Goal: Task Accomplishment & Management: Manage account settings

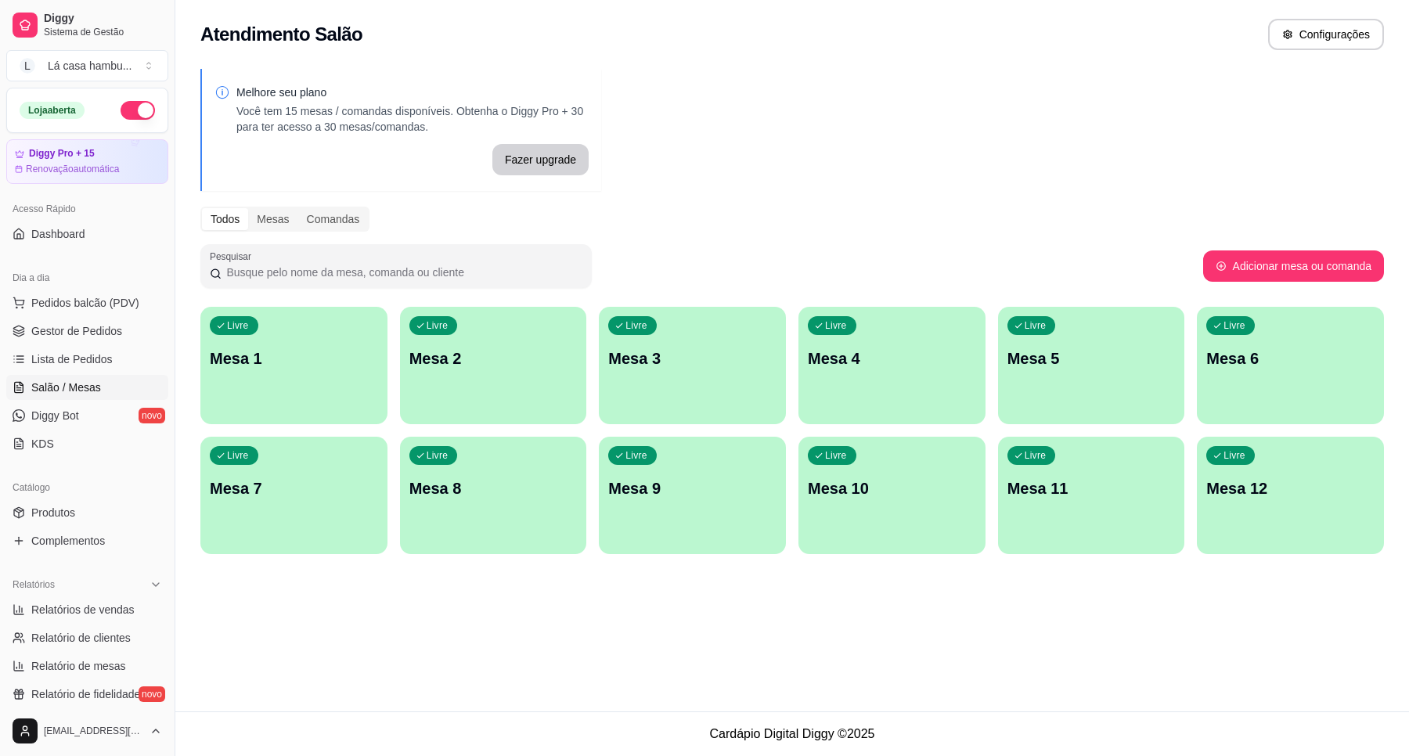
click at [672, 369] on div "Livre Mesa 3" at bounding box center [692, 356] width 187 height 99
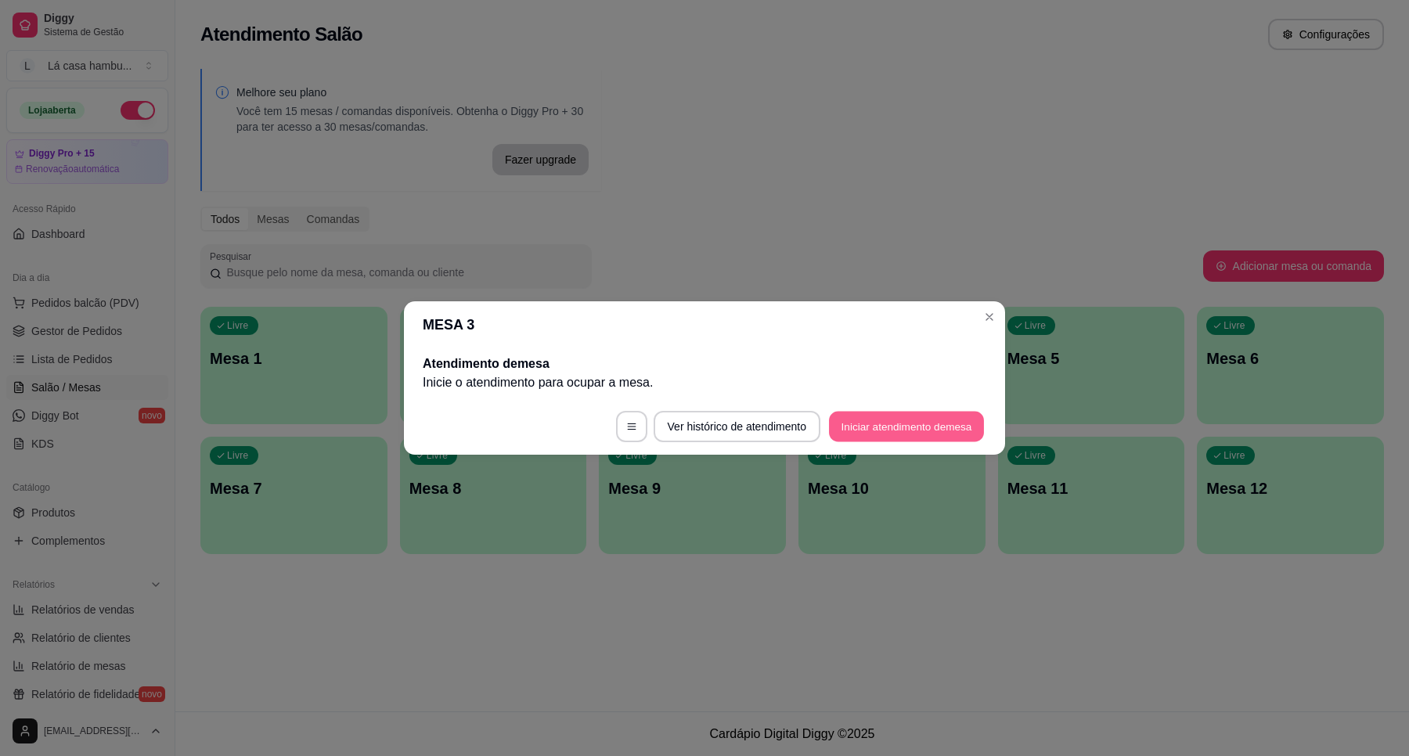
click at [934, 427] on button "Iniciar atendimento de mesa" at bounding box center [906, 427] width 155 height 31
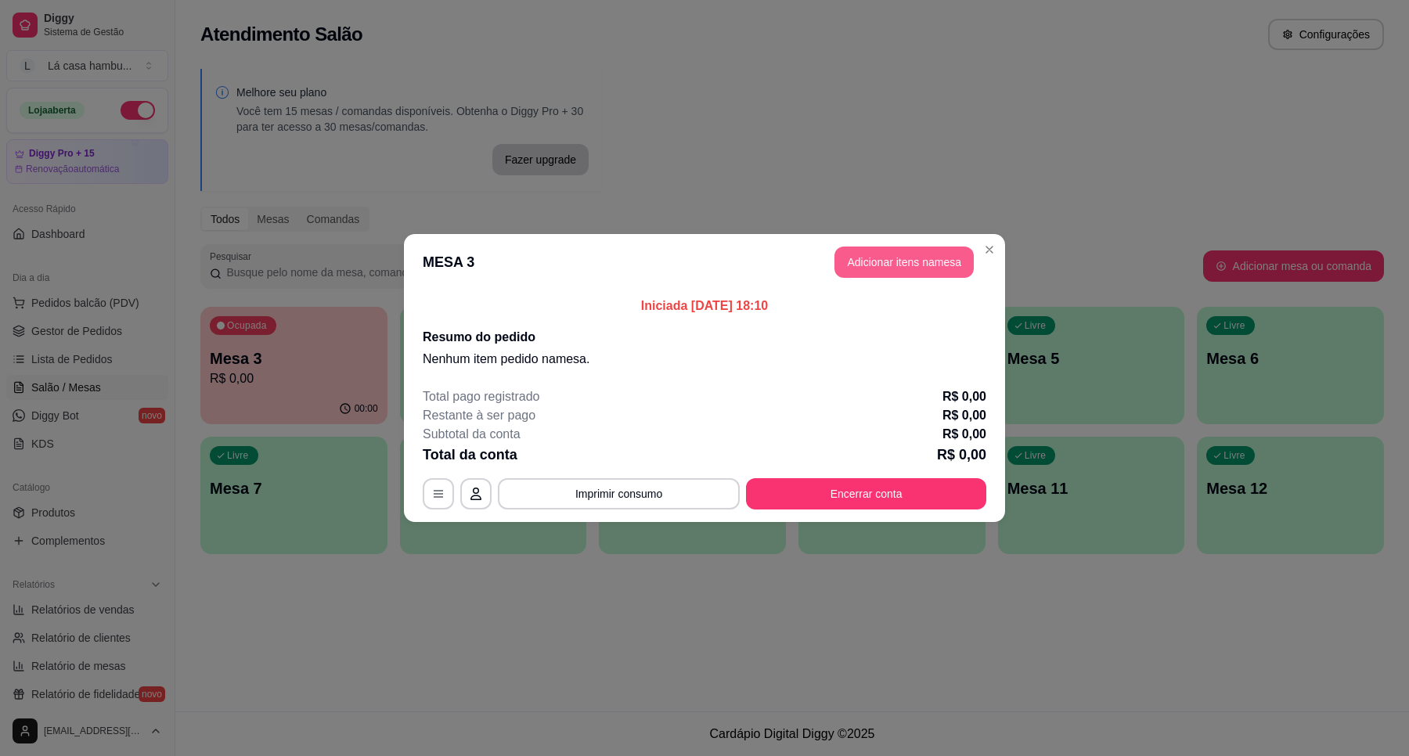
click at [867, 266] on button "Adicionar itens na mesa" at bounding box center [903, 262] width 139 height 31
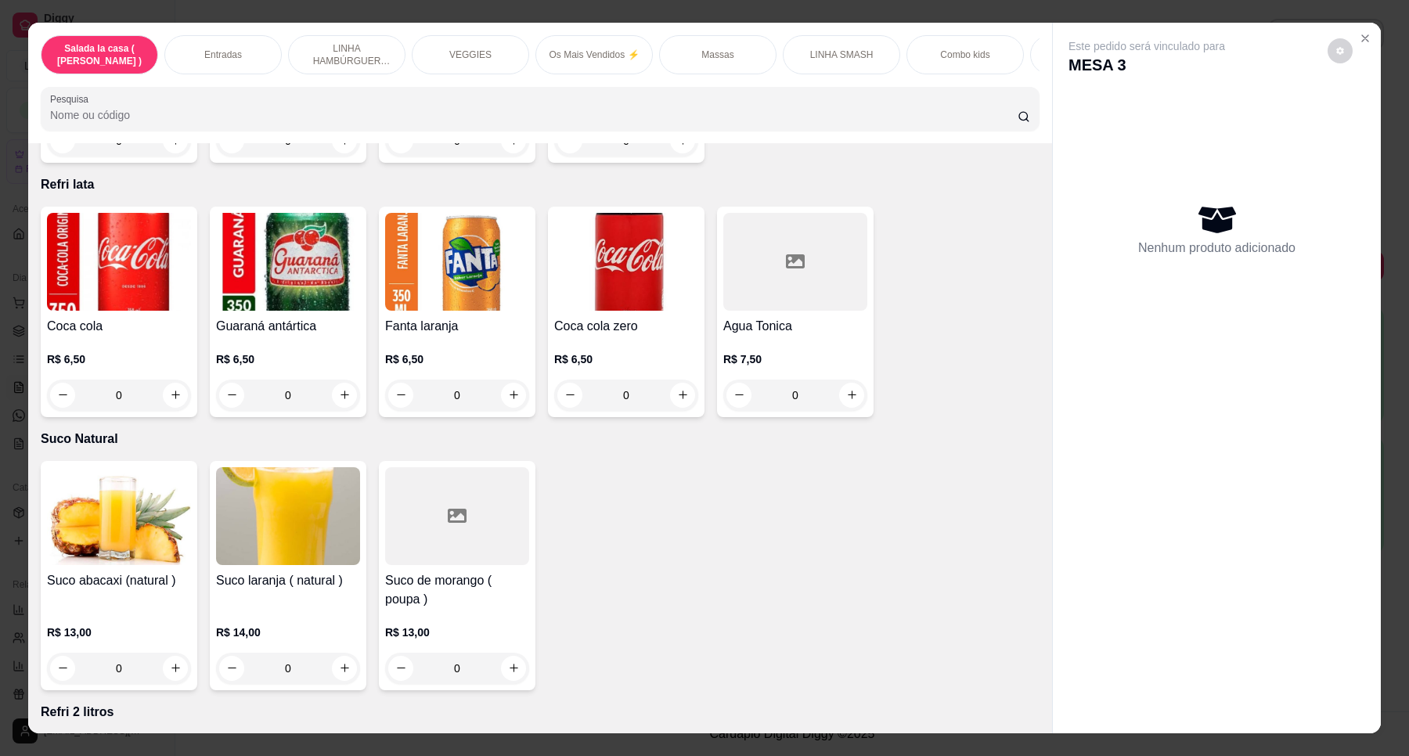
scroll to position [5577, 0]
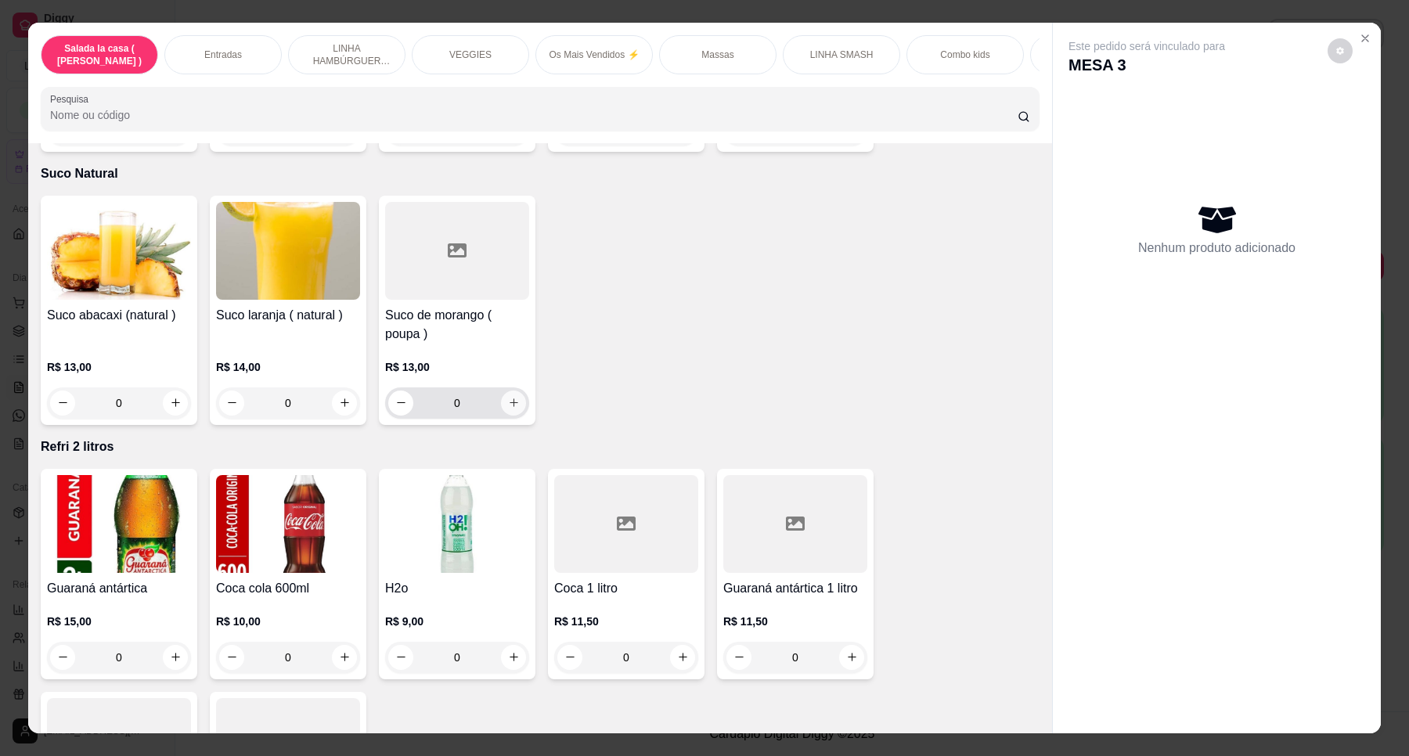
click at [513, 391] on button "increase-product-quantity" at bounding box center [513, 403] width 25 height 25
type input "1"
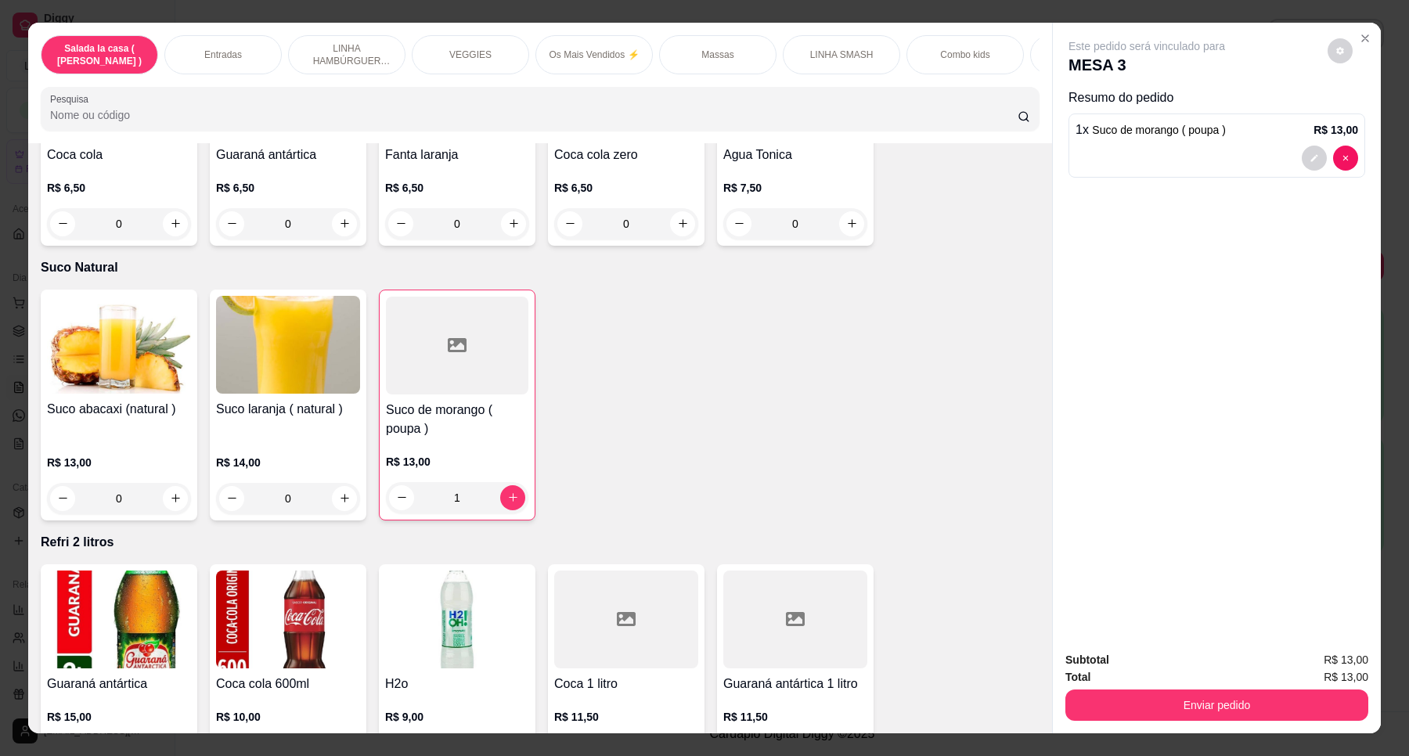
scroll to position [5379, 0]
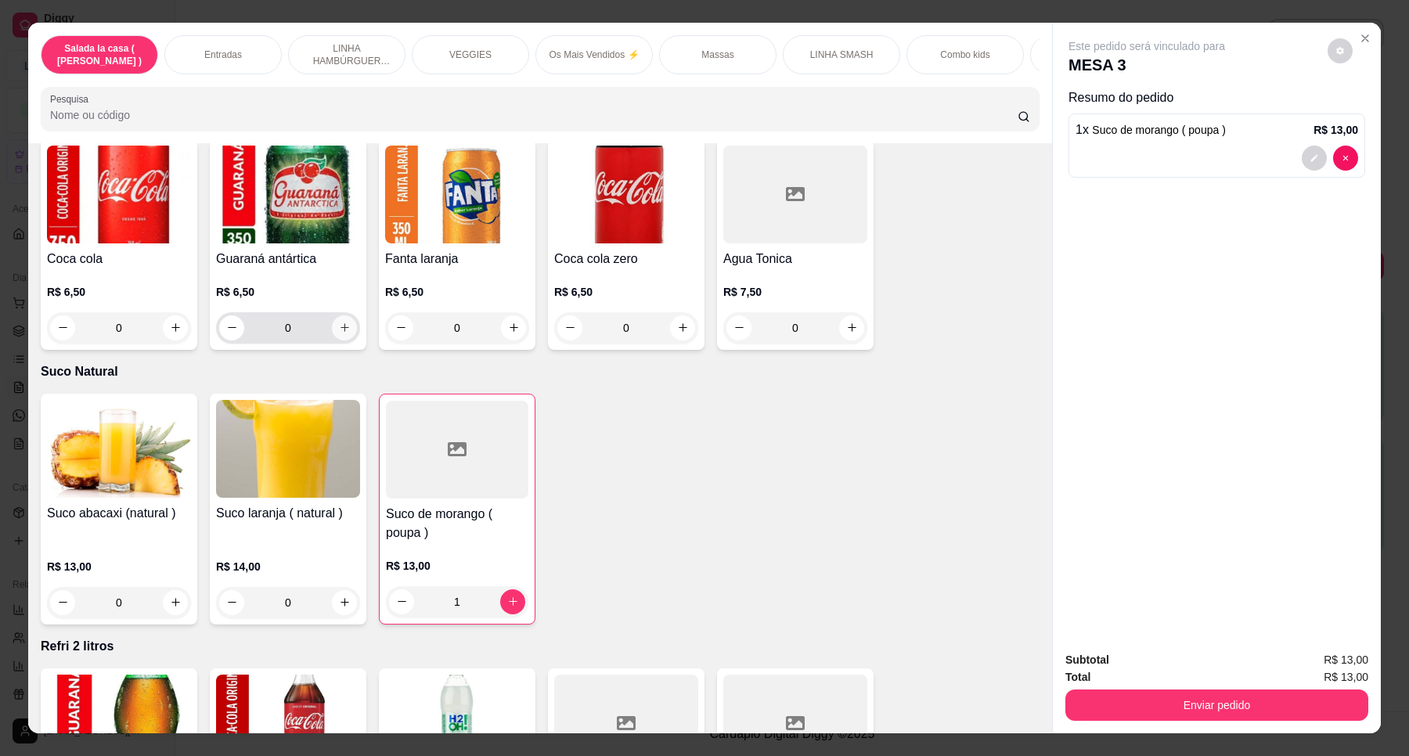
click at [346, 315] on button "increase-product-quantity" at bounding box center [344, 327] width 25 height 25
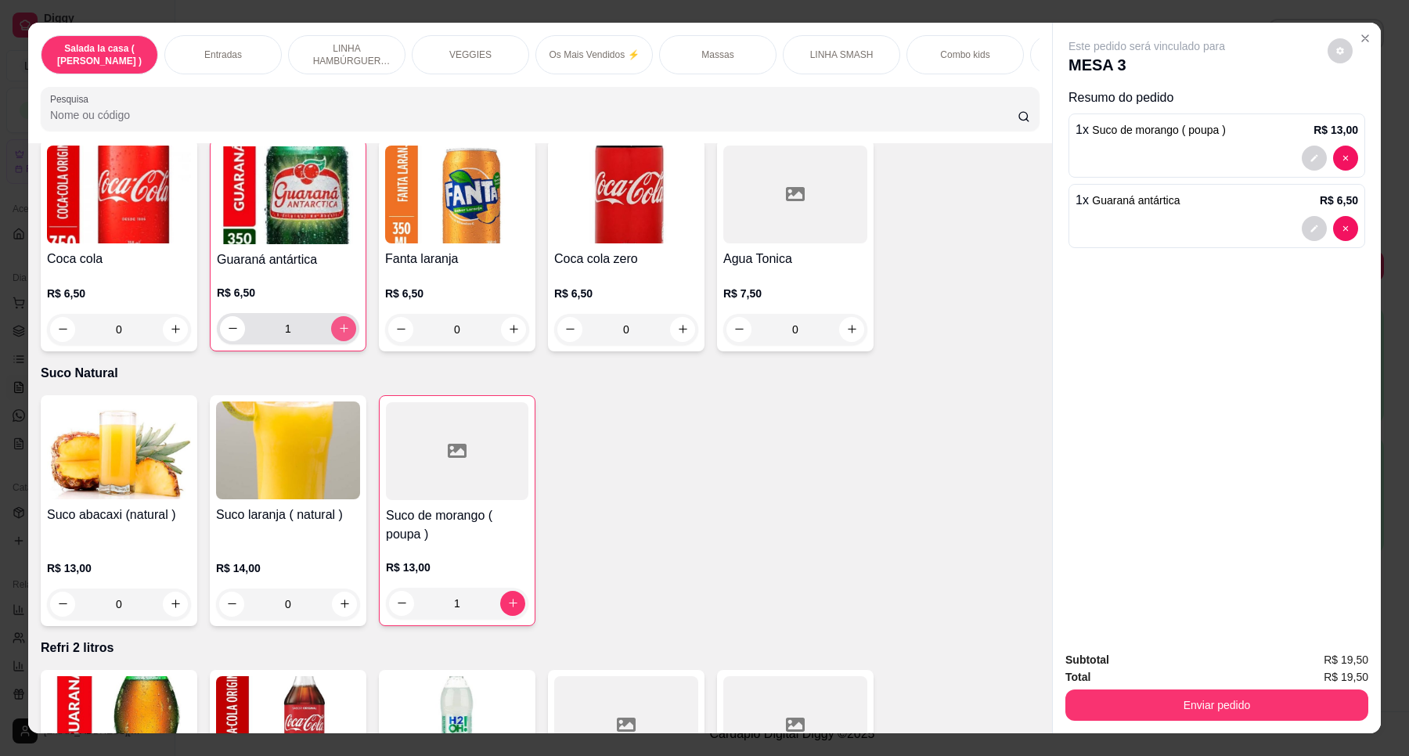
type input "1"
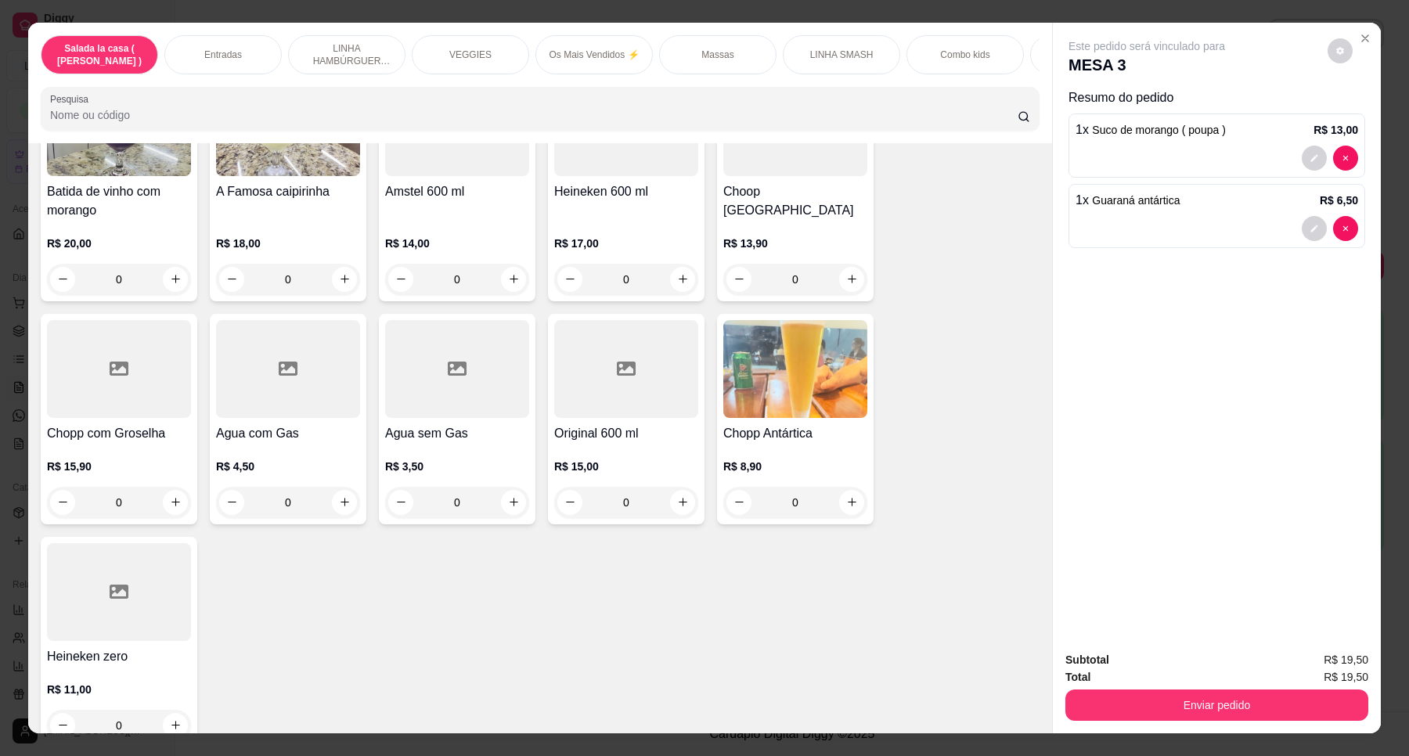
scroll to position [6455, 0]
click at [339, 495] on icon "increase-product-quantity" at bounding box center [345, 501] width 12 height 12
type input "1"
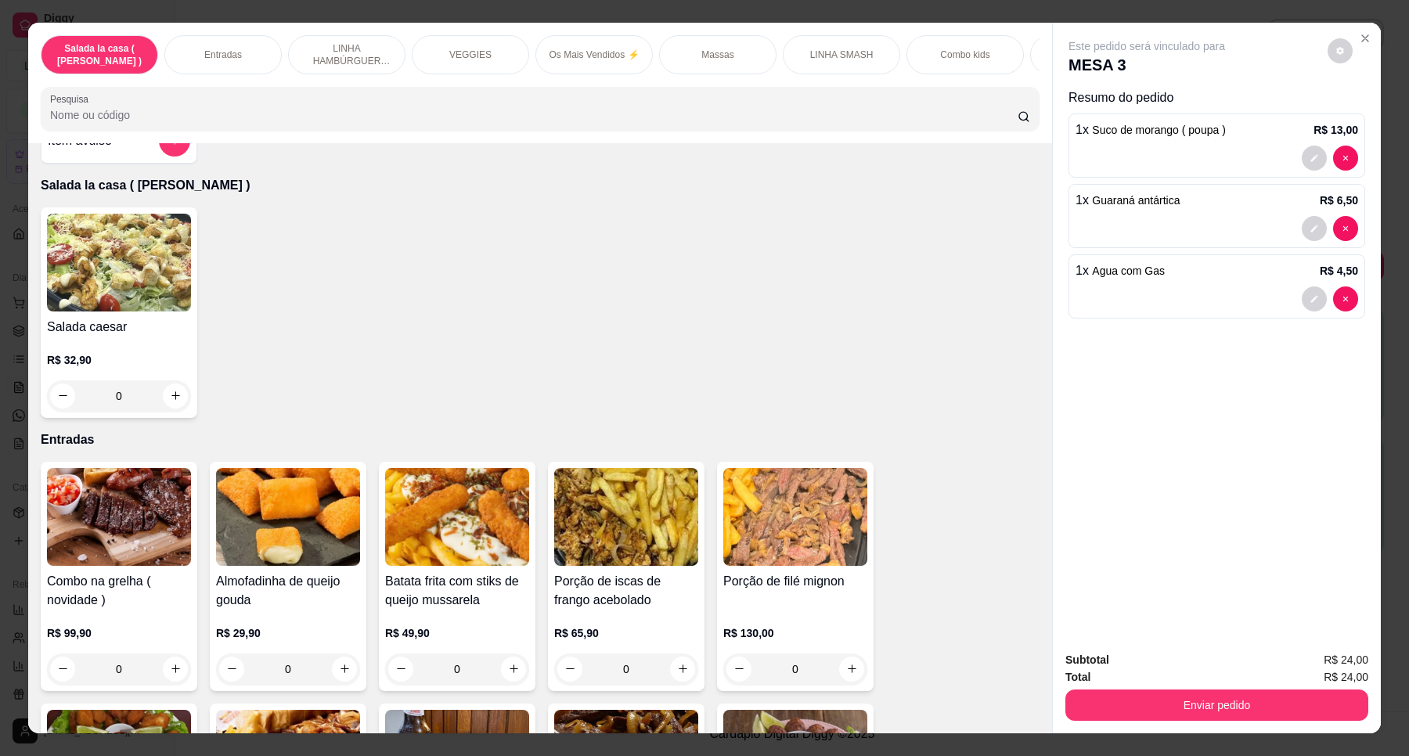
scroll to position [0, 0]
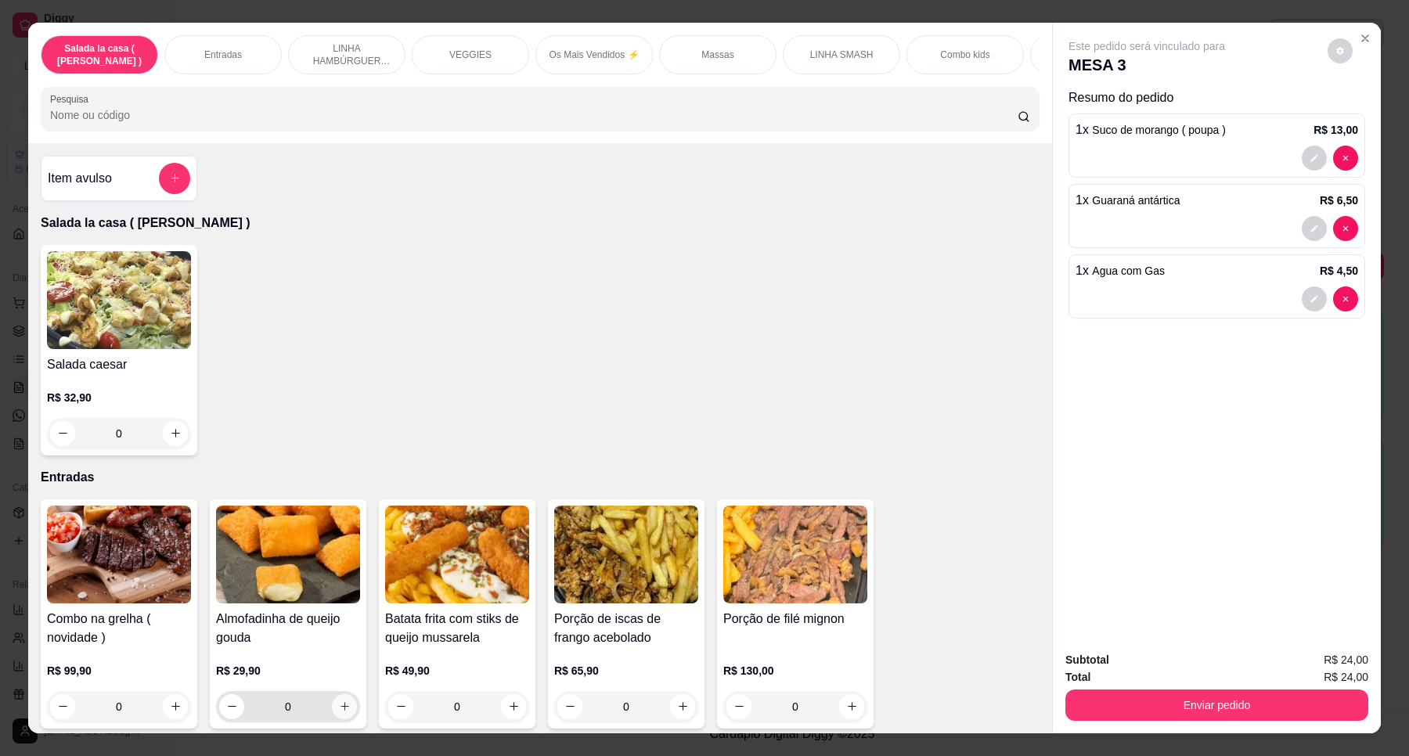
click at [339, 711] on div "0" at bounding box center [288, 706] width 138 height 31
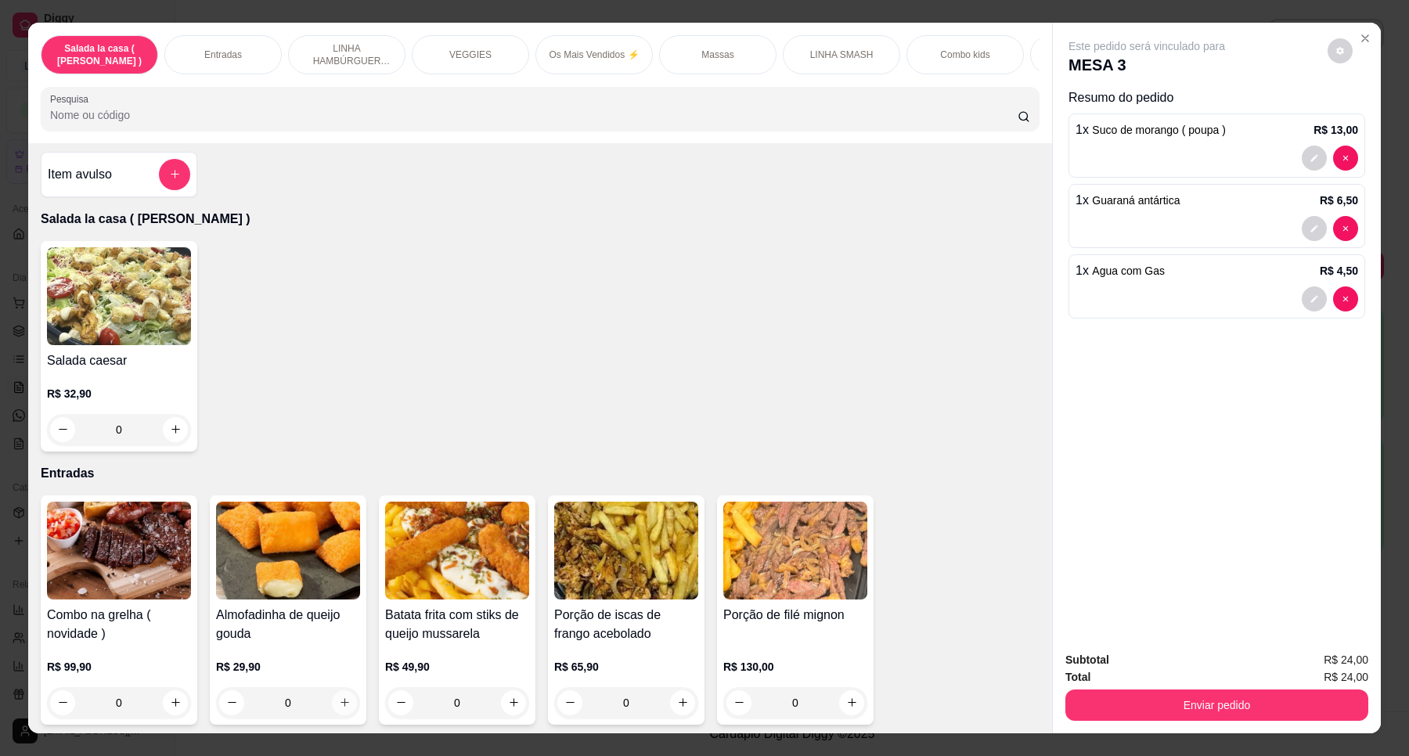
click at [341, 708] on icon "increase-product-quantity" at bounding box center [345, 703] width 12 height 12
type input "1"
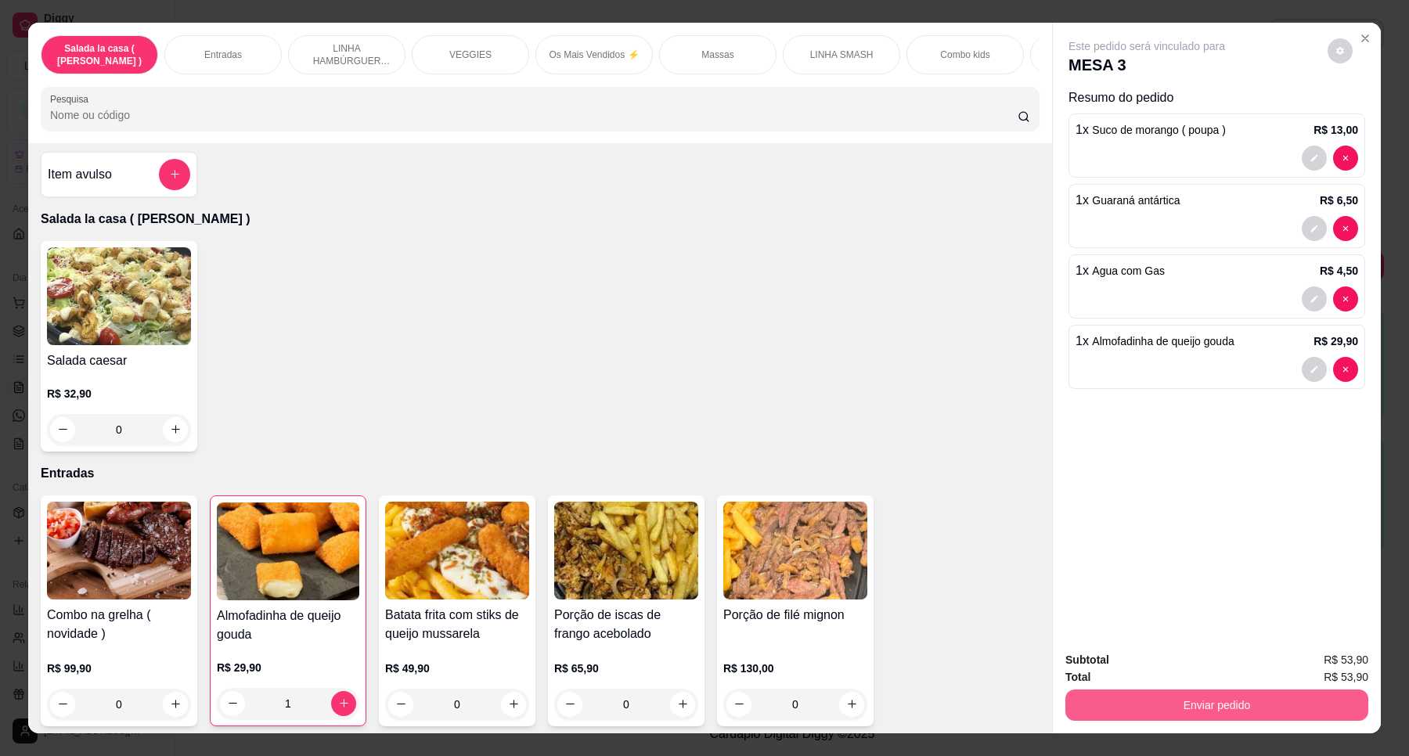
click at [1251, 697] on button "Enviar pedido" at bounding box center [1216, 705] width 303 height 31
click at [1339, 661] on button "Enviar pedido" at bounding box center [1326, 666] width 86 height 29
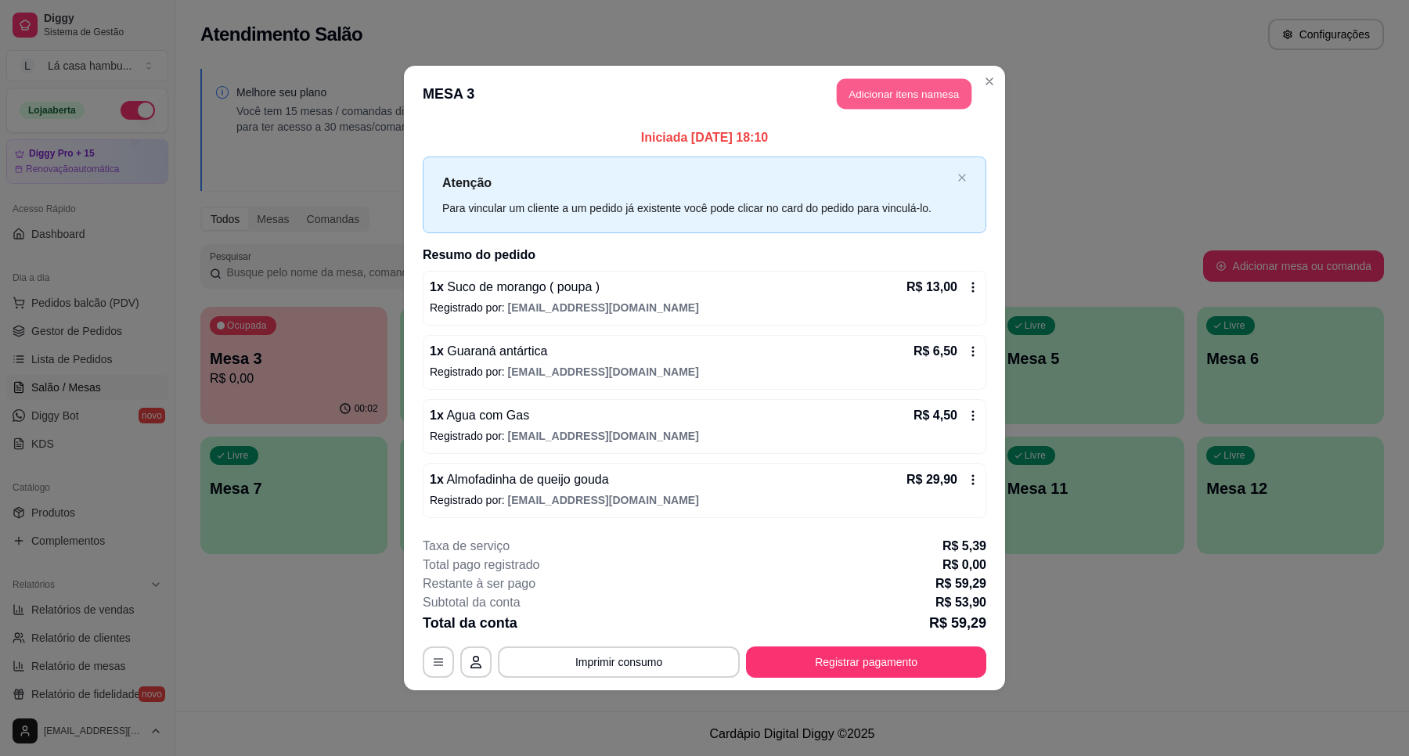
click at [946, 99] on button "Adicionar itens na mesa" at bounding box center [904, 94] width 135 height 31
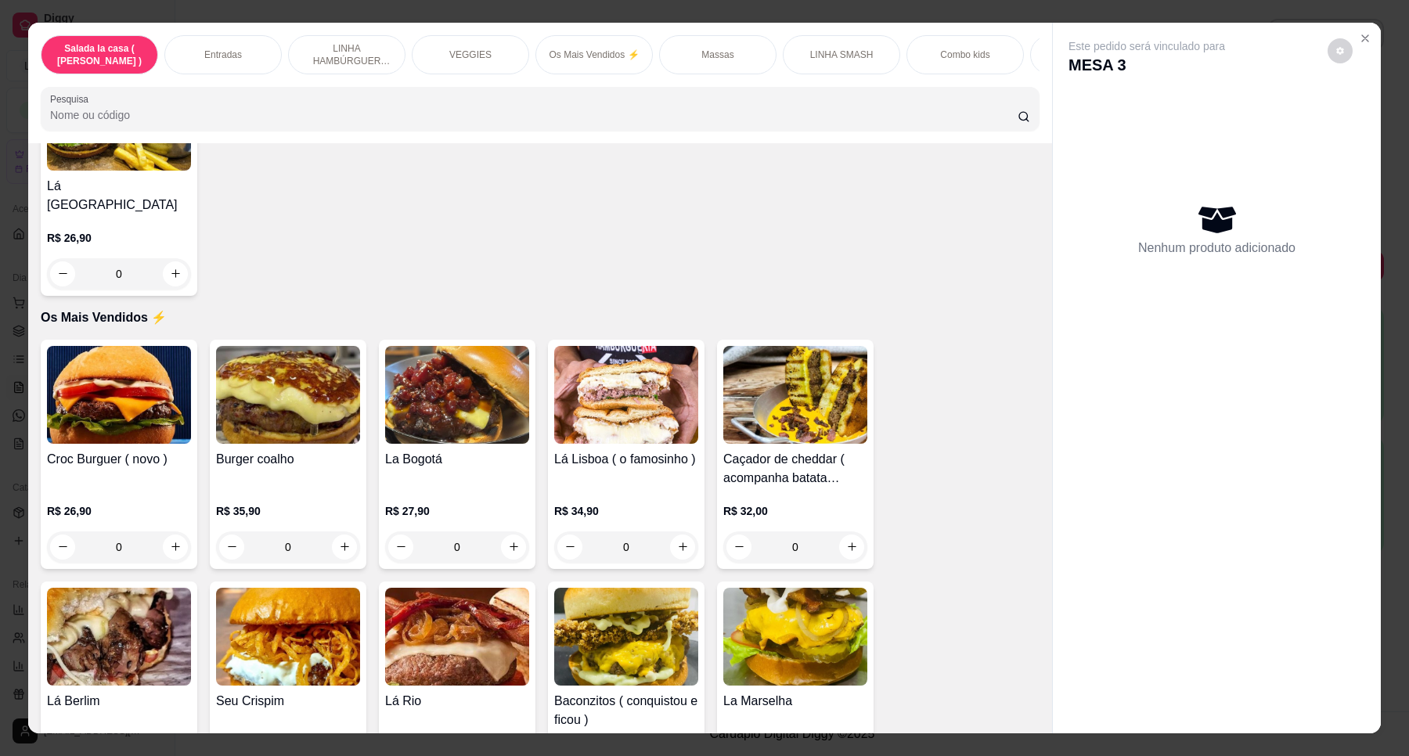
scroll to position [2177, 0]
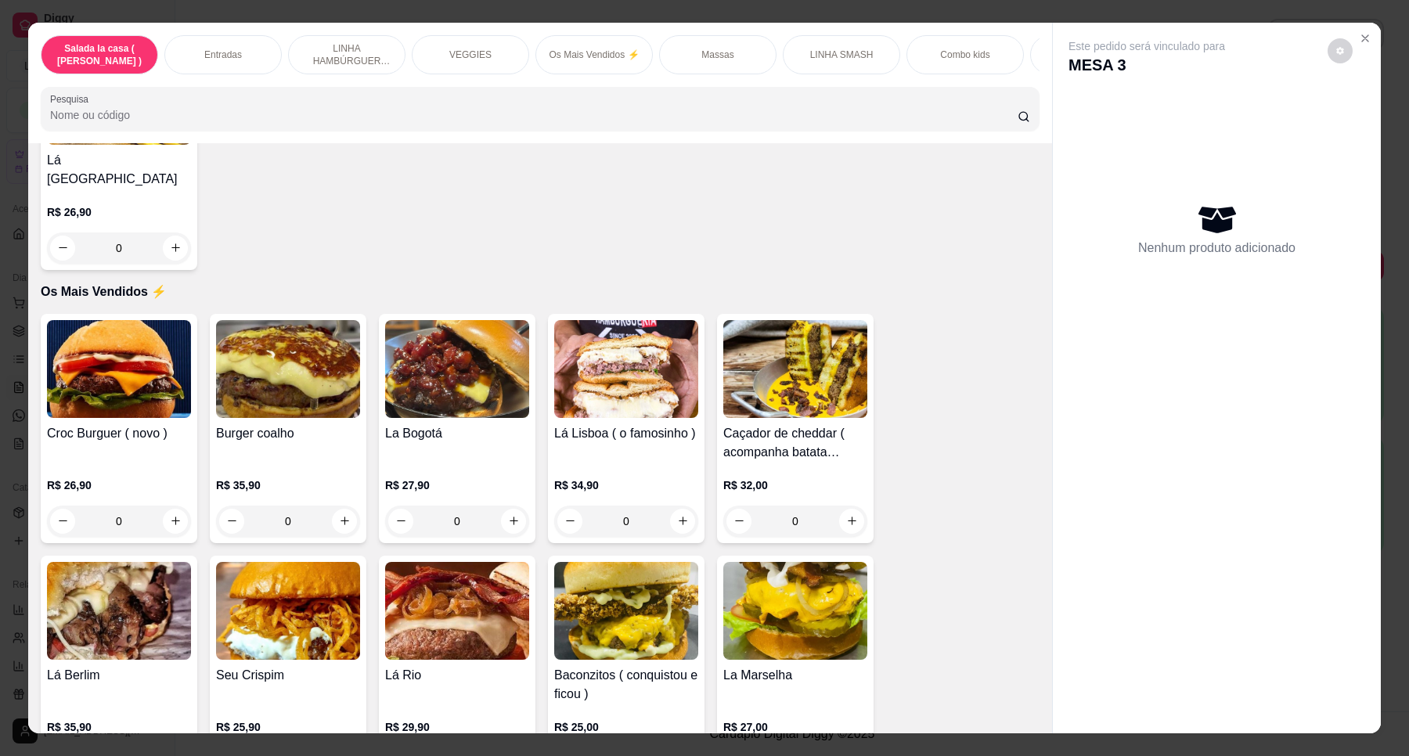
click at [166, 517] on div "0" at bounding box center [119, 521] width 144 height 31
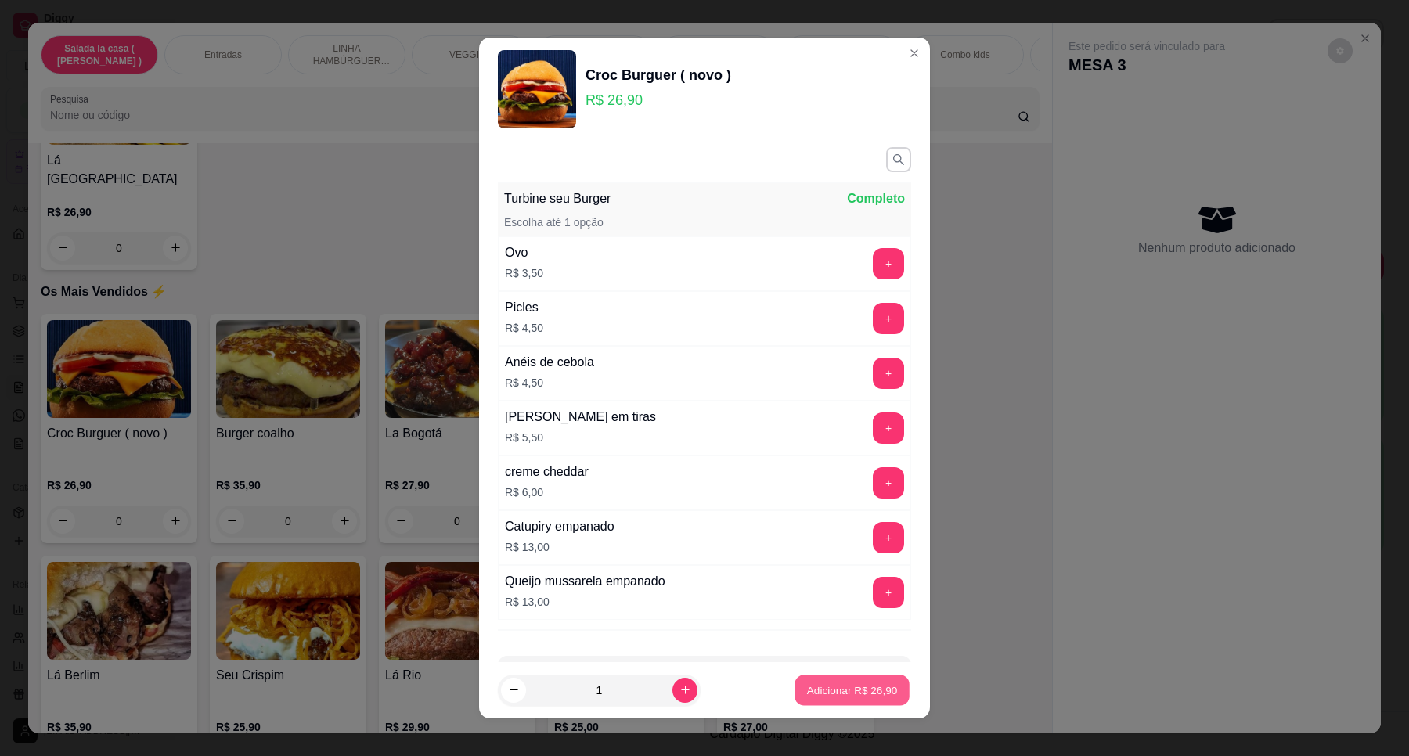
click at [807, 689] on p "Adicionar R$ 26,90" at bounding box center [852, 690] width 91 height 15
type input "1"
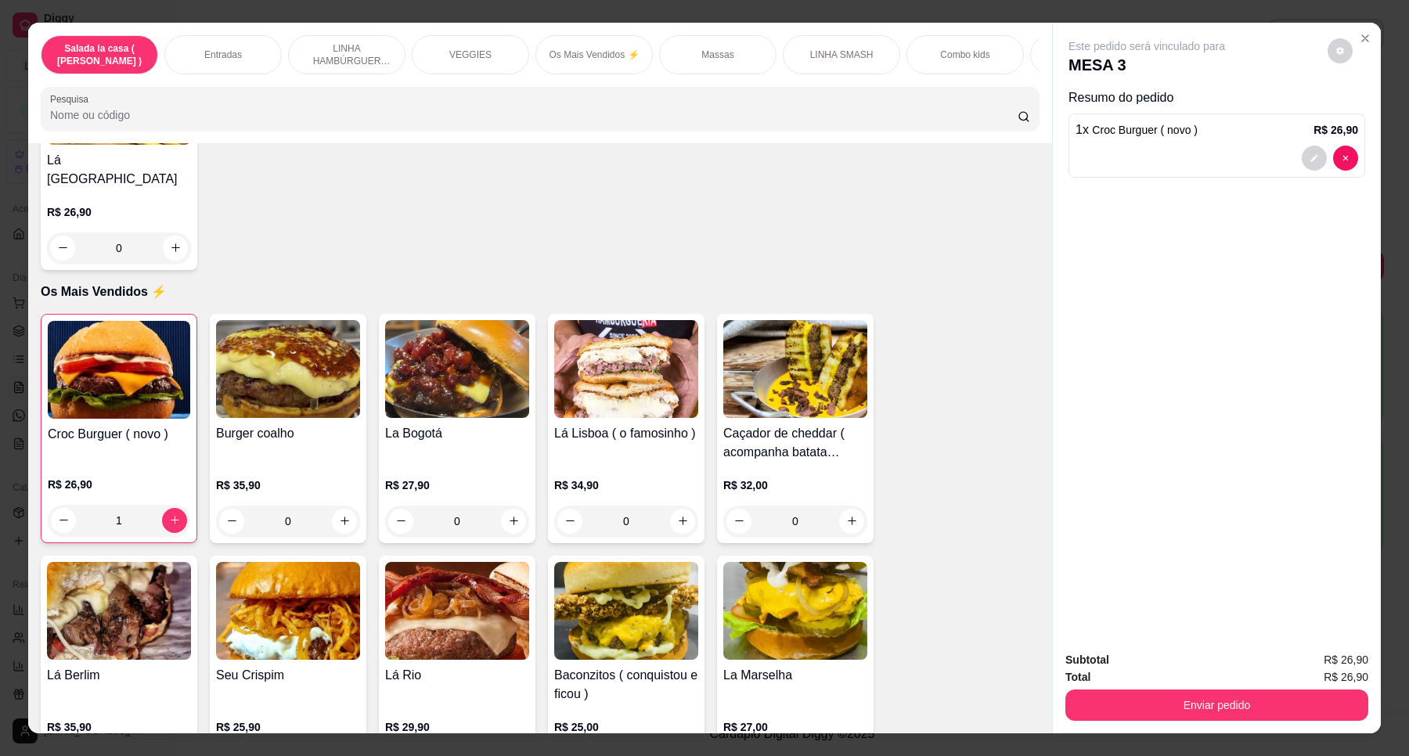
scroll to position [2507, 0]
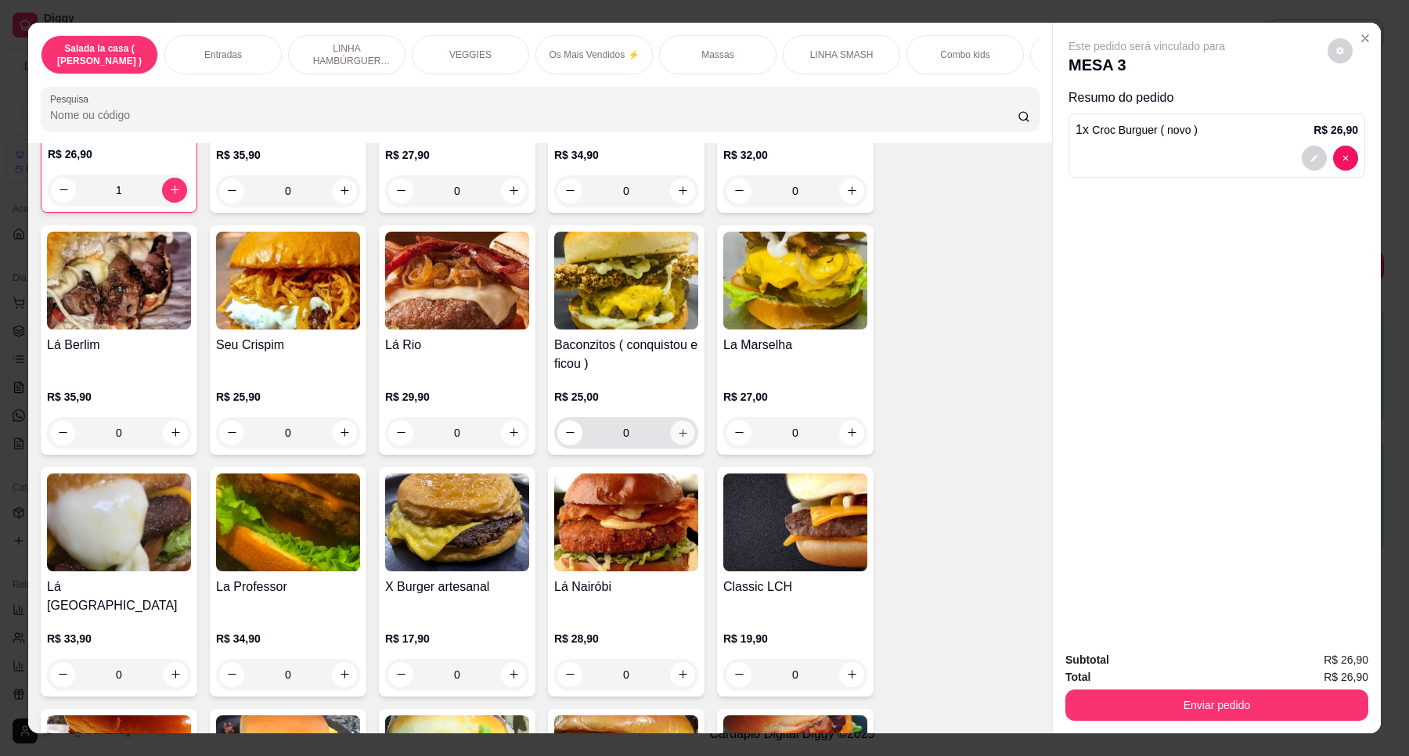
click at [677, 431] on icon "increase-product-quantity" at bounding box center [683, 433] width 12 height 12
type input "1"
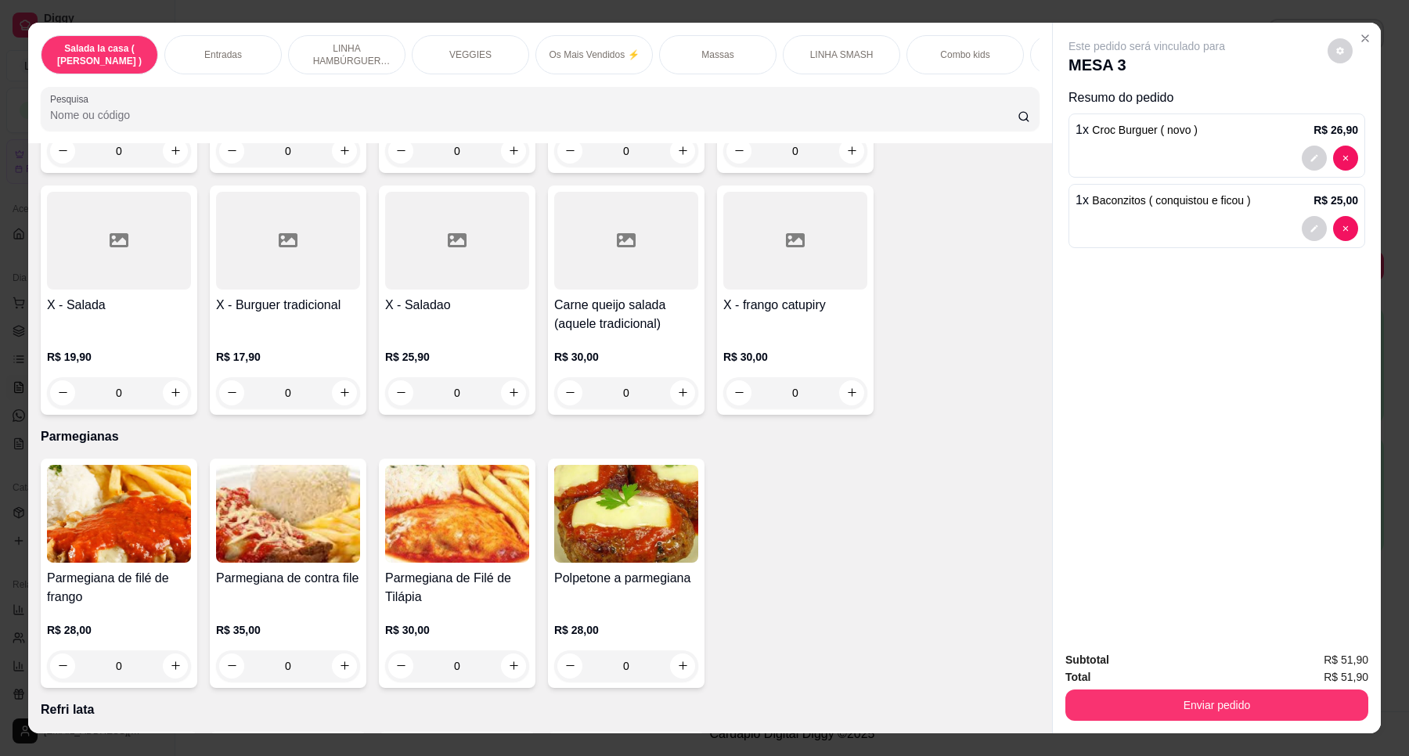
scroll to position [4814, 0]
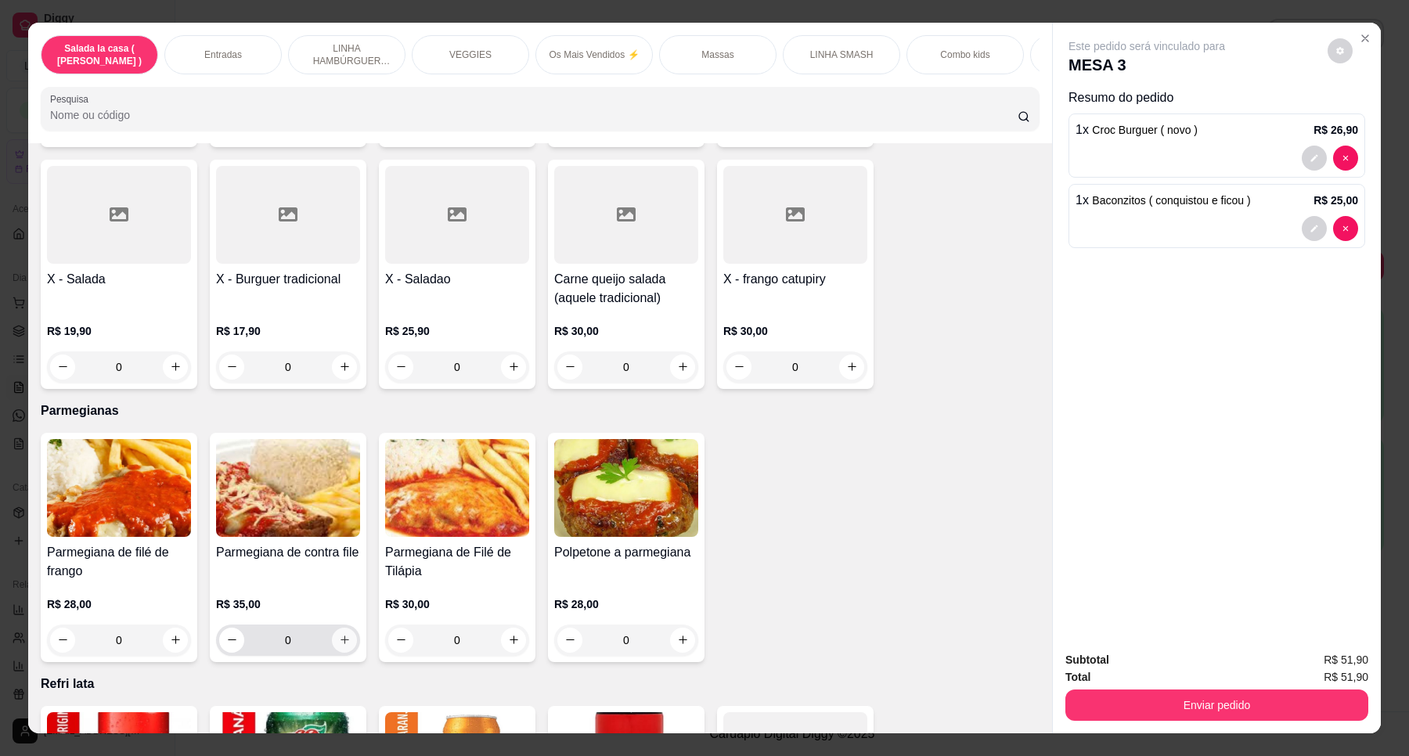
click at [339, 634] on icon "increase-product-quantity" at bounding box center [345, 640] width 12 height 12
type input "1"
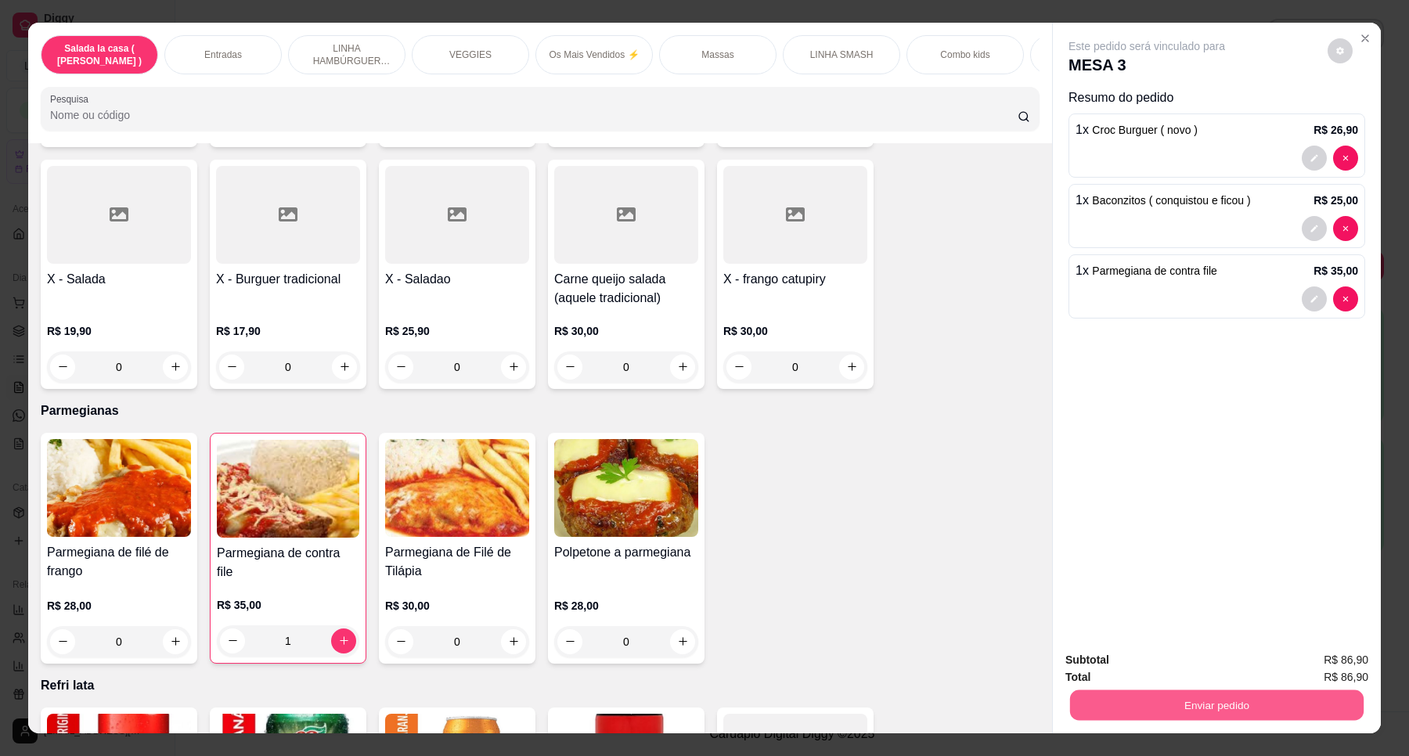
click at [1209, 699] on button "Enviar pedido" at bounding box center [1217, 705] width 294 height 31
click at [1308, 660] on button "Enviar pedido" at bounding box center [1326, 667] width 88 height 30
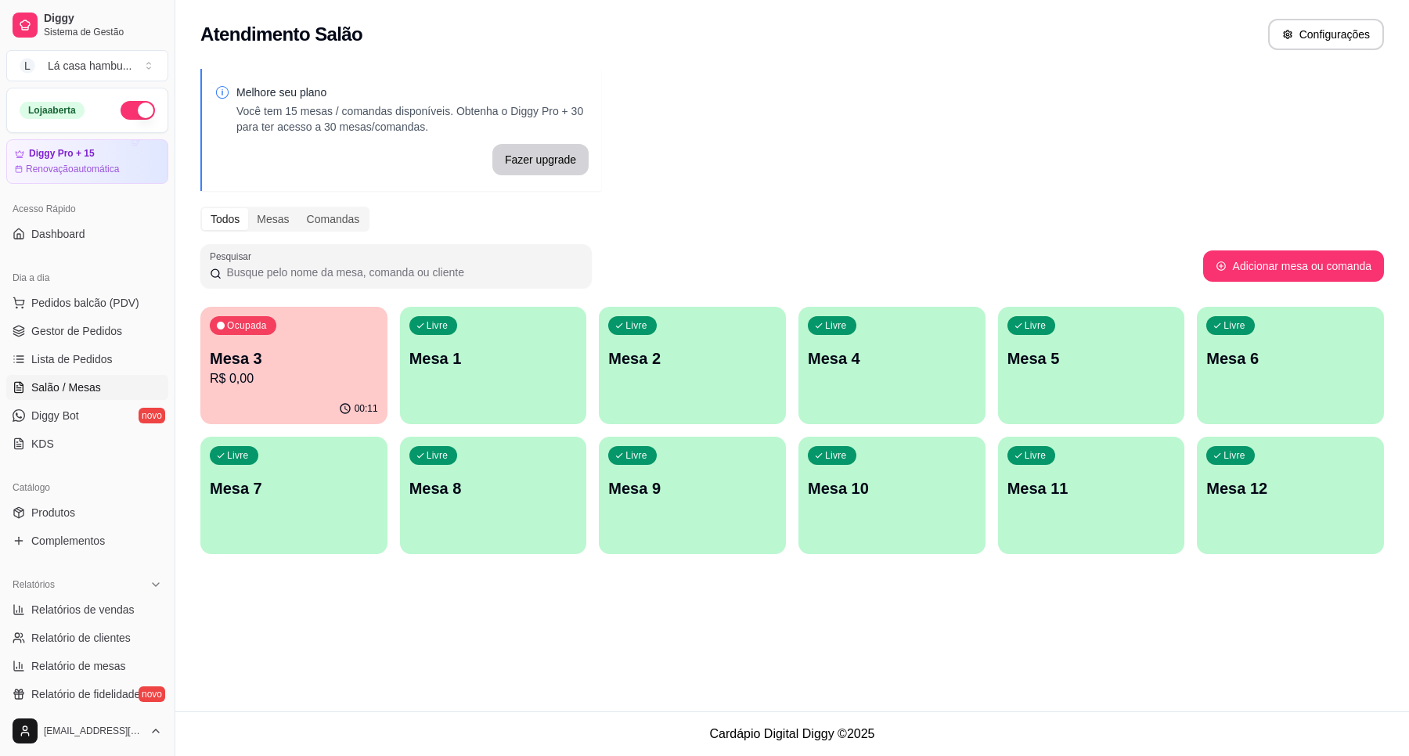
drag, startPoint x: 85, startPoint y: 384, endPoint x: 73, endPoint y: 387, distance: 12.4
click at [82, 386] on span "Salão / Mesas" at bounding box center [66, 388] width 70 height 16
click at [503, 509] on div "Livre Mesa 8" at bounding box center [493, 486] width 187 height 99
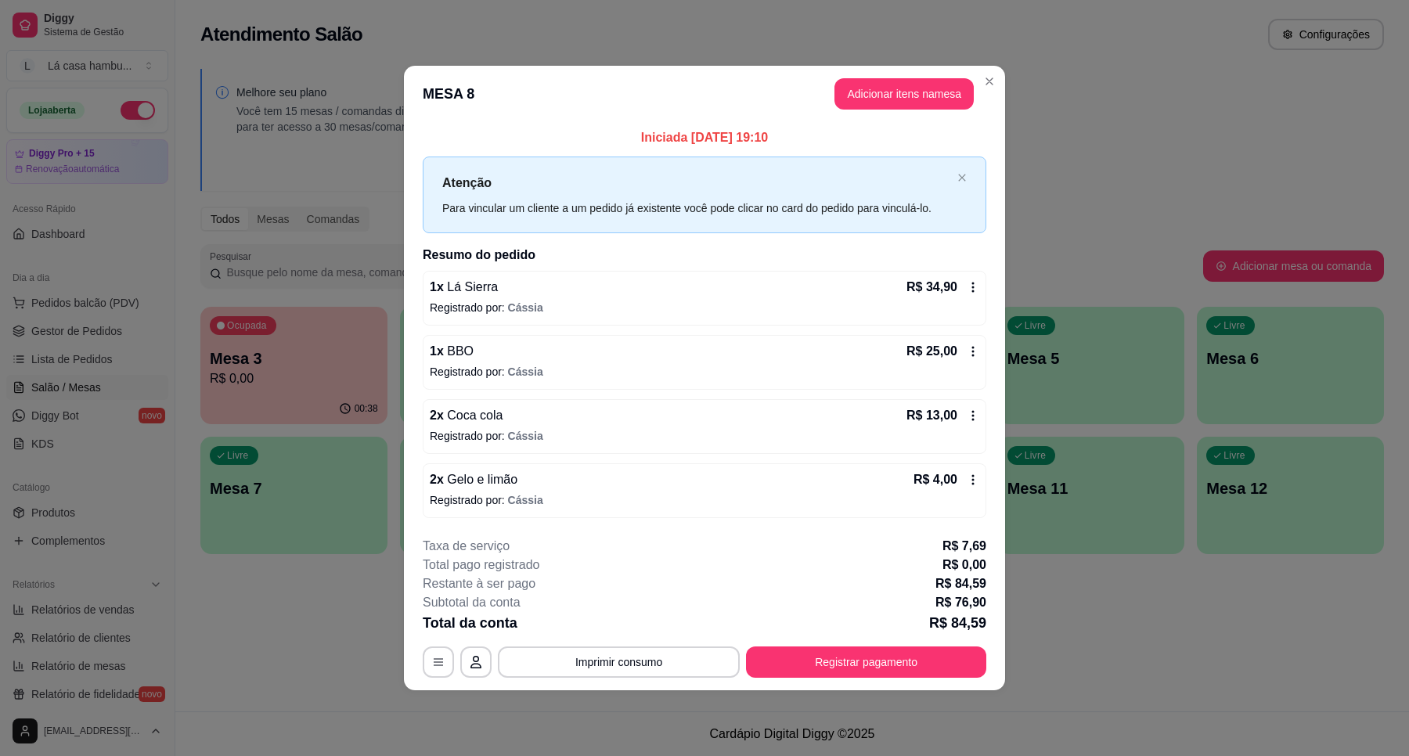
click at [545, 365] on p "Registrado por: [PERSON_NAME]" at bounding box center [704, 372] width 549 height 16
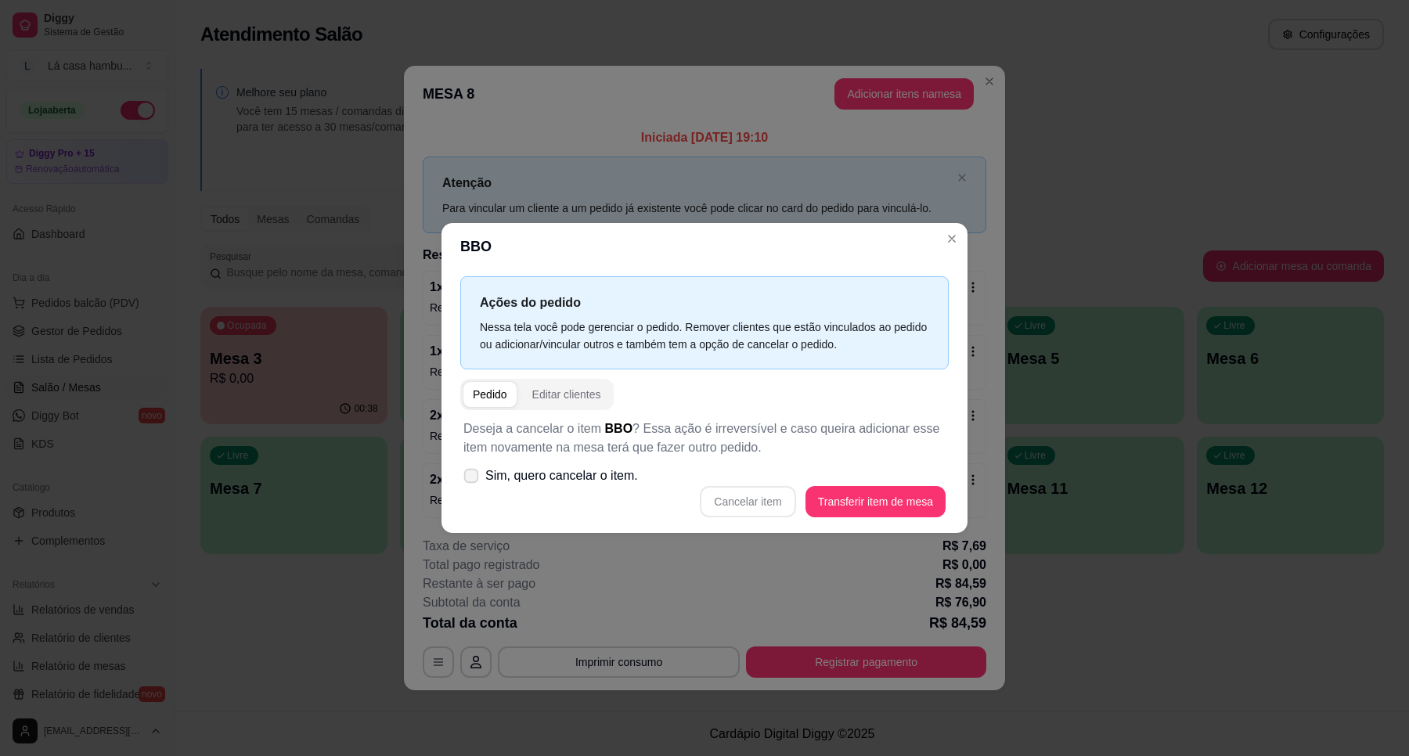
click at [478, 474] on span at bounding box center [471, 476] width 15 height 15
click at [473, 479] on input "Sim, quero cancelar o item." at bounding box center [468, 484] width 10 height 10
checkbox input "true"
click at [771, 502] on button "Cancelar item" at bounding box center [747, 501] width 95 height 31
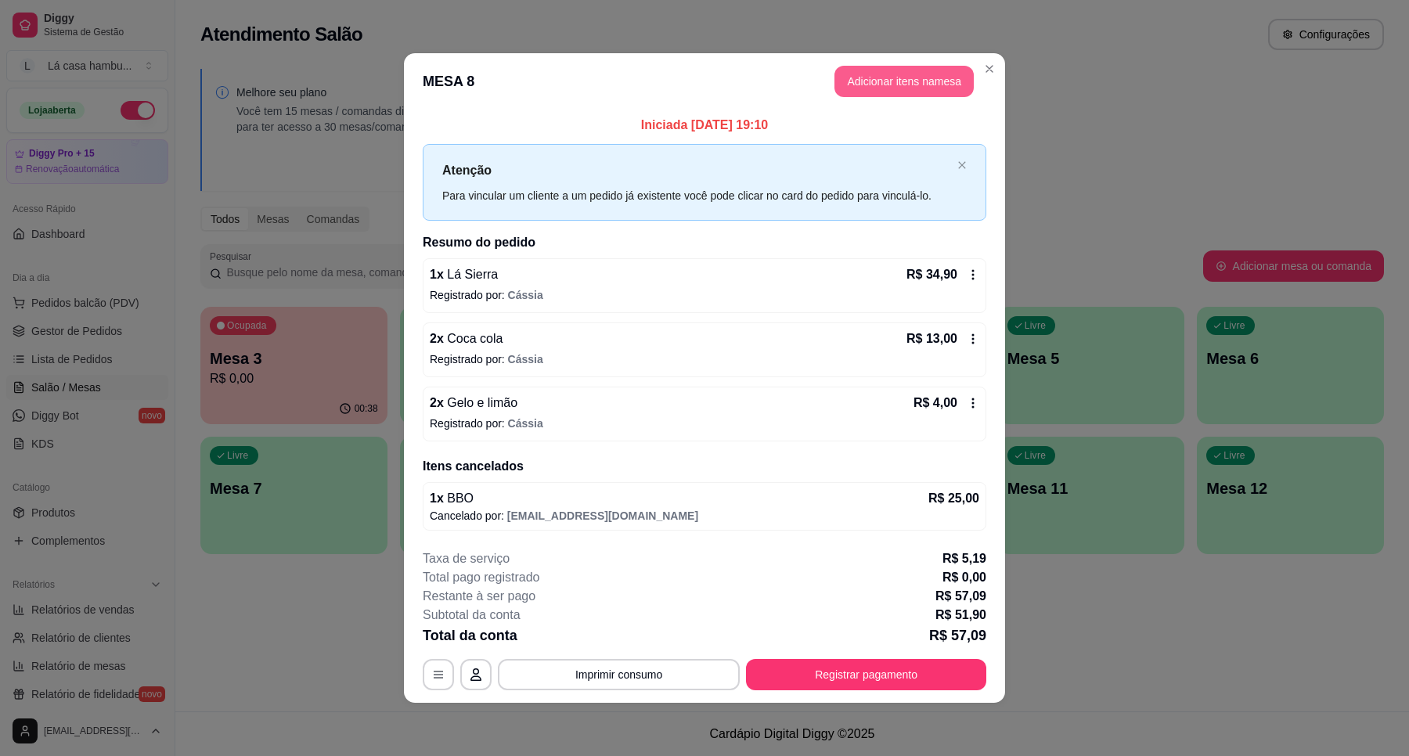
click at [875, 78] on button "Adicionar itens na mesa" at bounding box center [903, 81] width 139 height 31
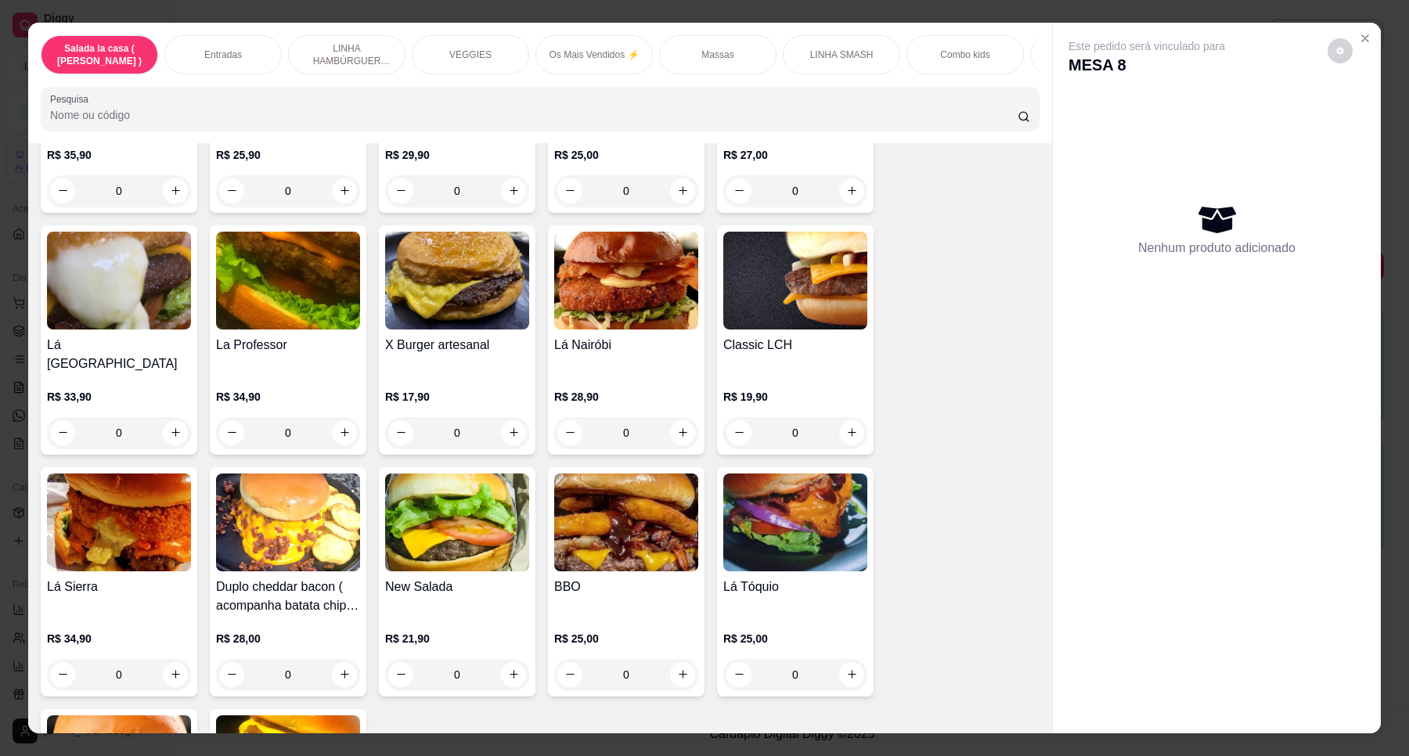
scroll to position [2916, 0]
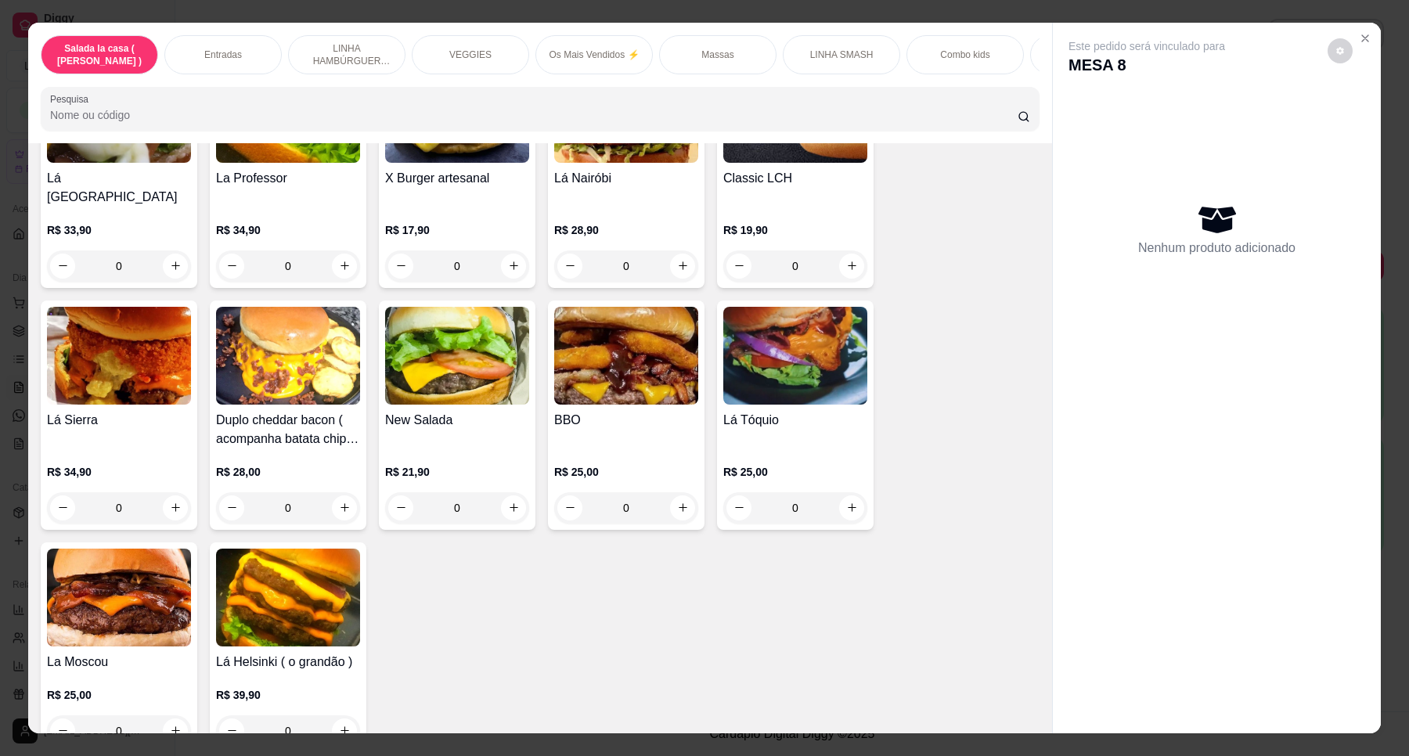
click at [507, 492] on div "0" at bounding box center [457, 507] width 144 height 31
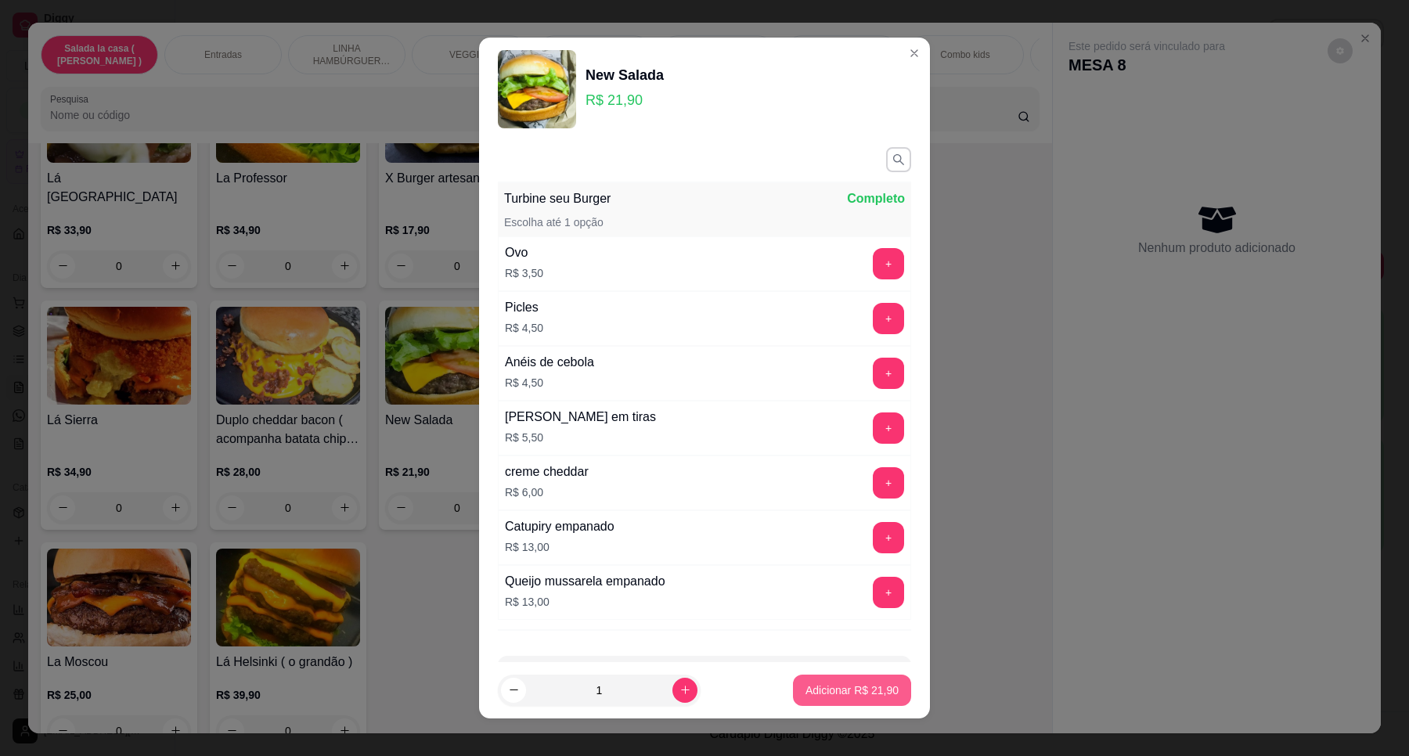
click at [846, 693] on p "Adicionar R$ 21,90" at bounding box center [851, 691] width 93 height 16
type input "1"
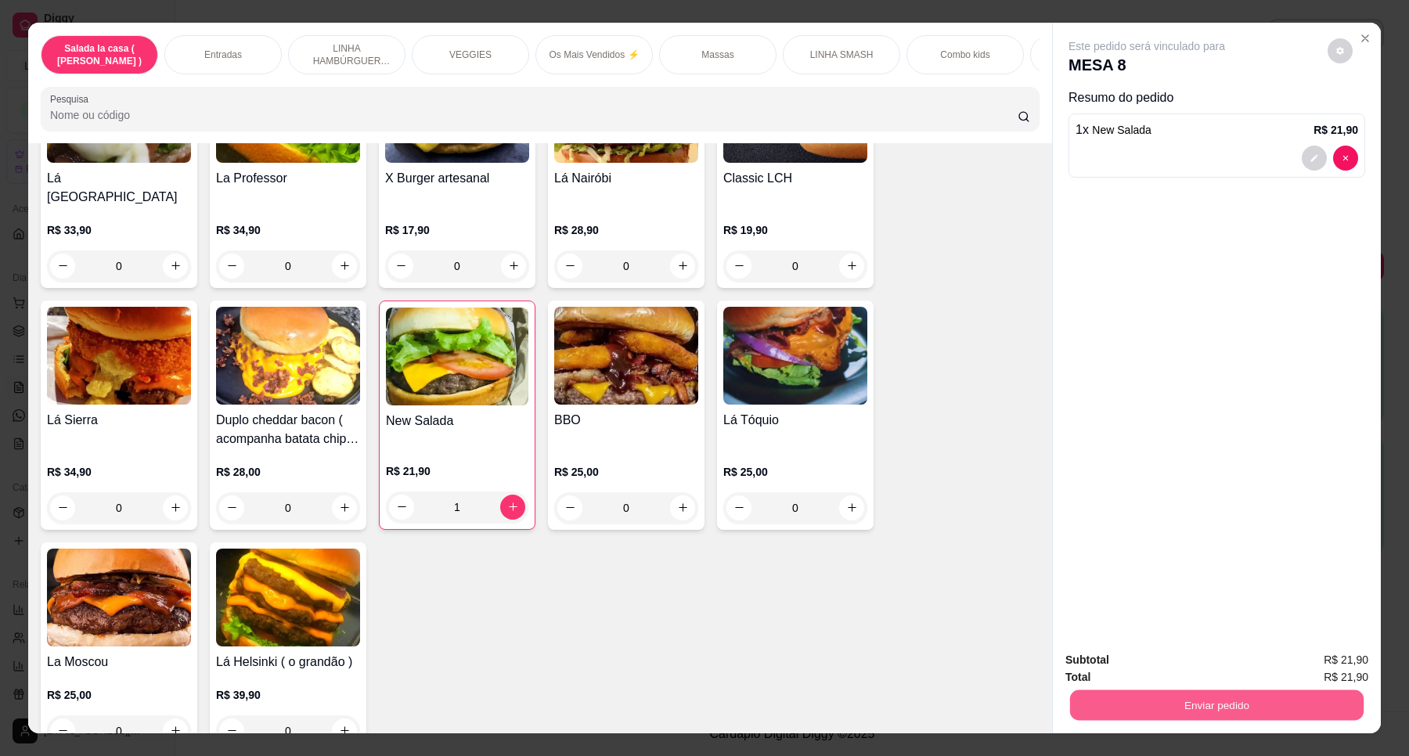
click at [1188, 706] on button "Enviar pedido" at bounding box center [1217, 705] width 294 height 31
click at [1329, 664] on button "Enviar pedido" at bounding box center [1326, 667] width 88 height 30
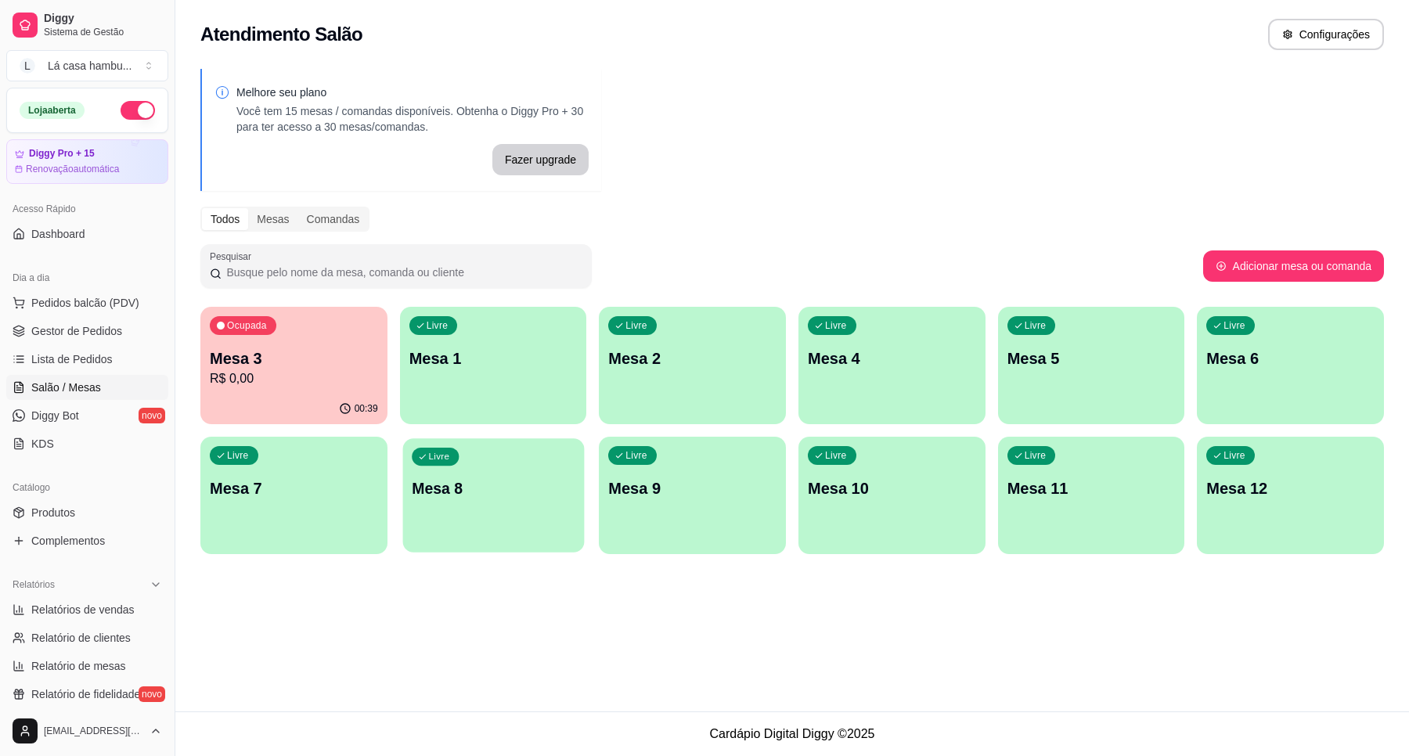
click at [495, 501] on div "Livre Mesa 8" at bounding box center [493, 485] width 182 height 95
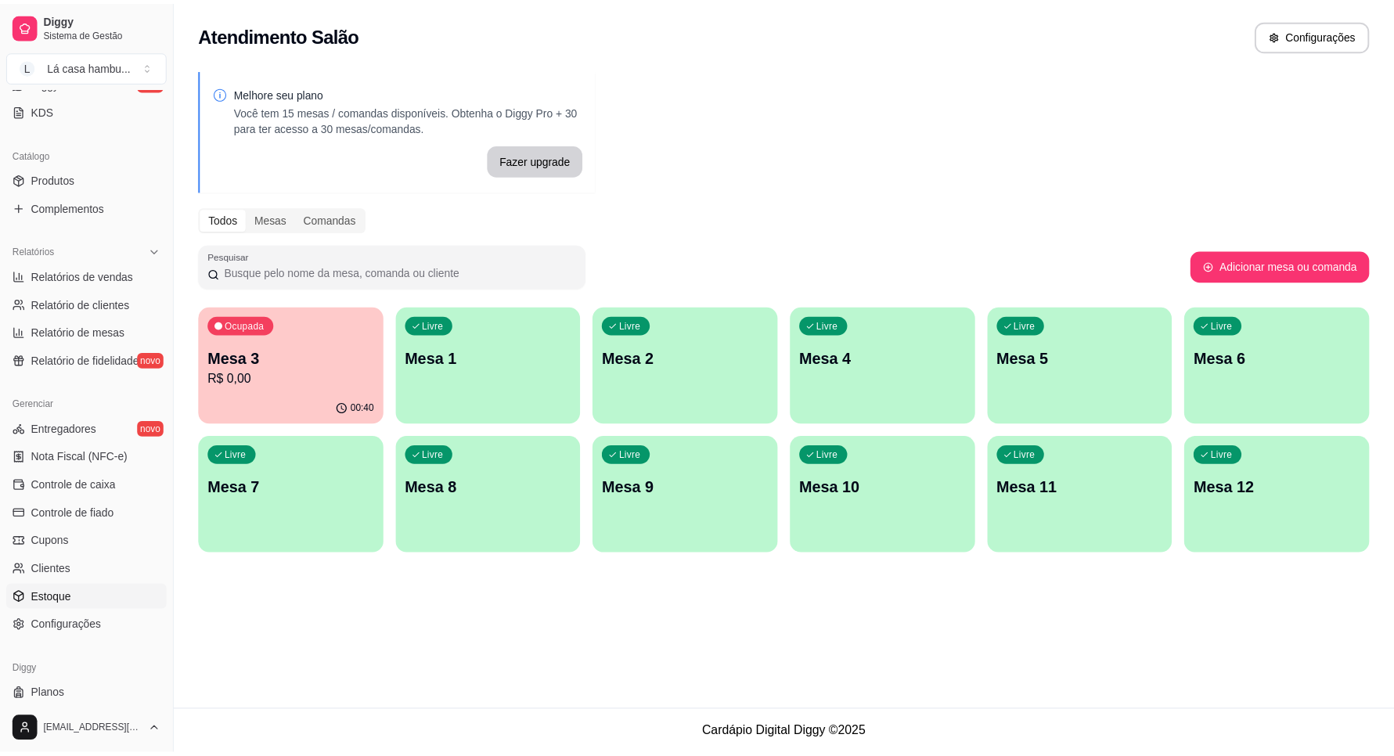
scroll to position [369, 0]
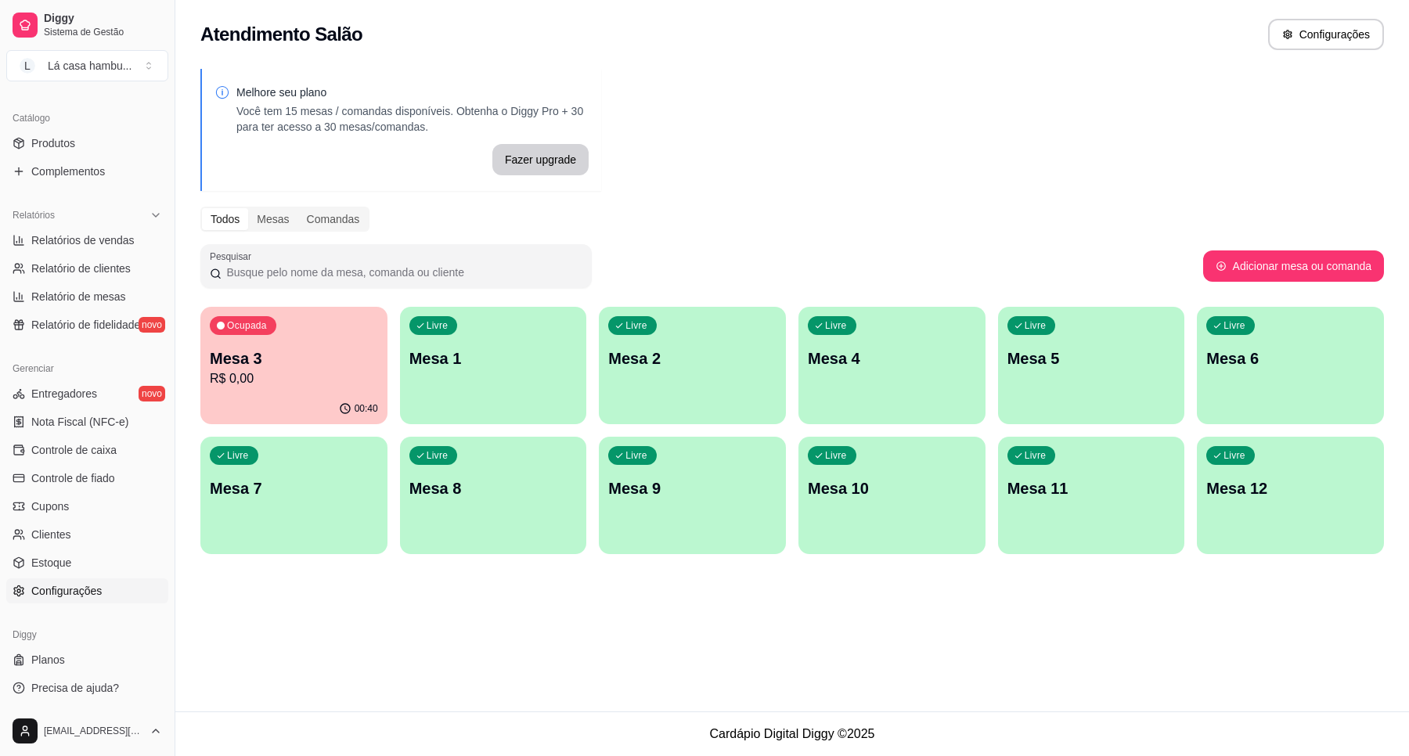
click at [80, 595] on span "Configurações" at bounding box center [66, 591] width 70 height 16
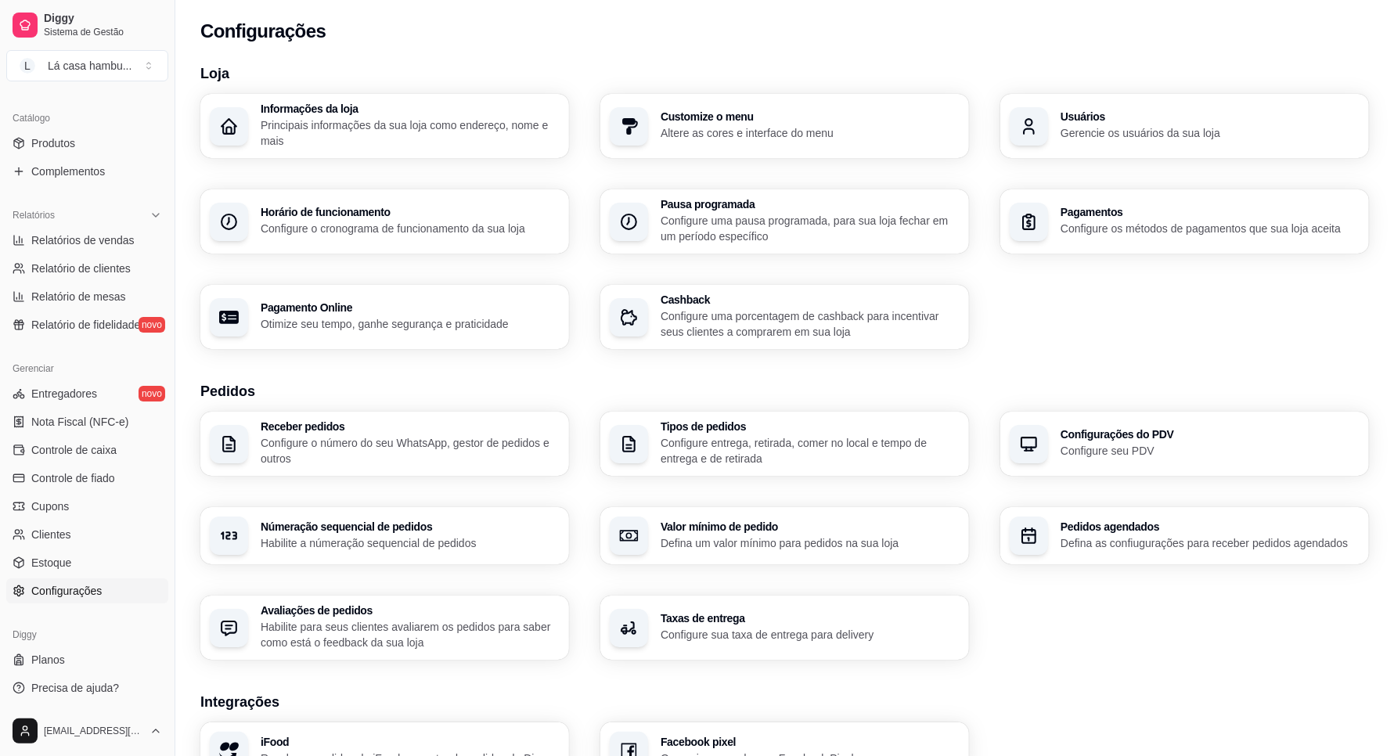
click at [1169, 126] on p "Gerencie os usuários da sua loja" at bounding box center [1210, 133] width 299 height 16
click at [1151, 142] on div "Usuários Gerencie os usuários da sua loja" at bounding box center [1185, 126] width 358 height 63
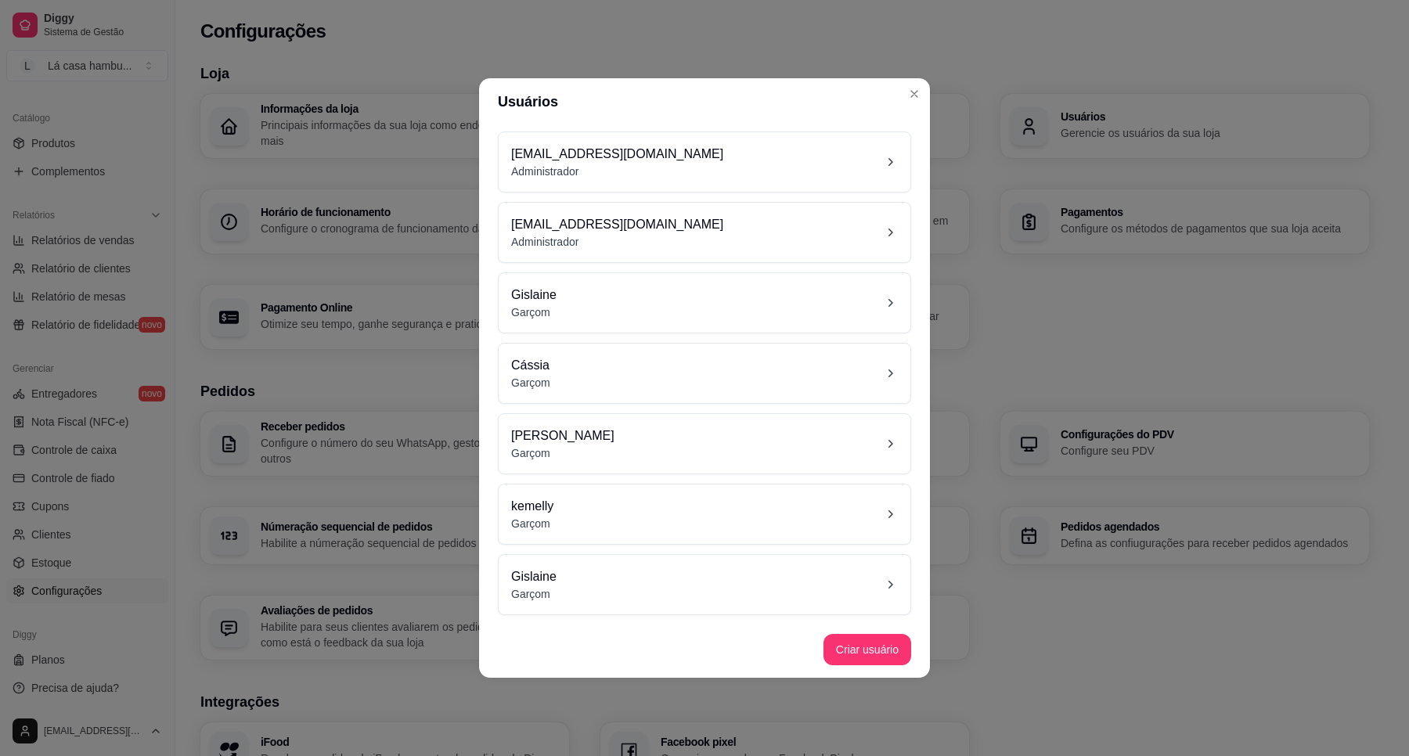
click at [894, 434] on div "[PERSON_NAME]" at bounding box center [704, 444] width 387 height 34
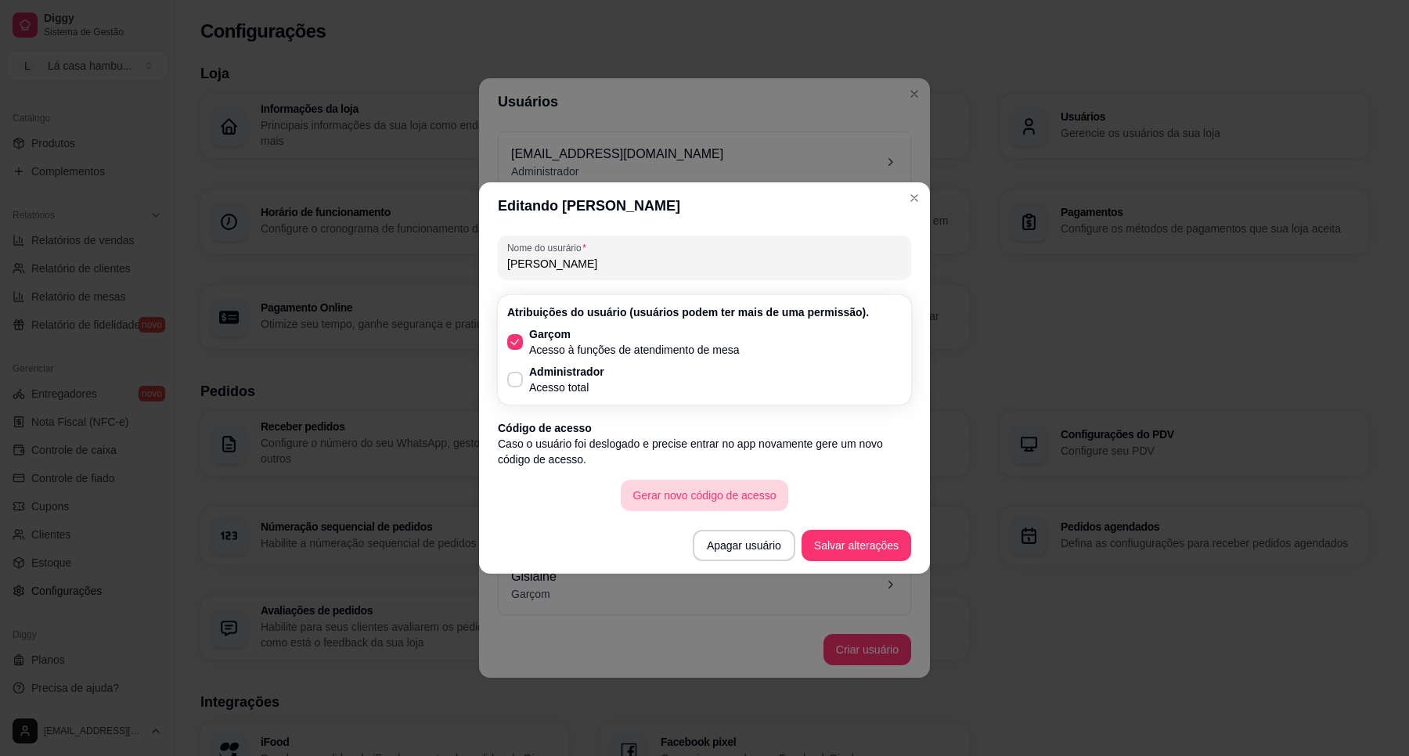
click at [722, 497] on button "Gerar novo código de acesso" at bounding box center [705, 495] width 168 height 31
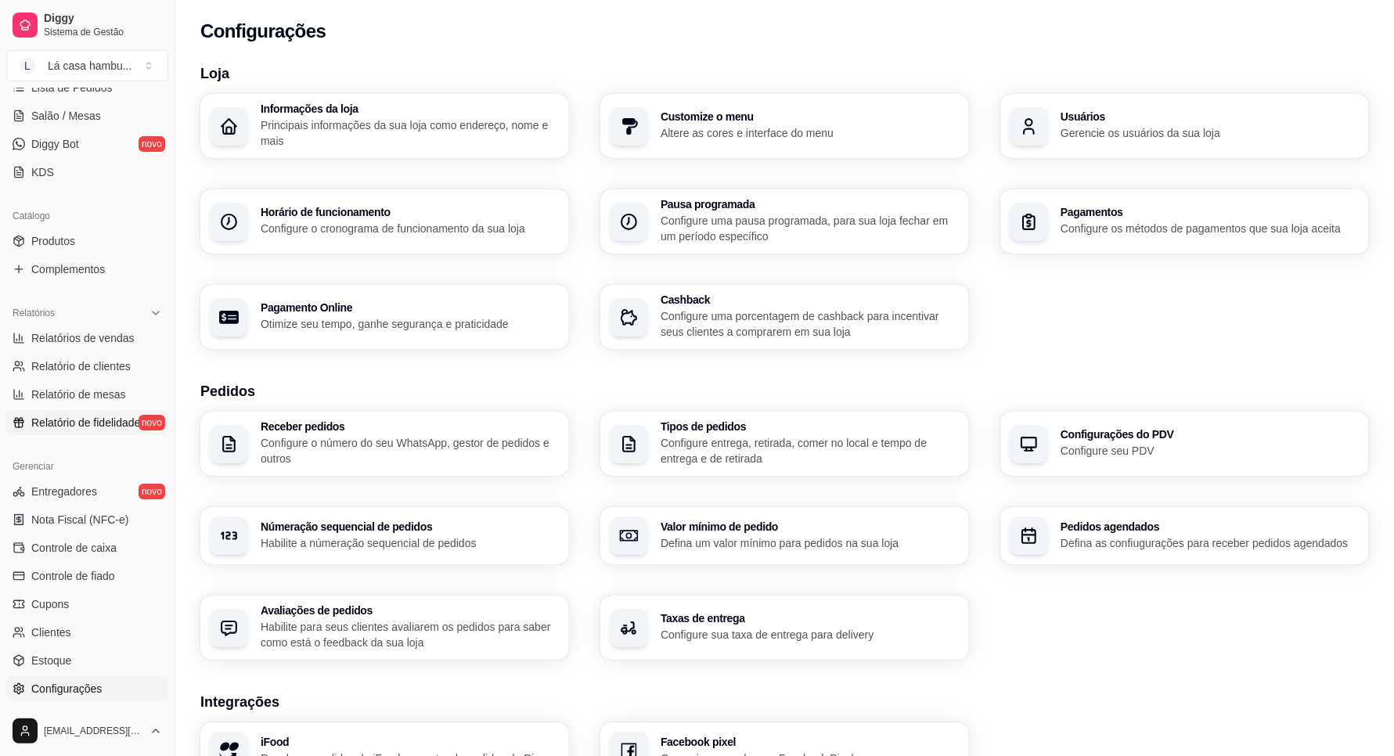
scroll to position [174, 0]
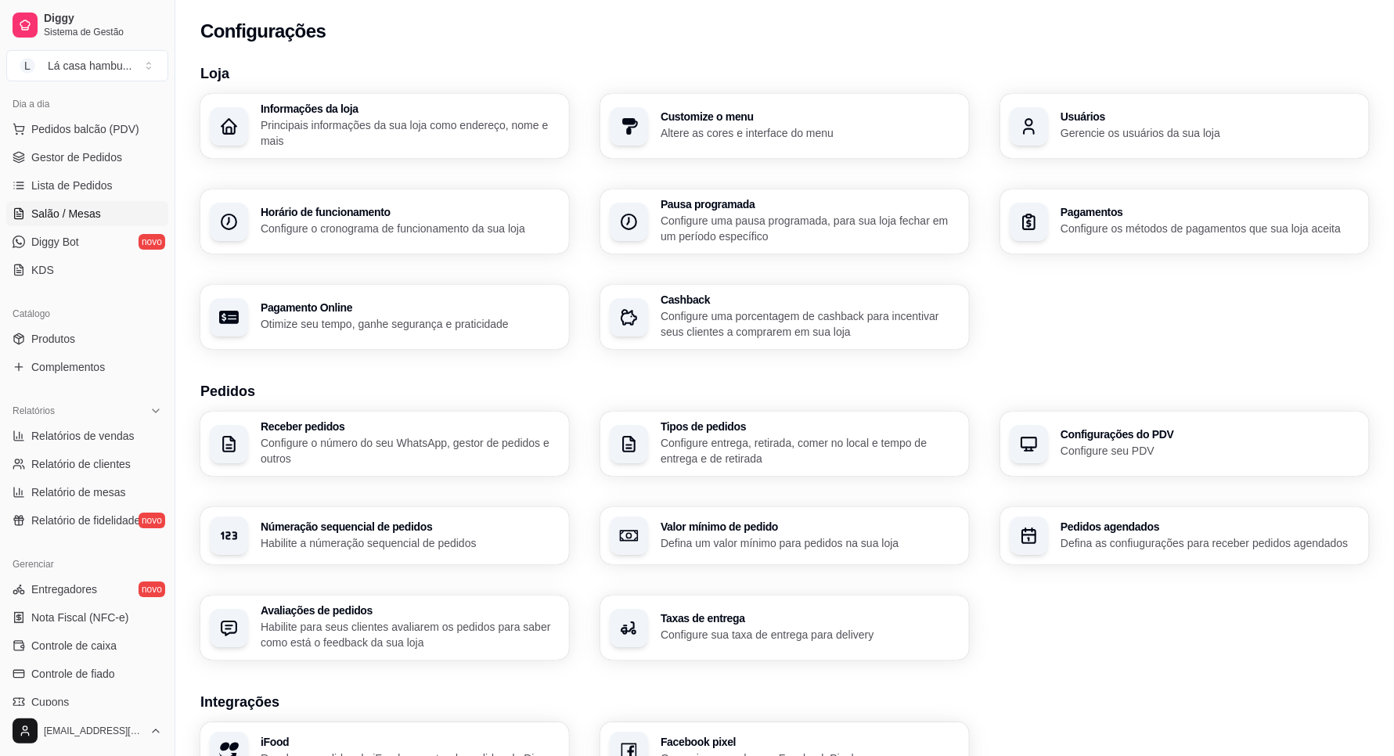
click at [100, 211] on link "Salão / Mesas" at bounding box center [87, 213] width 162 height 25
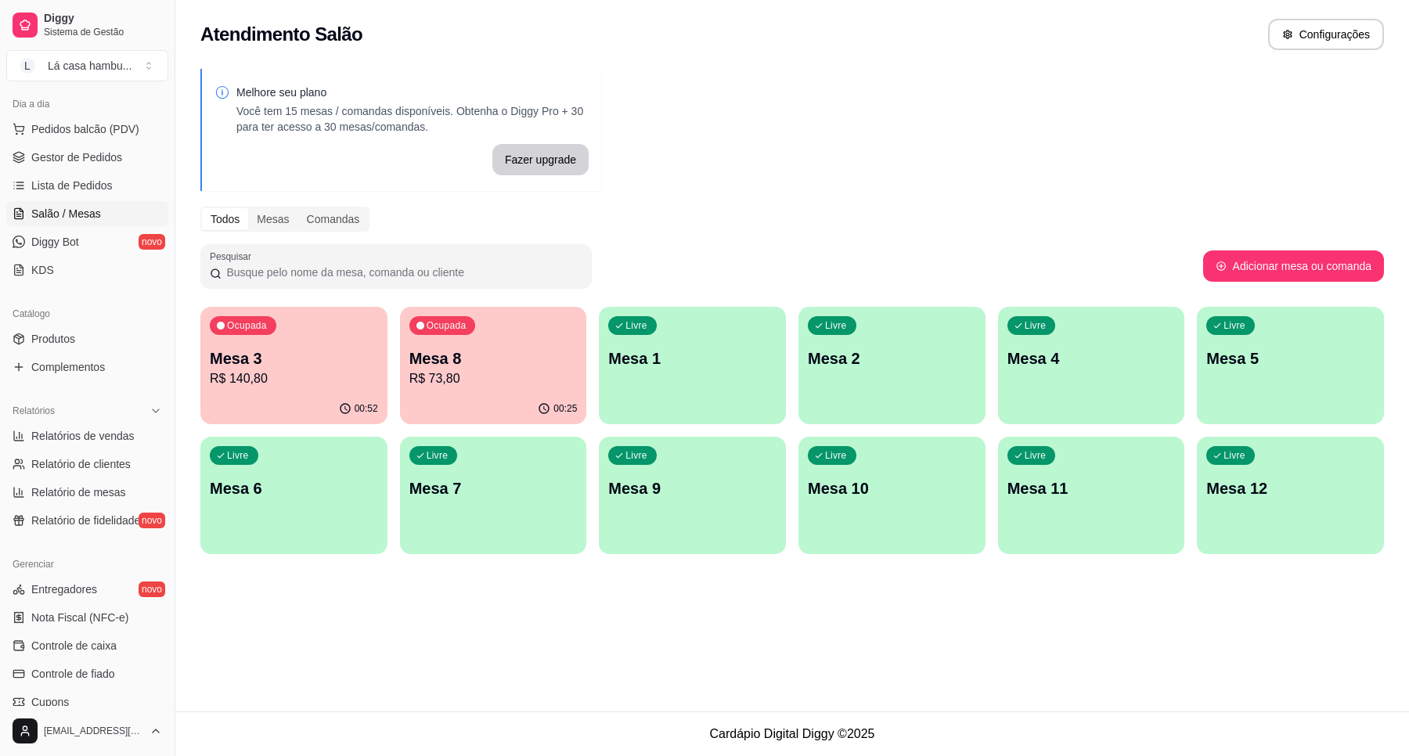
click at [280, 380] on p "R$ 140,80" at bounding box center [294, 378] width 168 height 19
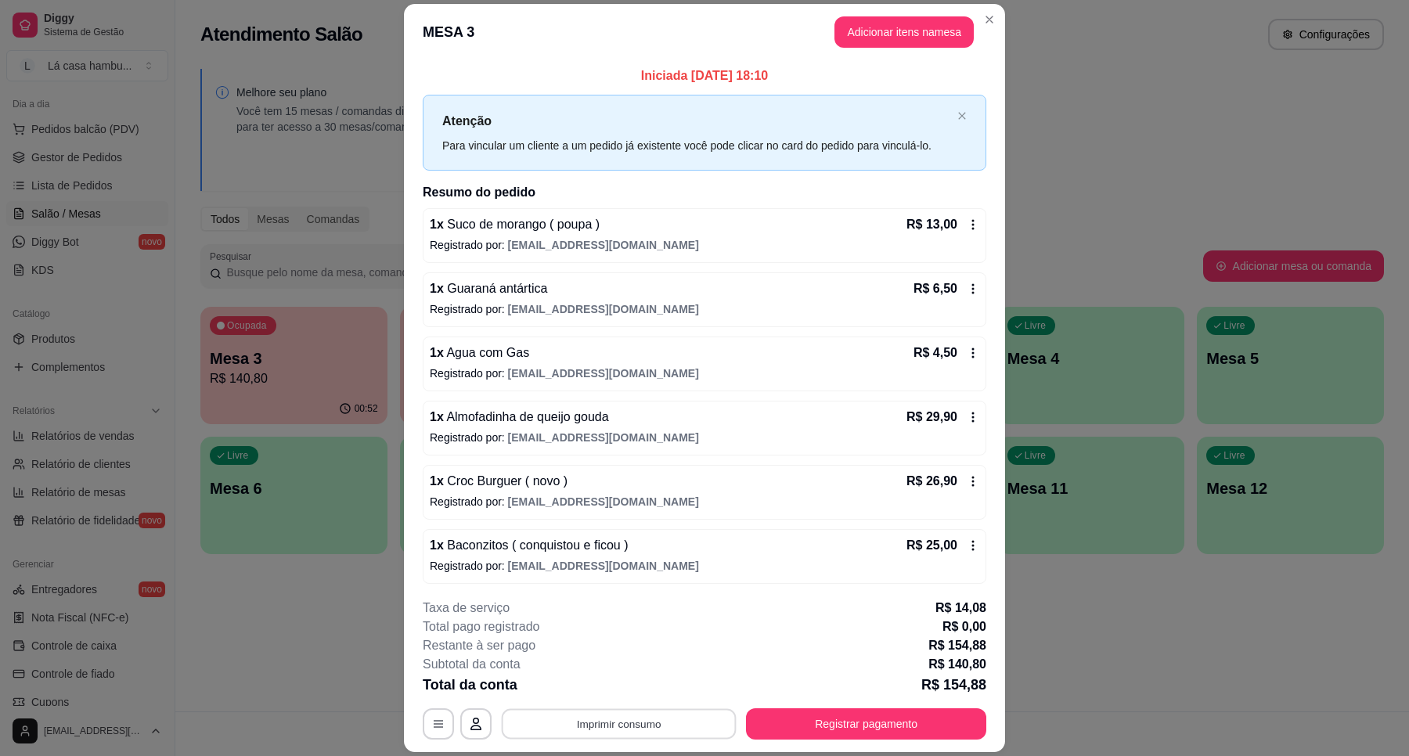
click at [604, 729] on button "Imprimir consumo" at bounding box center [619, 724] width 235 height 31
click at [620, 685] on button "IMPRESSORA" at bounding box center [616, 688] width 113 height 25
click at [944, 722] on button "Registrar pagamento" at bounding box center [866, 723] width 240 height 31
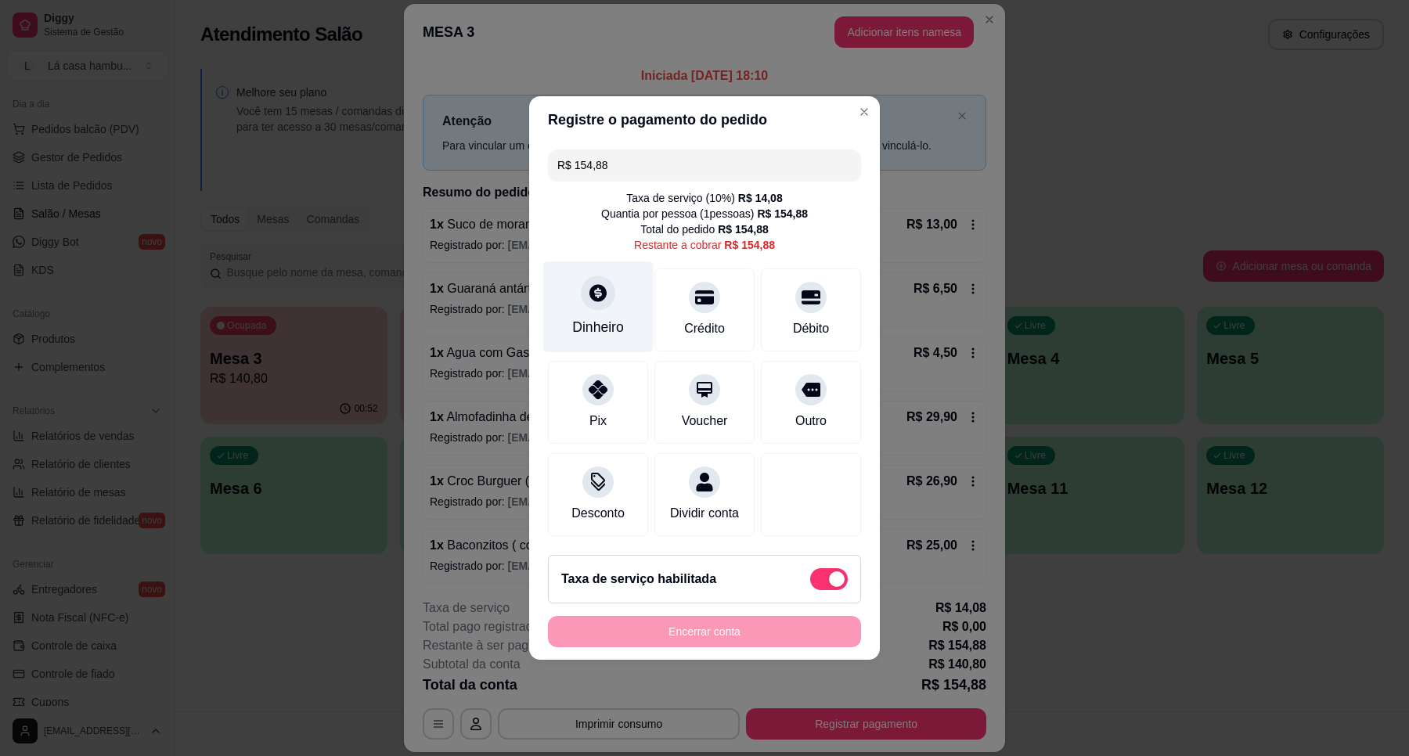
click at [615, 317] on div "Dinheiro" at bounding box center [598, 327] width 52 height 20
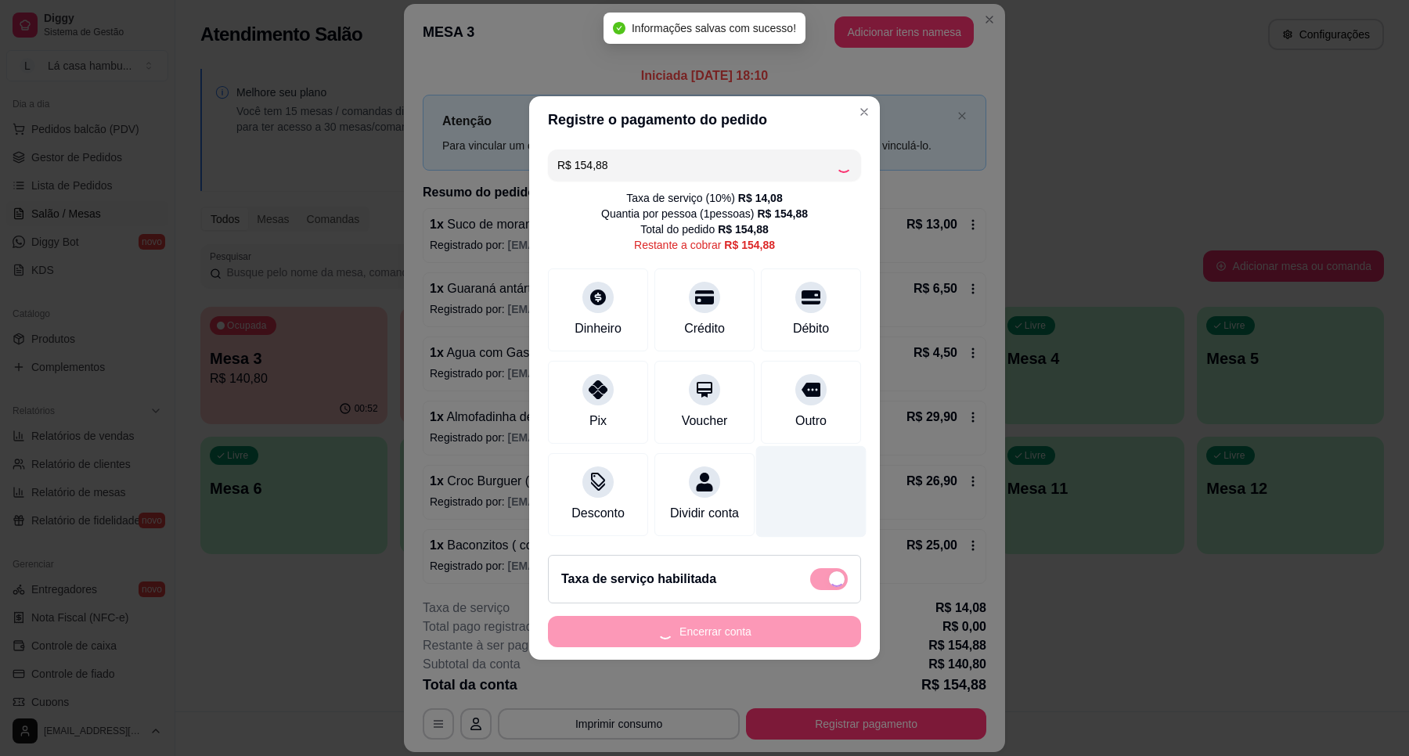
type input "R$ 0,00"
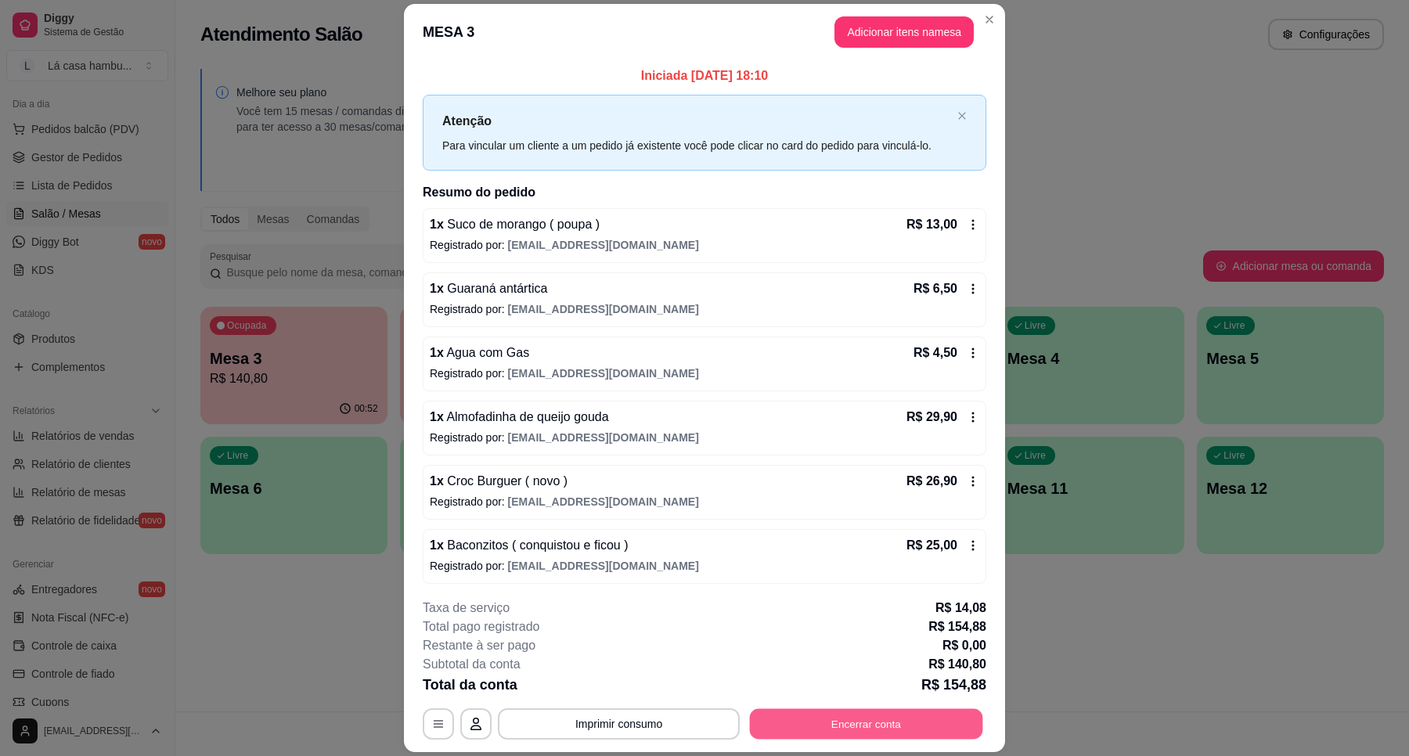
click at [909, 726] on button "Encerrar conta" at bounding box center [866, 724] width 233 height 31
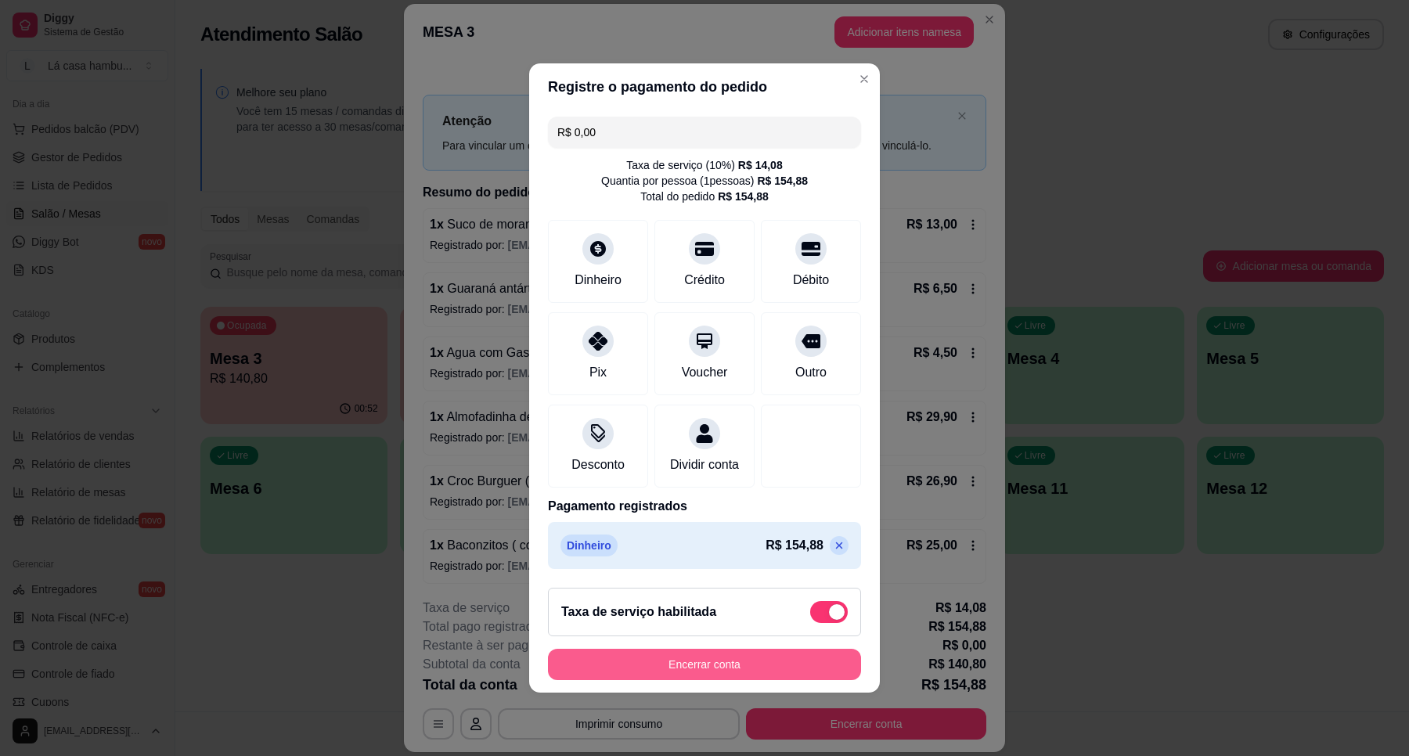
click at [678, 667] on button "Encerrar conta" at bounding box center [704, 664] width 313 height 31
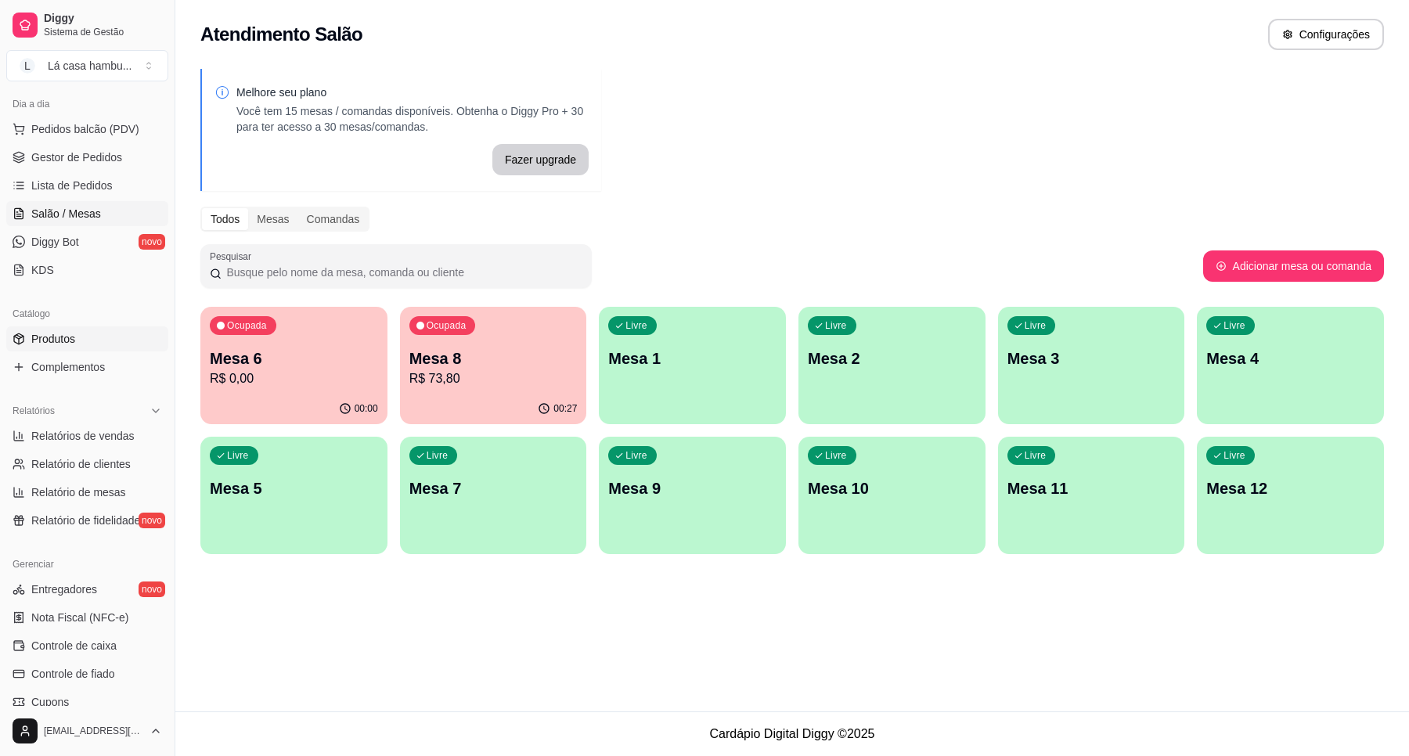
click at [81, 344] on link "Produtos" at bounding box center [87, 338] width 162 height 25
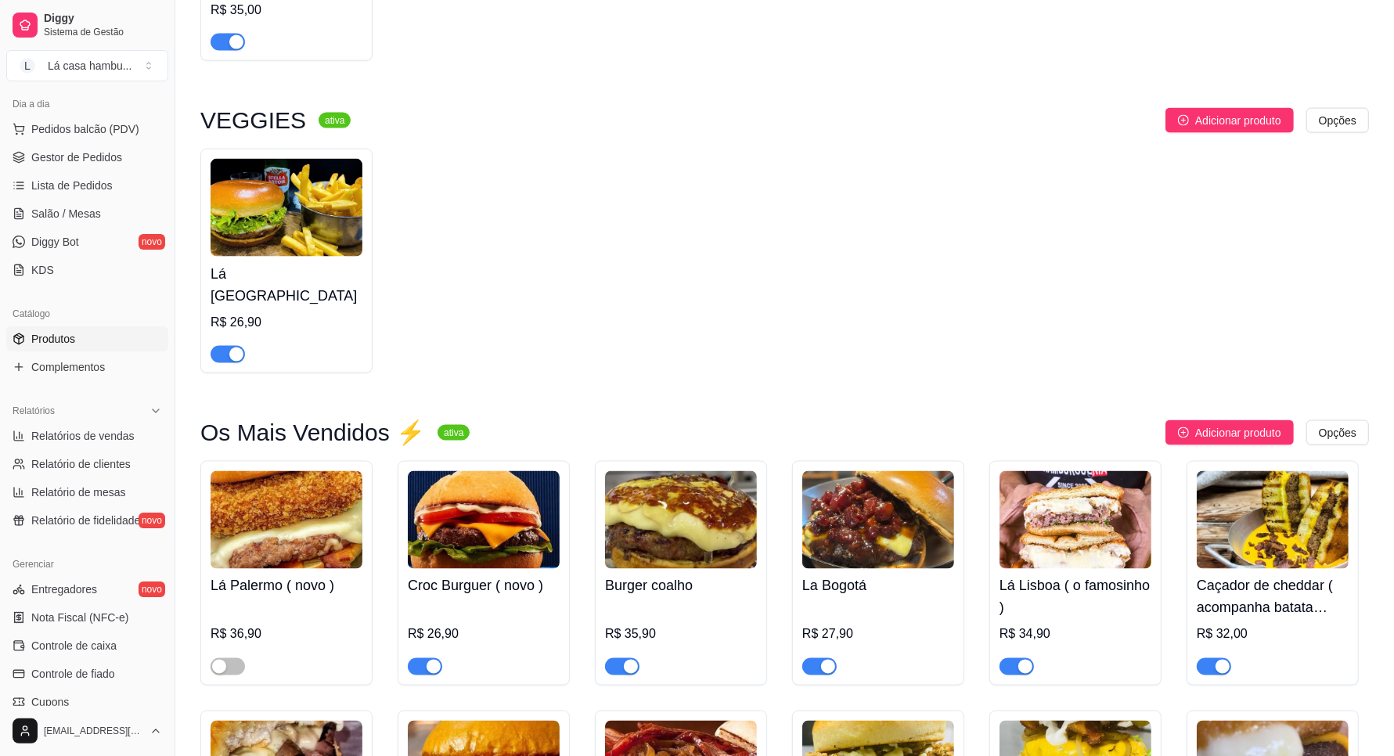
scroll to position [2250, 0]
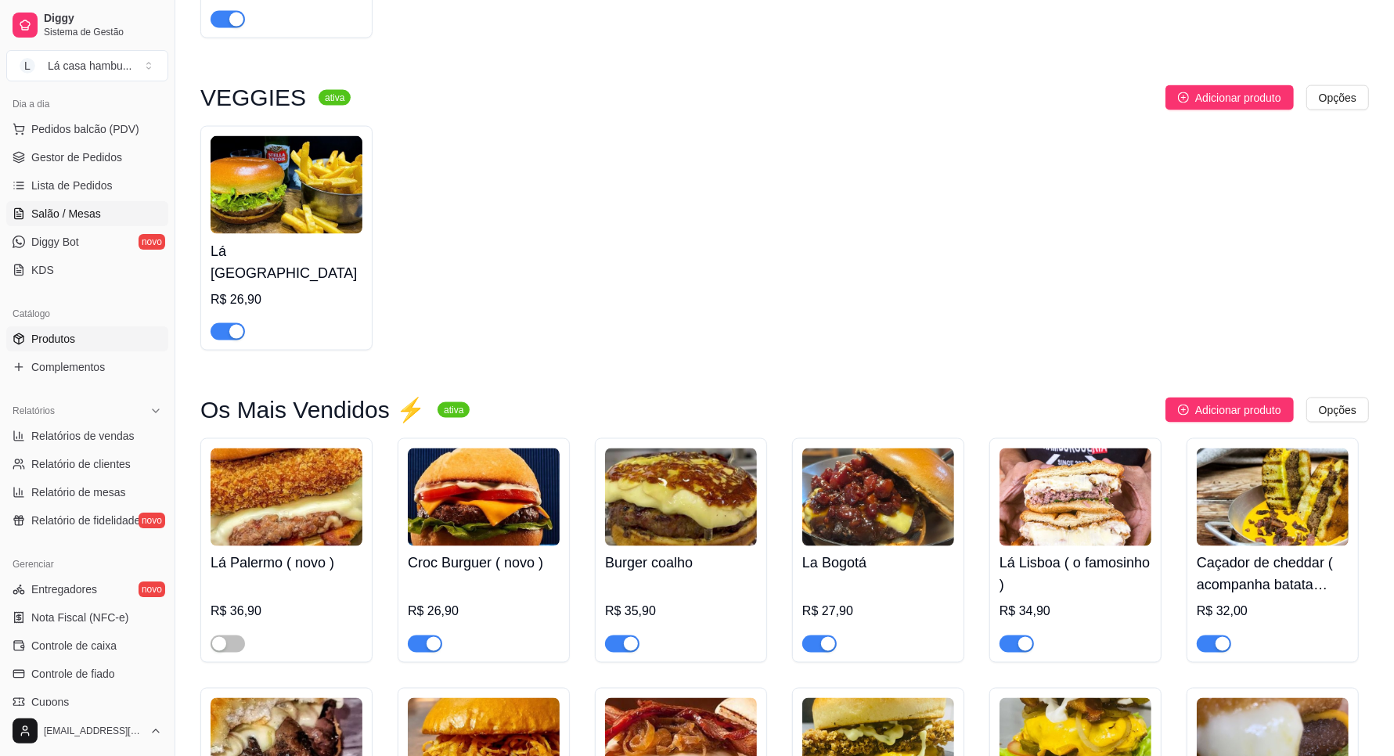
click at [113, 217] on link "Salão / Mesas" at bounding box center [87, 213] width 162 height 25
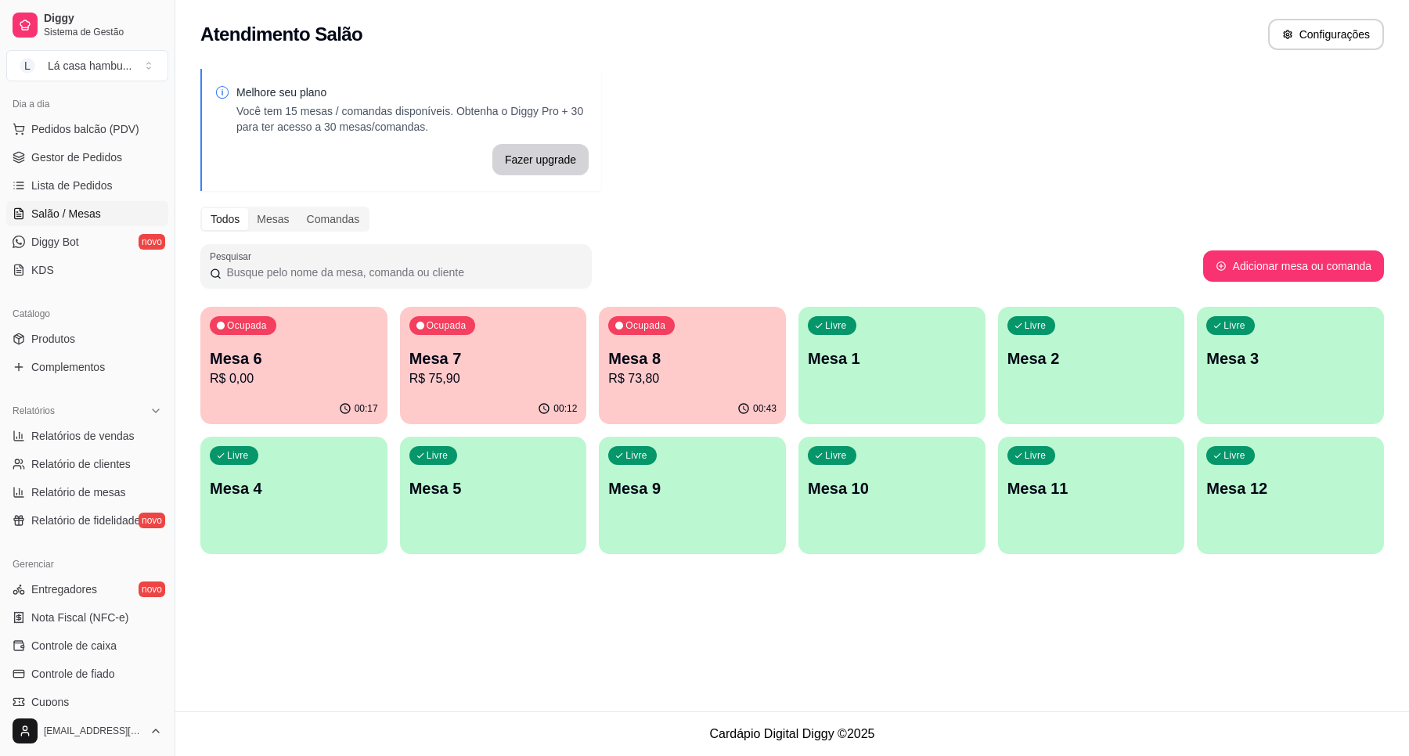
click at [677, 360] on p "Mesa 8" at bounding box center [692, 359] width 168 height 22
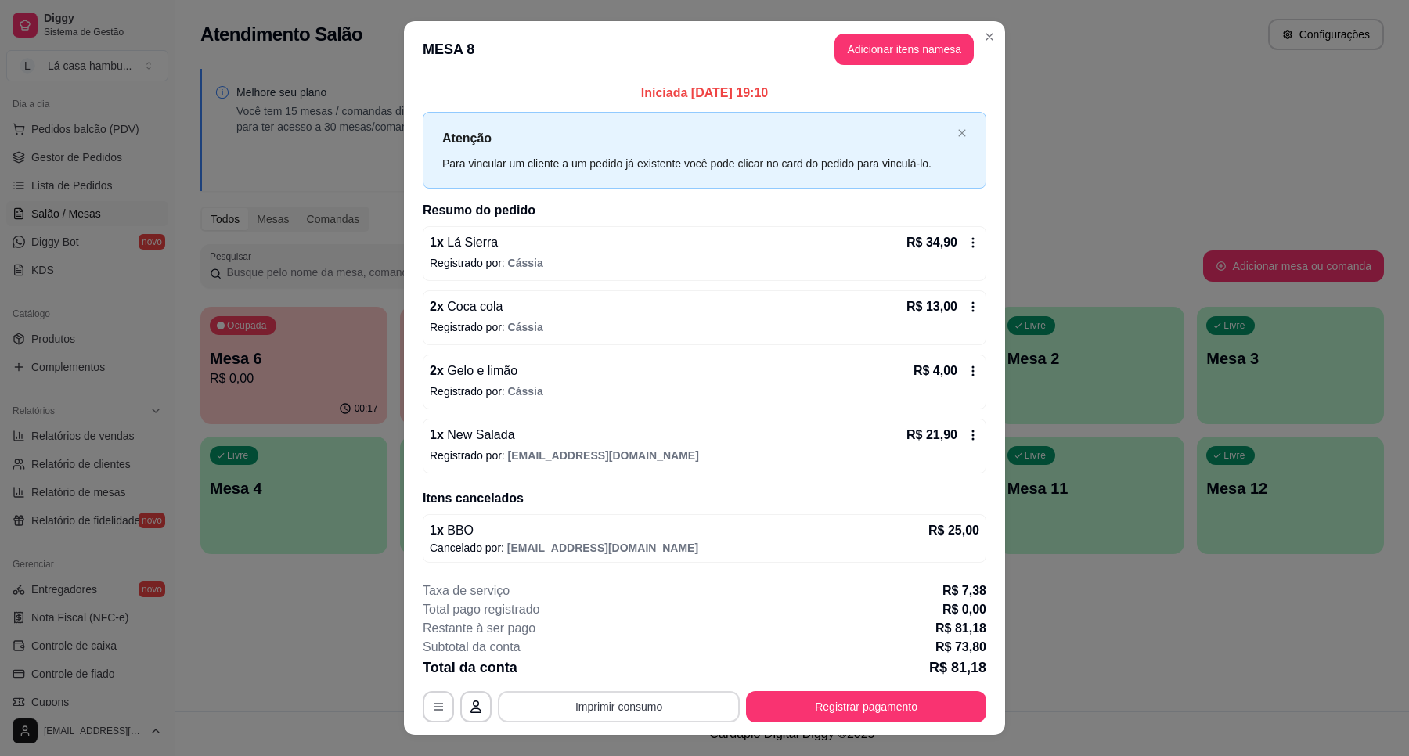
click at [587, 709] on button "Imprimir consumo" at bounding box center [619, 706] width 242 height 31
click at [595, 668] on button "IMPRESSORA" at bounding box center [616, 671] width 113 height 25
click at [896, 702] on button "Registrar pagamento" at bounding box center [866, 706] width 240 height 31
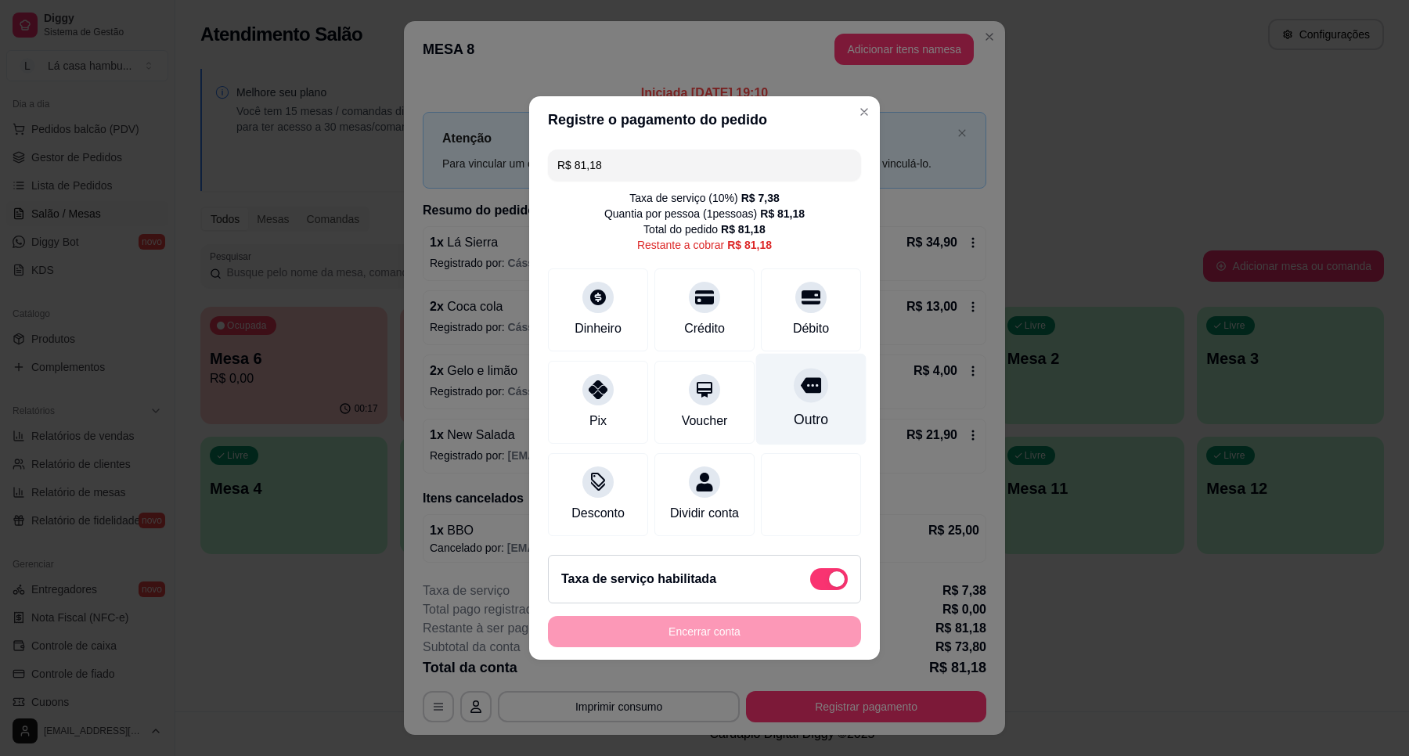
click at [807, 386] on div at bounding box center [811, 385] width 34 height 34
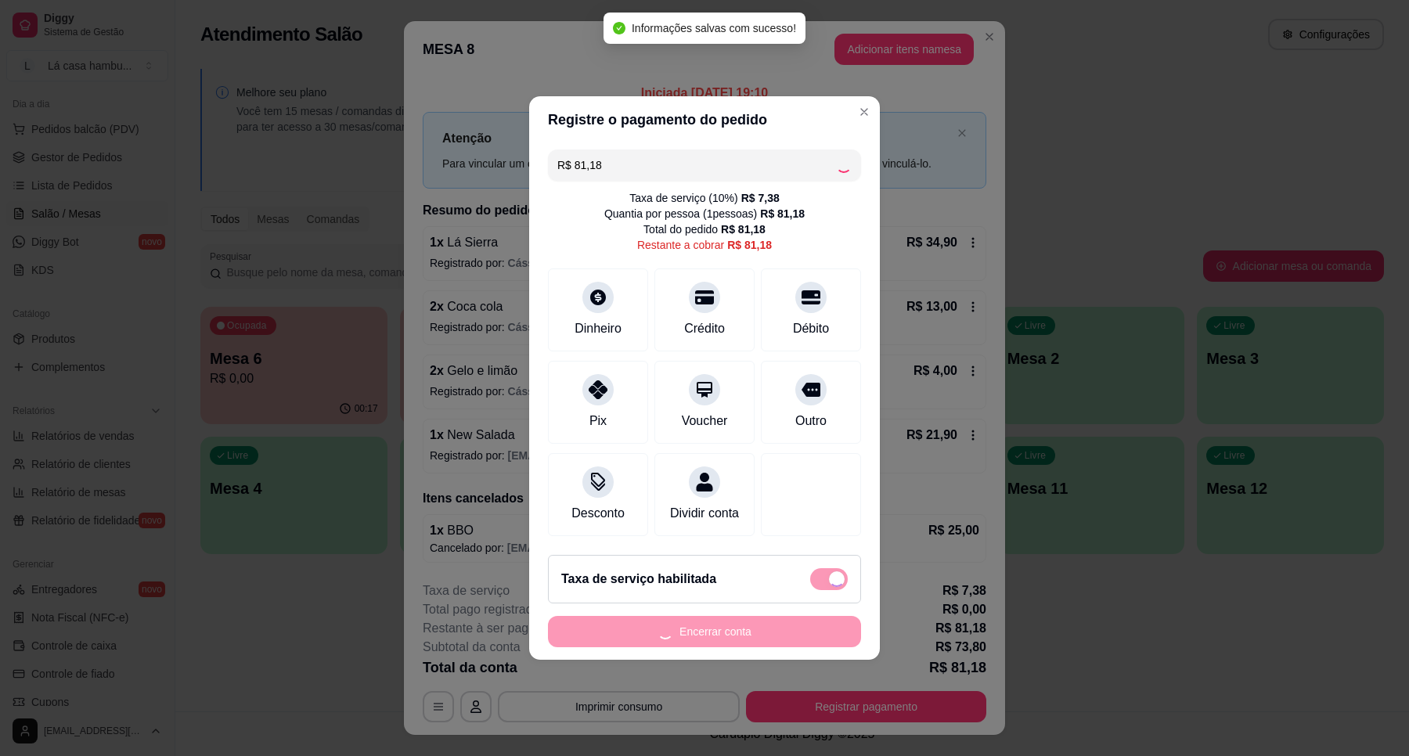
type input "R$ 0,00"
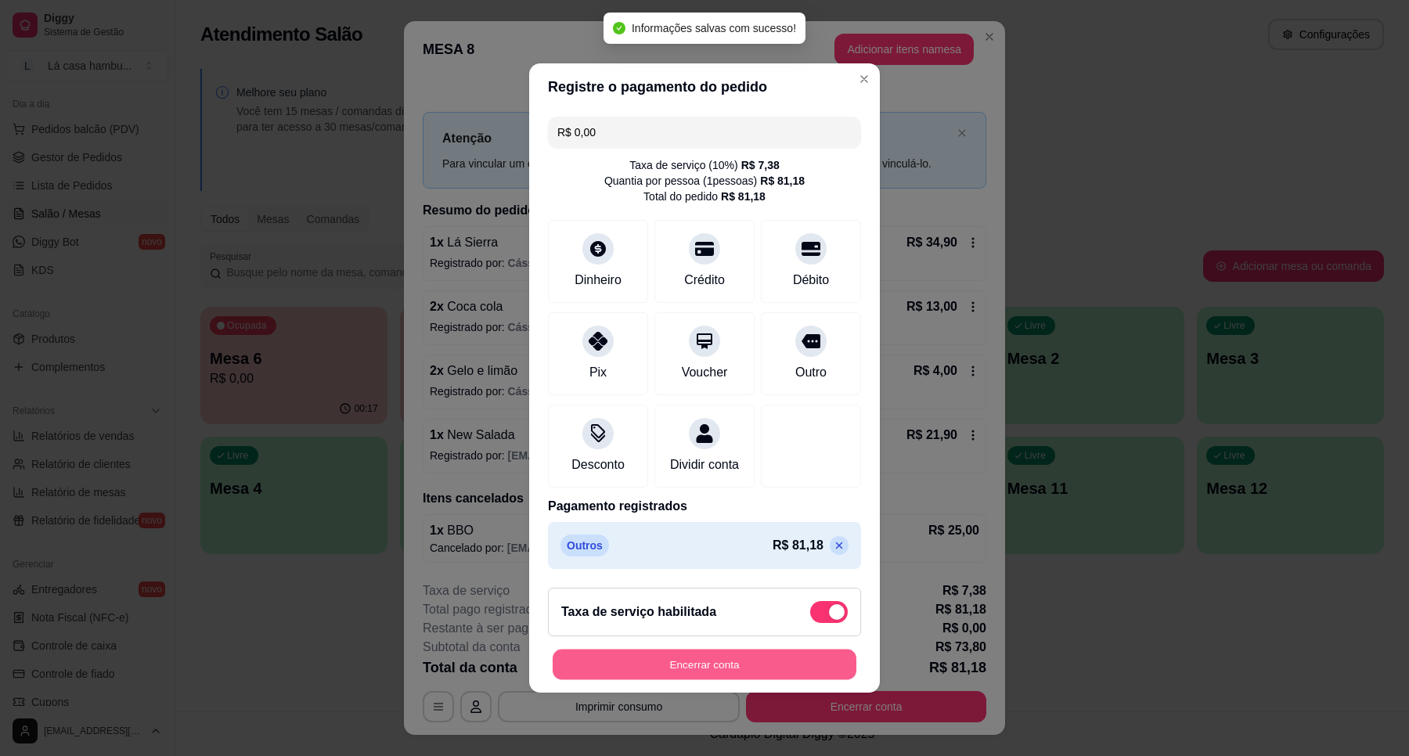
click at [733, 678] on button "Encerrar conta" at bounding box center [705, 665] width 304 height 31
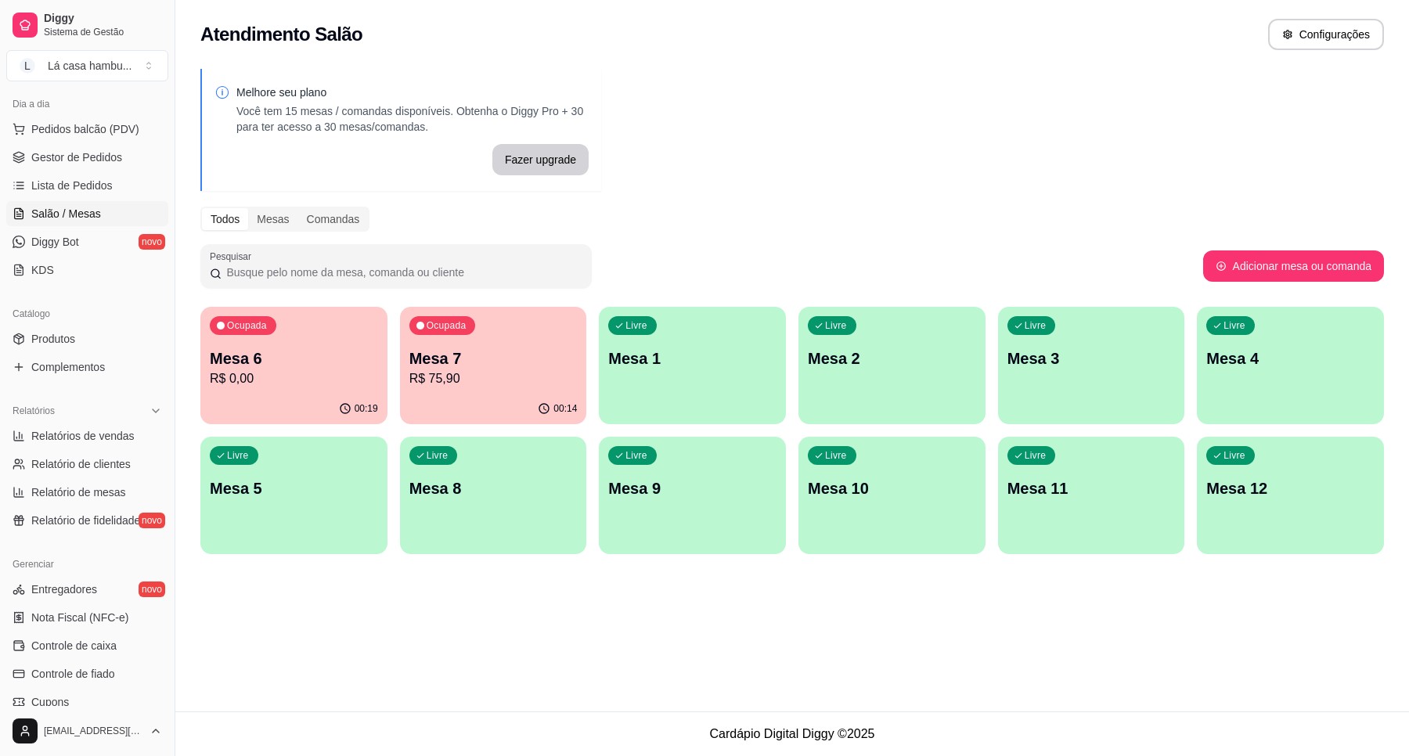
click at [341, 385] on p "R$ 0,00" at bounding box center [294, 378] width 168 height 19
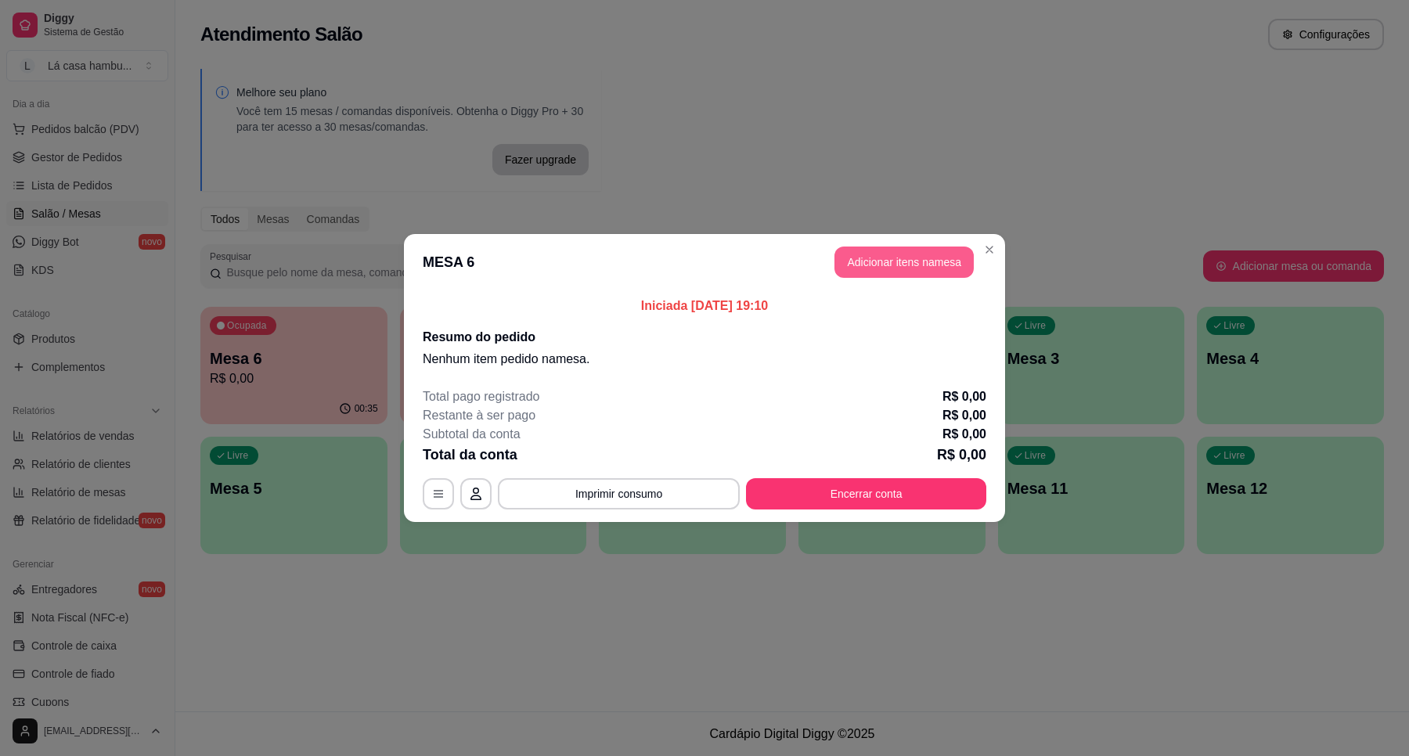
click at [951, 265] on button "Adicionar itens na mesa" at bounding box center [903, 262] width 139 height 31
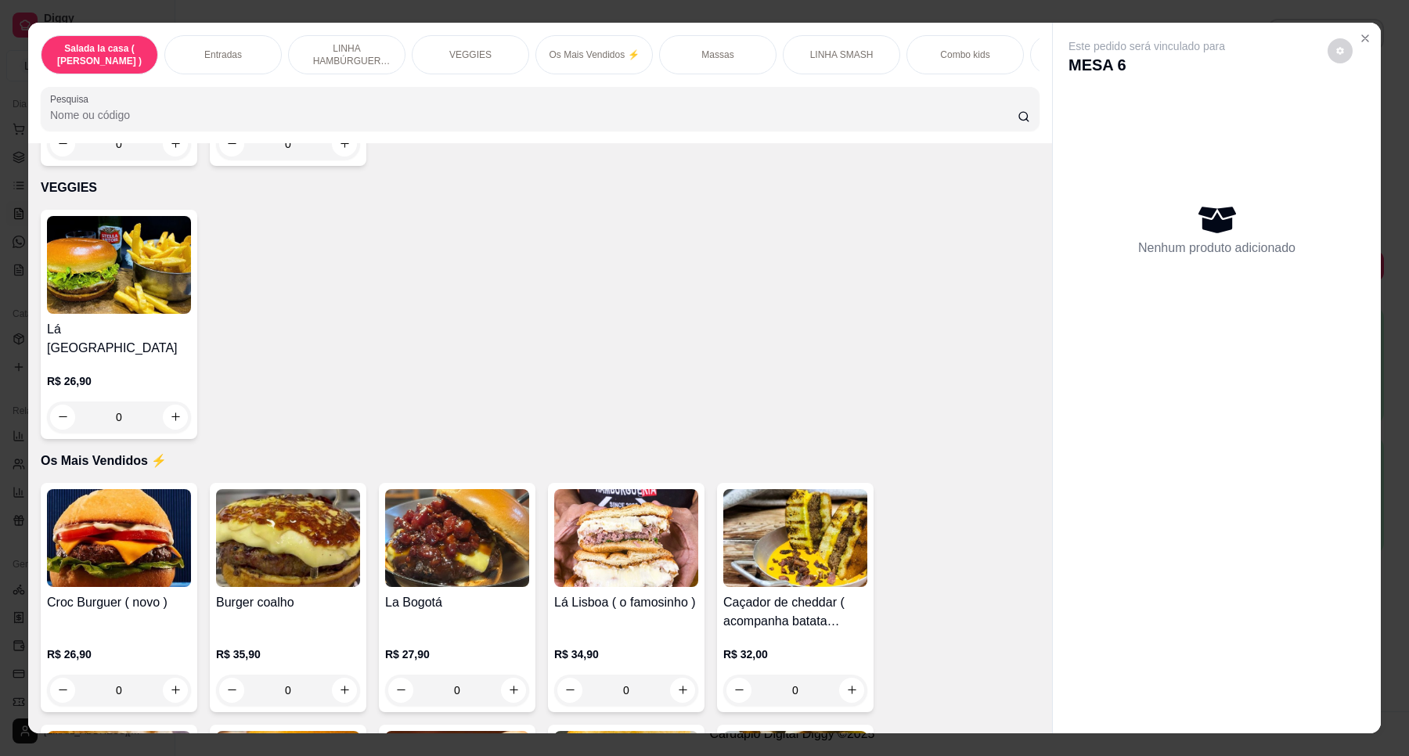
scroll to position [2250, 0]
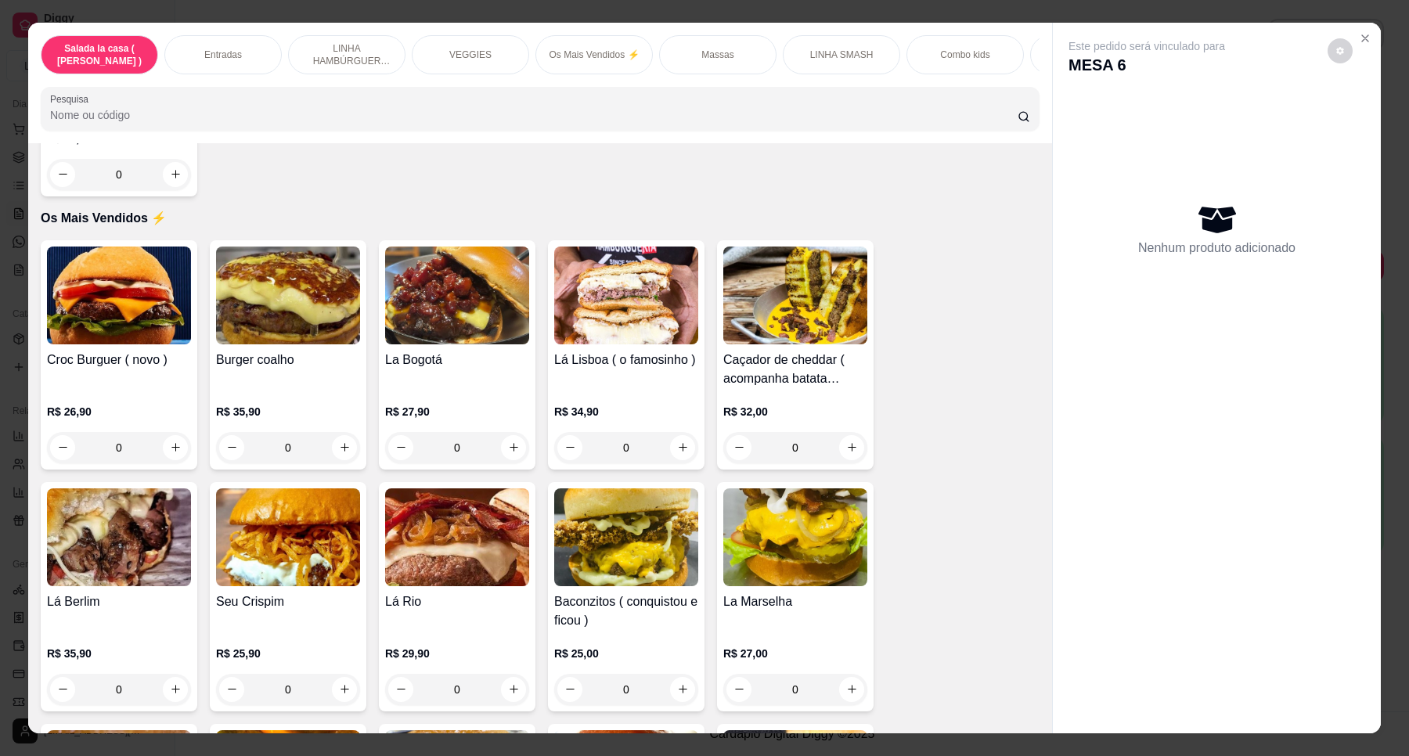
click at [514, 682] on div "0" at bounding box center [457, 689] width 144 height 31
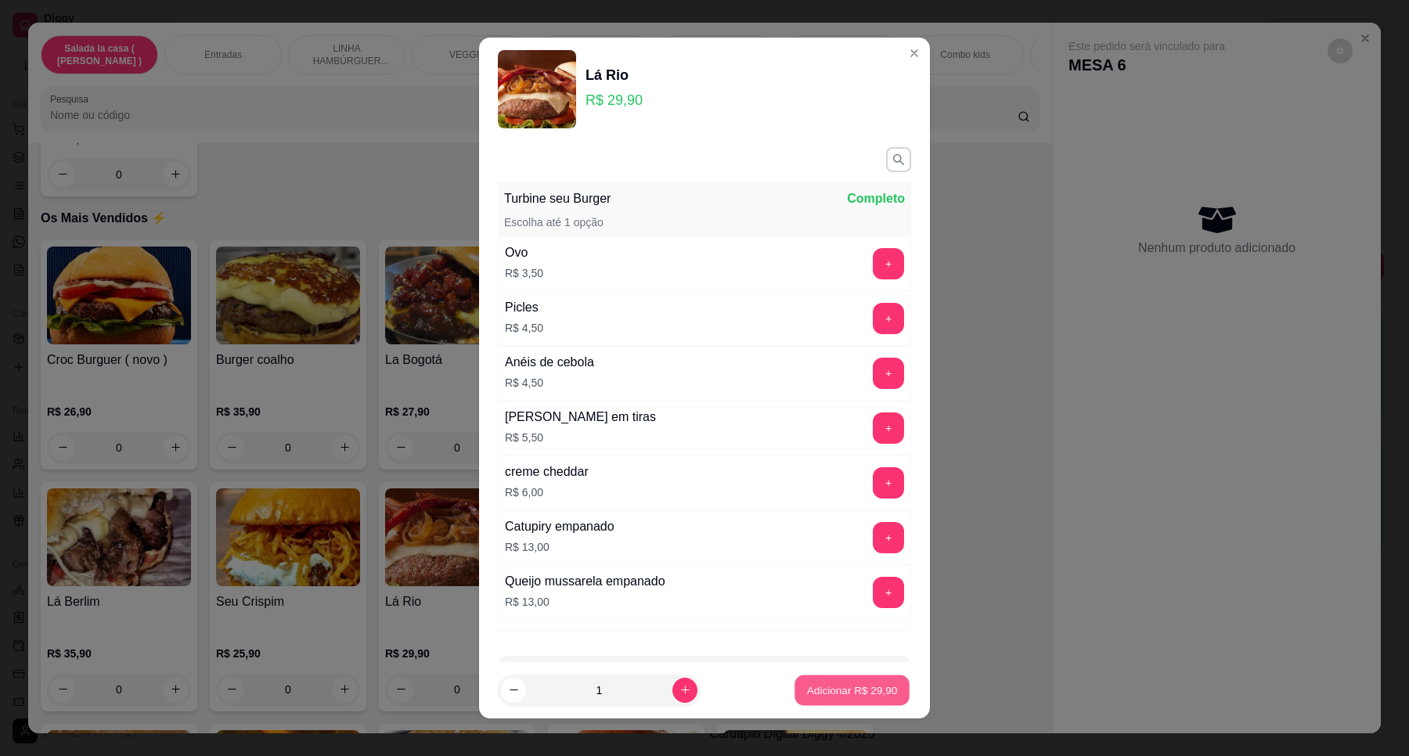
click at [826, 683] on button "Adicionar R$ 29,90" at bounding box center [851, 690] width 115 height 31
type input "1"
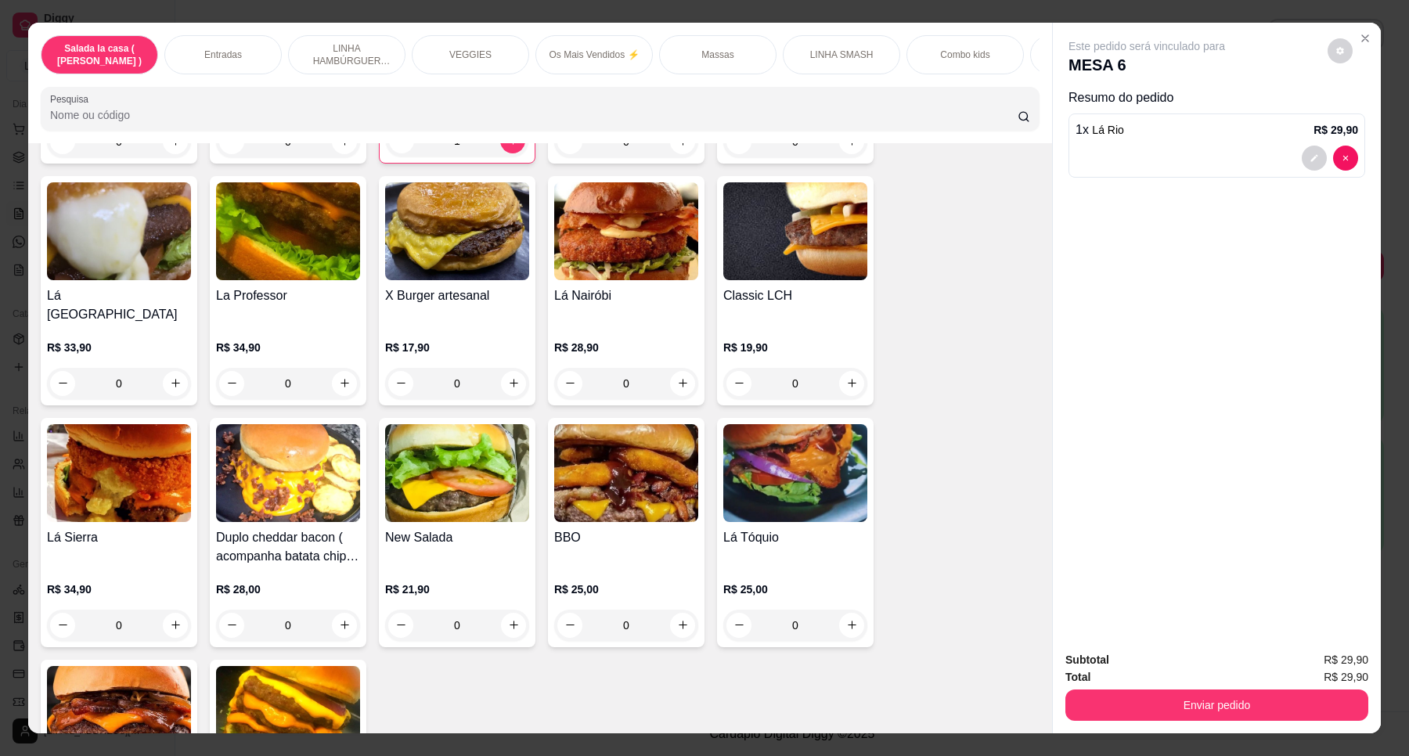
scroll to position [2642, 0]
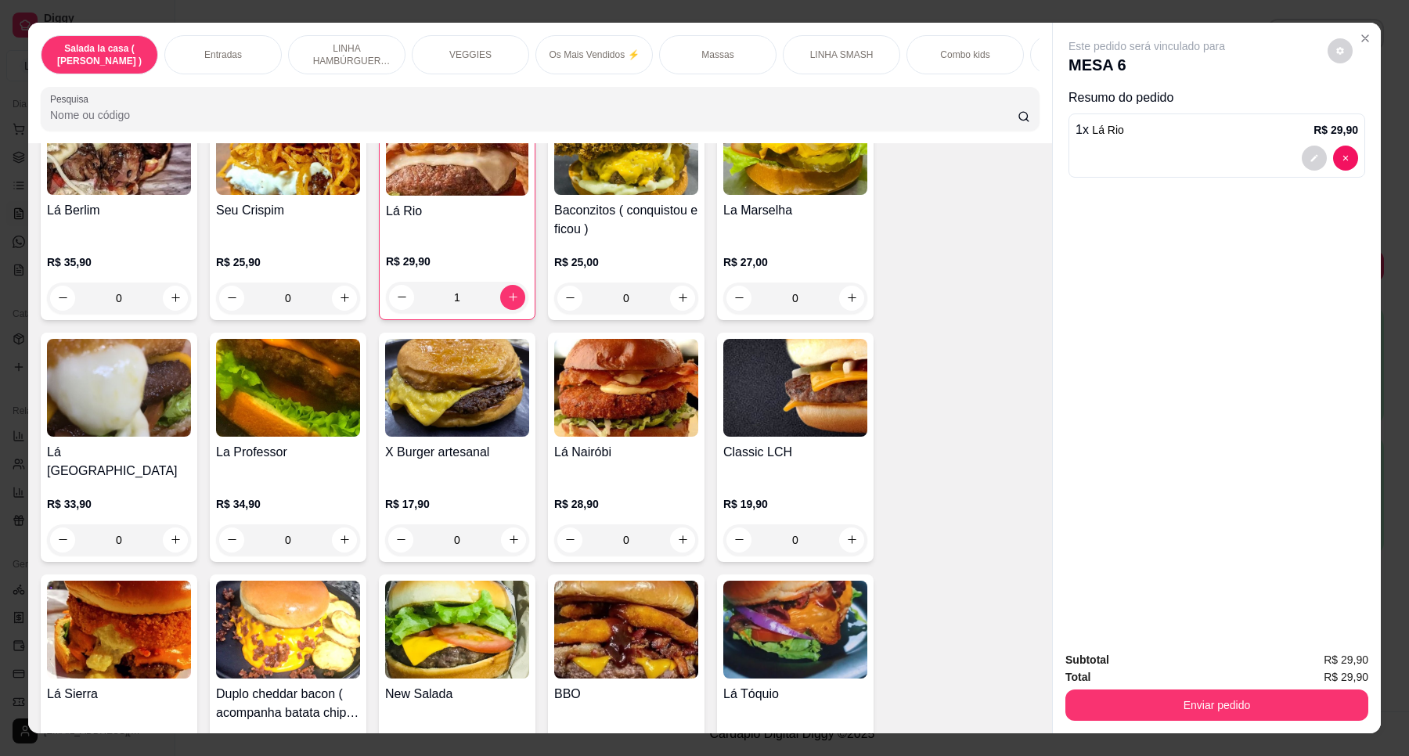
click at [510, 524] on div "0" at bounding box center [457, 539] width 144 height 31
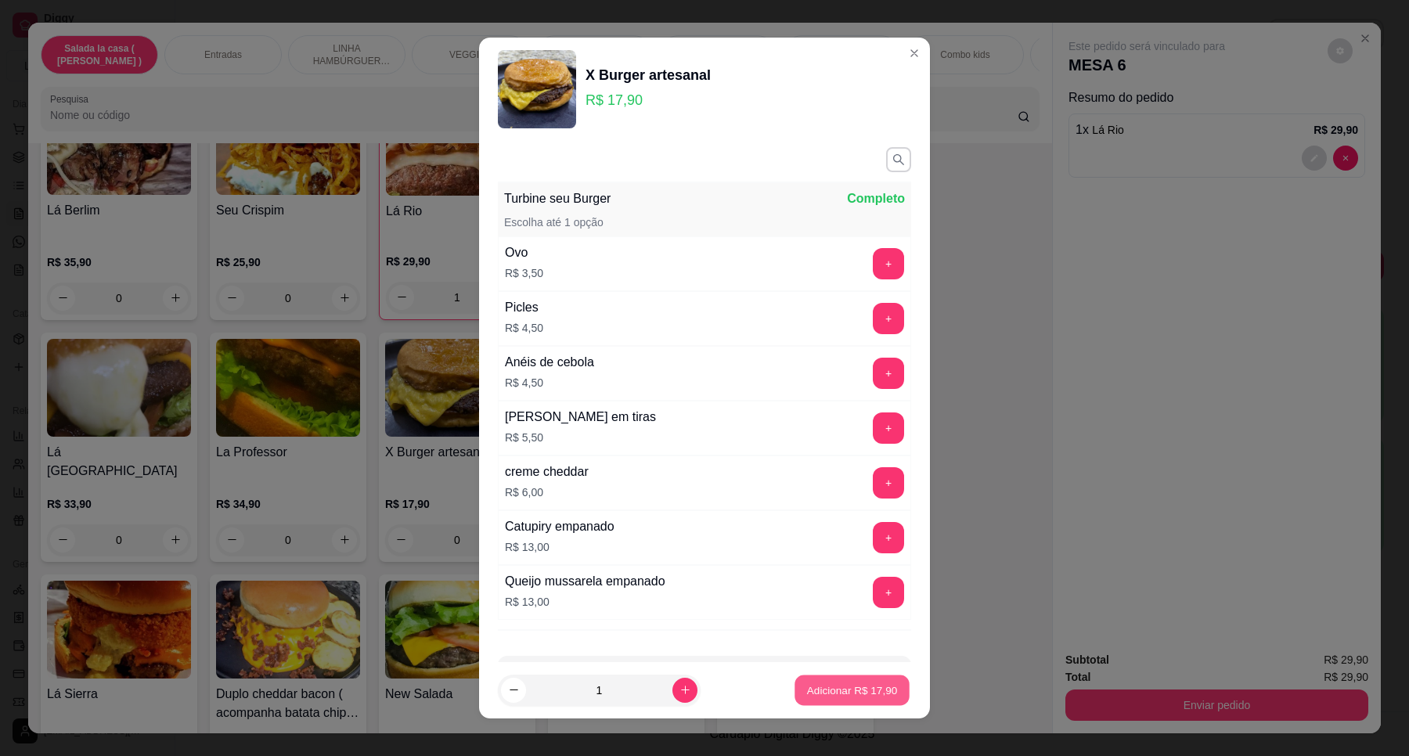
click at [807, 690] on p "Adicionar R$ 17,90" at bounding box center [852, 690] width 91 height 15
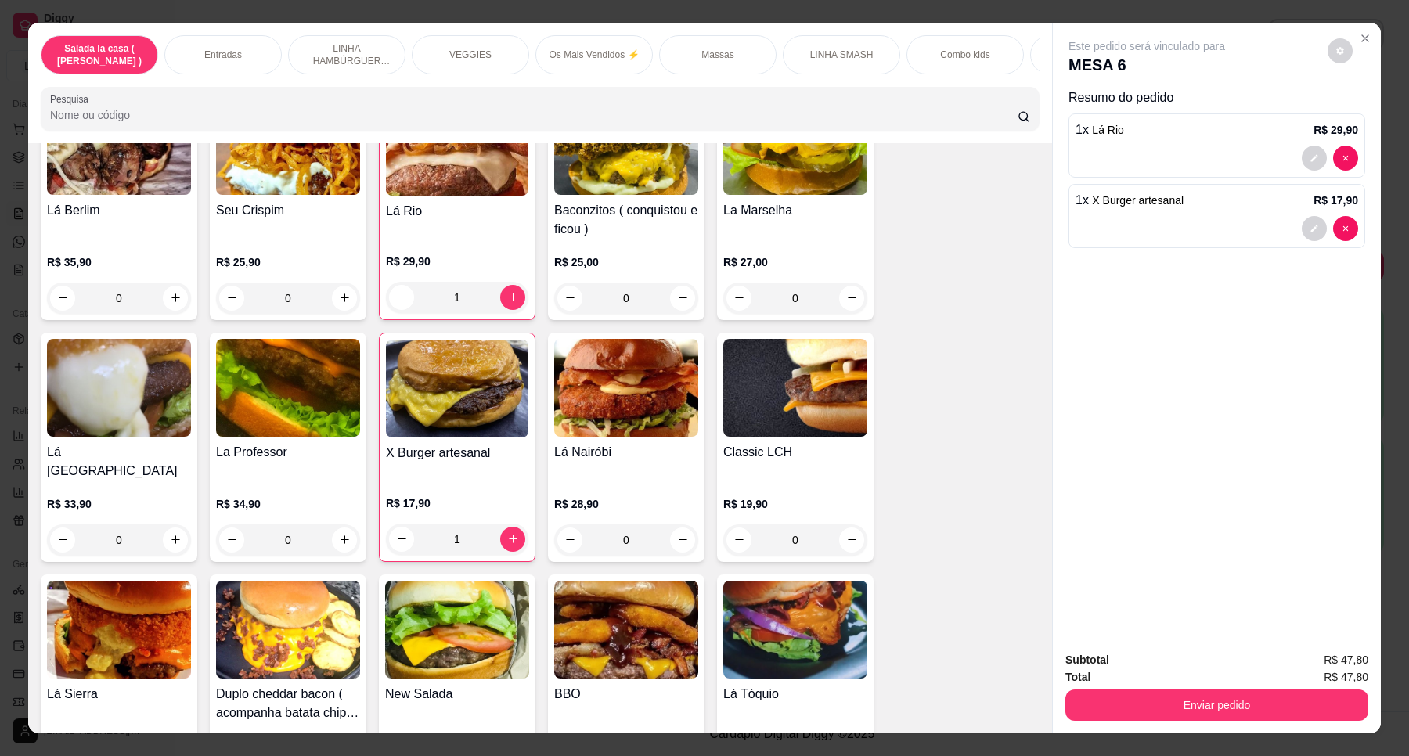
click at [501, 524] on div "1" at bounding box center [457, 539] width 142 height 31
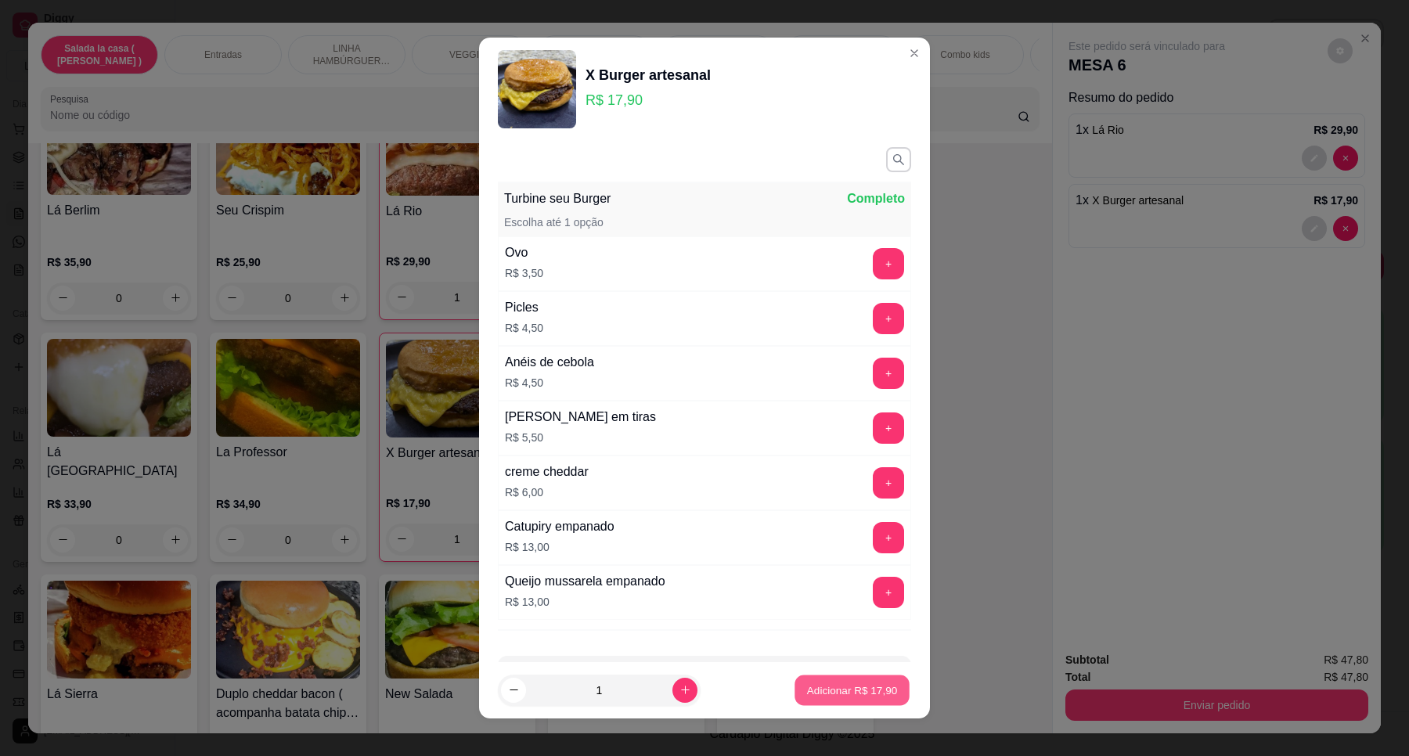
click at [827, 689] on p "Adicionar R$ 17,90" at bounding box center [852, 690] width 91 height 15
type input "2"
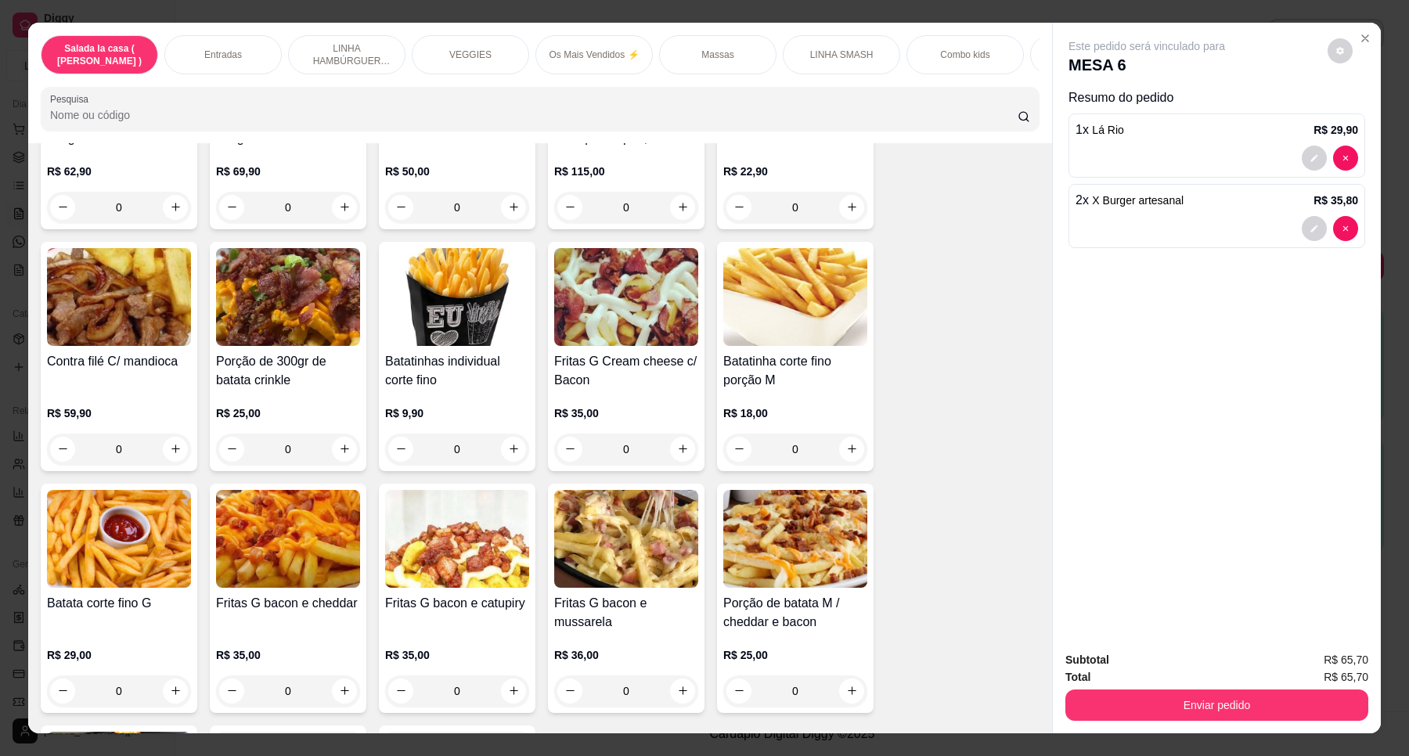
scroll to position [489, 0]
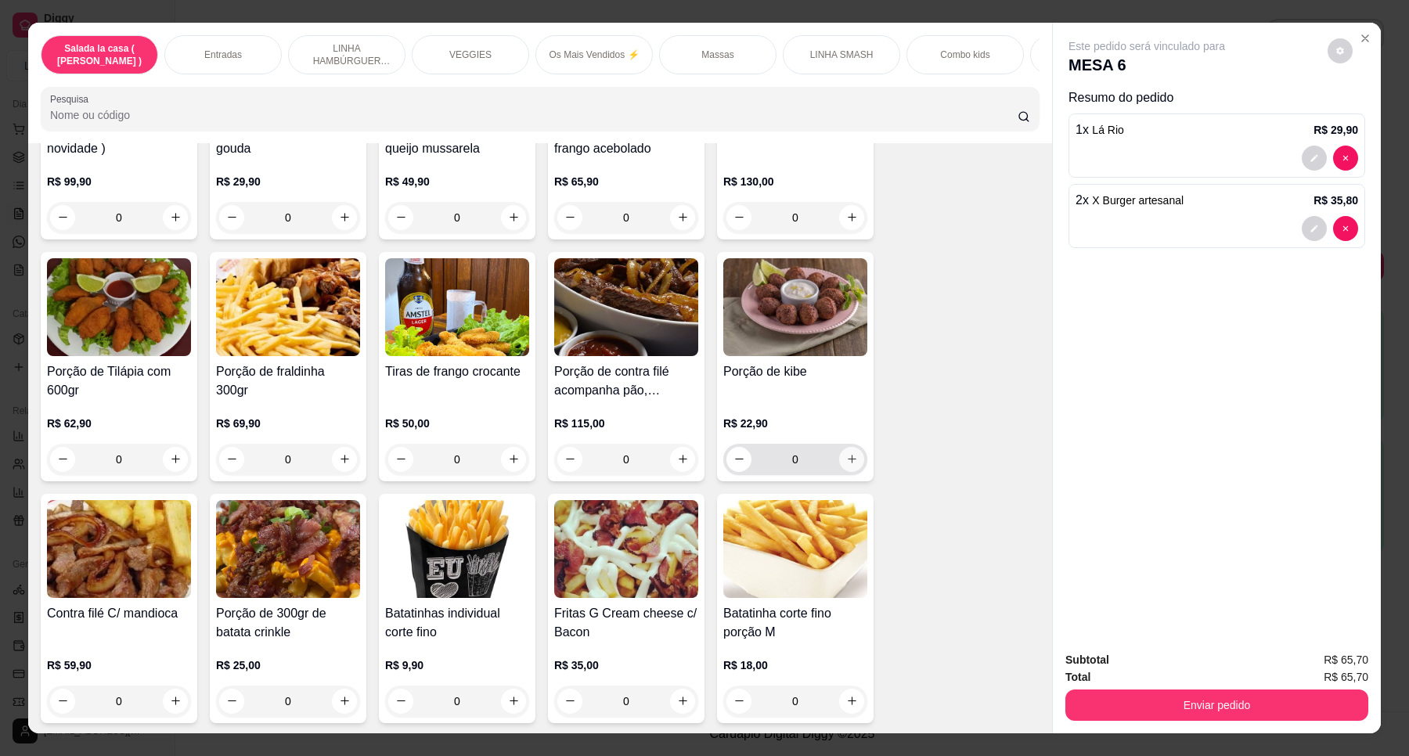
click at [846, 465] on icon "increase-product-quantity" at bounding box center [852, 459] width 12 height 12
type input "1"
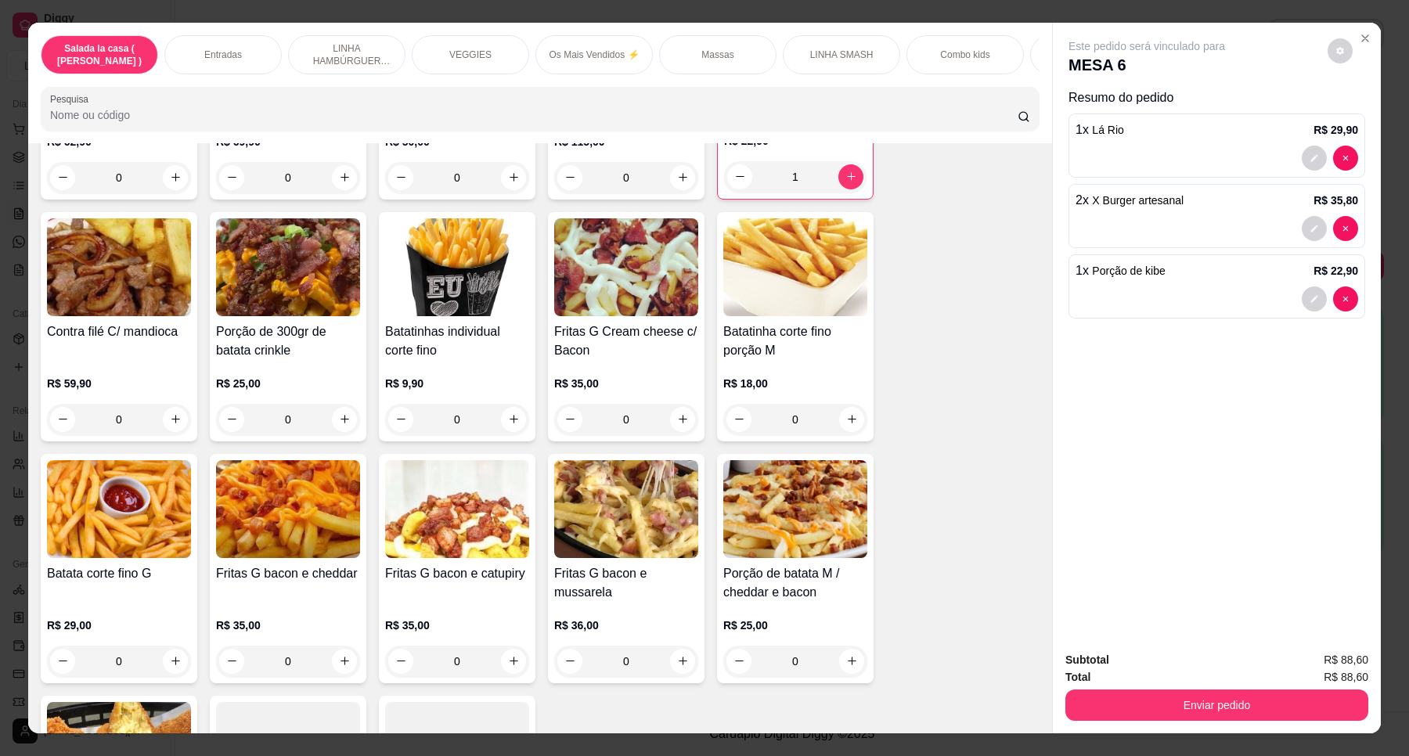
scroll to position [881, 0]
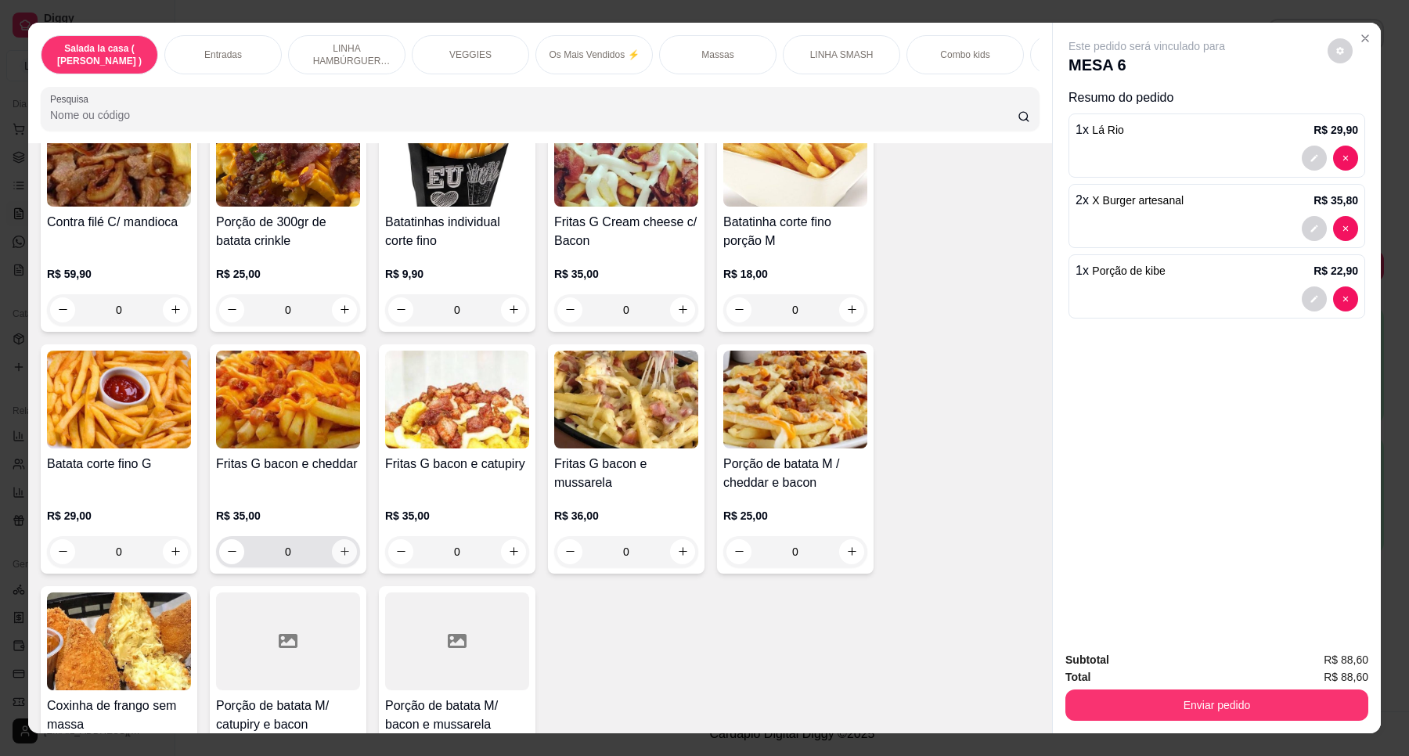
click at [343, 564] on button "increase-product-quantity" at bounding box center [344, 551] width 25 height 25
type input "1"
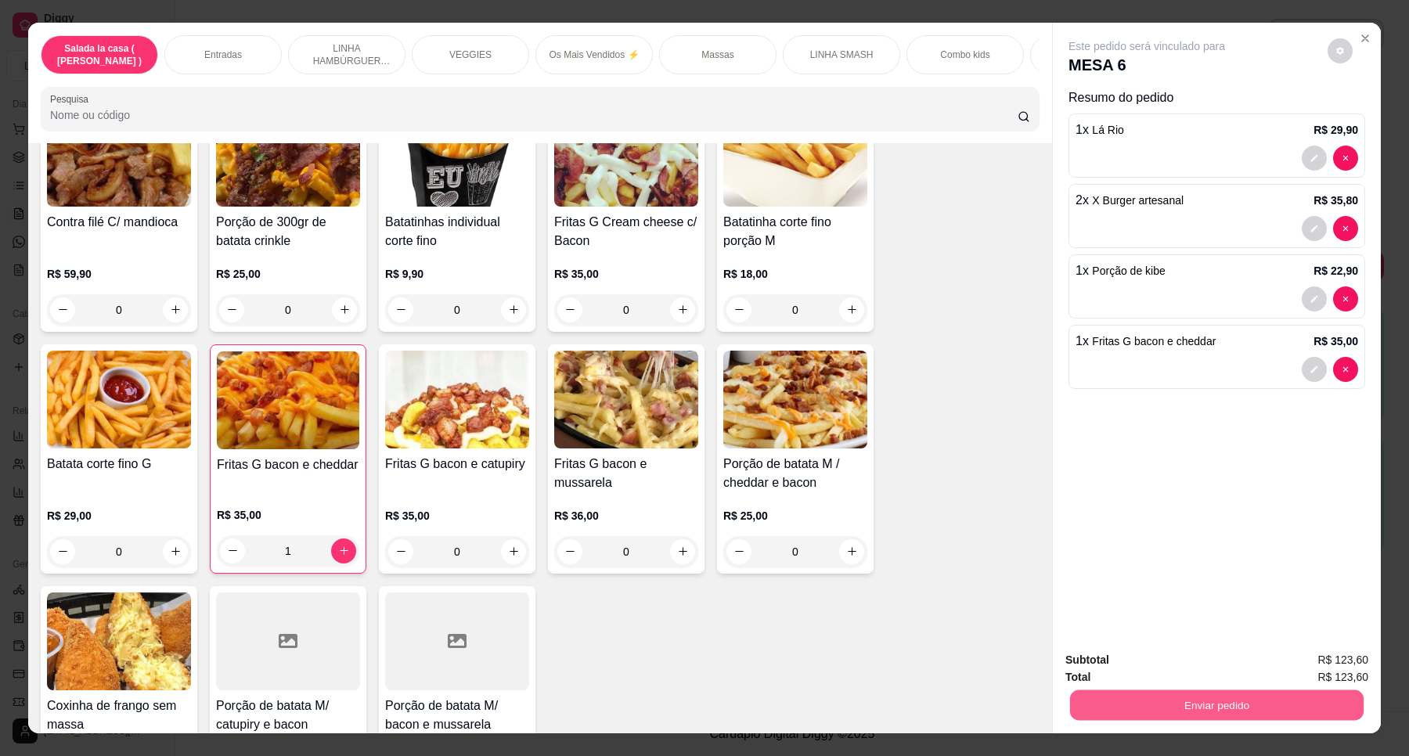
click at [1144, 703] on button "Enviar pedido" at bounding box center [1217, 705] width 294 height 31
click at [1320, 666] on button "Enviar pedido" at bounding box center [1326, 666] width 86 height 29
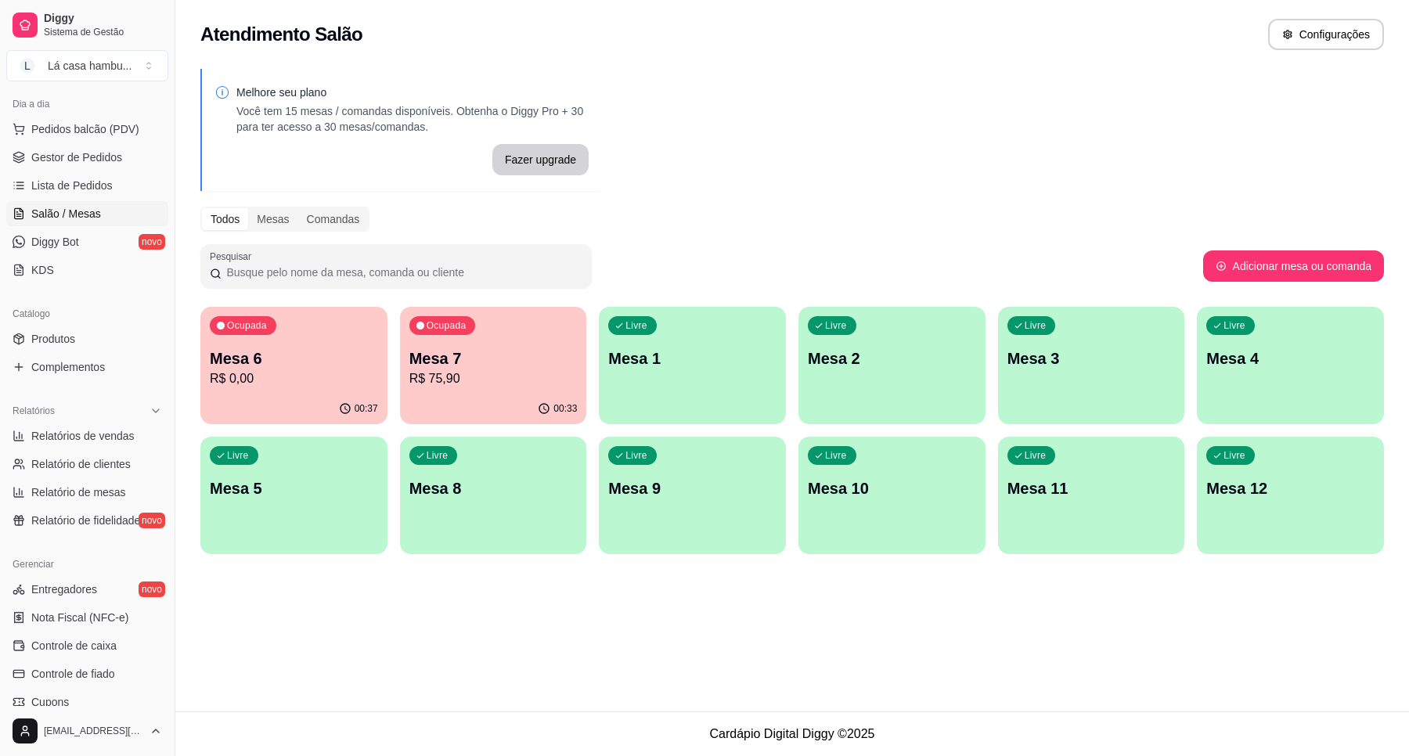
click at [266, 345] on div "Ocupada Mesa 6 R$ 0,00" at bounding box center [293, 350] width 187 height 87
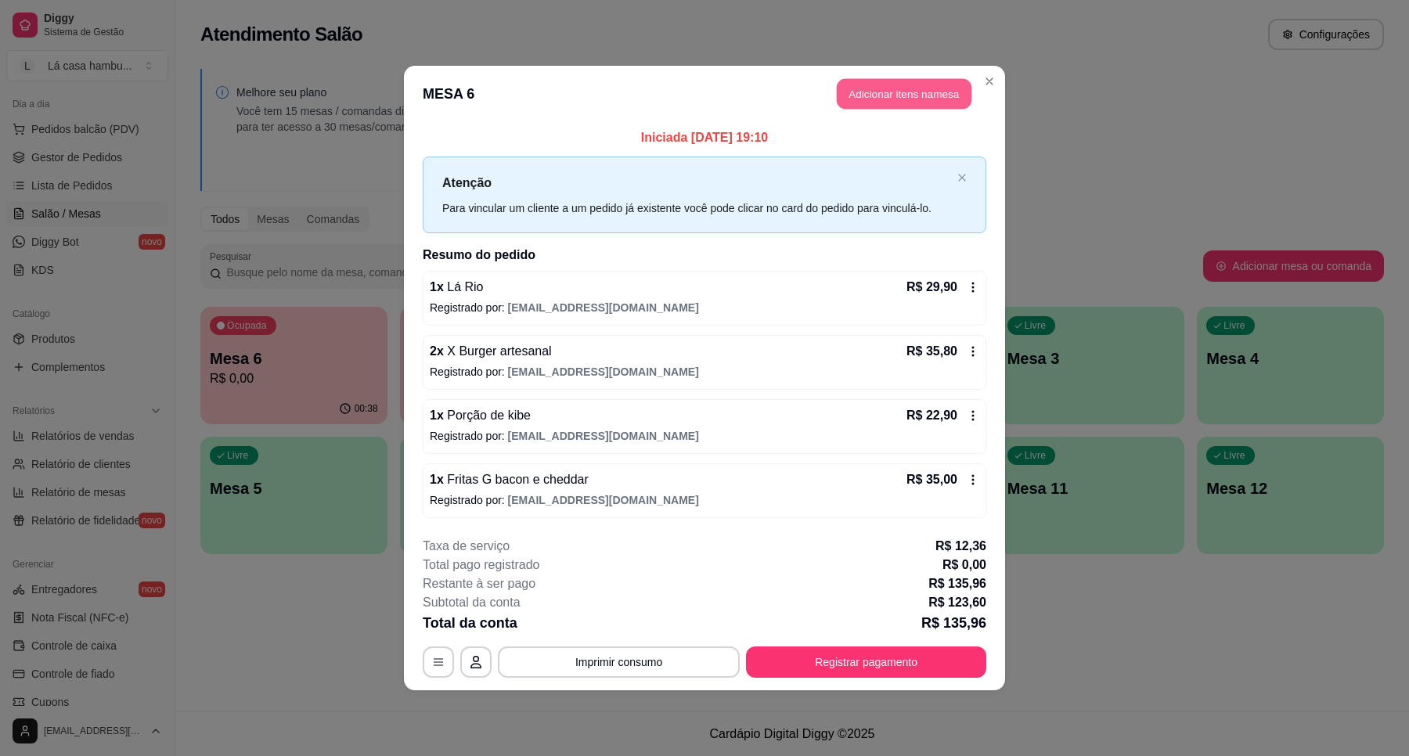
click at [956, 99] on button "Adicionar itens na mesa" at bounding box center [904, 94] width 135 height 31
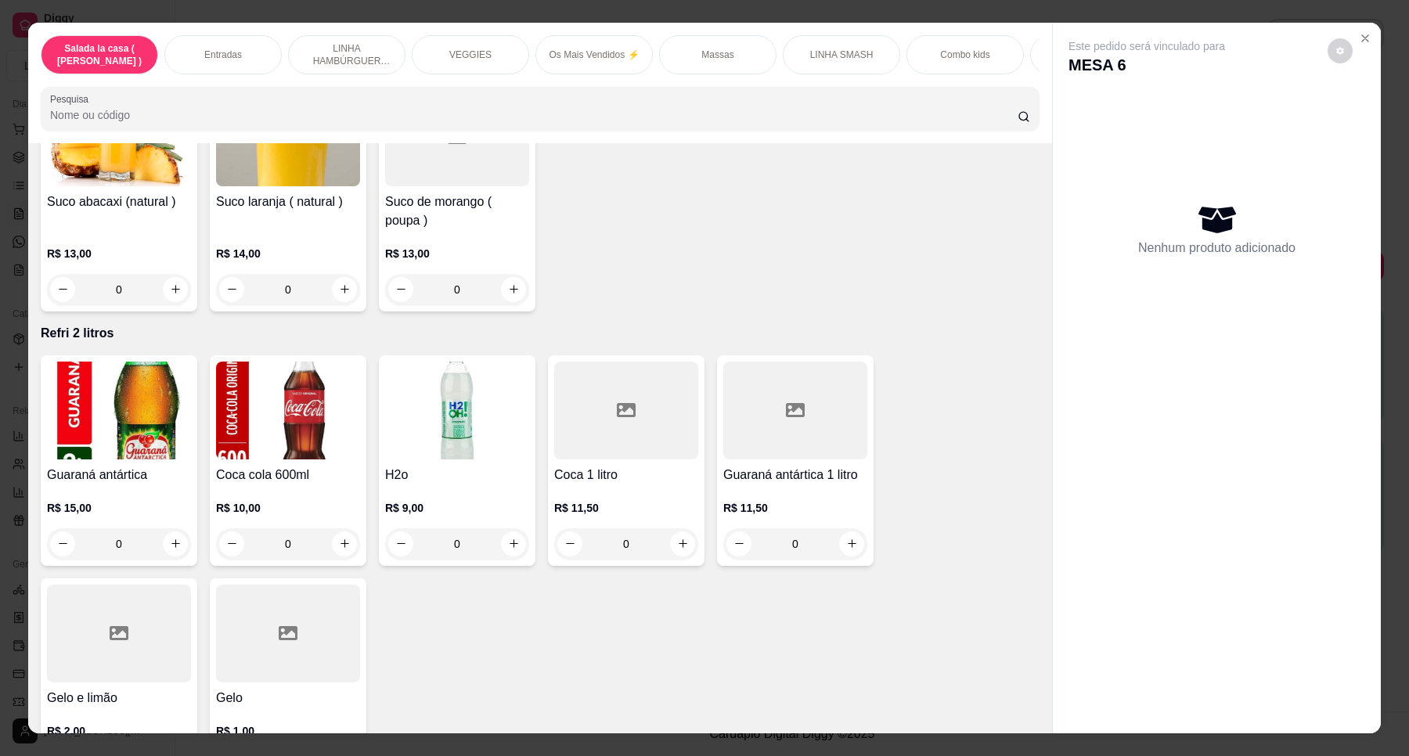
scroll to position [5761, 0]
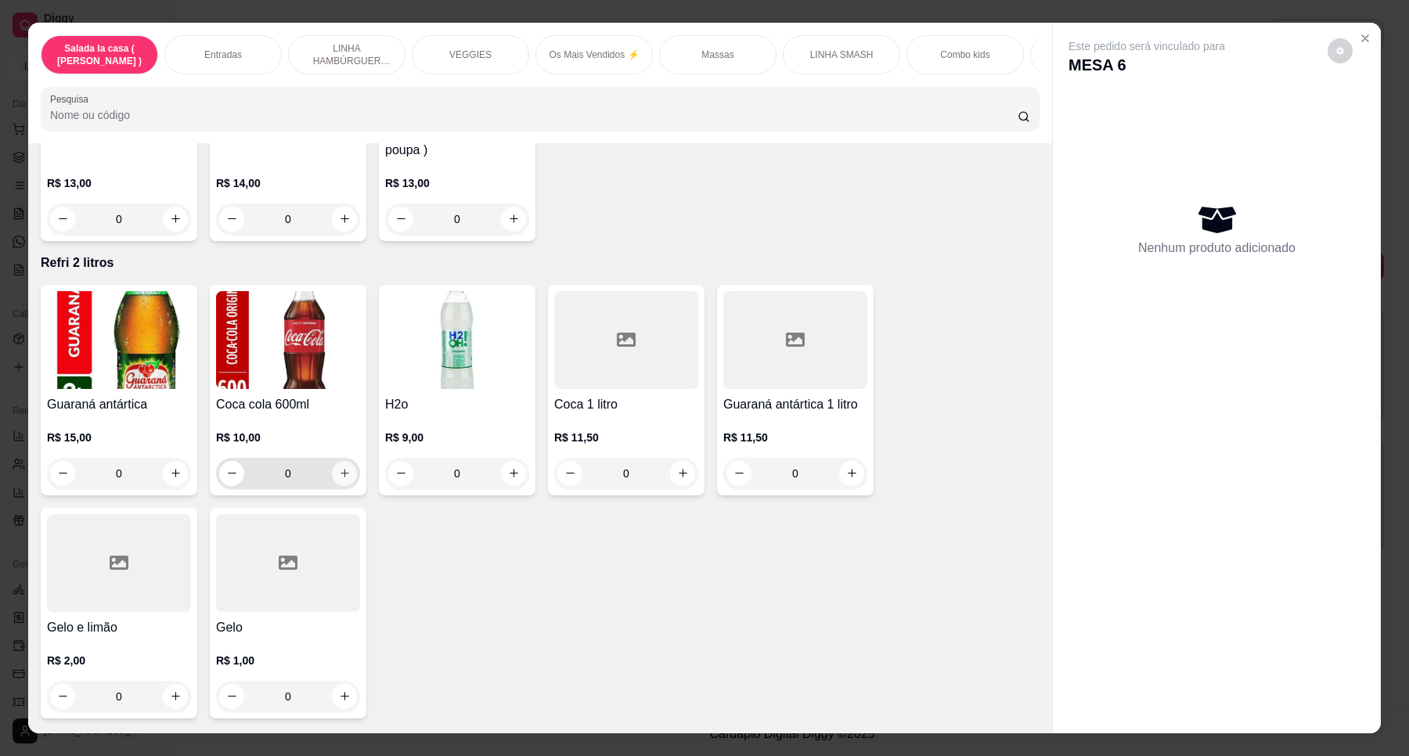
click at [341, 467] on icon "increase-product-quantity" at bounding box center [345, 473] width 12 height 12
type input "1"
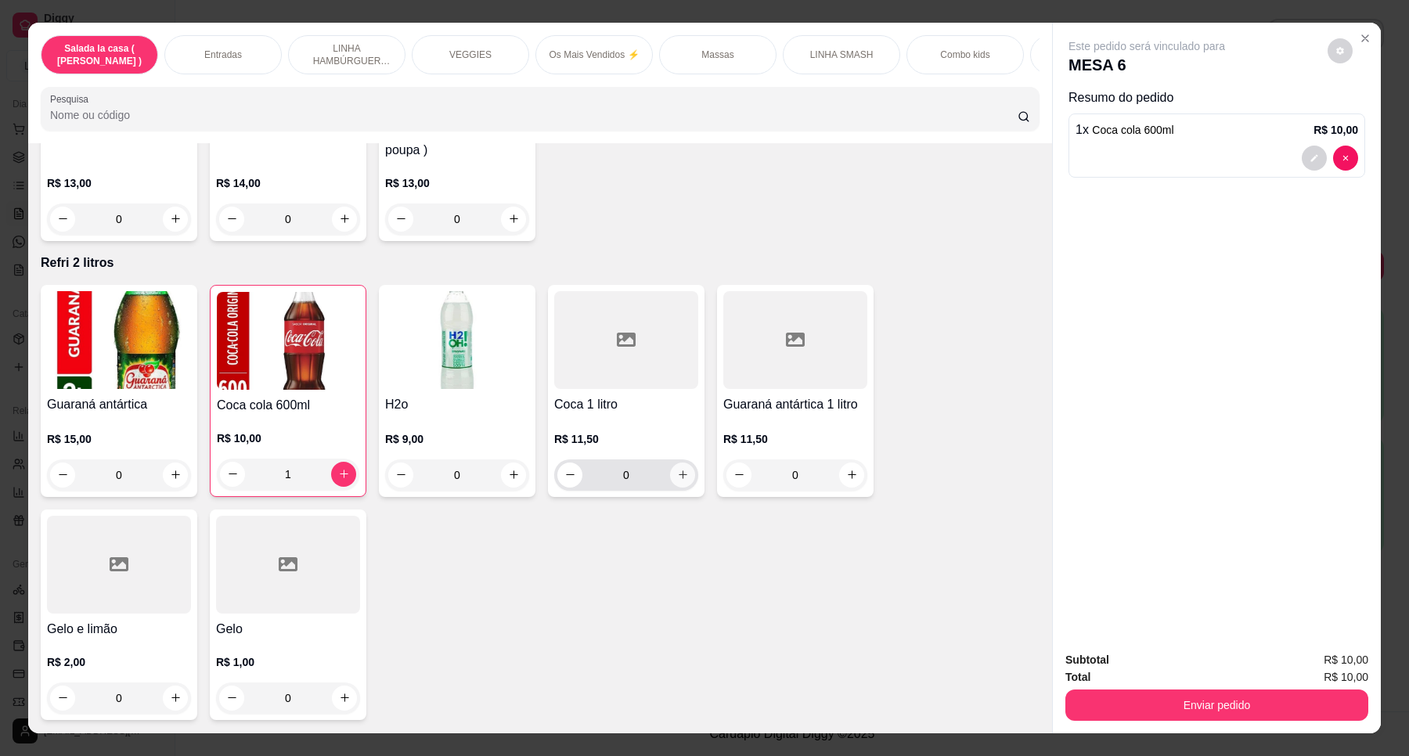
click at [683, 463] on button "increase-product-quantity" at bounding box center [682, 475] width 25 height 25
type input "1"
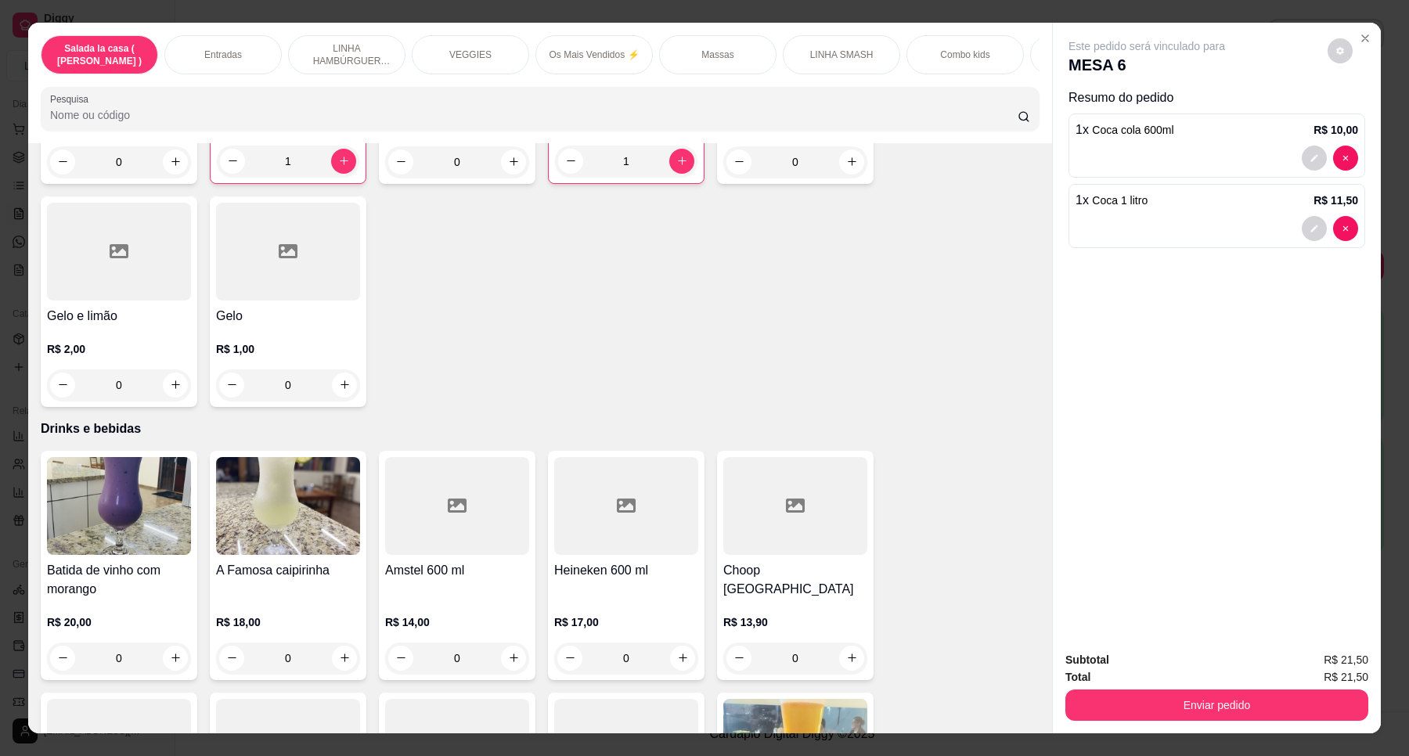
scroll to position [6055, 0]
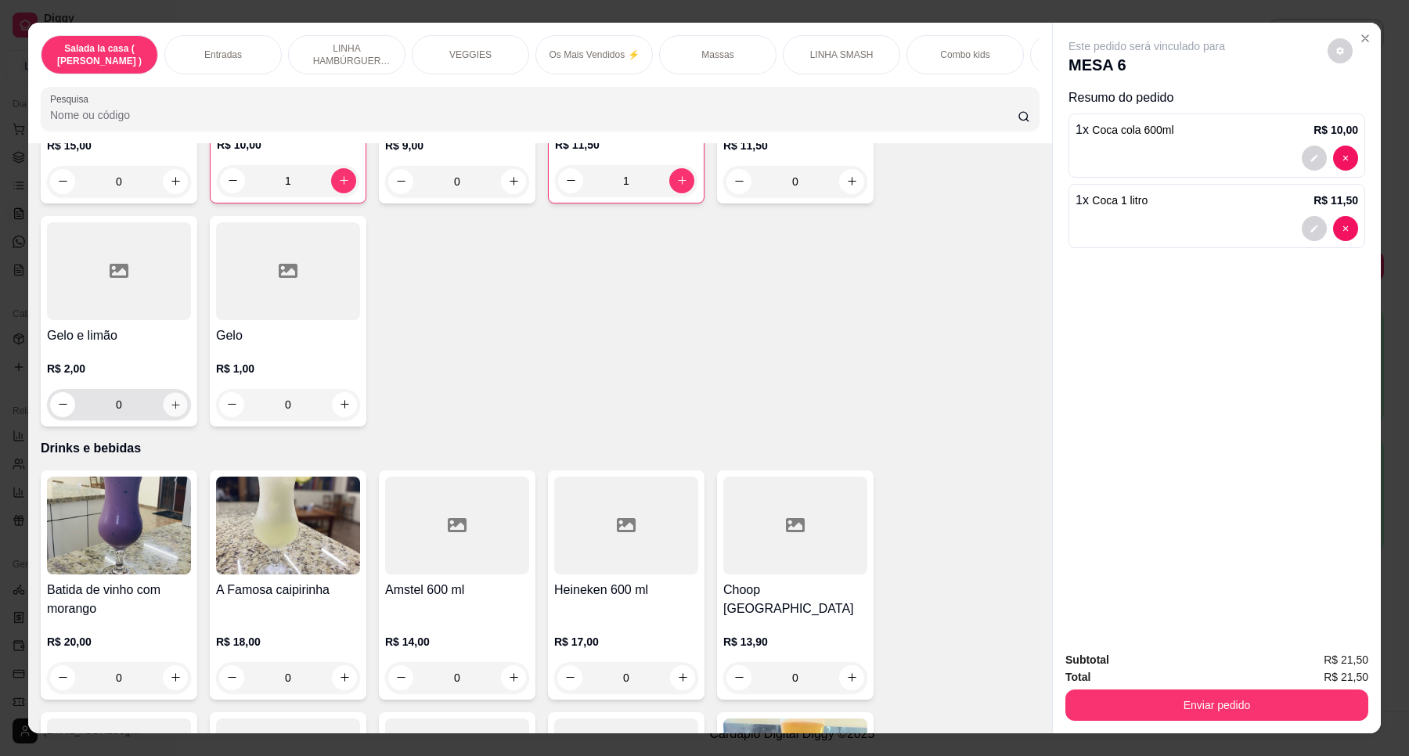
click at [170, 399] on icon "increase-product-quantity" at bounding box center [176, 405] width 12 height 12
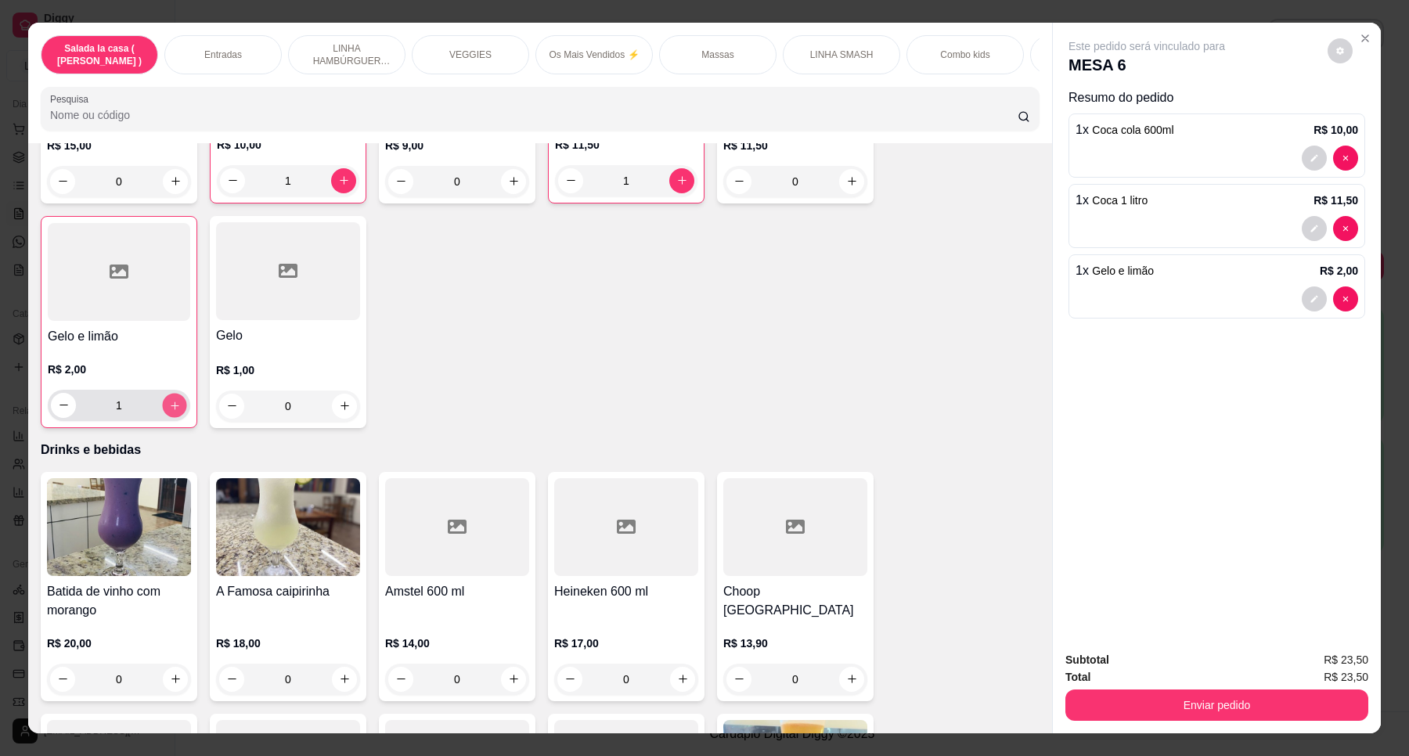
click at [169, 400] on icon "increase-product-quantity" at bounding box center [175, 406] width 12 height 12
click at [169, 399] on icon "increase-product-quantity" at bounding box center [175, 405] width 12 height 12
type input "3"
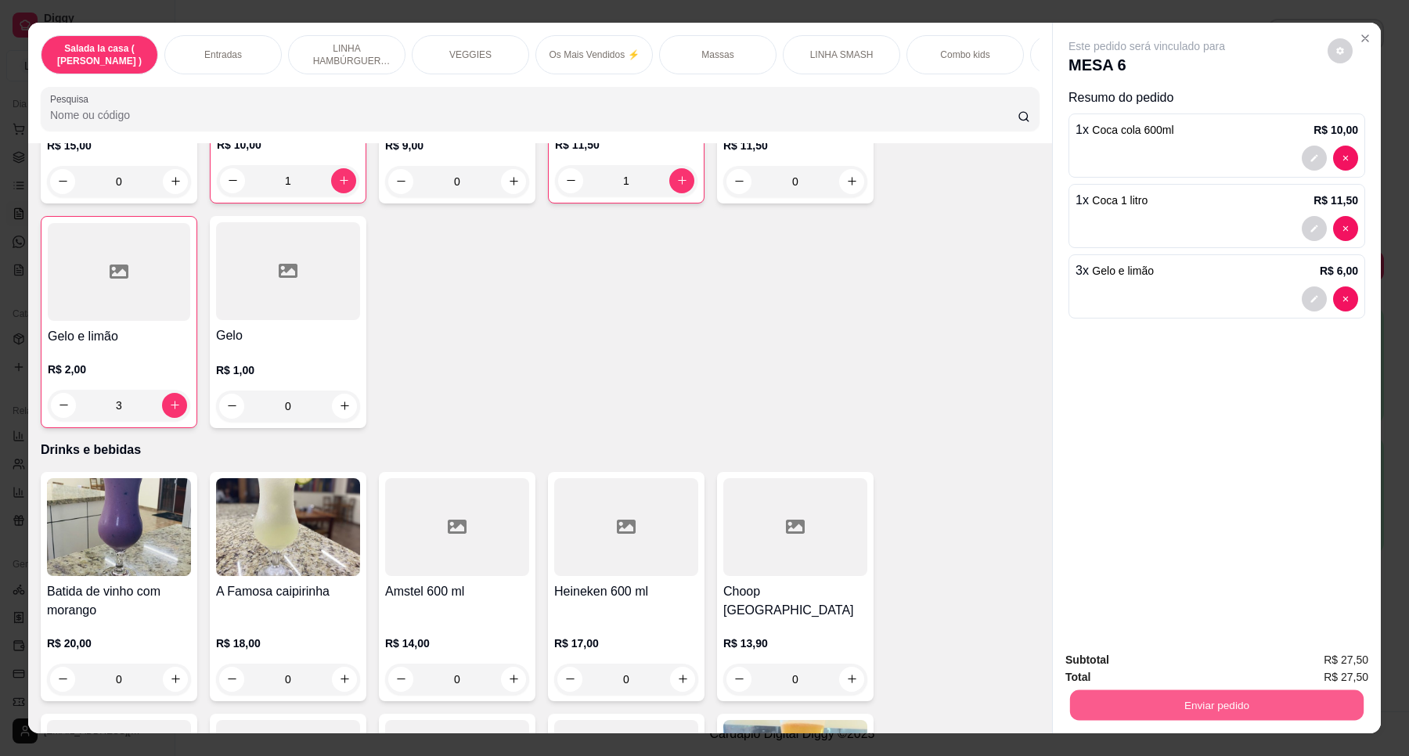
click at [1225, 702] on button "Enviar pedido" at bounding box center [1217, 705] width 294 height 31
click at [1346, 670] on button "Enviar pedido" at bounding box center [1326, 667] width 88 height 30
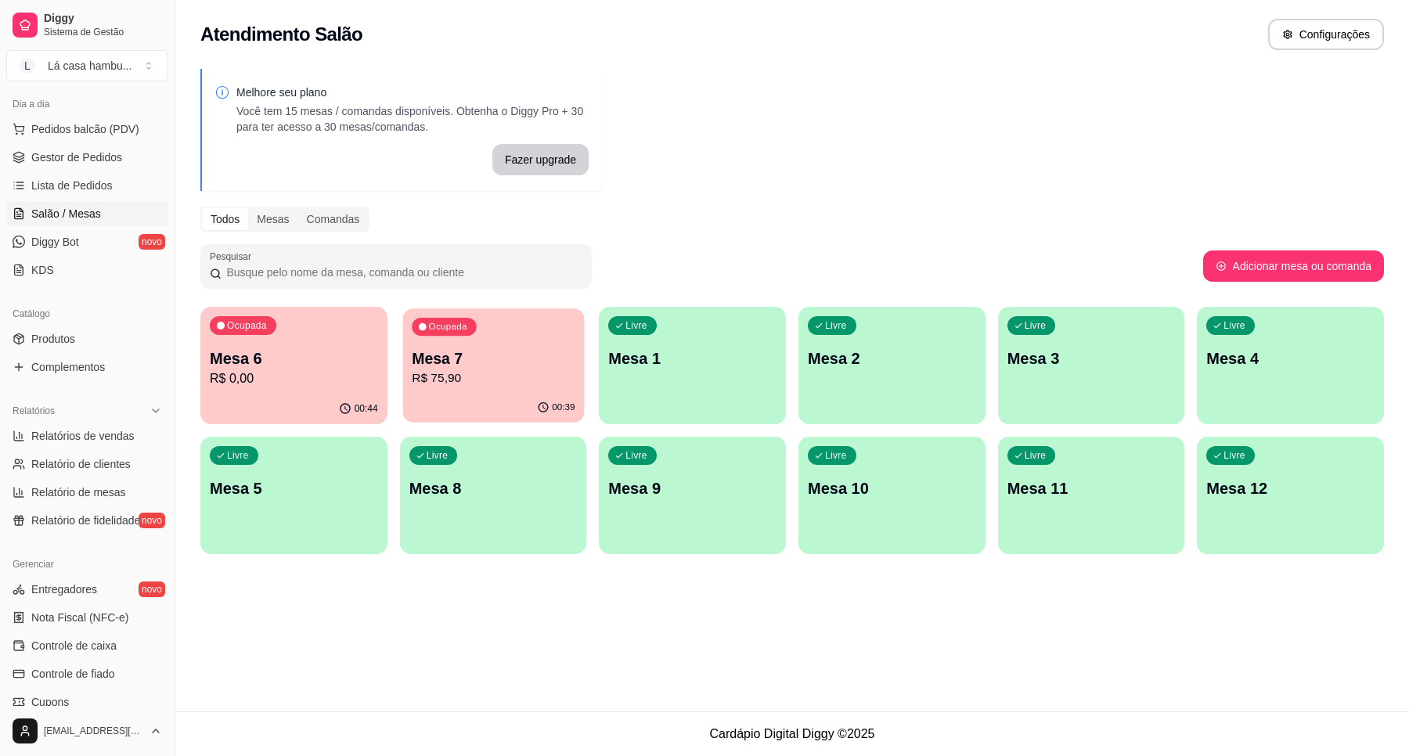
click at [509, 382] on p "R$ 75,90" at bounding box center [493, 378] width 163 height 18
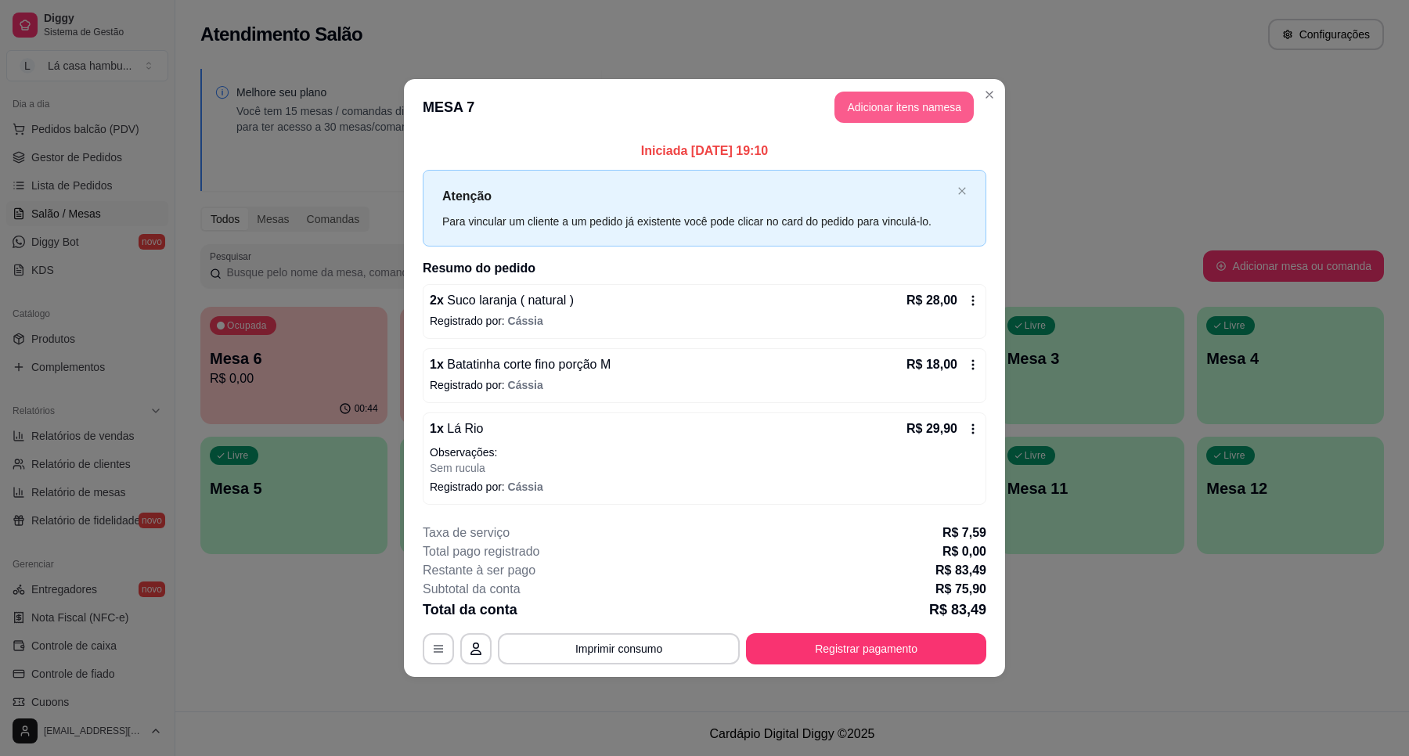
click at [924, 104] on button "Adicionar itens na mesa" at bounding box center [903, 107] width 139 height 31
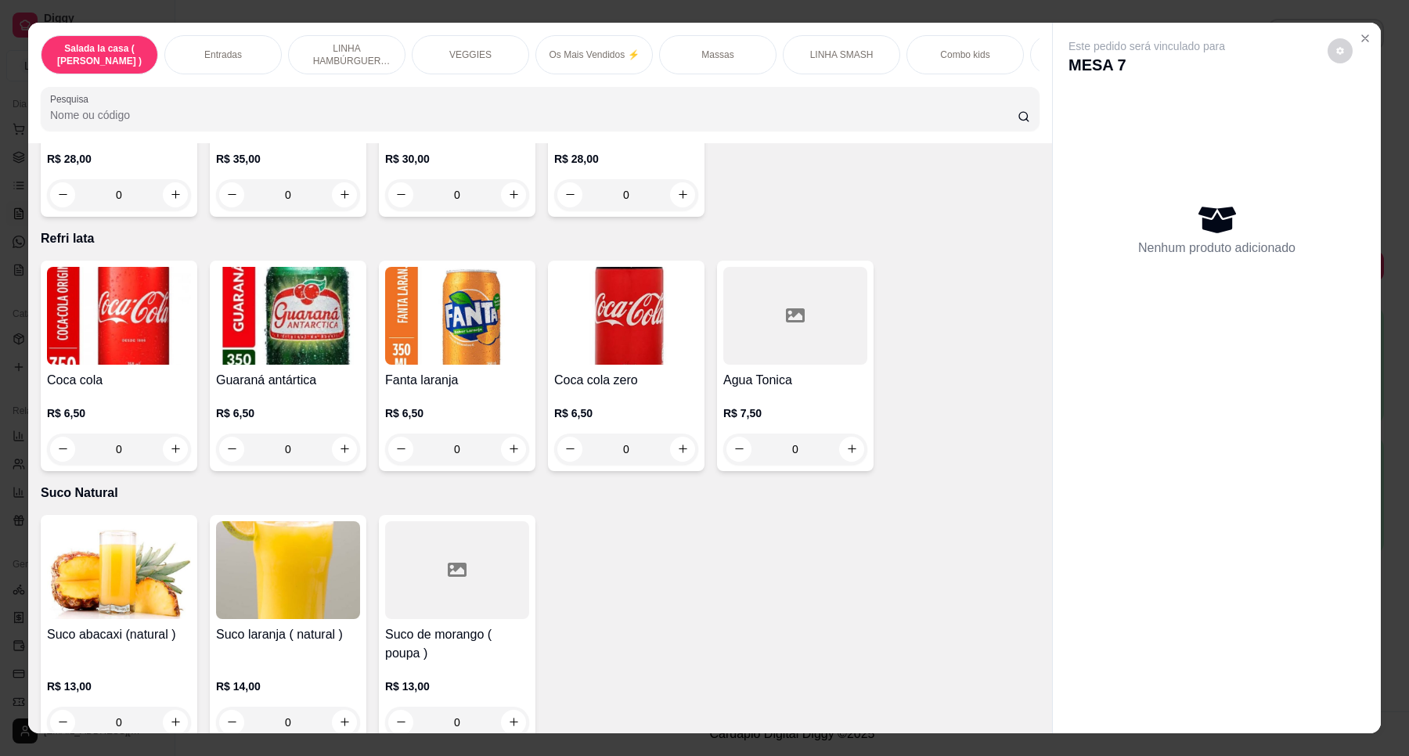
scroll to position [5423, 0]
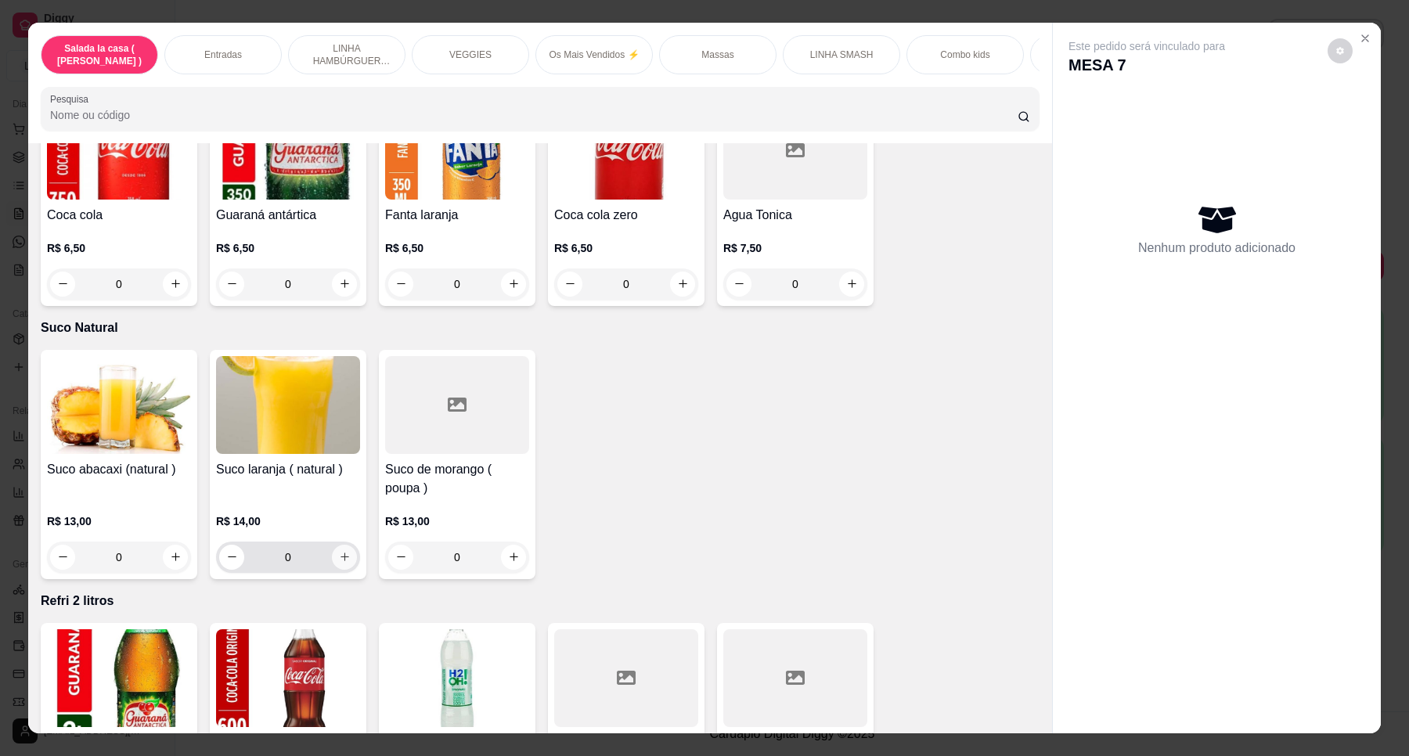
click at [342, 551] on icon "increase-product-quantity" at bounding box center [345, 557] width 12 height 12
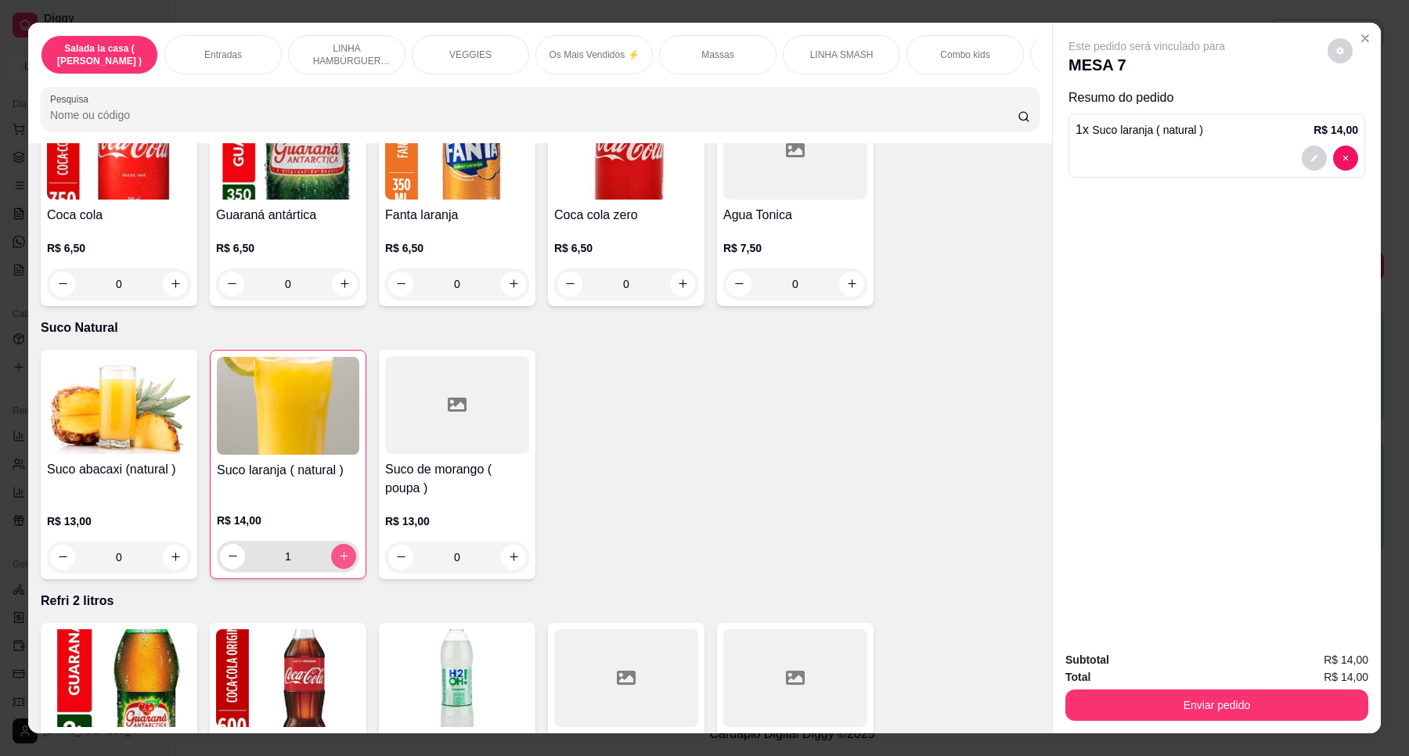
click at [342, 544] on button "increase-product-quantity" at bounding box center [343, 556] width 25 height 25
type input "2"
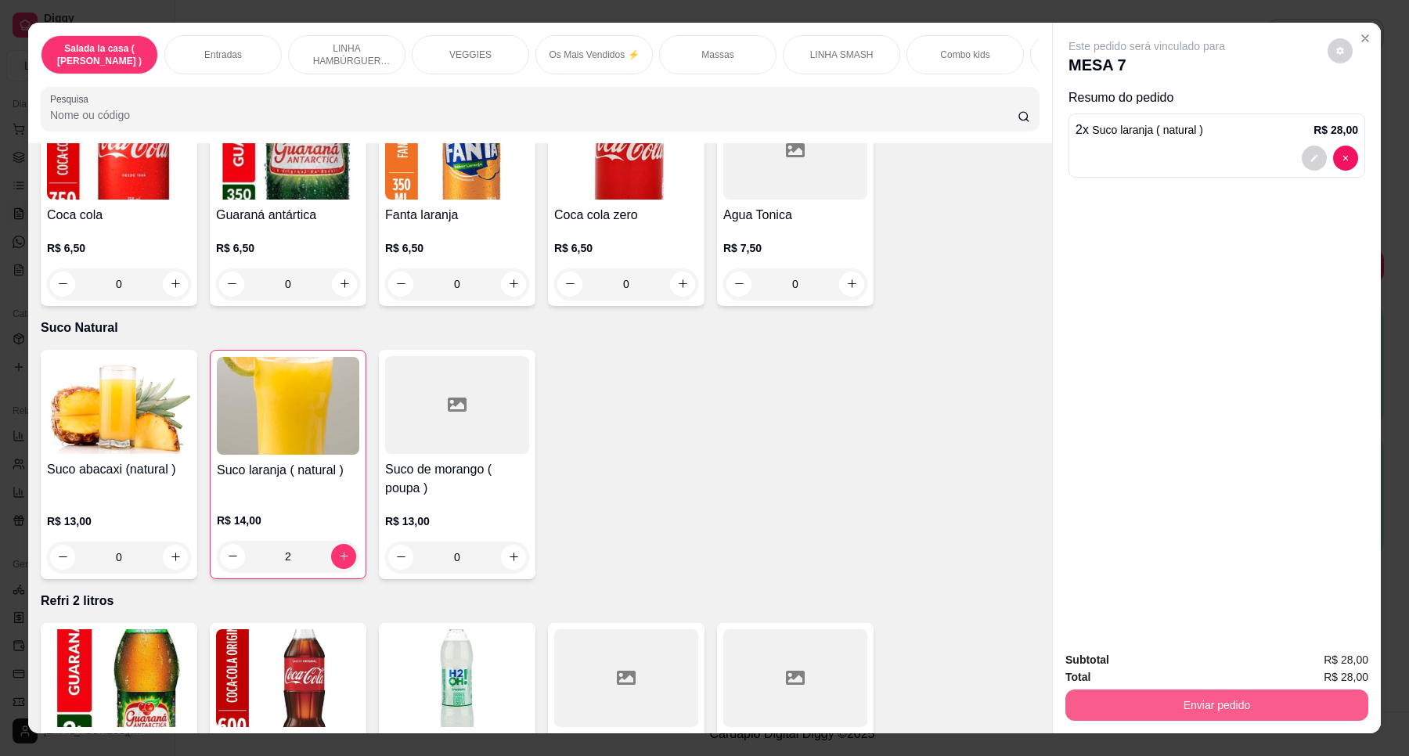
click at [1191, 697] on button "Enviar pedido" at bounding box center [1216, 705] width 303 height 31
click at [1344, 674] on button "Enviar pedido" at bounding box center [1326, 666] width 86 height 29
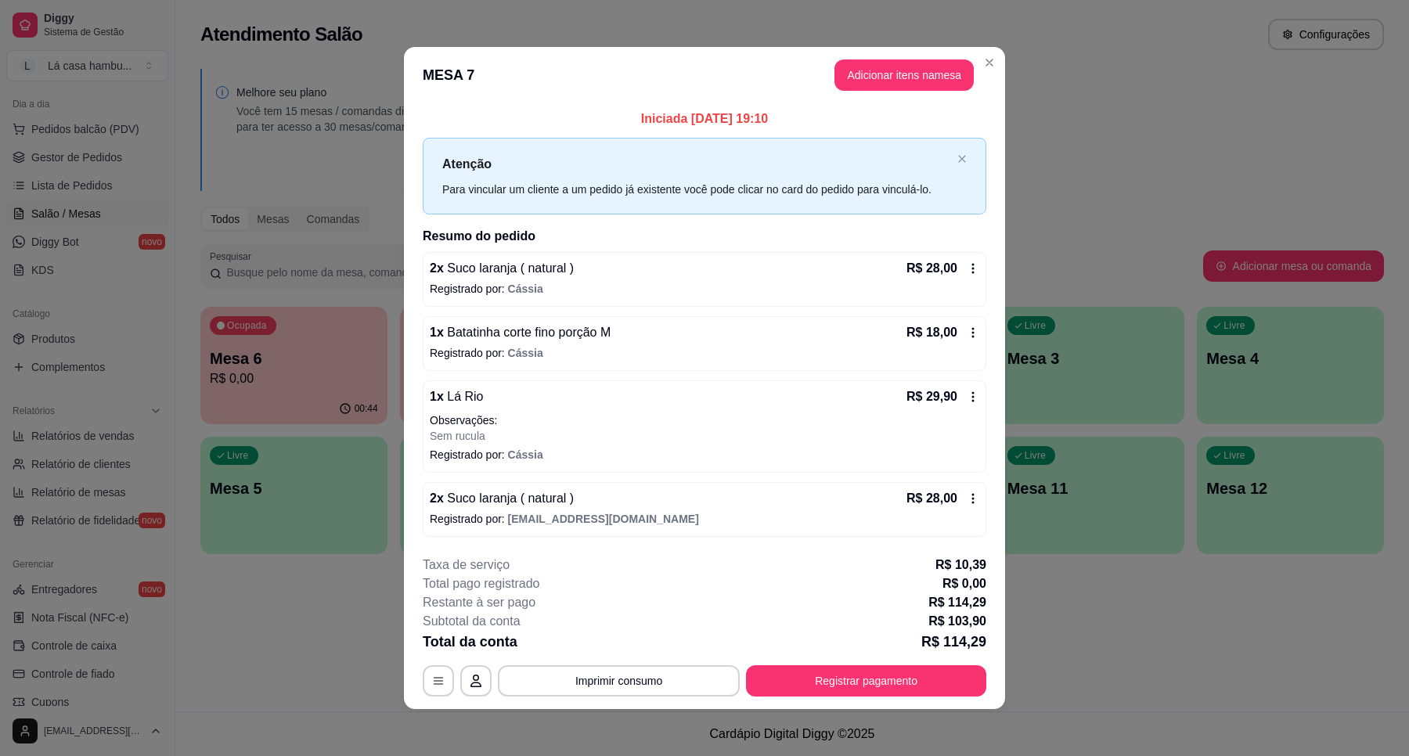
scroll to position [4, 0]
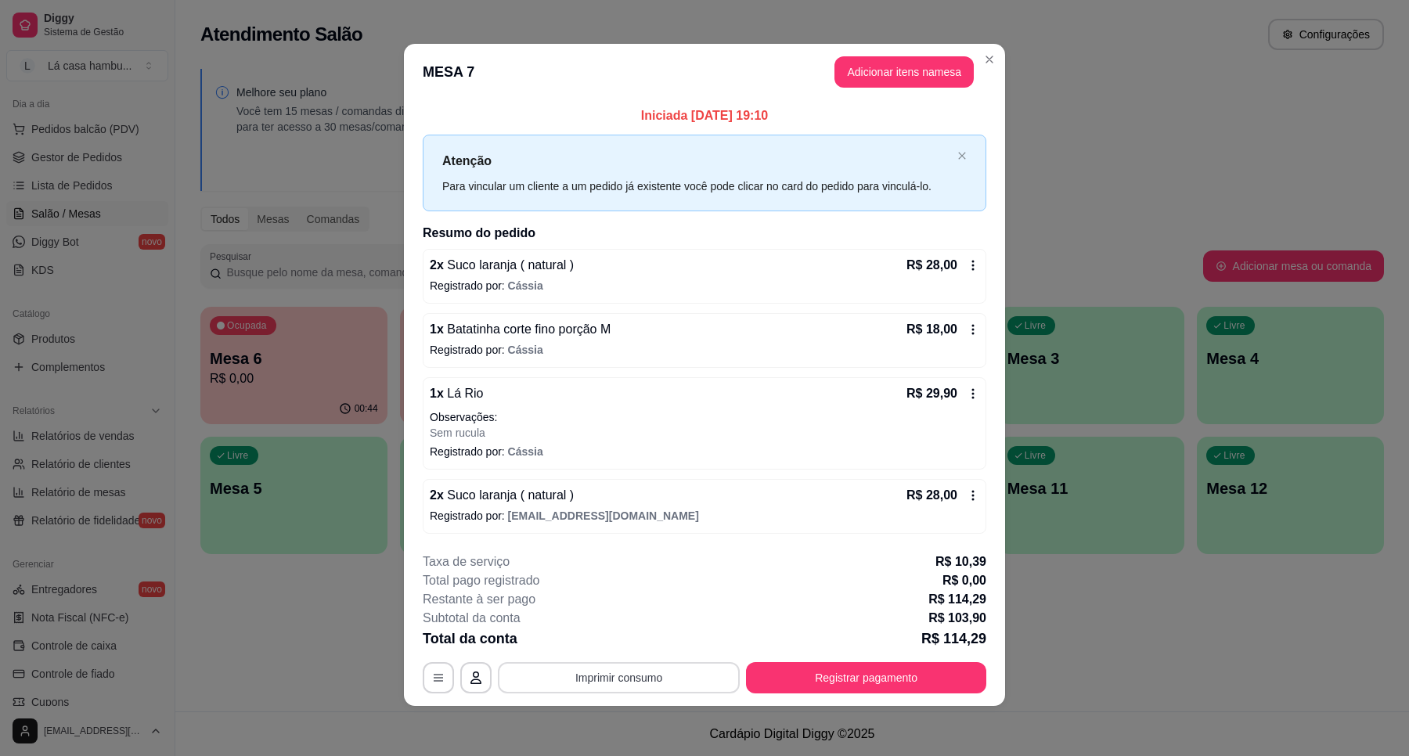
click at [672, 683] on button "Imprimir consumo" at bounding box center [619, 677] width 242 height 31
click at [614, 632] on button "IMPRESSORA" at bounding box center [616, 641] width 113 height 25
click at [823, 681] on button "Registrar pagamento" at bounding box center [866, 677] width 240 height 31
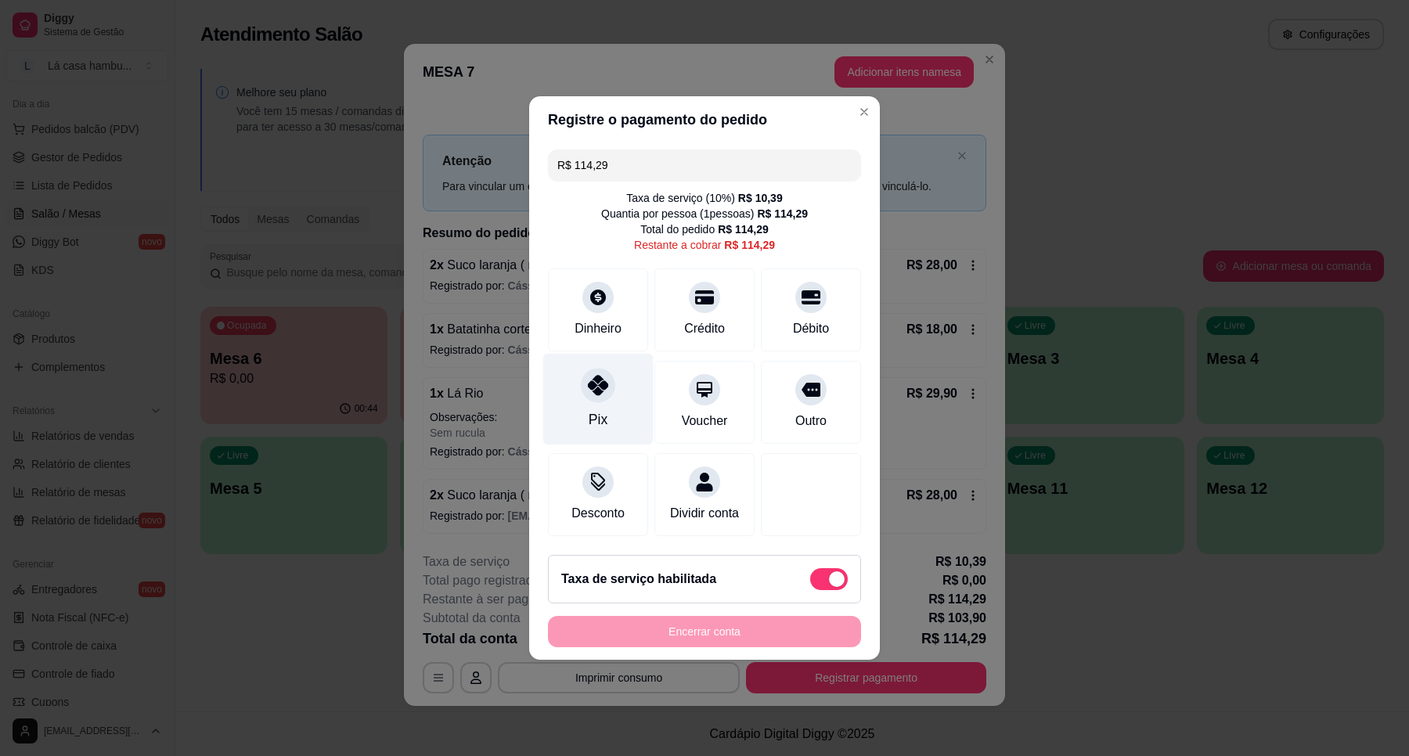
click at [596, 409] on div "Pix" at bounding box center [598, 419] width 19 height 20
type input "R$ 0,00"
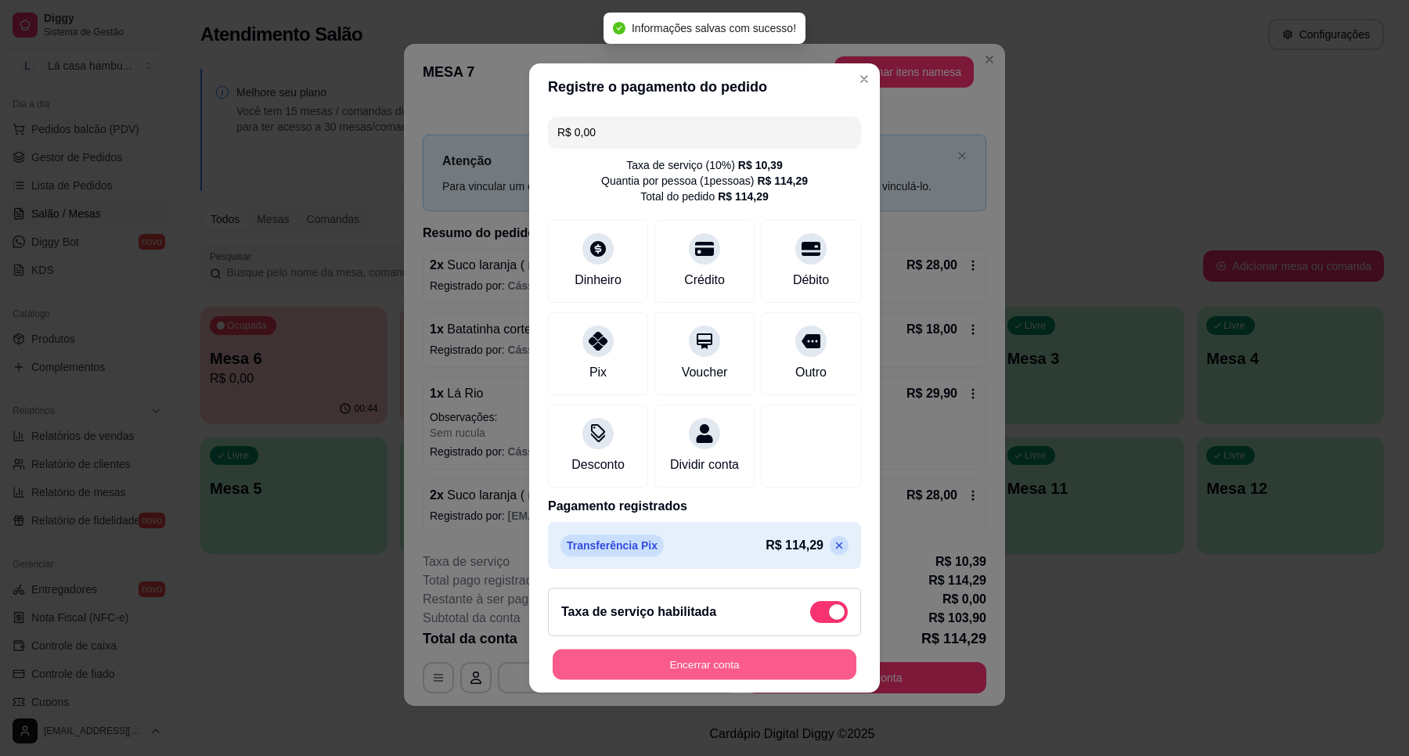
click at [695, 676] on button "Encerrar conta" at bounding box center [705, 665] width 304 height 31
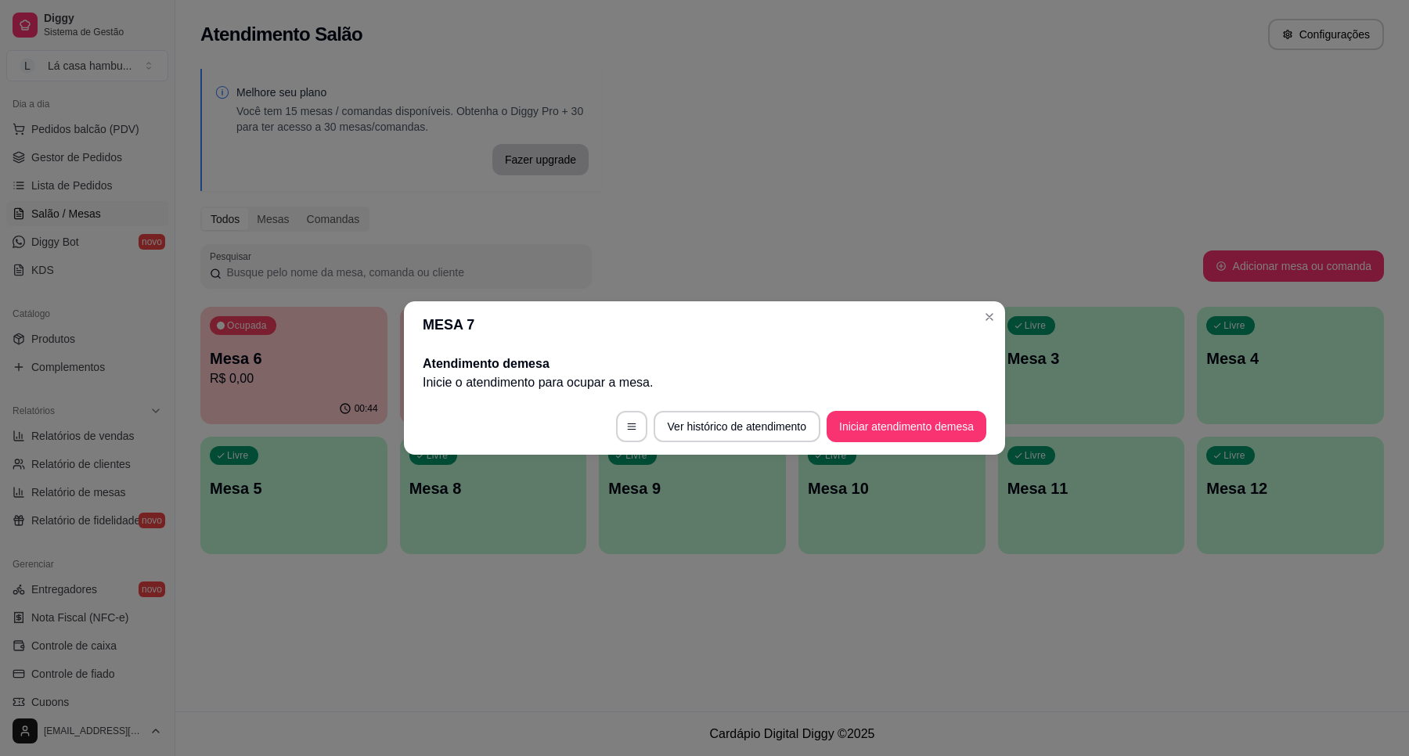
scroll to position [0, 0]
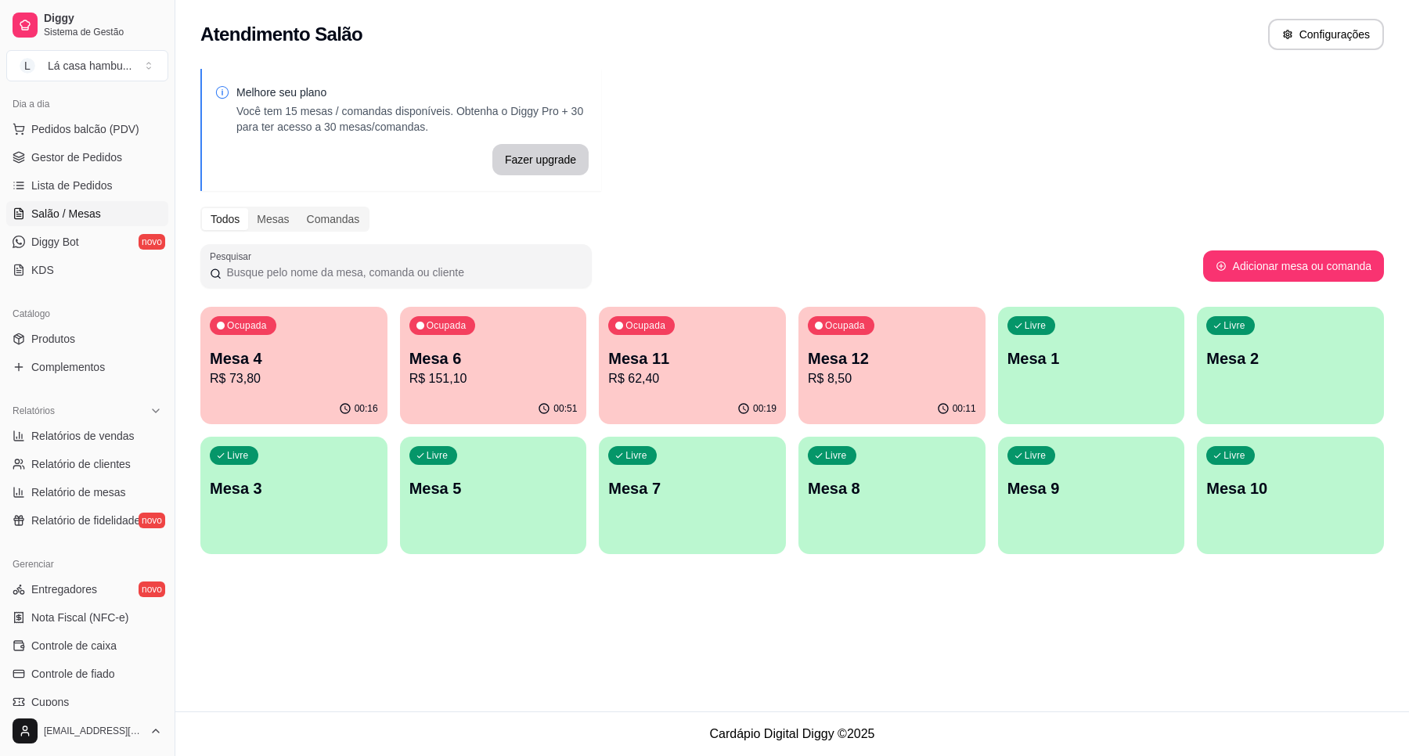
click at [694, 399] on div "00:19" at bounding box center [692, 409] width 187 height 31
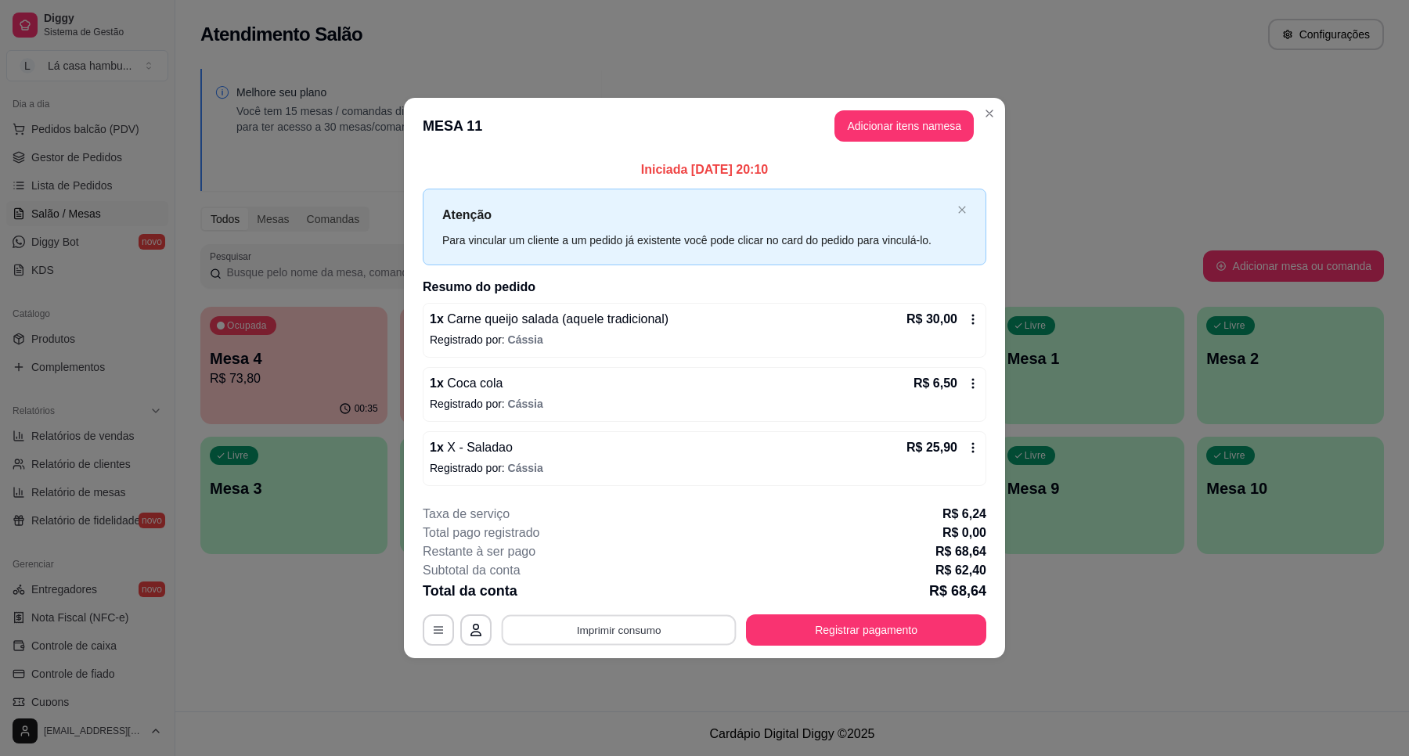
click at [659, 632] on button "Imprimir consumo" at bounding box center [619, 629] width 235 height 31
click at [663, 587] on button "IMPRESSORA" at bounding box center [623, 594] width 113 height 25
click at [905, 615] on button "Registrar pagamento" at bounding box center [866, 629] width 233 height 31
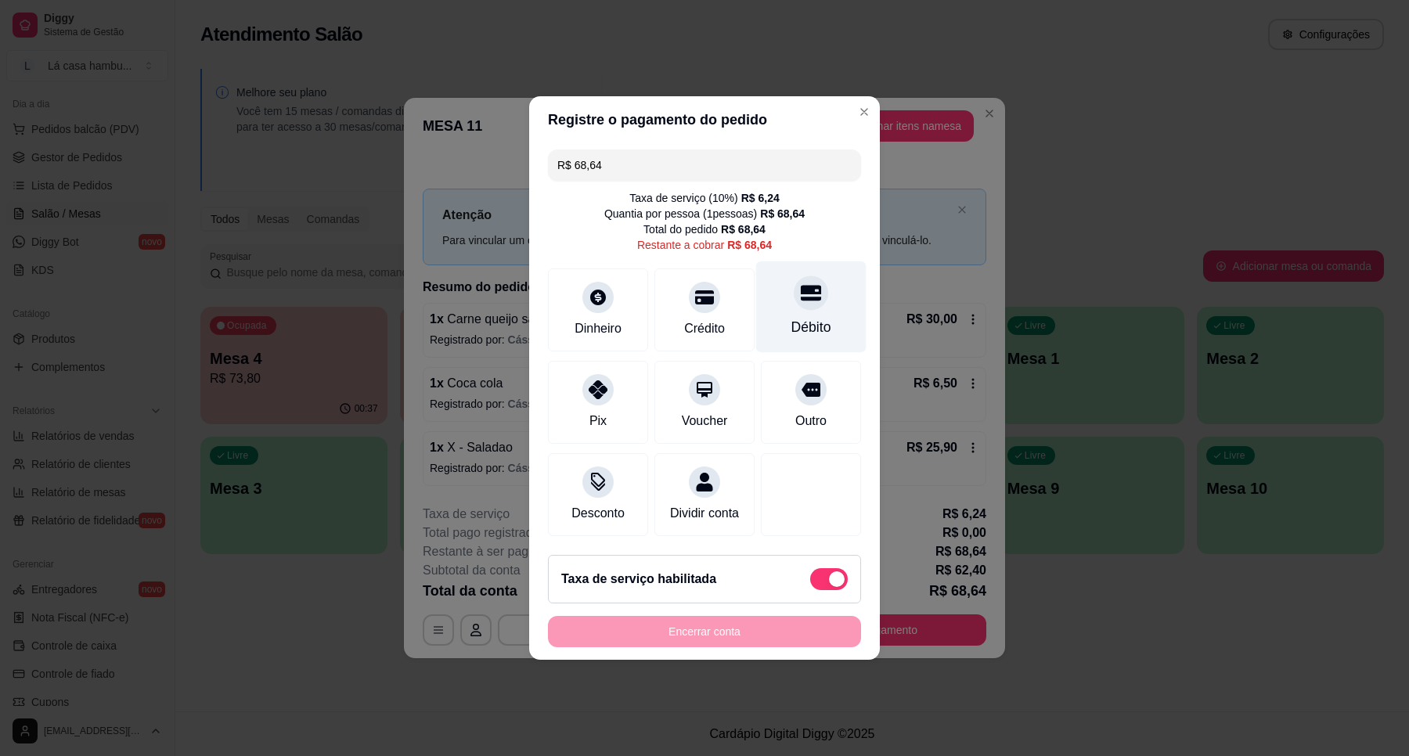
click at [811, 268] on div "Débito" at bounding box center [811, 307] width 110 height 92
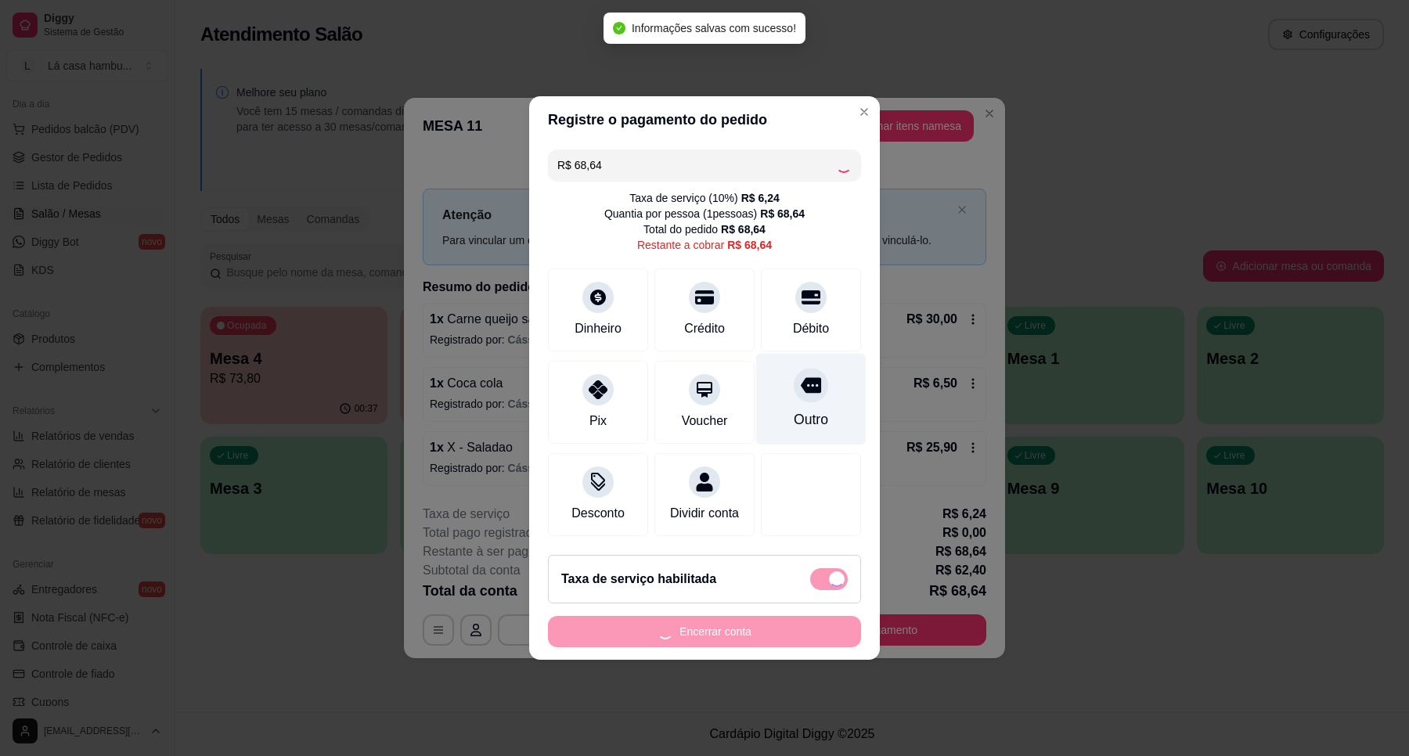
type input "R$ 0,00"
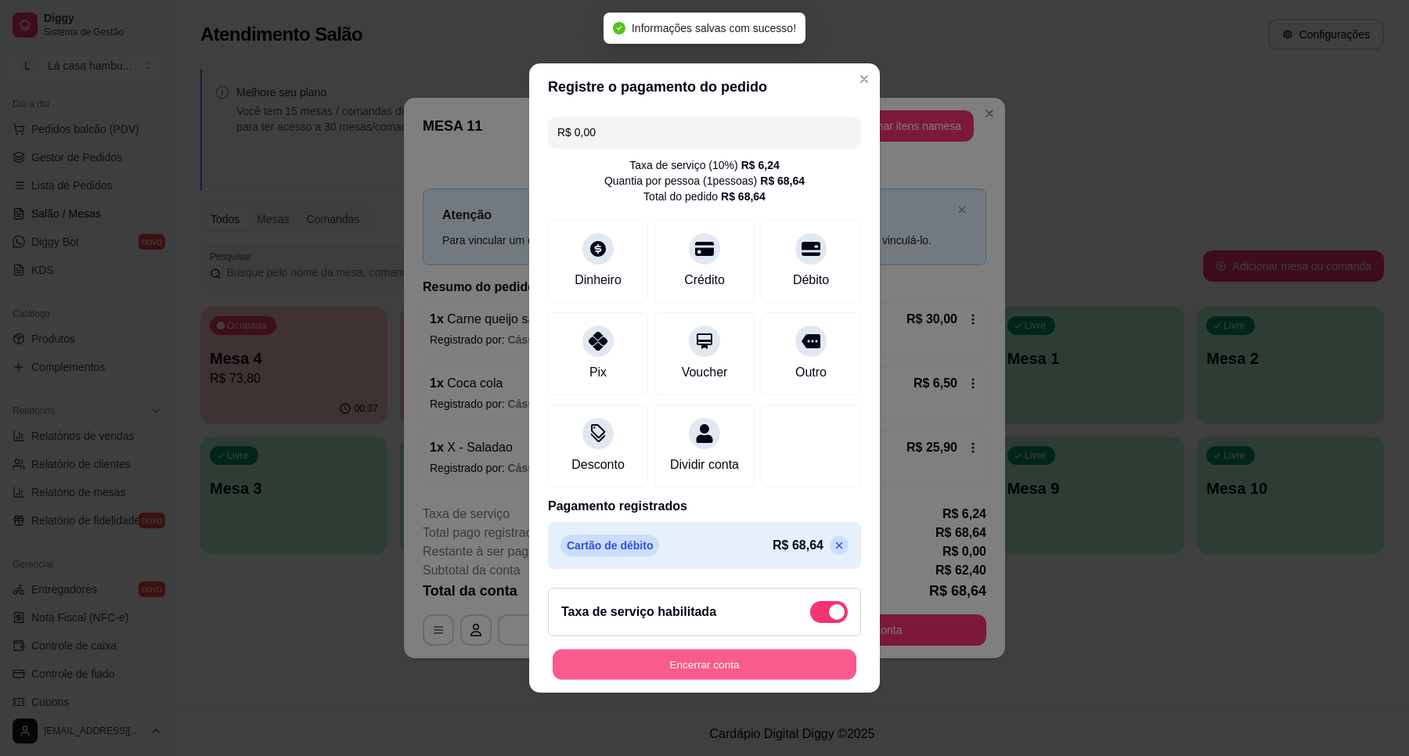
click at [724, 677] on button "Encerrar conta" at bounding box center [705, 665] width 304 height 31
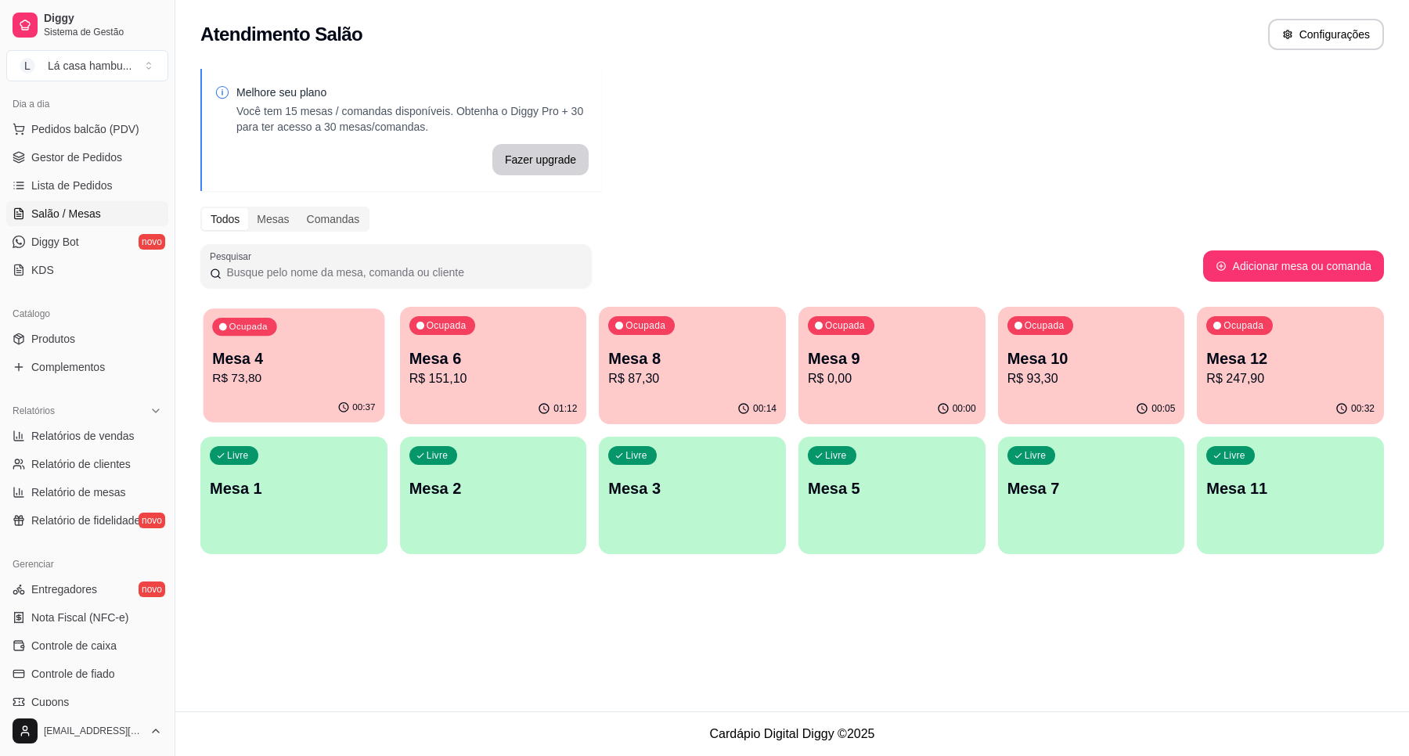
click at [284, 370] on p "R$ 73,80" at bounding box center [293, 378] width 163 height 18
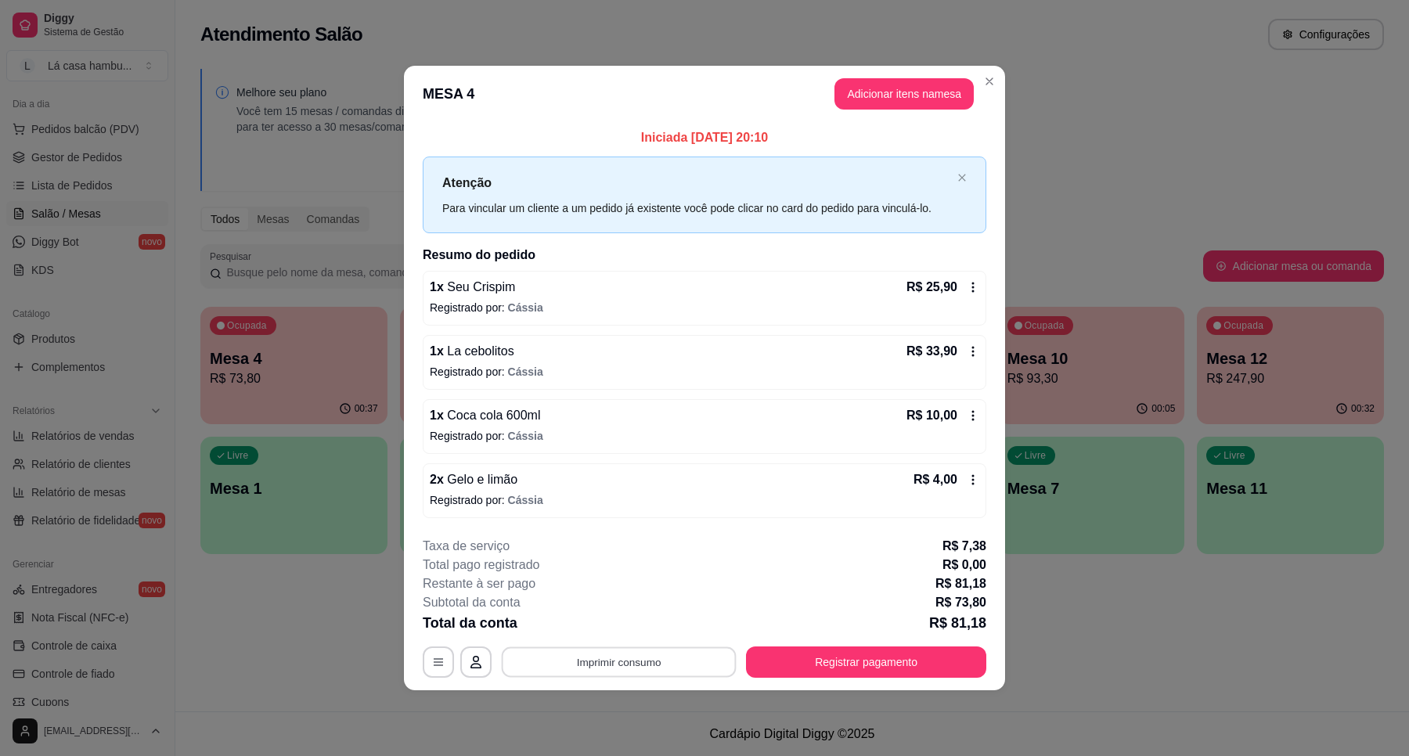
click at [640, 660] on button "Imprimir consumo" at bounding box center [619, 662] width 235 height 31
click at [650, 631] on button "IMPRESSORA" at bounding box center [623, 626] width 110 height 24
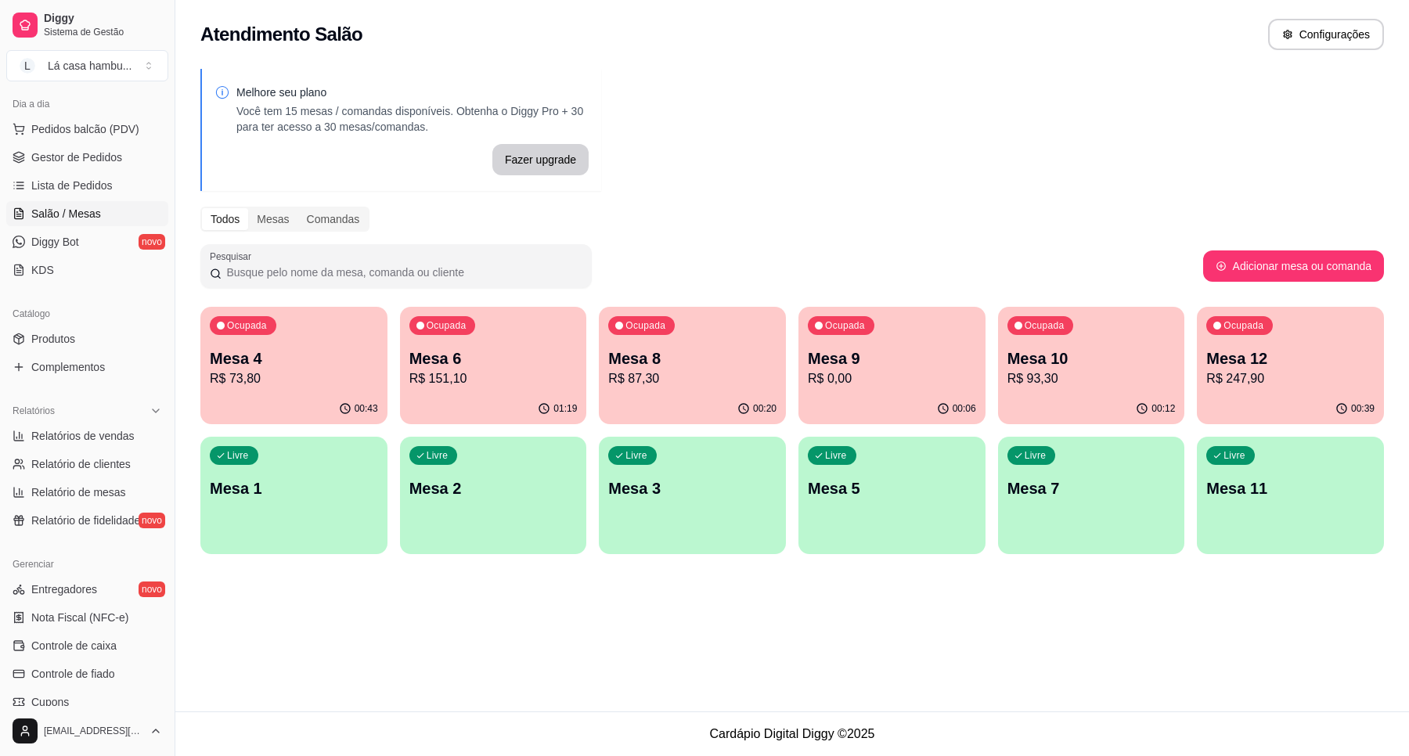
click at [1304, 388] on div "Ocupada Mesa 12 R$ 247,90" at bounding box center [1290, 350] width 187 height 87
click at [532, 377] on p "R$ 151,10" at bounding box center [493, 378] width 168 height 19
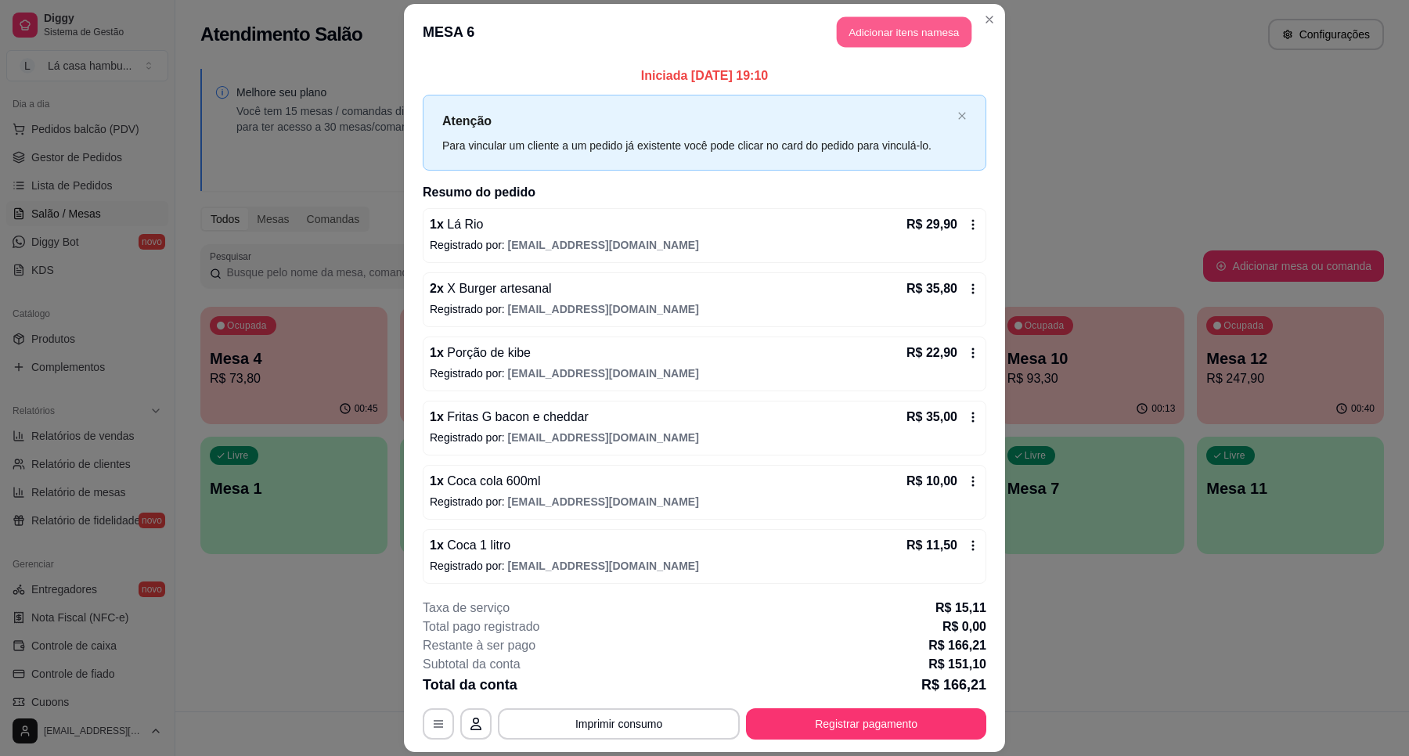
click at [857, 41] on button "Adicionar itens na mesa" at bounding box center [904, 31] width 135 height 31
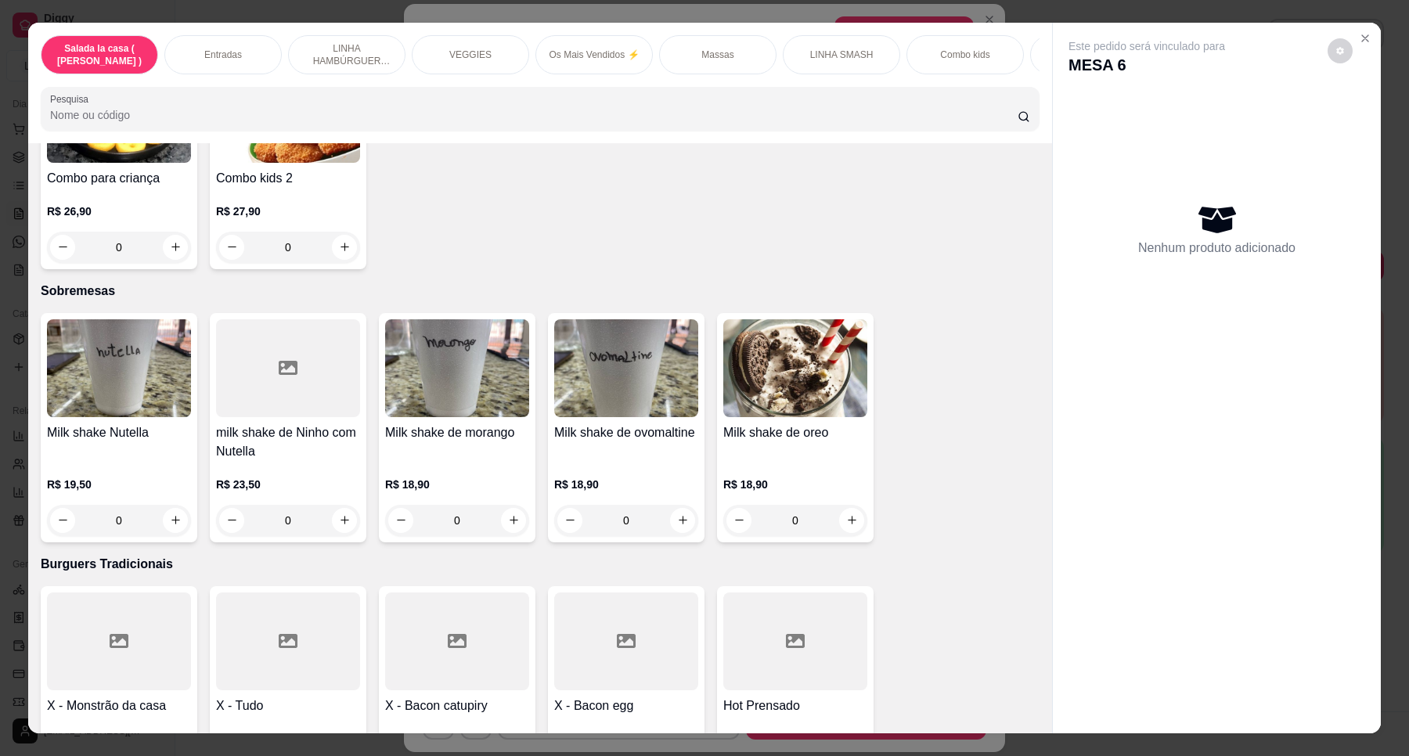
scroll to position [6454, 0]
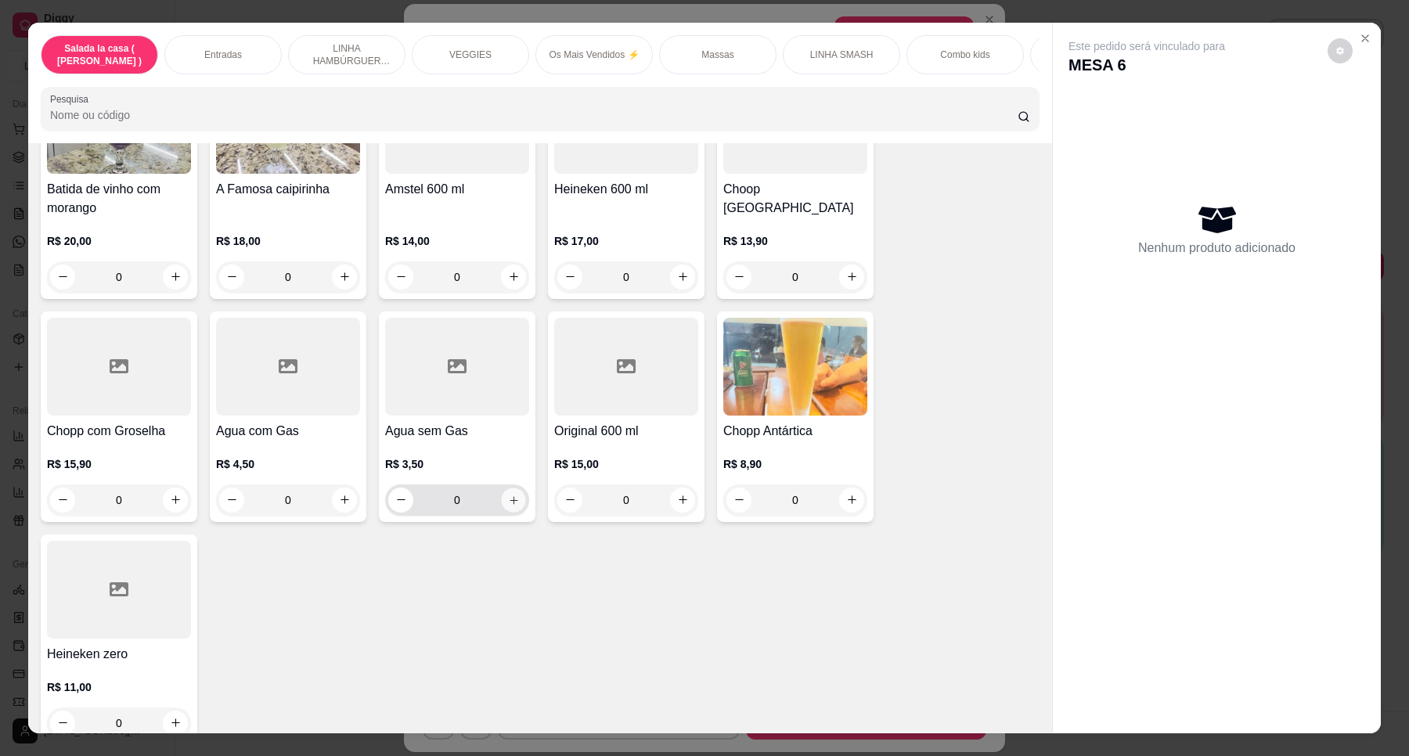
click at [513, 488] on button "increase-product-quantity" at bounding box center [513, 500] width 24 height 24
type input "1"
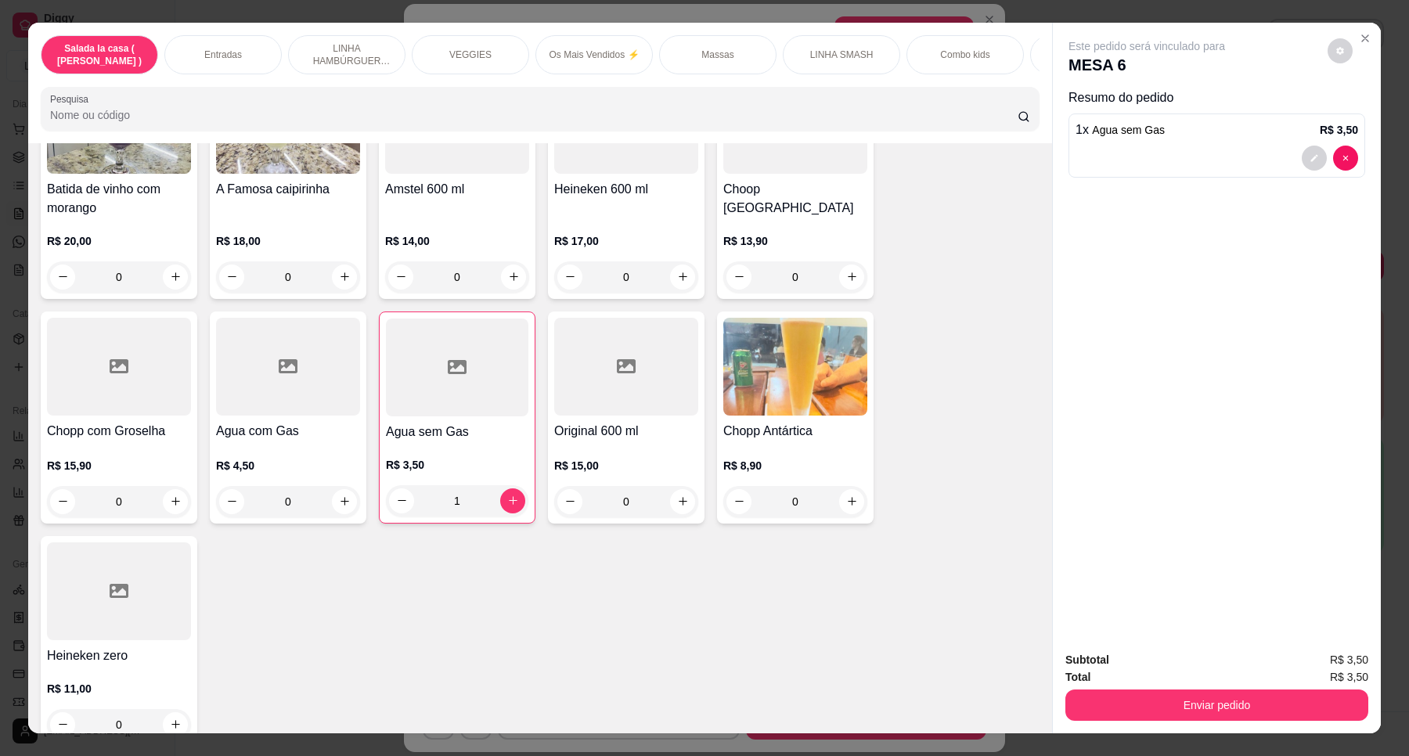
drag, startPoint x: 1028, startPoint y: 686, endPoint x: 1032, endPoint y: 675, distance: 12.4
click at [1032, 675] on div "Item avulso Salada la casa ( CAESAR ) Salada caesar R$ 32,90 0 Entradas Combo n…" at bounding box center [540, 438] width 1024 height 590
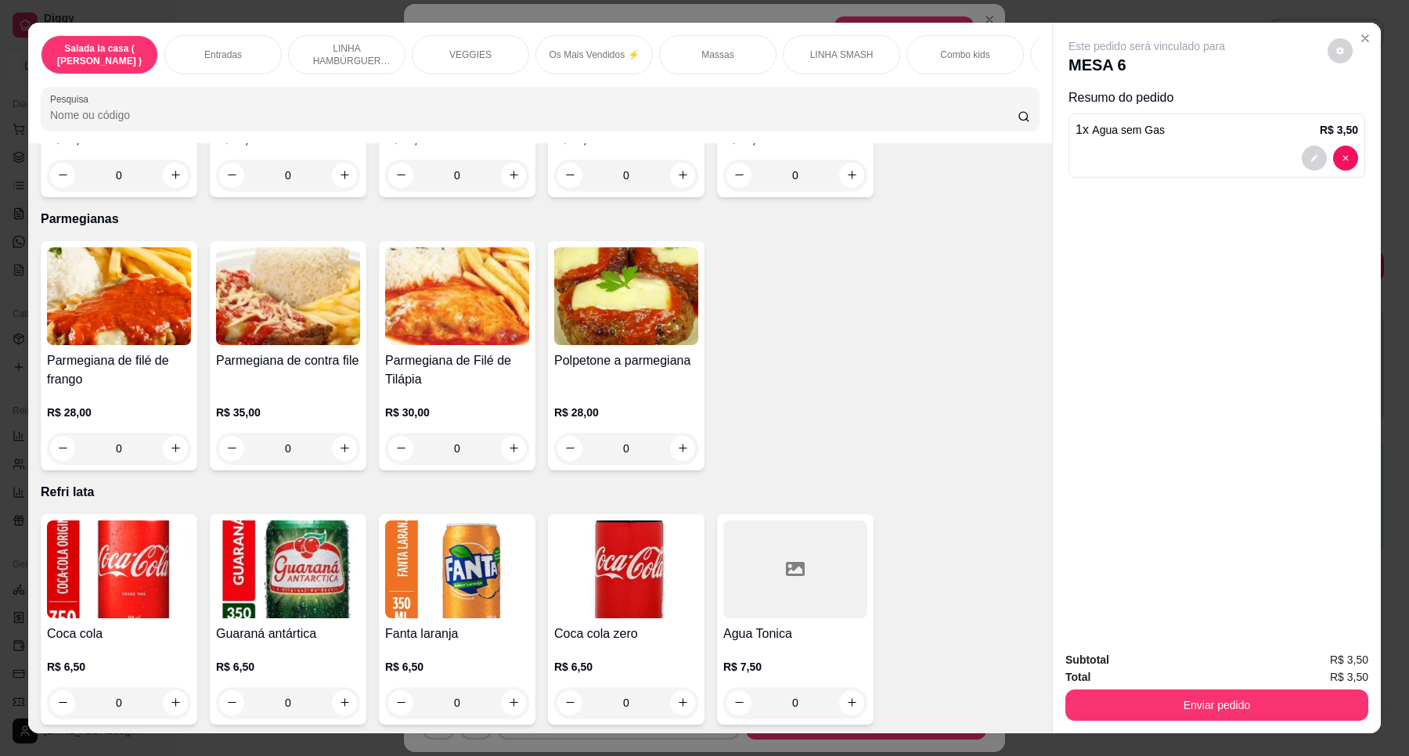
scroll to position [4980, 0]
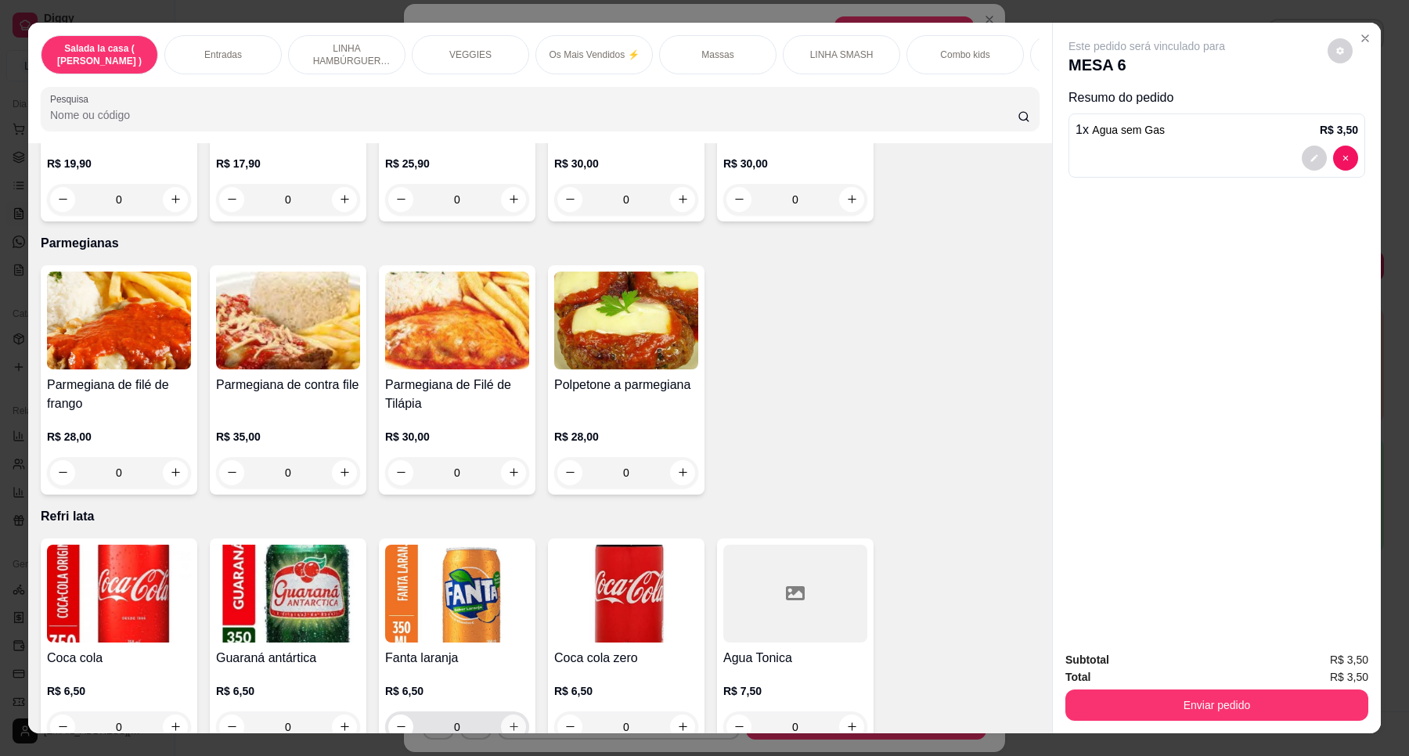
click at [510, 723] on icon "increase-product-quantity" at bounding box center [514, 727] width 9 height 9
type input "1"
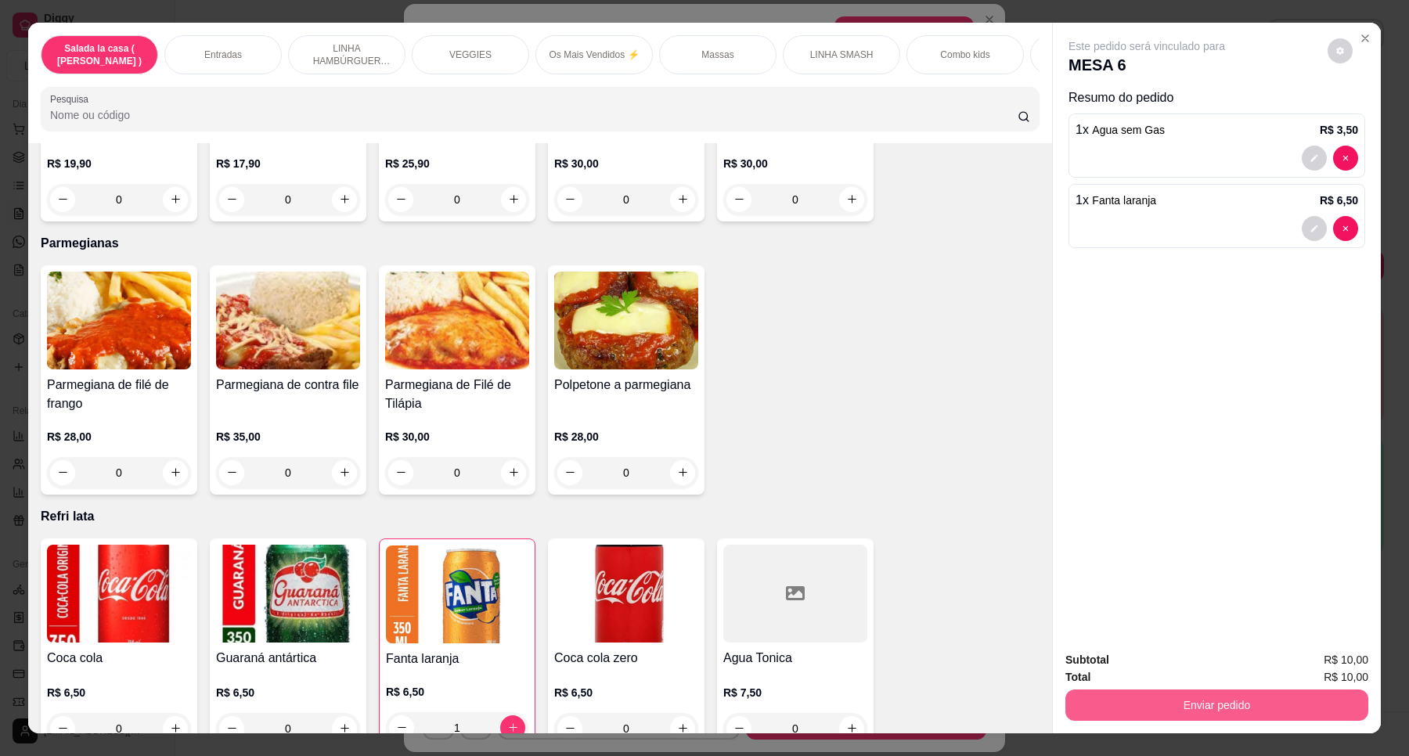
click at [1216, 701] on button "Enviar pedido" at bounding box center [1216, 705] width 303 height 31
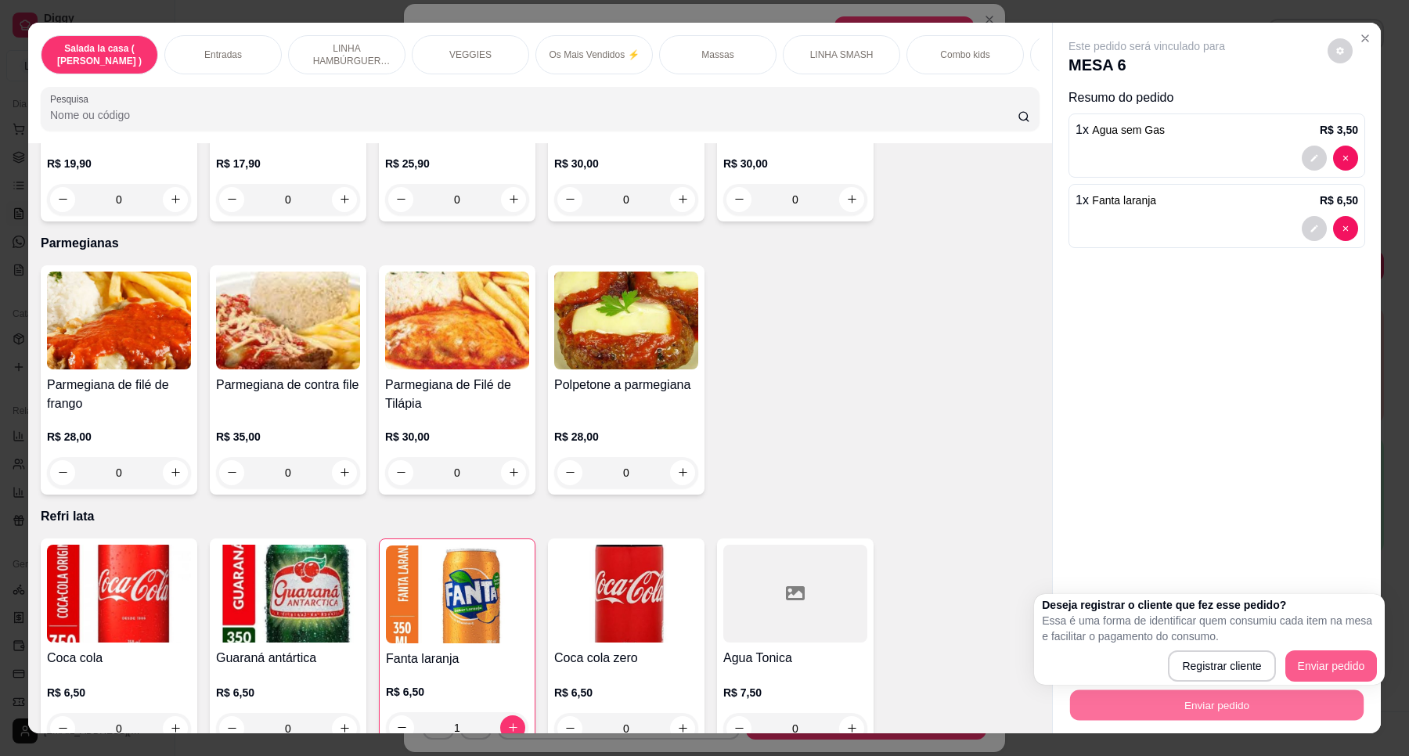
click at [1345, 663] on div "Deseja registrar o cliente que fez esse pedido? Essa é uma forma de identificar…" at bounding box center [1209, 639] width 335 height 85
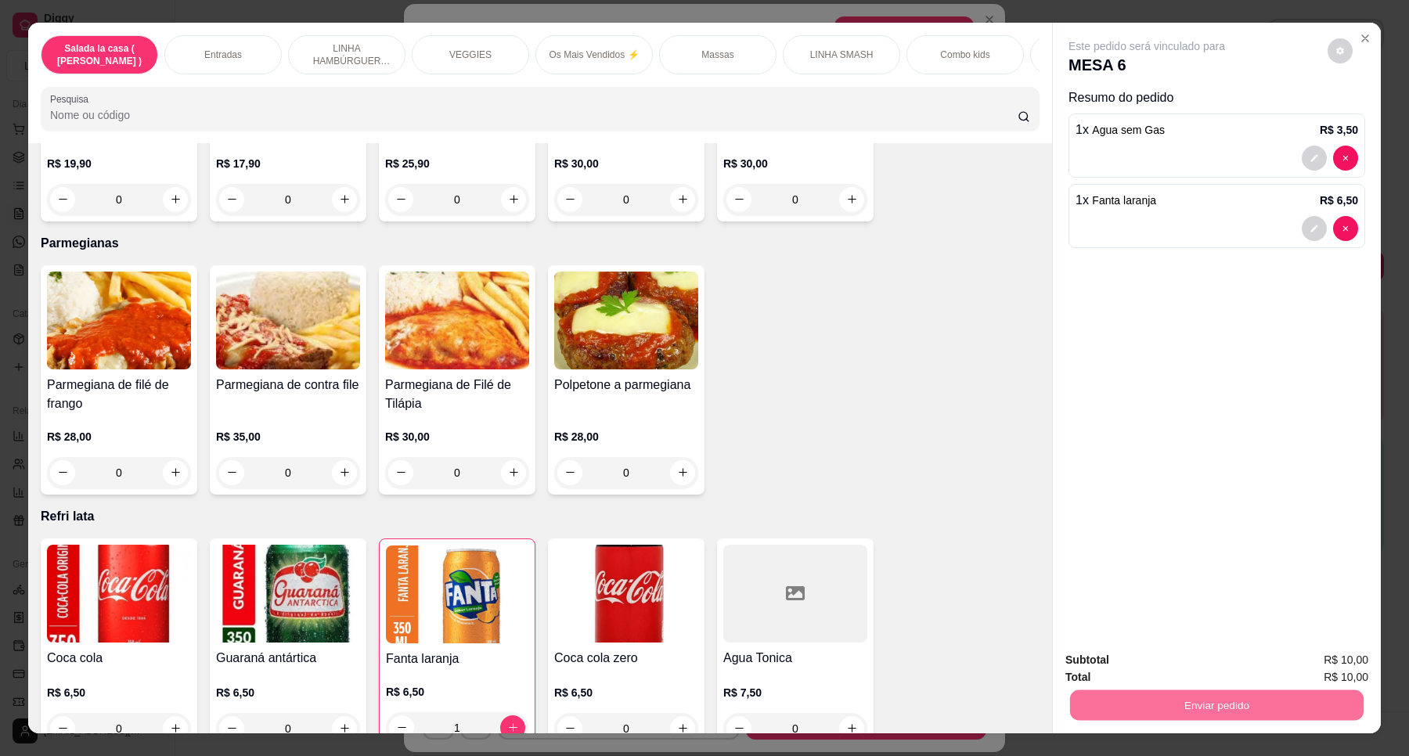
click at [1321, 668] on button "Enviar pedido" at bounding box center [1326, 667] width 88 height 30
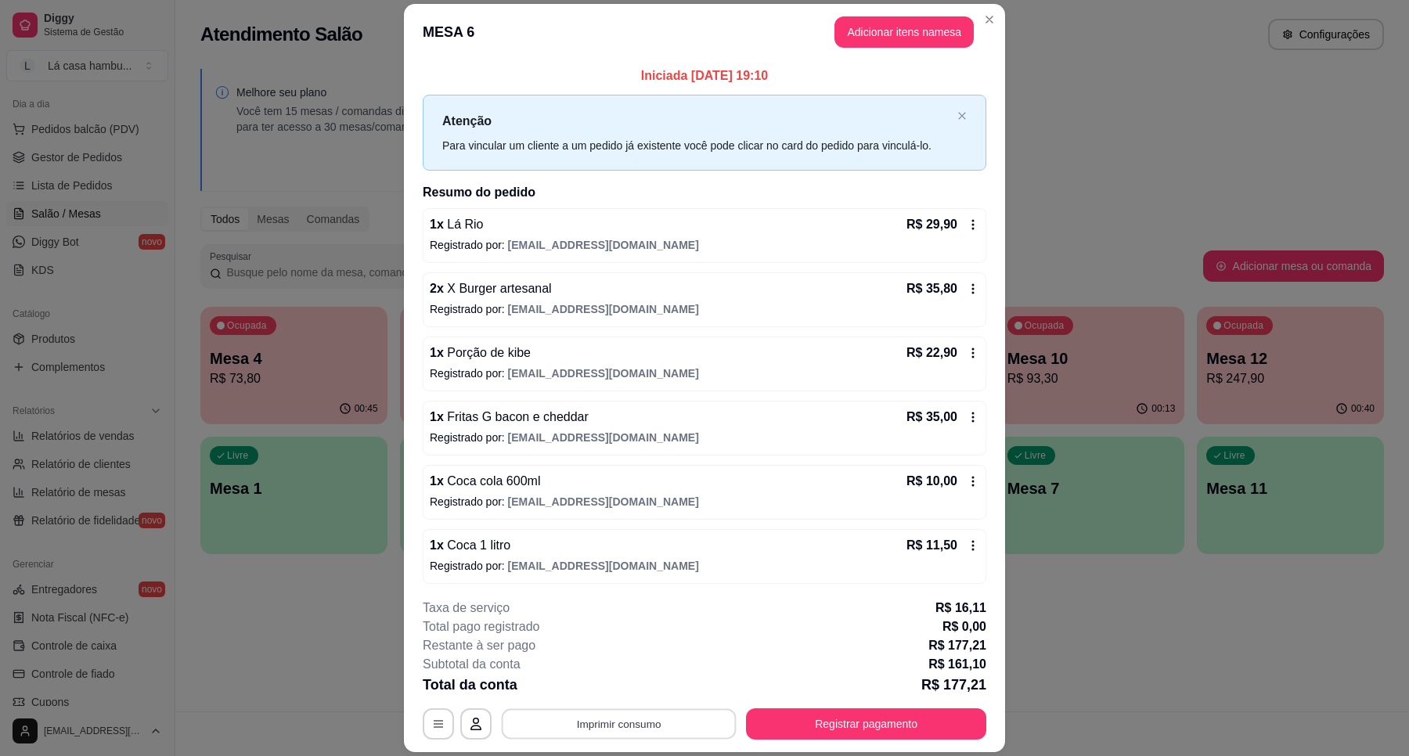
click at [693, 726] on button "Imprimir consumo" at bounding box center [619, 724] width 235 height 31
click at [679, 690] on body "Diggy Sistema de Gestão L Lá casa hambu ... Loja aberta Diggy Pro + 15 Renovaçã…" at bounding box center [704, 378] width 1409 height 756
click at [628, 686] on button "IMPRESSORA" at bounding box center [616, 688] width 113 height 25
click at [849, 732] on button "Registrar pagamento" at bounding box center [866, 723] width 240 height 31
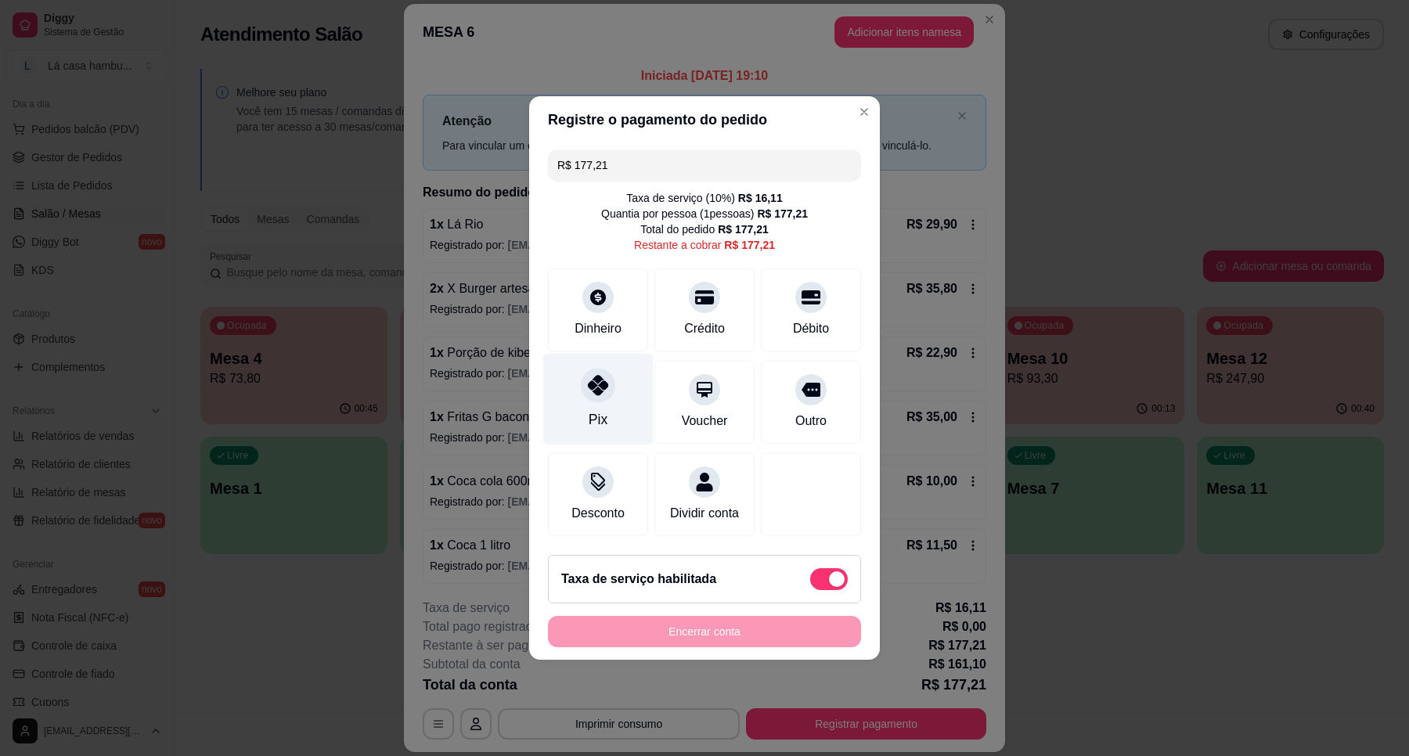
click at [591, 375] on icon at bounding box center [598, 385] width 20 height 20
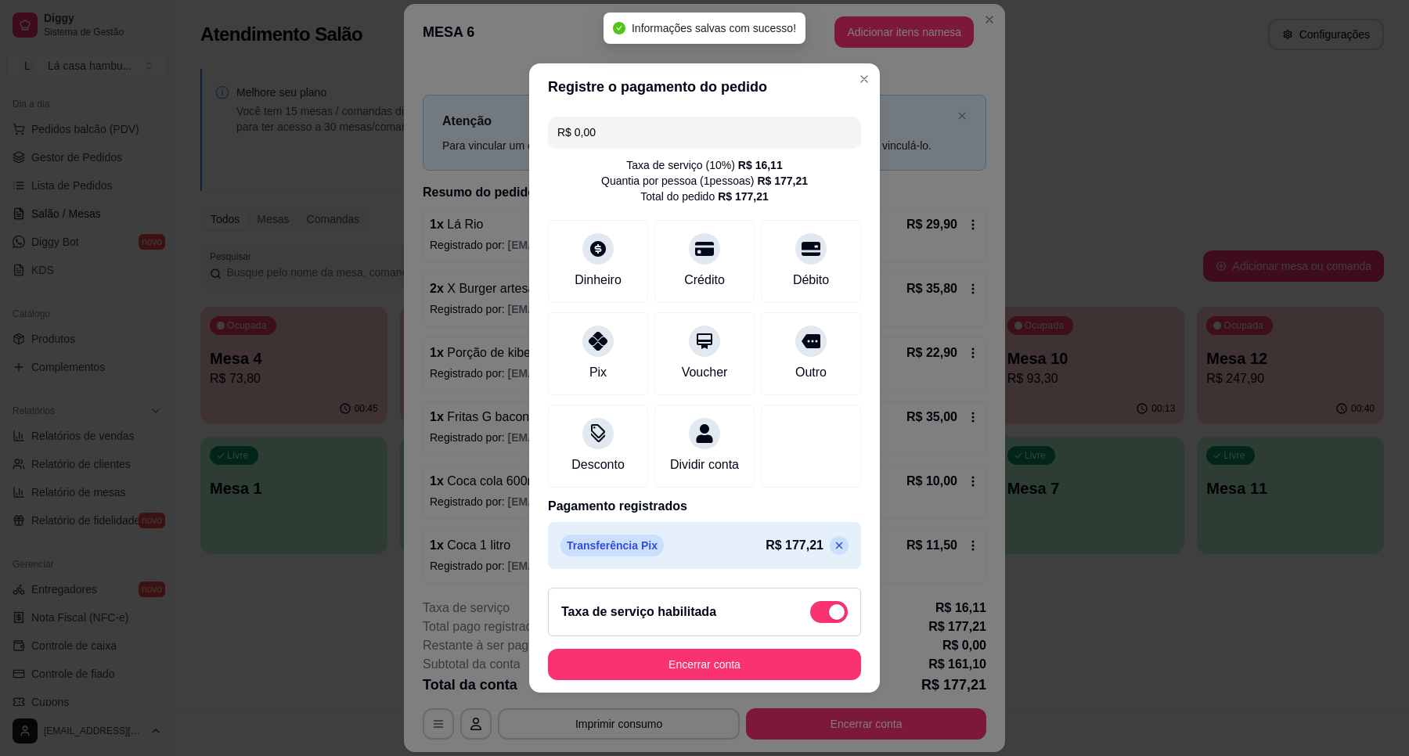
type input "R$ 0,00"
click at [728, 676] on button "Encerrar conta" at bounding box center [705, 665] width 304 height 31
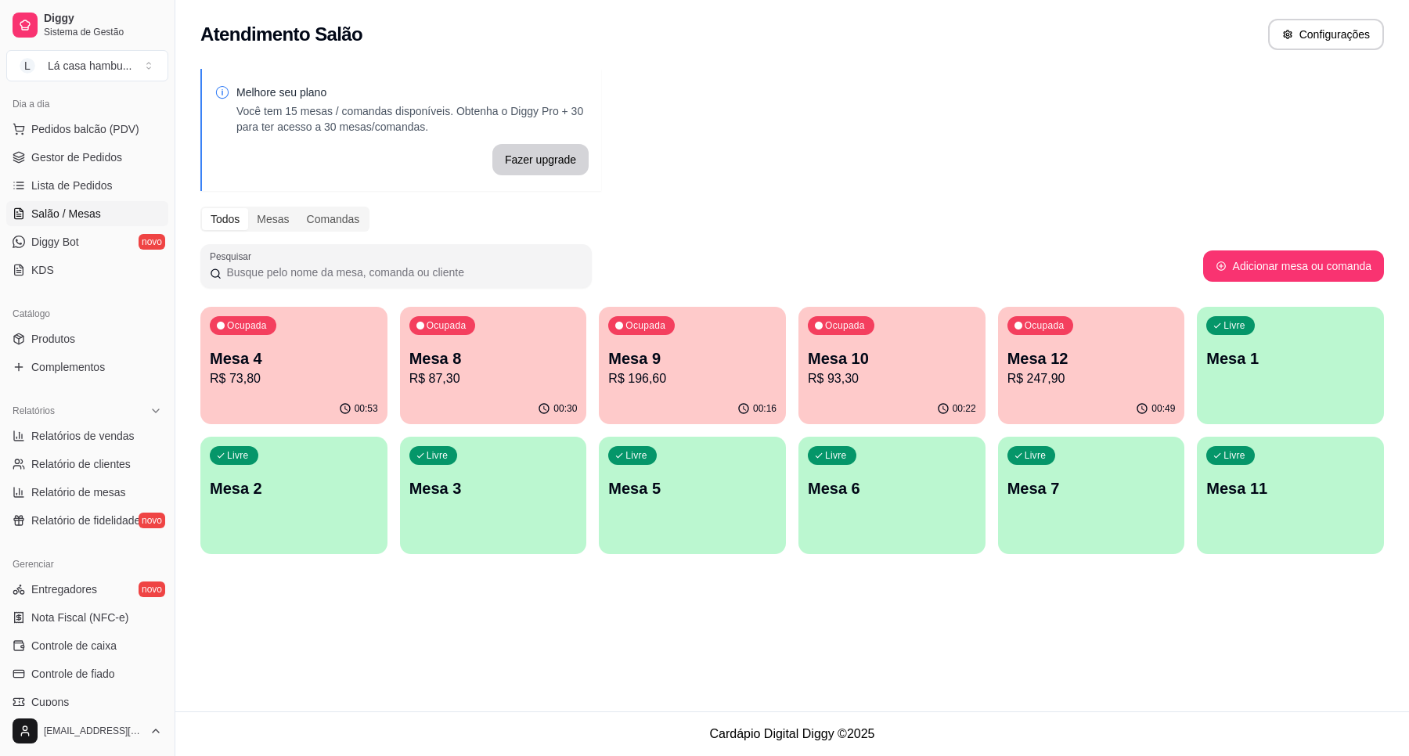
click at [245, 376] on p "R$ 73,80" at bounding box center [294, 378] width 168 height 19
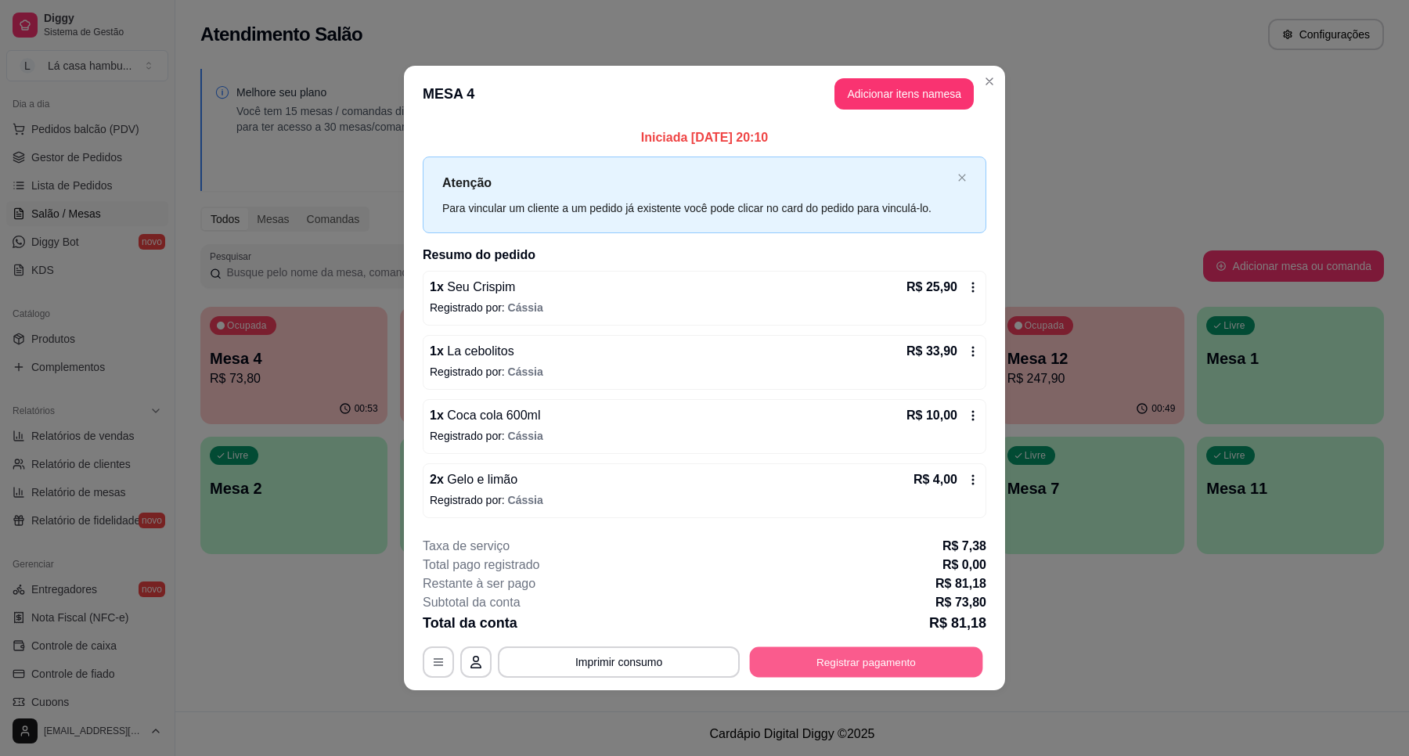
click at [870, 656] on button "Registrar pagamento" at bounding box center [866, 662] width 233 height 31
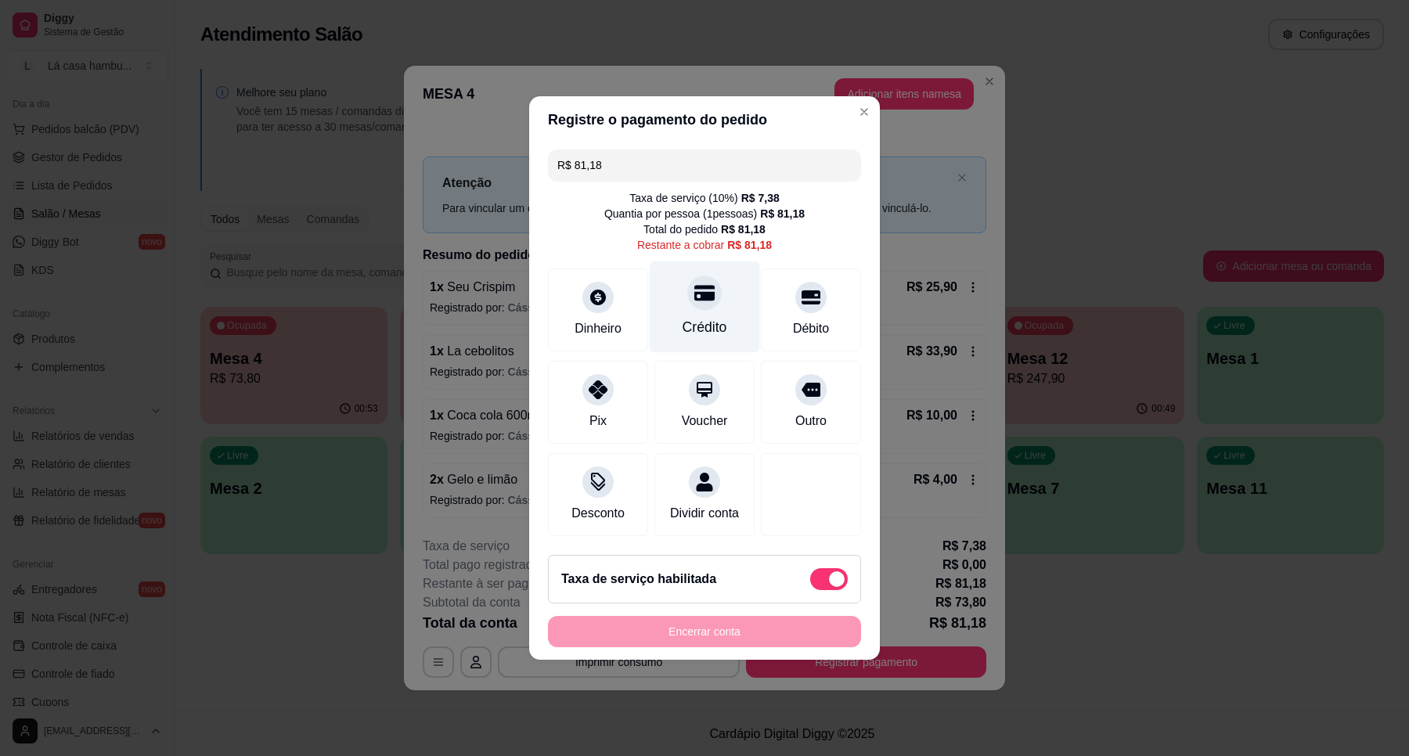
click at [697, 294] on div at bounding box center [704, 293] width 34 height 34
type input "R$ 0,00"
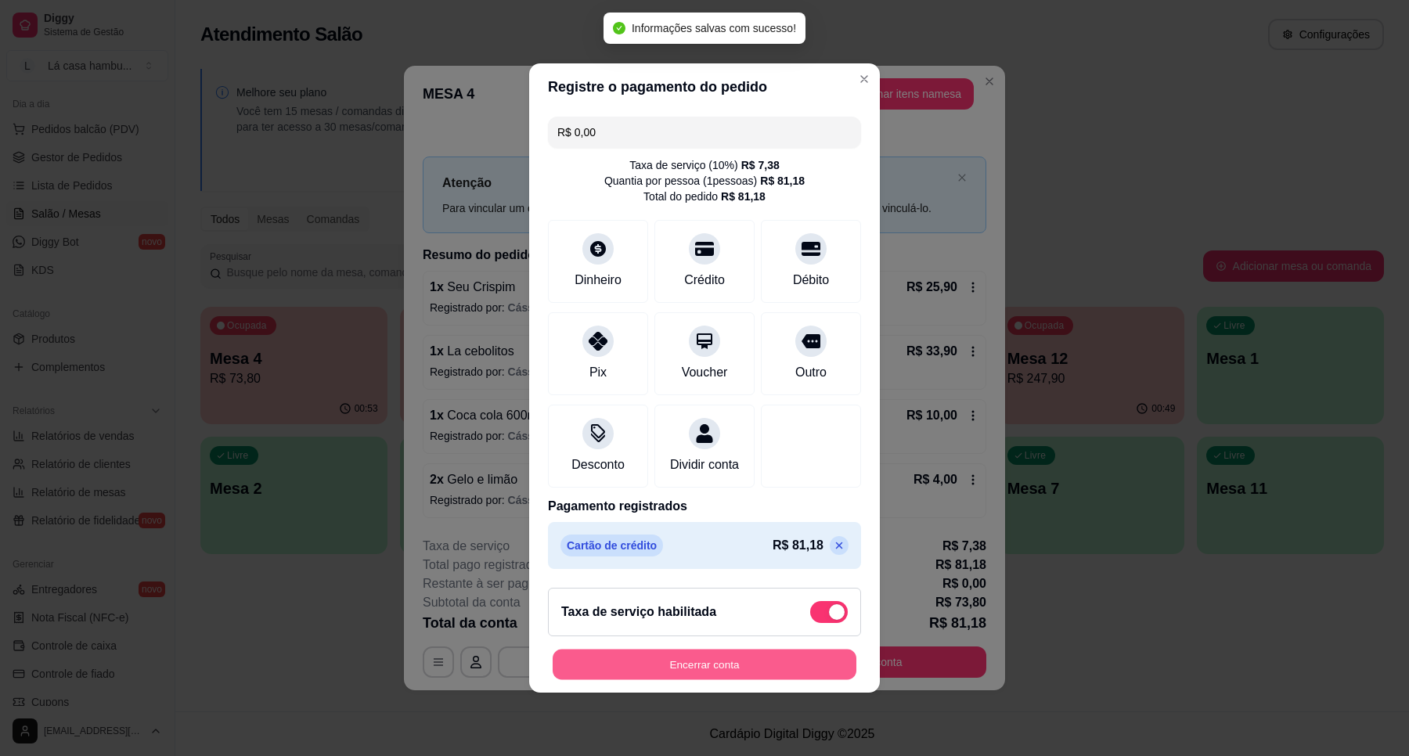
click at [707, 675] on button "Encerrar conta" at bounding box center [705, 665] width 304 height 31
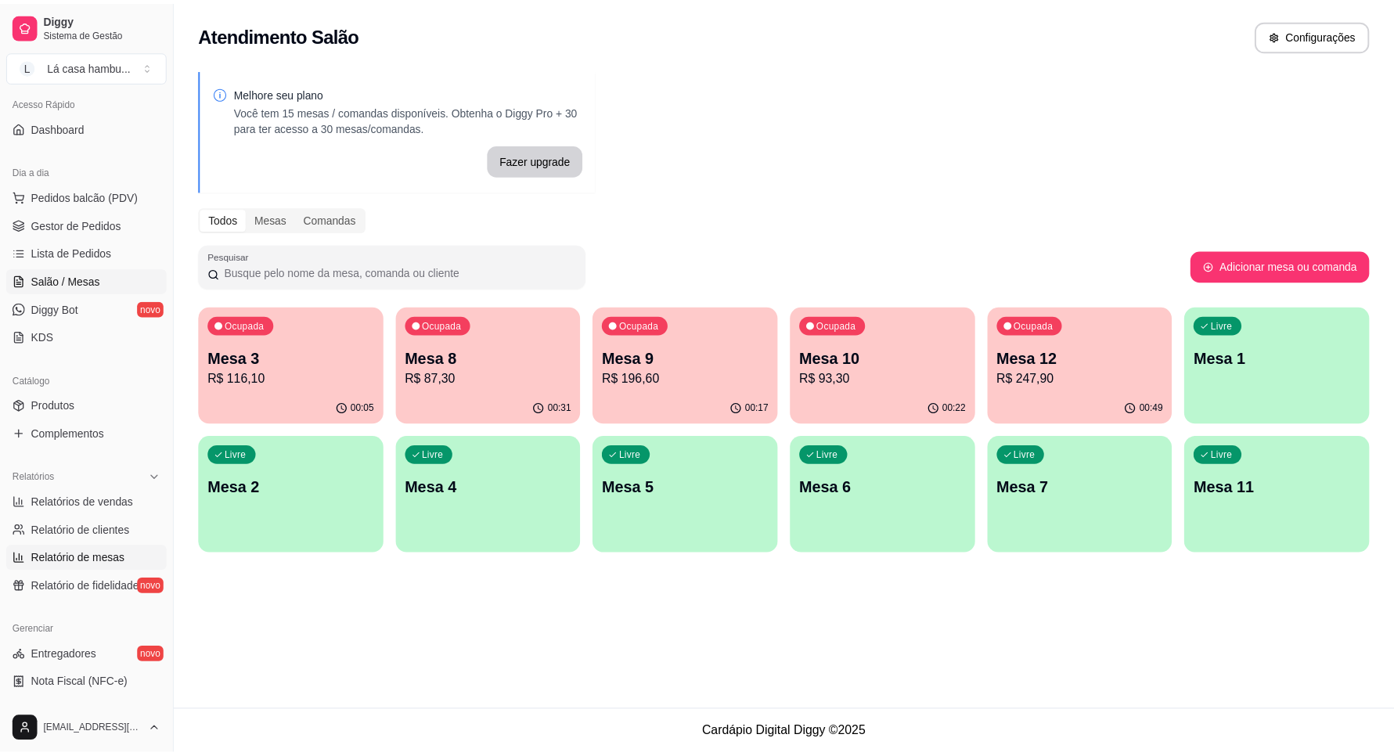
scroll to position [76, 0]
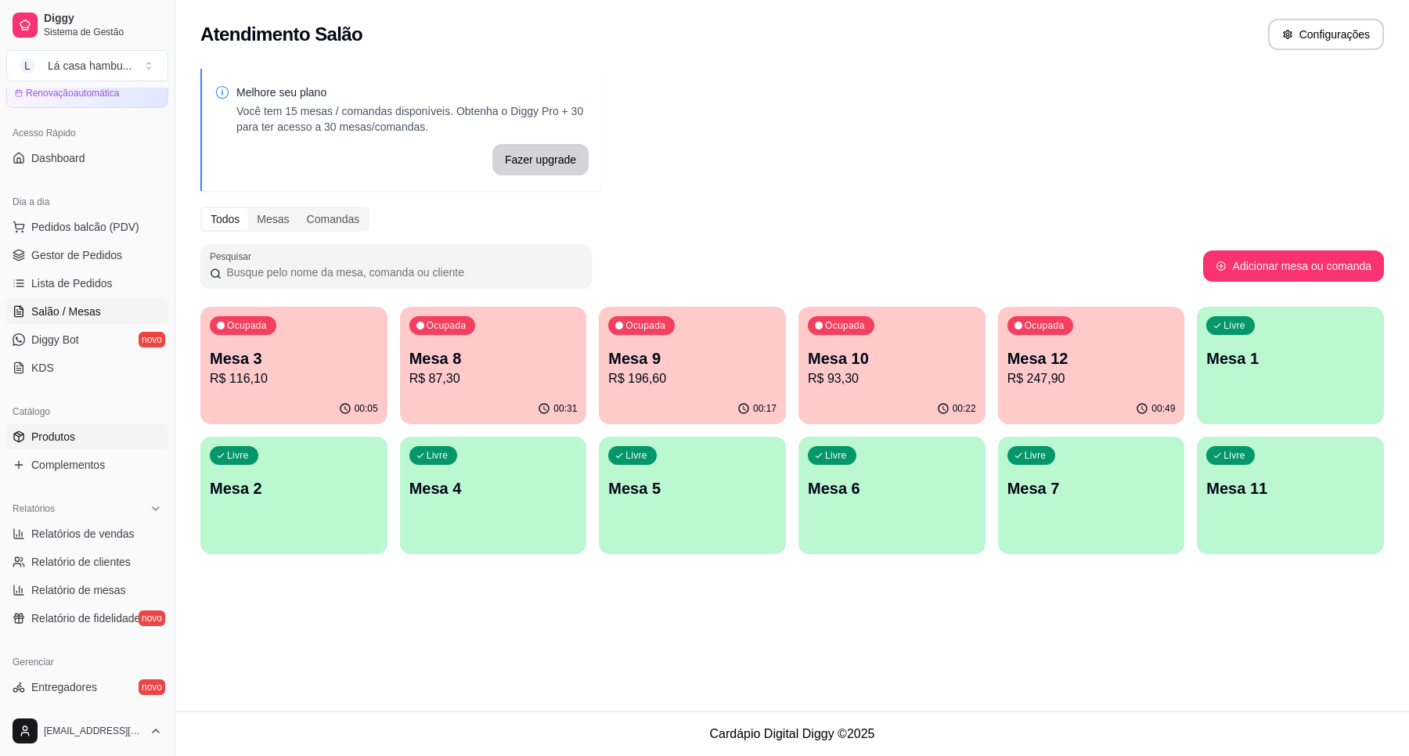
click at [74, 442] on span "Produtos" at bounding box center [53, 437] width 44 height 16
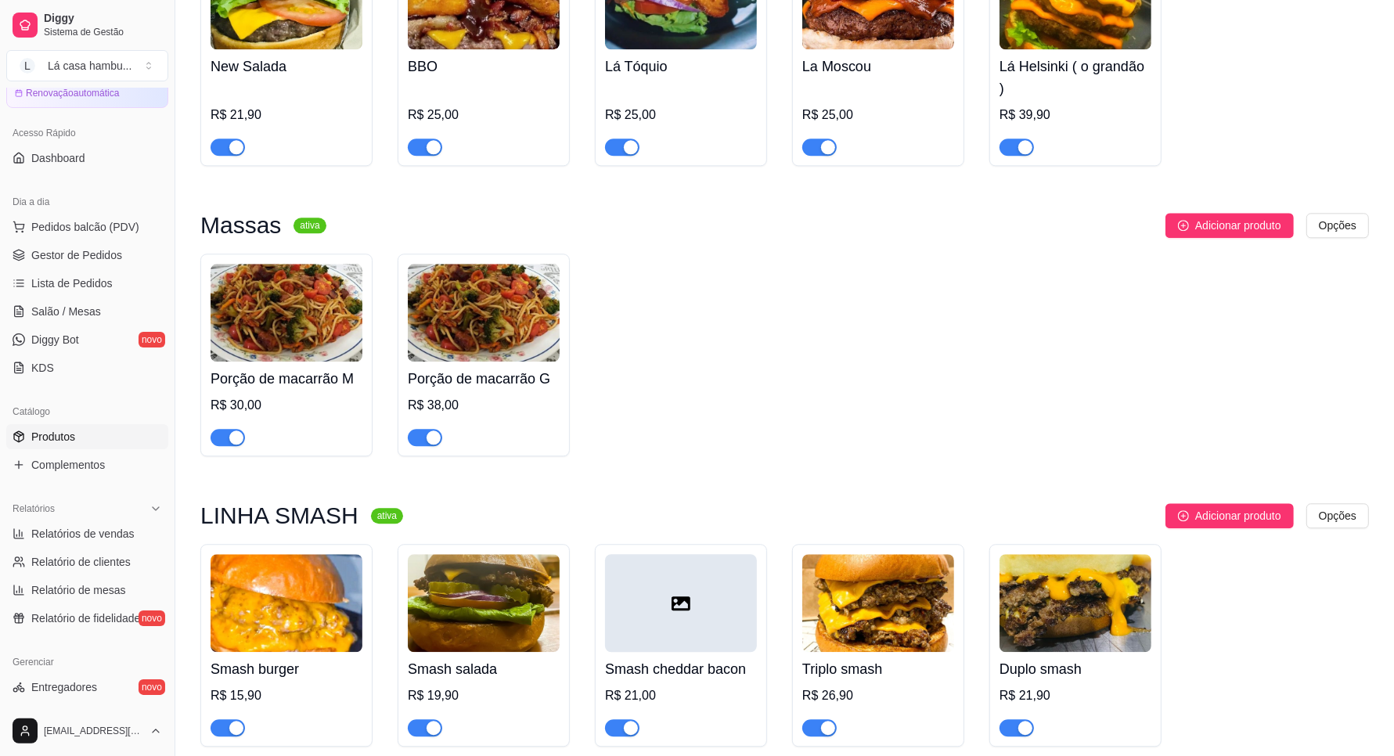
scroll to position [3620, 0]
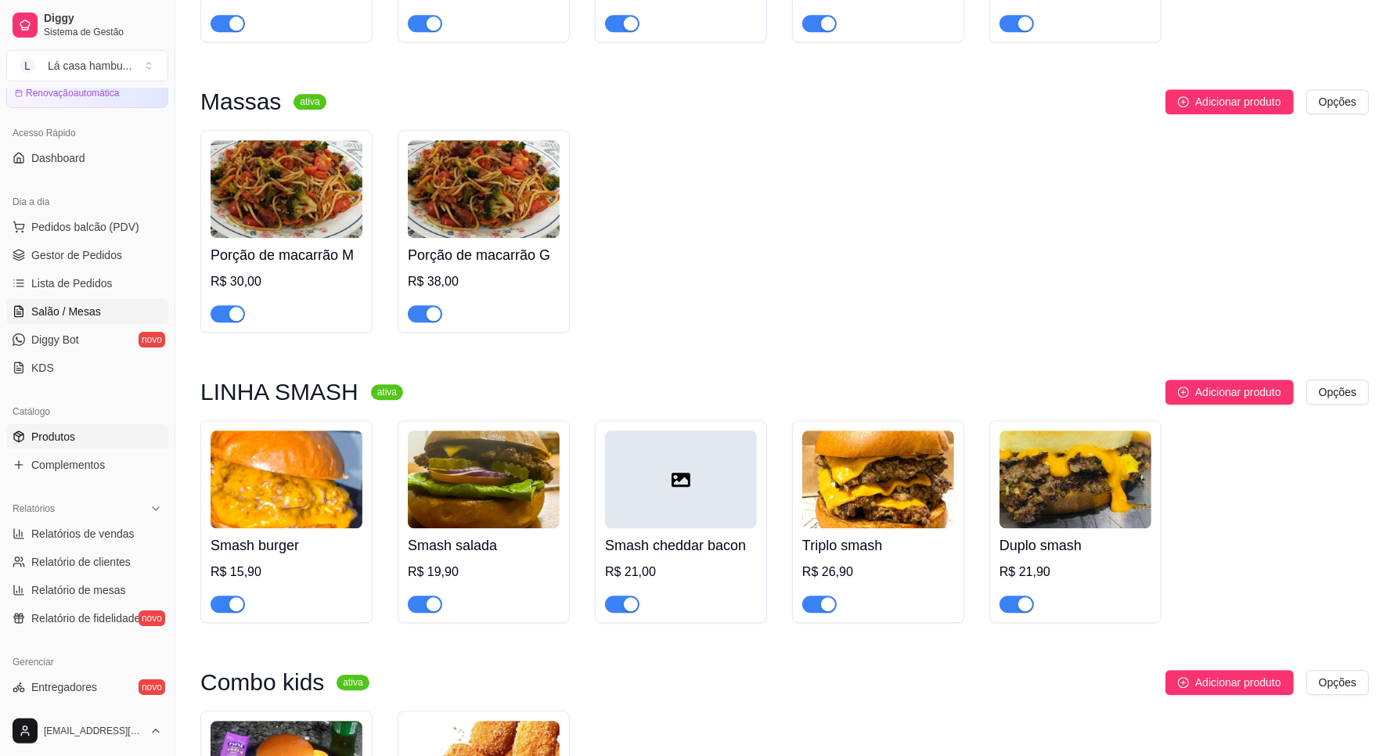
click at [102, 315] on link "Salão / Mesas" at bounding box center [87, 311] width 162 height 25
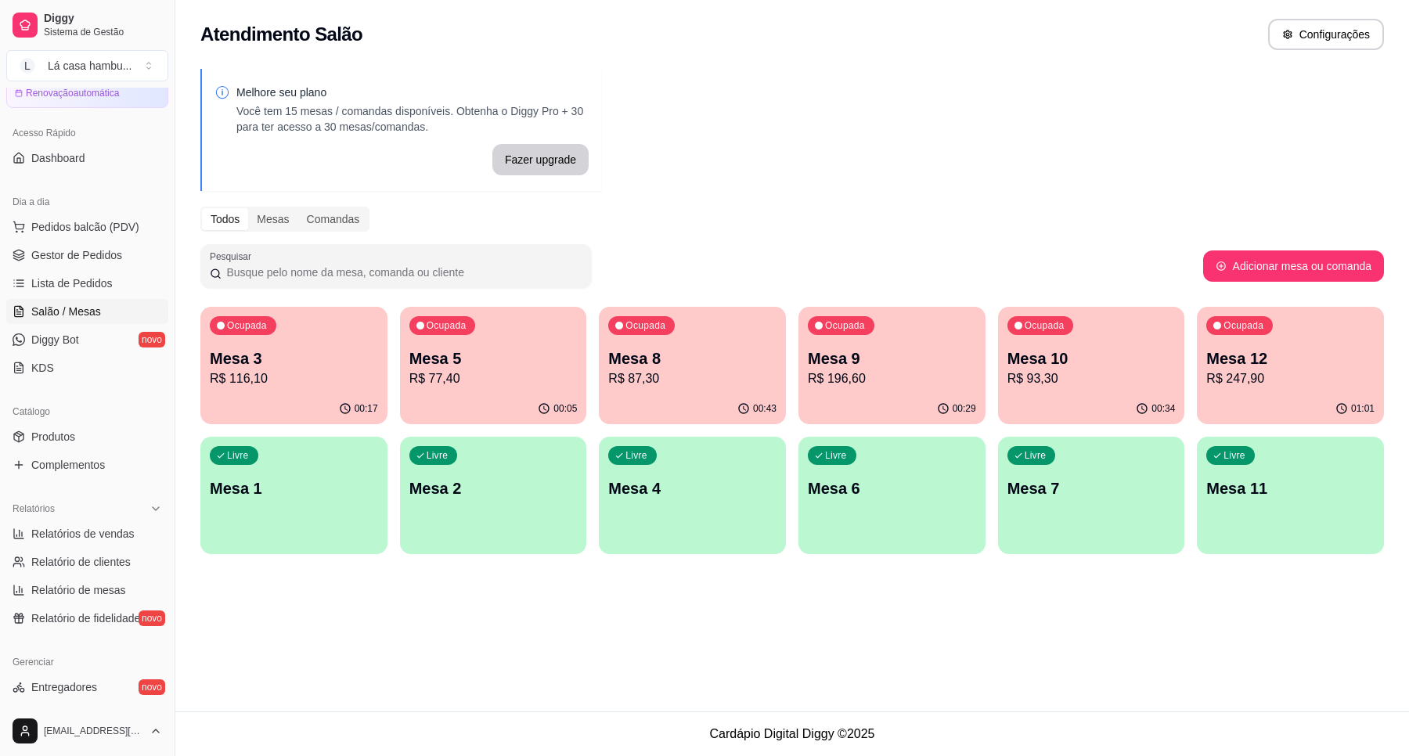
click at [1299, 386] on p "R$ 247,90" at bounding box center [1290, 378] width 168 height 19
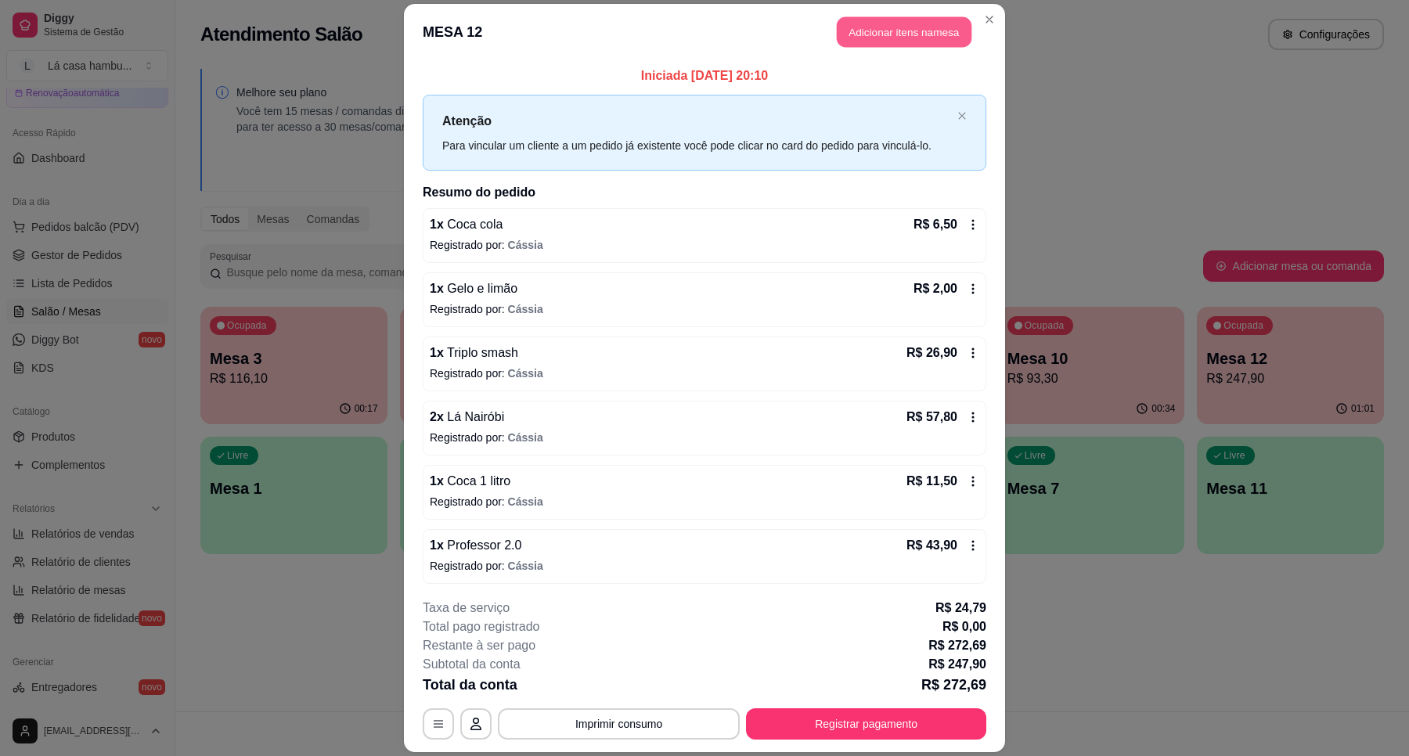
click at [929, 22] on button "Adicionar itens na mesa" at bounding box center [904, 31] width 135 height 31
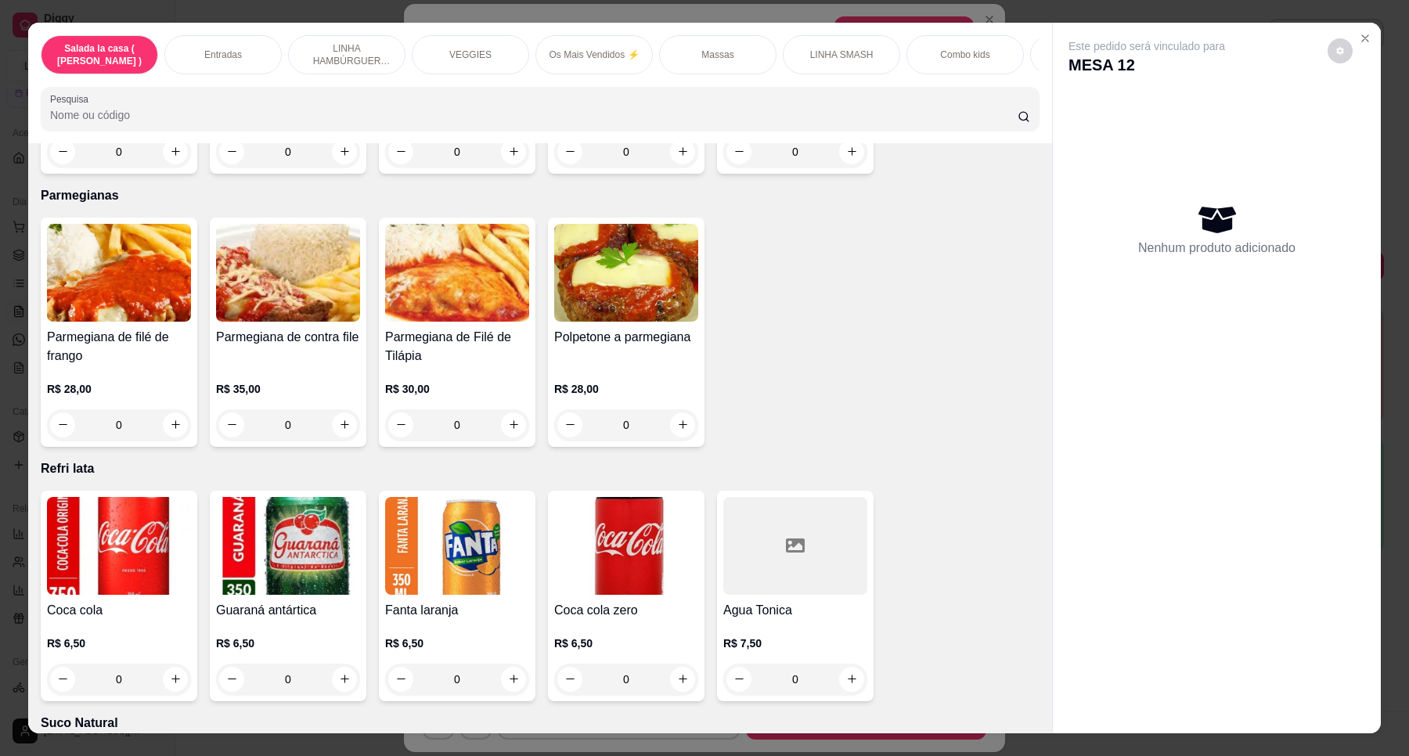
scroll to position [5042, 0]
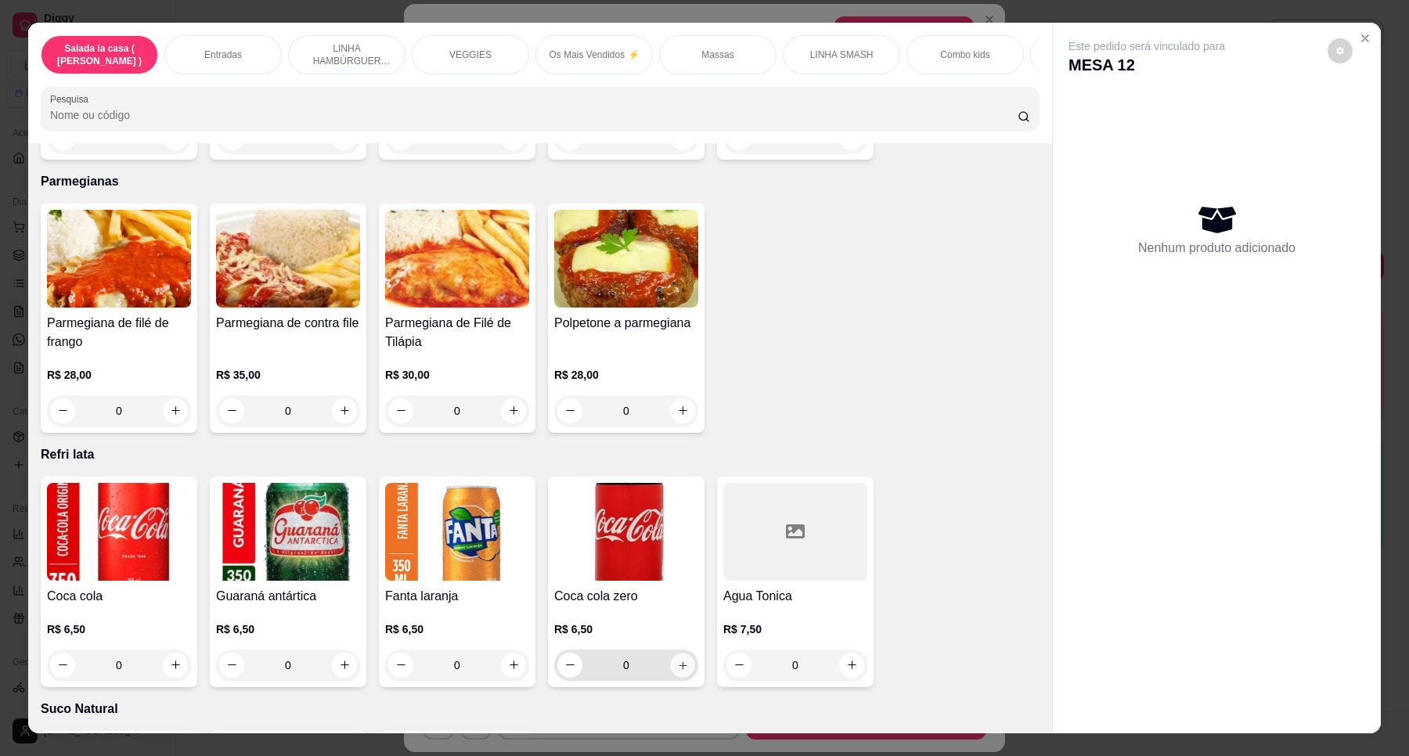
click at [677, 660] on icon "increase-product-quantity" at bounding box center [683, 666] width 12 height 12
type input "1"
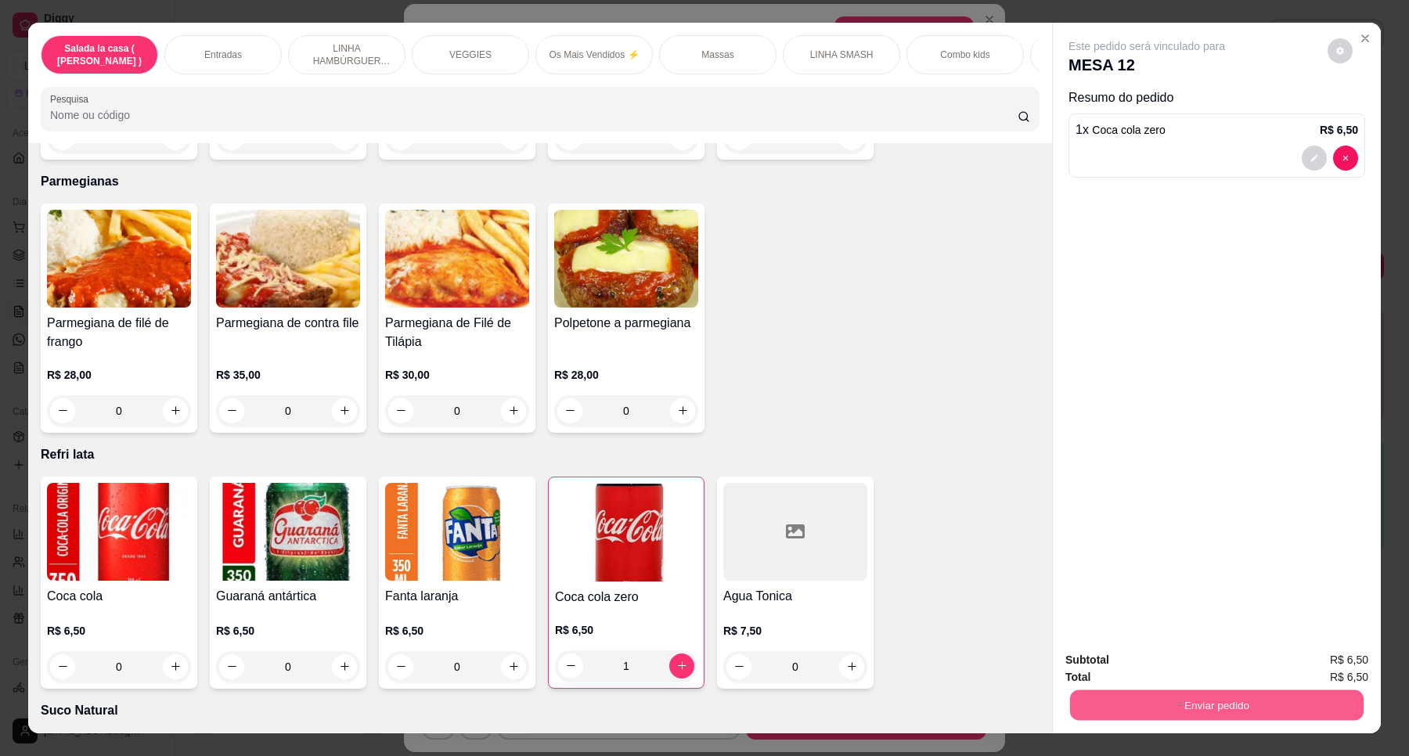
click at [1164, 710] on button "Enviar pedido" at bounding box center [1217, 705] width 294 height 31
click at [1298, 666] on button "Enviar pedido" at bounding box center [1326, 666] width 86 height 29
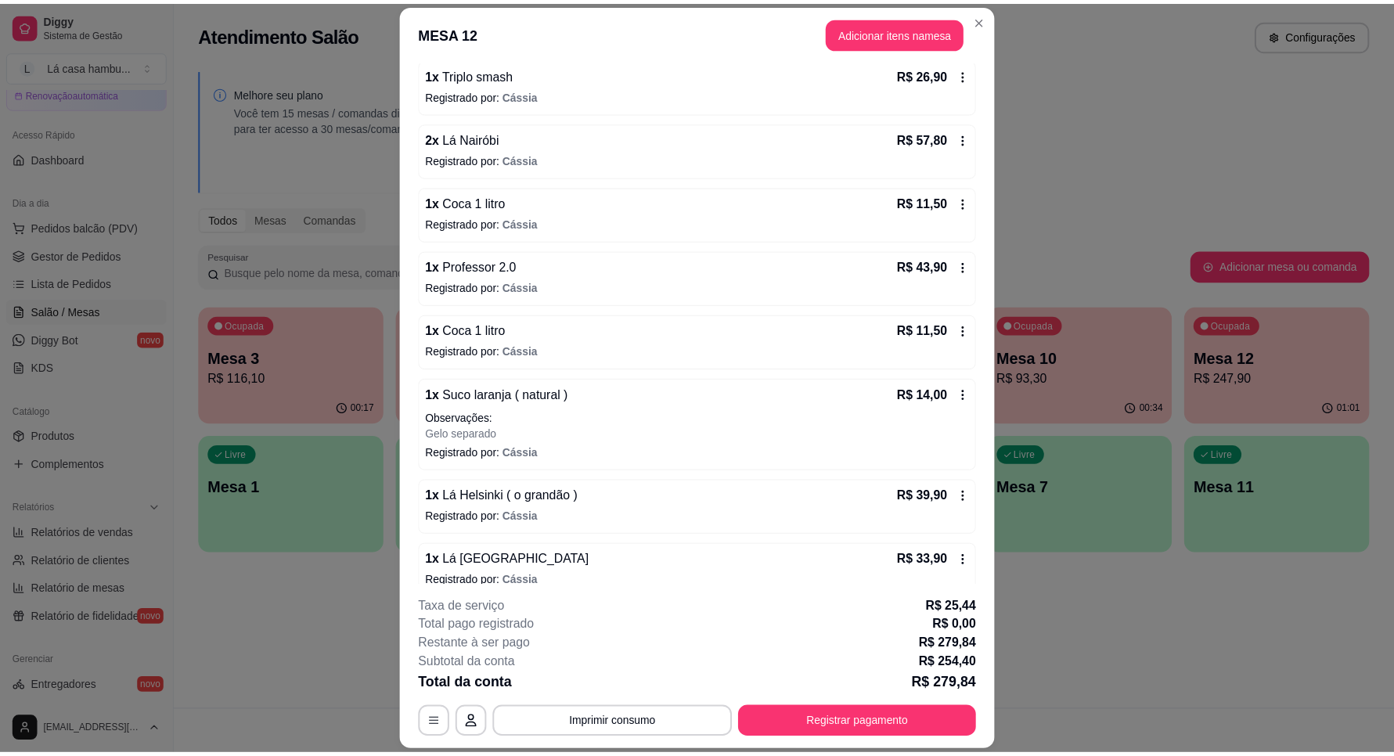
scroll to position [366, 0]
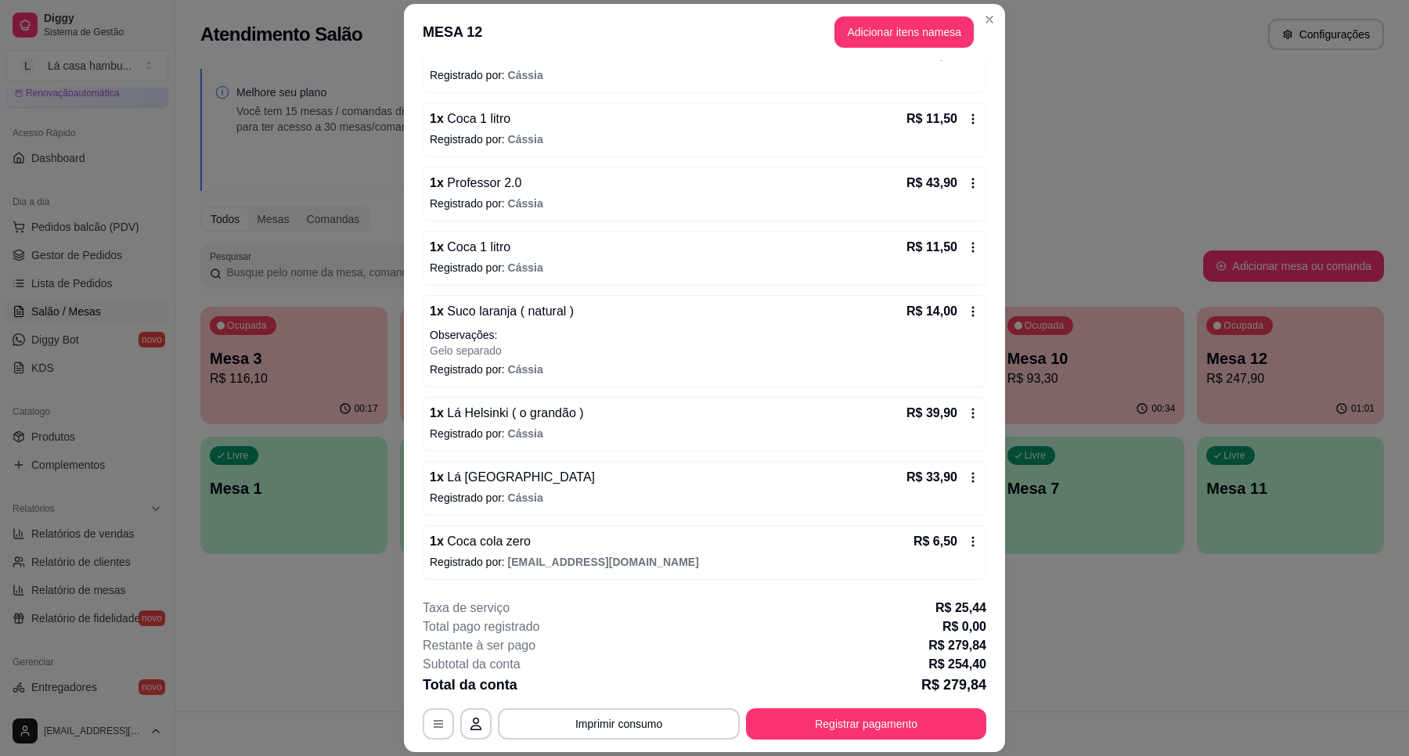
click at [838, 560] on p "Registrado por: [EMAIL_ADDRESS][DOMAIN_NAME]" at bounding box center [704, 562] width 549 height 16
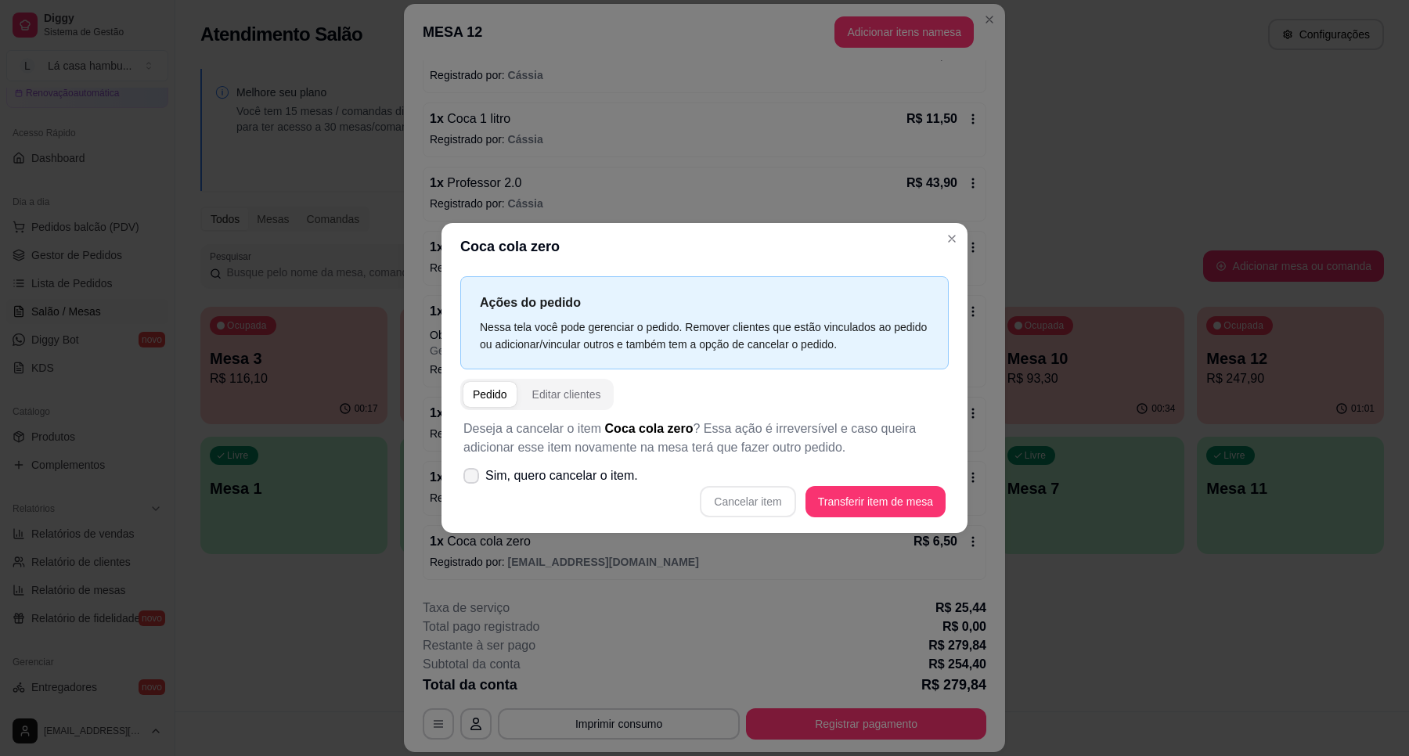
click at [476, 476] on icon at bounding box center [471, 475] width 13 height 9
click at [473, 479] on input "Sim, quero cancelar o item." at bounding box center [468, 484] width 10 height 10
checkbox input "true"
click at [769, 506] on button "Cancelar item" at bounding box center [747, 502] width 93 height 31
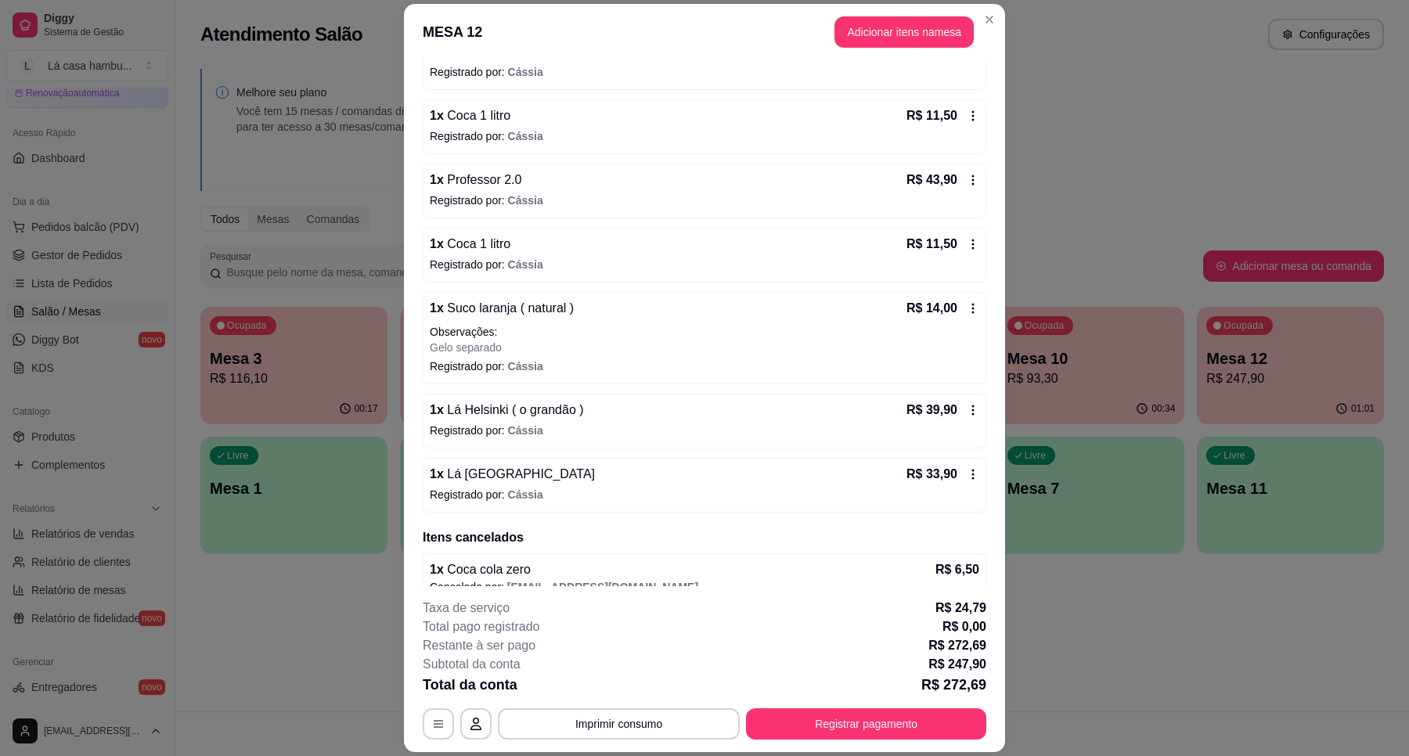
click at [941, 232] on div "1 x Coca 1 litro R$ 11,50 Registrado por: [PERSON_NAME]" at bounding box center [705, 255] width 564 height 55
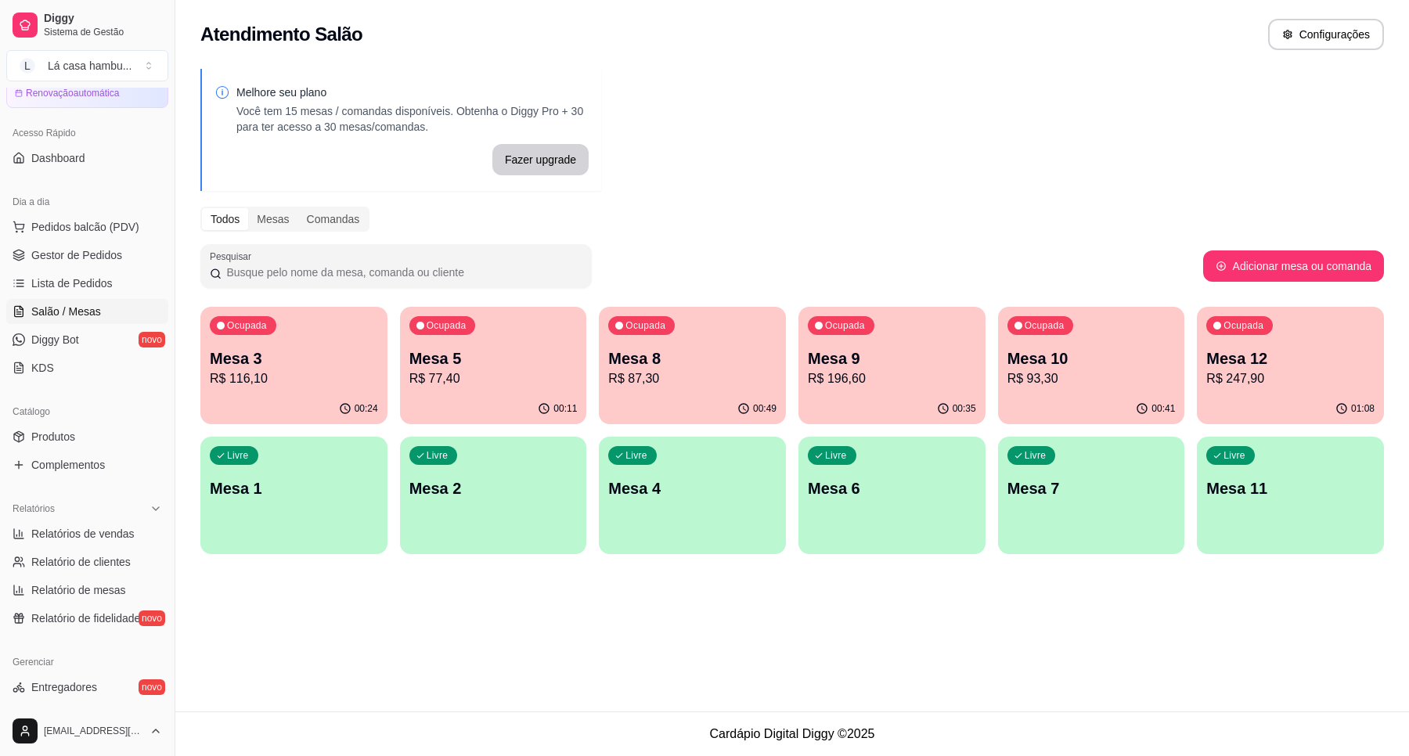
click at [666, 377] on p "R$ 87,30" at bounding box center [692, 378] width 168 height 19
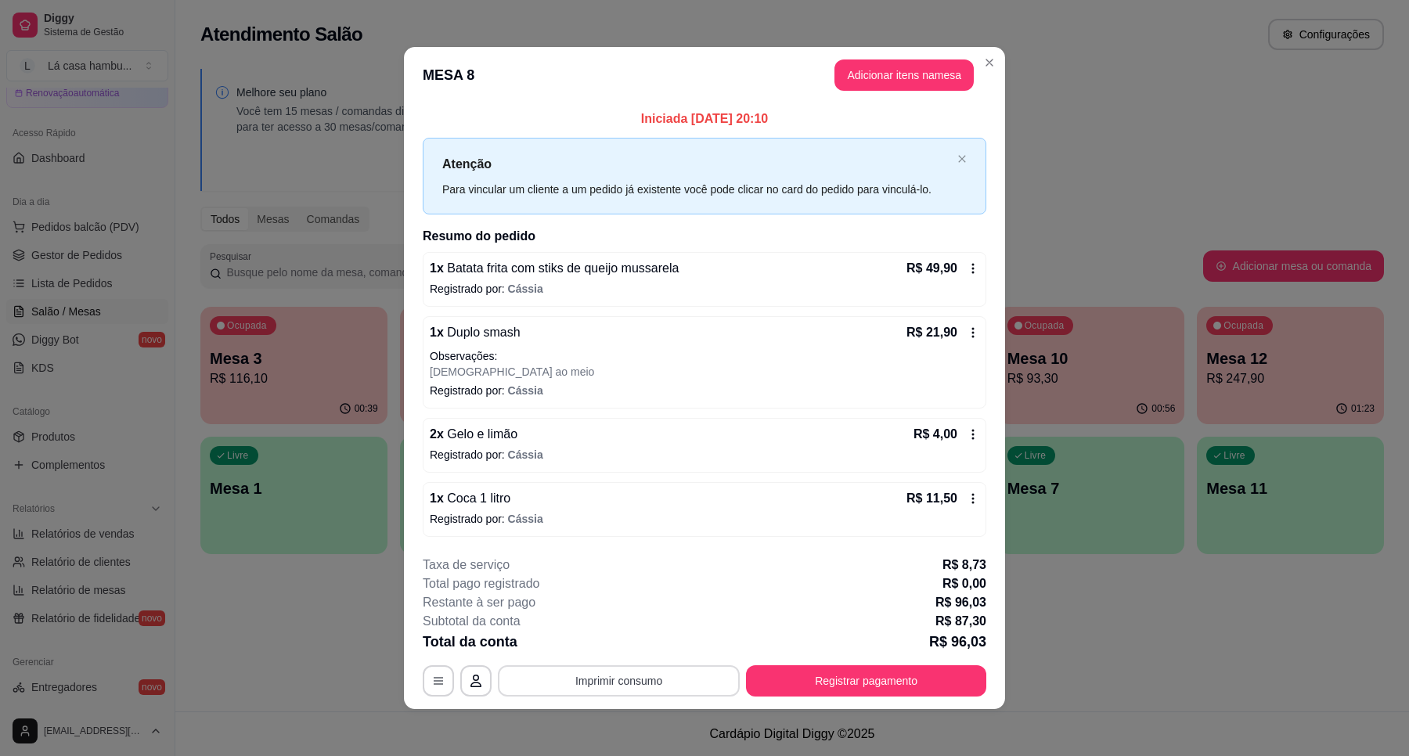
click at [620, 690] on button "Imprimir consumo" at bounding box center [619, 680] width 242 height 31
click at [618, 644] on button "IMPRESSORA" at bounding box center [616, 645] width 113 height 25
click at [654, 679] on button "Imprimir consumo" at bounding box center [619, 680] width 242 height 31
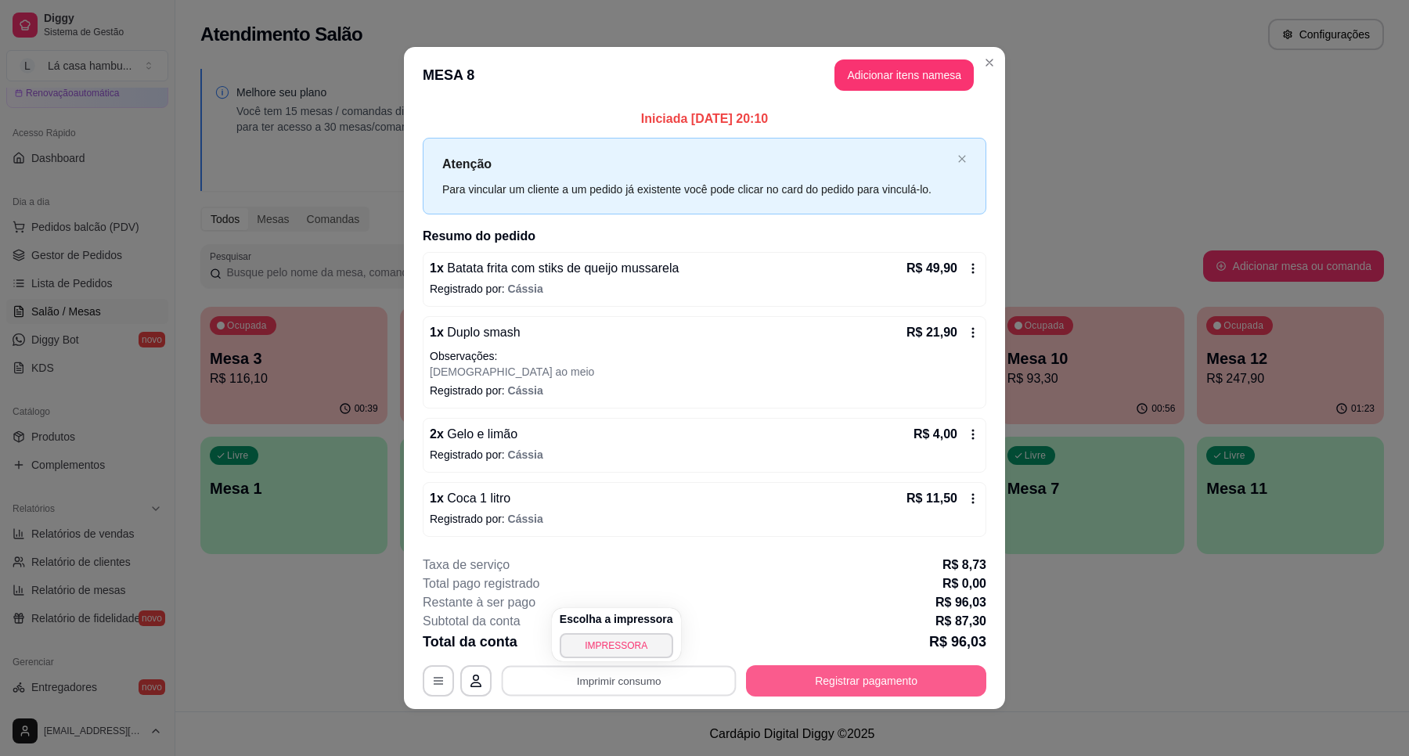
click at [875, 683] on button "Registrar pagamento" at bounding box center [866, 680] width 240 height 31
click at [874, 685] on button "Registrar pagamento" at bounding box center [866, 680] width 240 height 31
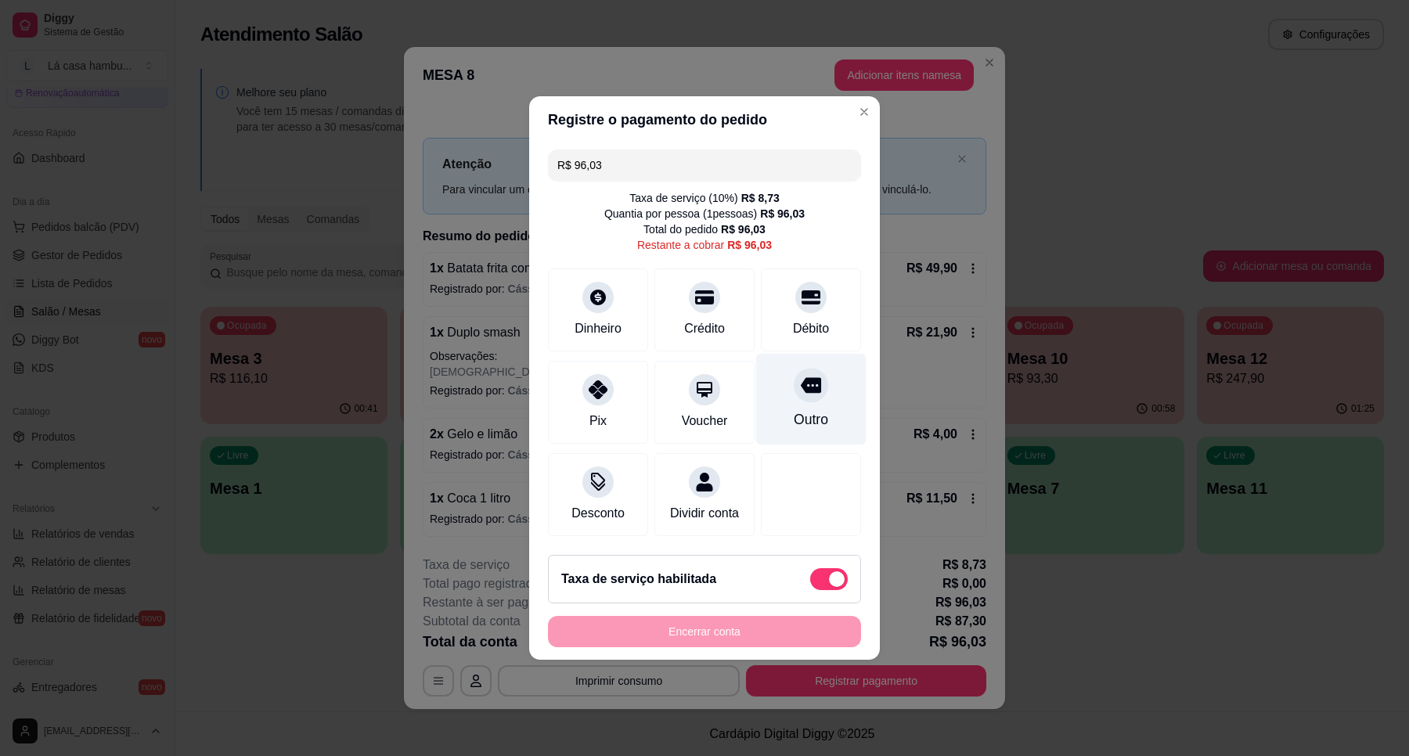
click at [801, 378] on icon at bounding box center [811, 386] width 20 height 16
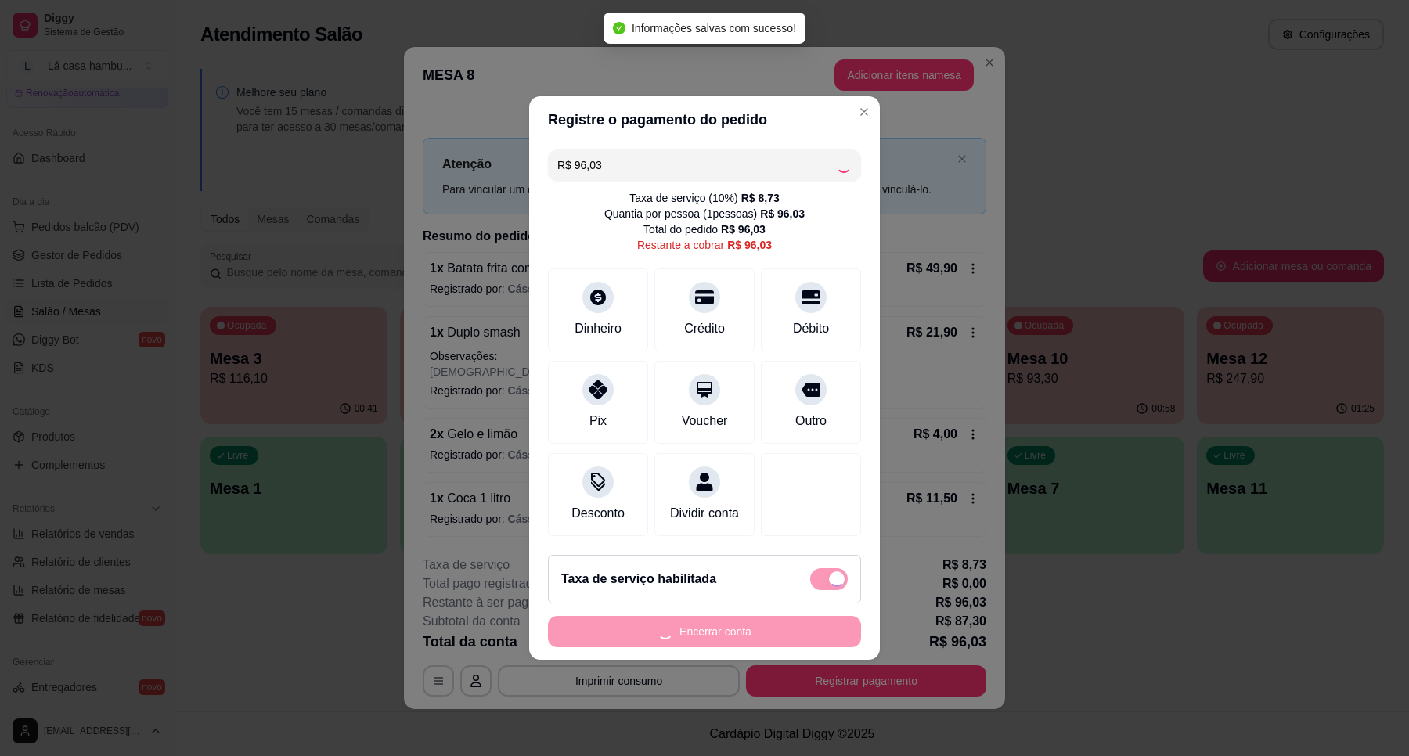
type input "R$ 0,00"
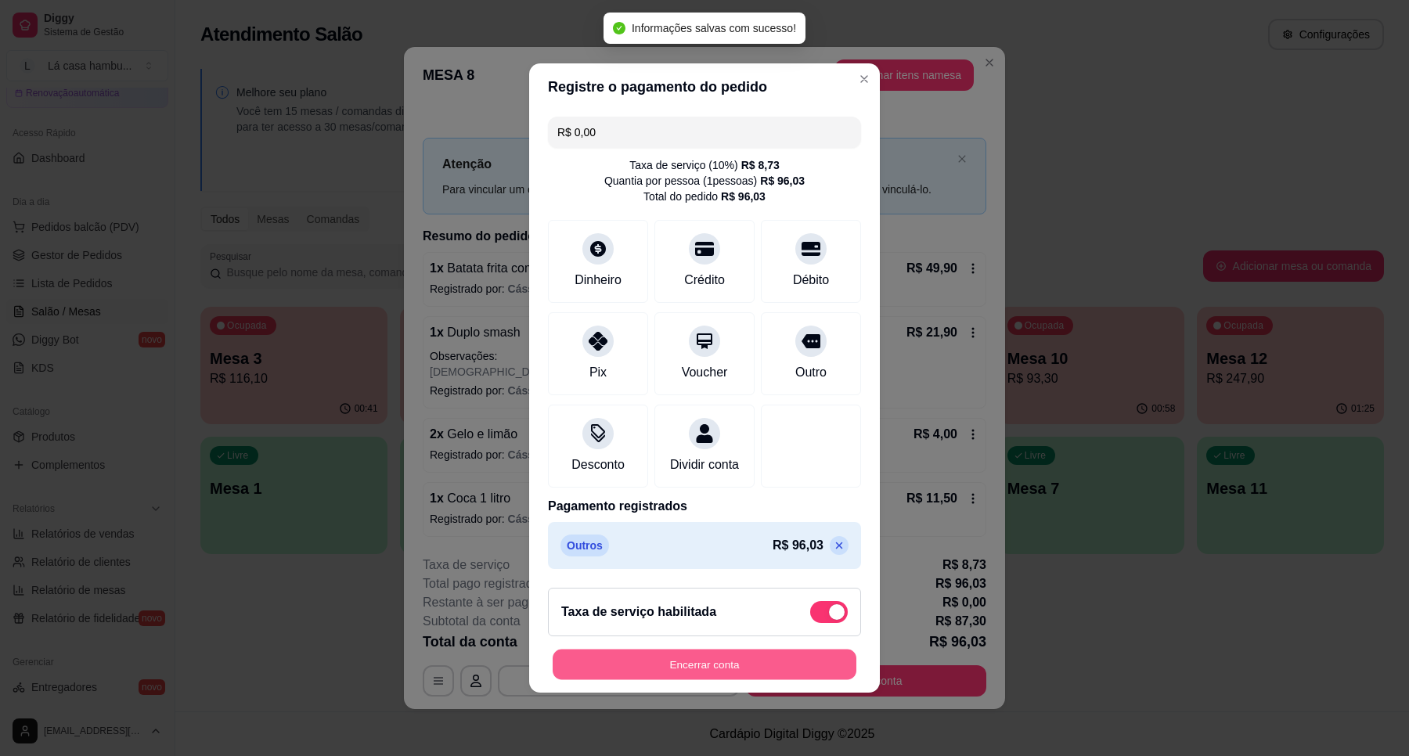
click at [757, 673] on button "Encerrar conta" at bounding box center [705, 665] width 304 height 31
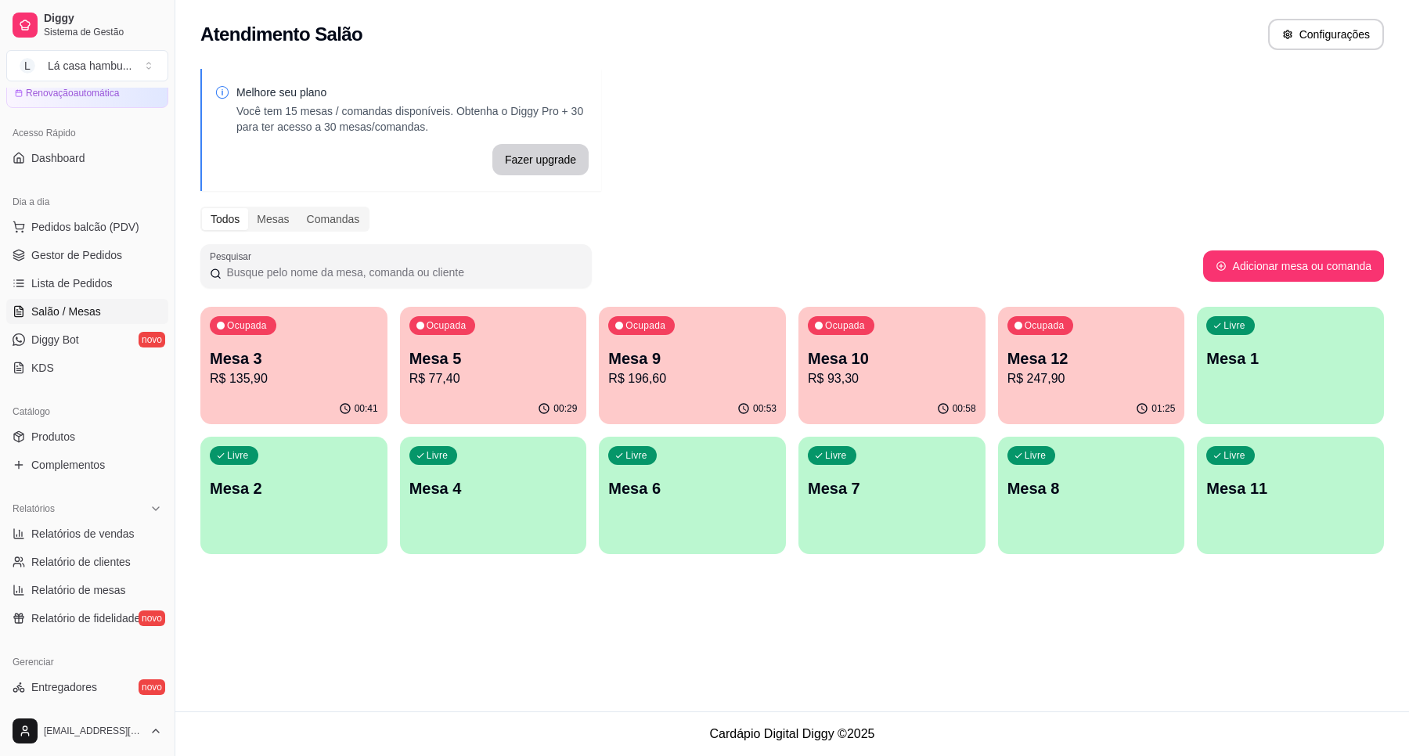
click at [1101, 356] on p "Mesa 12" at bounding box center [1091, 359] width 168 height 22
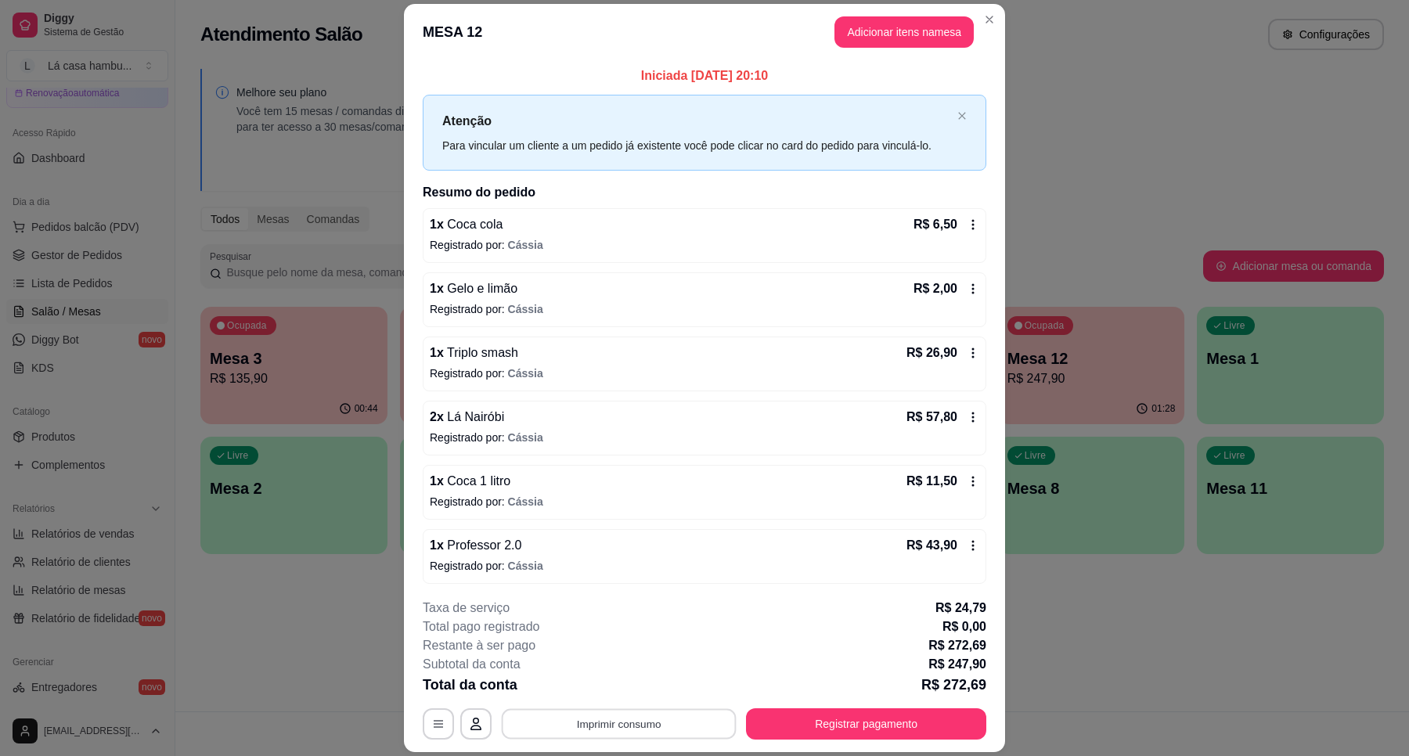
click at [627, 726] on button "Imprimir consumo" at bounding box center [619, 724] width 235 height 31
click at [632, 687] on button "IMPRESSORA" at bounding box center [616, 688] width 110 height 24
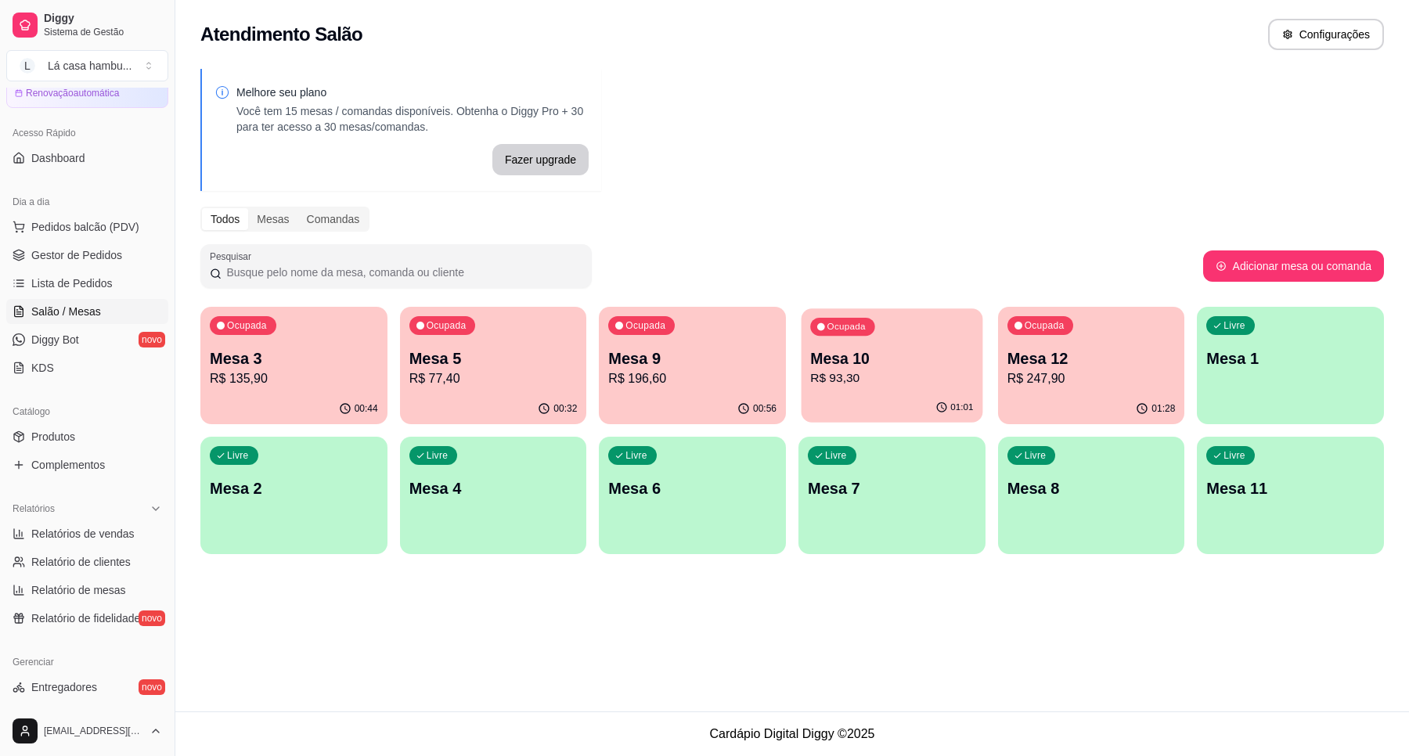
click at [912, 362] on p "Mesa 10" at bounding box center [891, 358] width 163 height 21
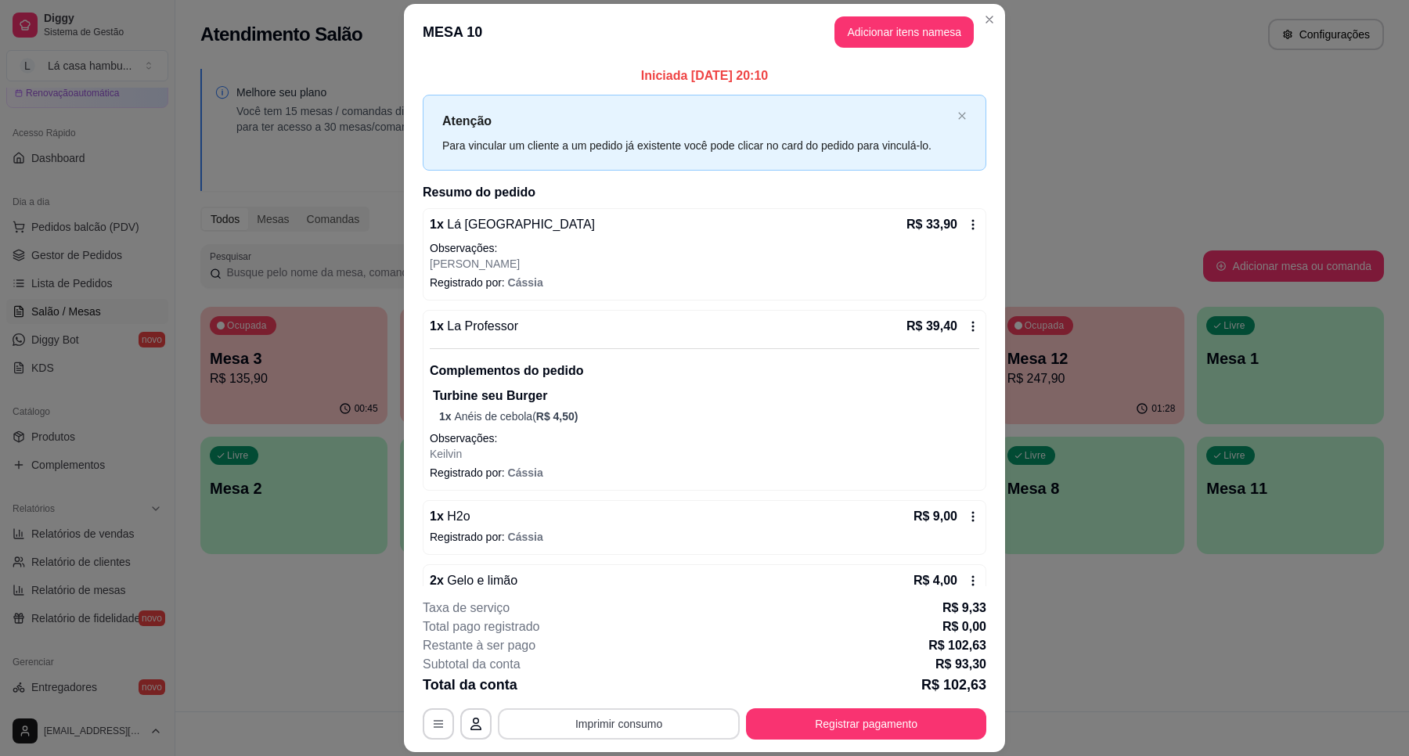
click at [616, 726] on button "Imprimir consumo" at bounding box center [619, 723] width 242 height 31
click at [643, 690] on button "IMPRESSORA" at bounding box center [616, 688] width 110 height 24
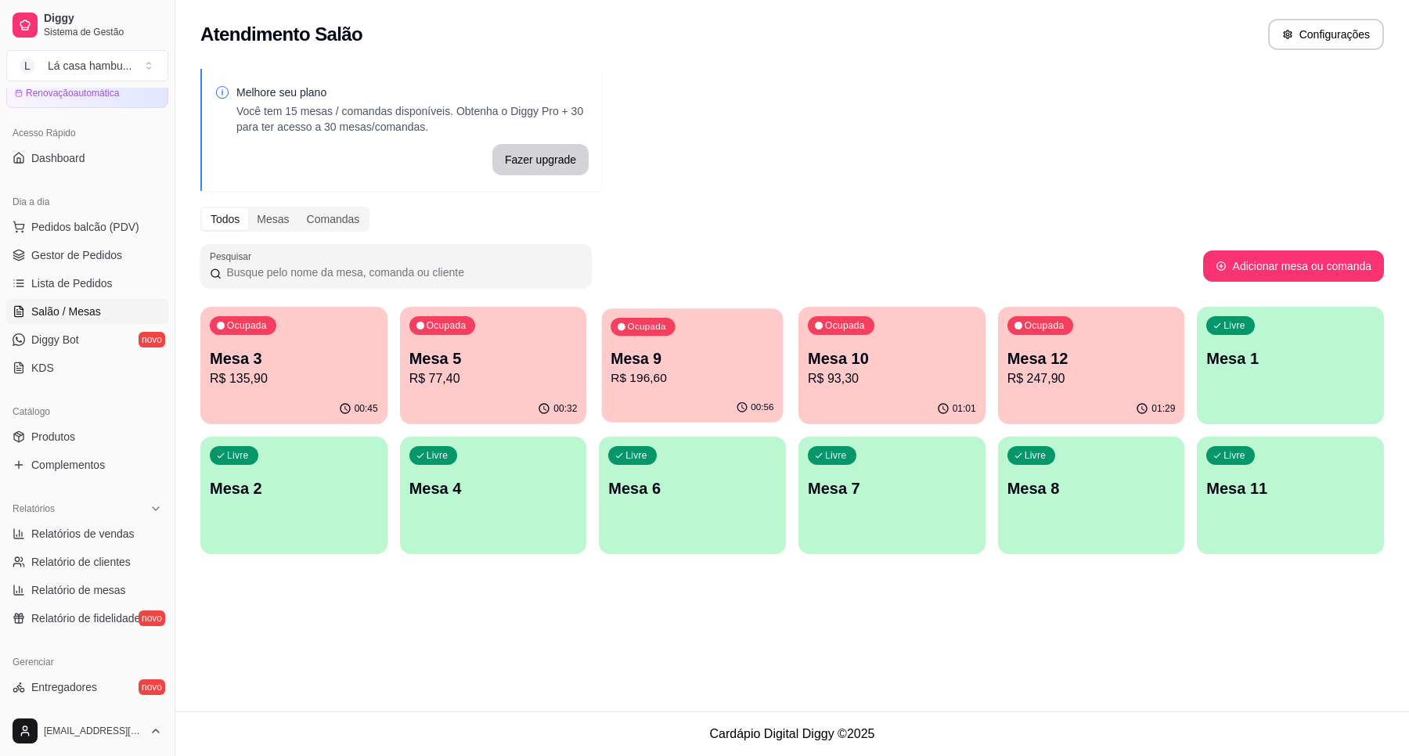
click at [697, 370] on p "R$ 196,60" at bounding box center [692, 378] width 163 height 18
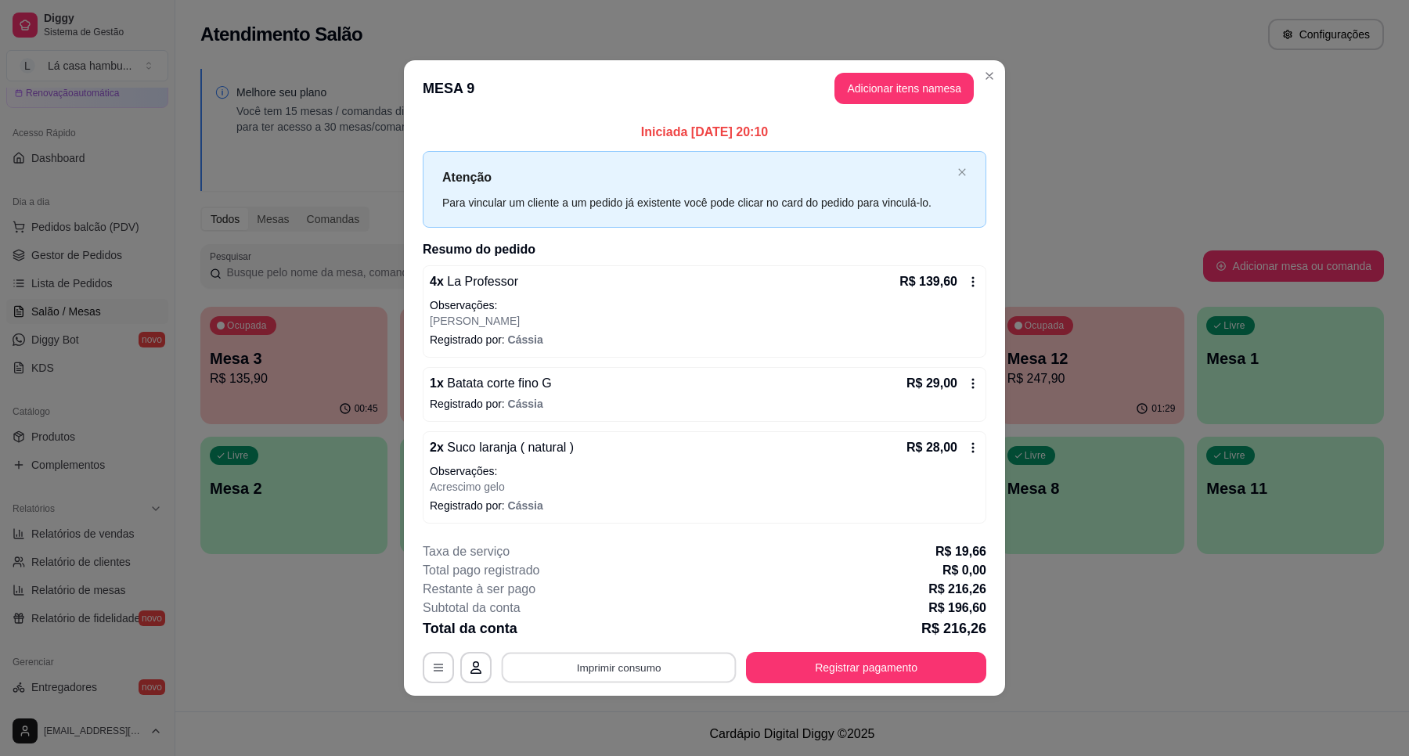
click at [658, 663] on button "Imprimir consumo" at bounding box center [619, 667] width 235 height 31
click at [618, 632] on button "IMPRESSORA" at bounding box center [623, 632] width 113 height 25
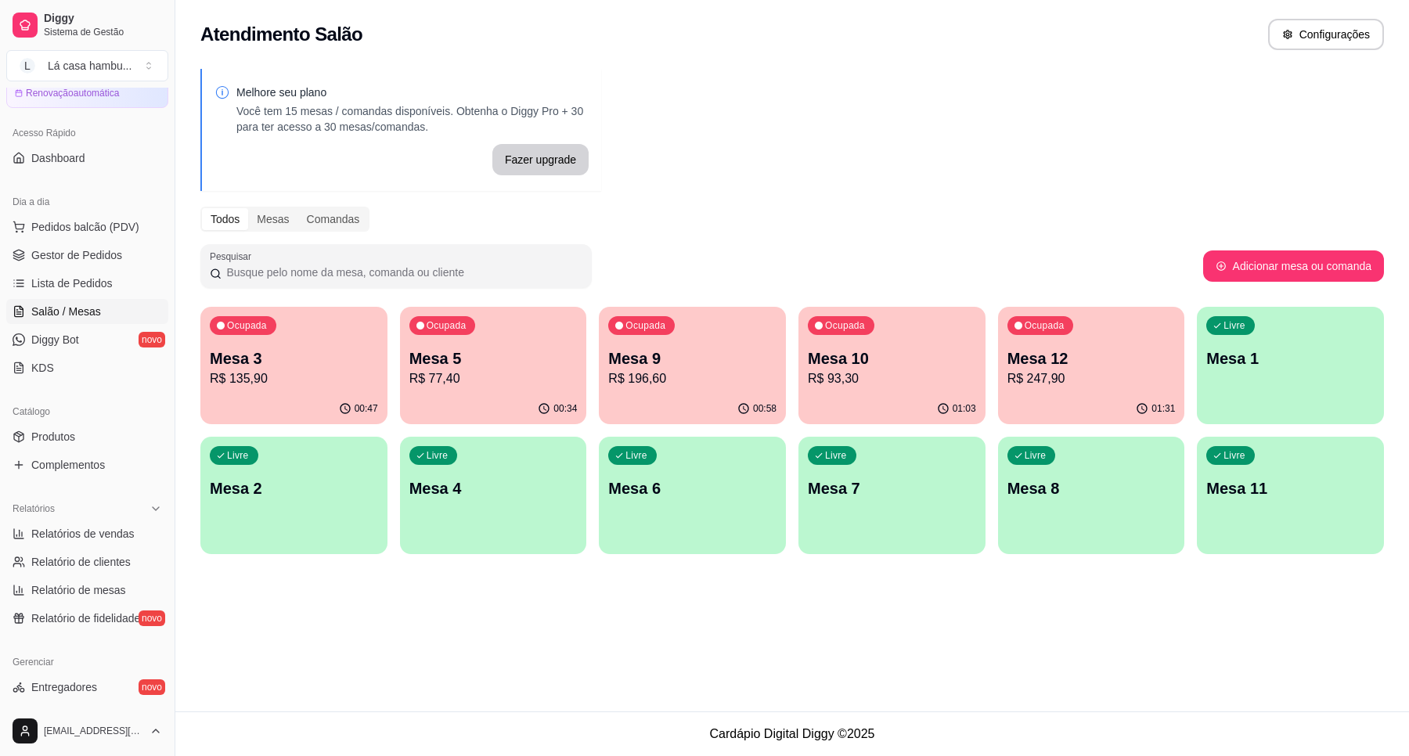
click at [538, 373] on p "R$ 77,40" at bounding box center [493, 378] width 168 height 19
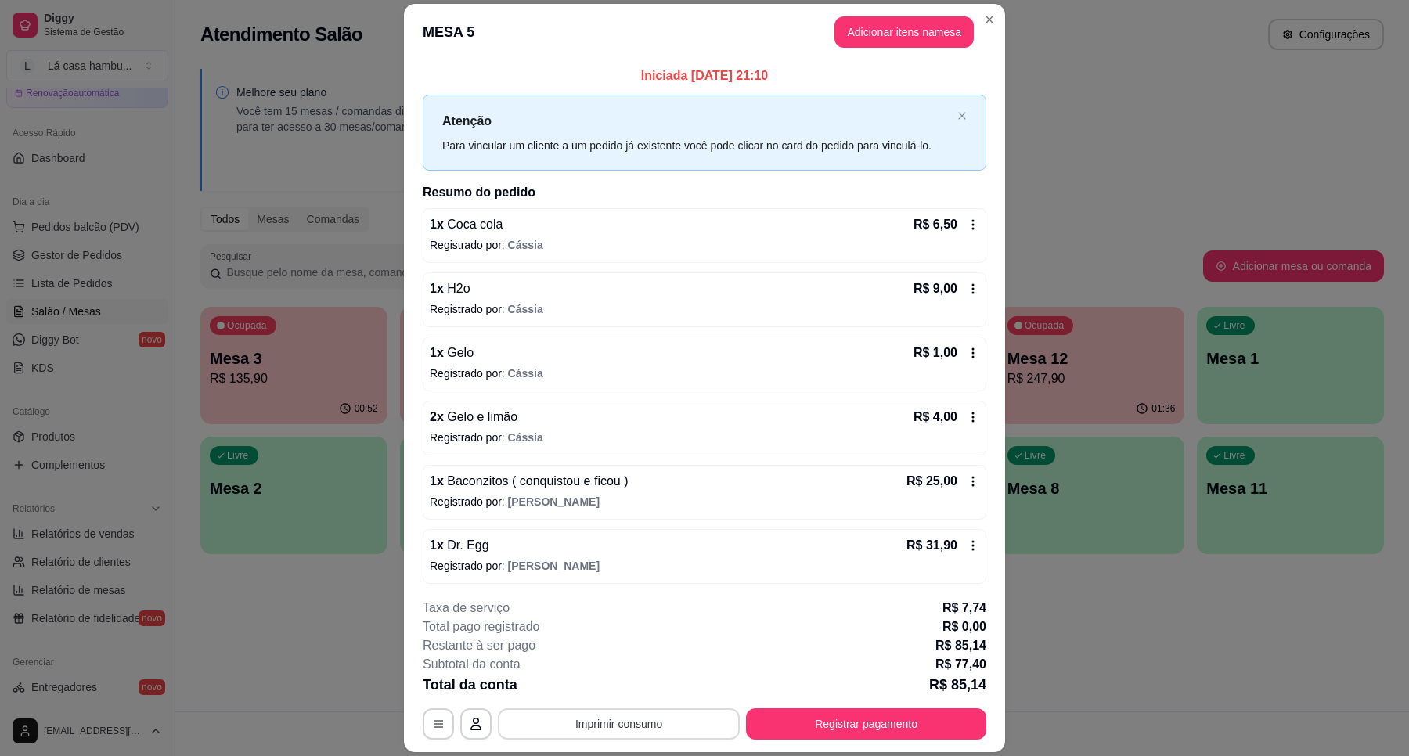
click at [701, 724] on button "Imprimir consumo" at bounding box center [619, 723] width 242 height 31
click at [644, 690] on button "IMPRESSORA" at bounding box center [616, 688] width 113 height 25
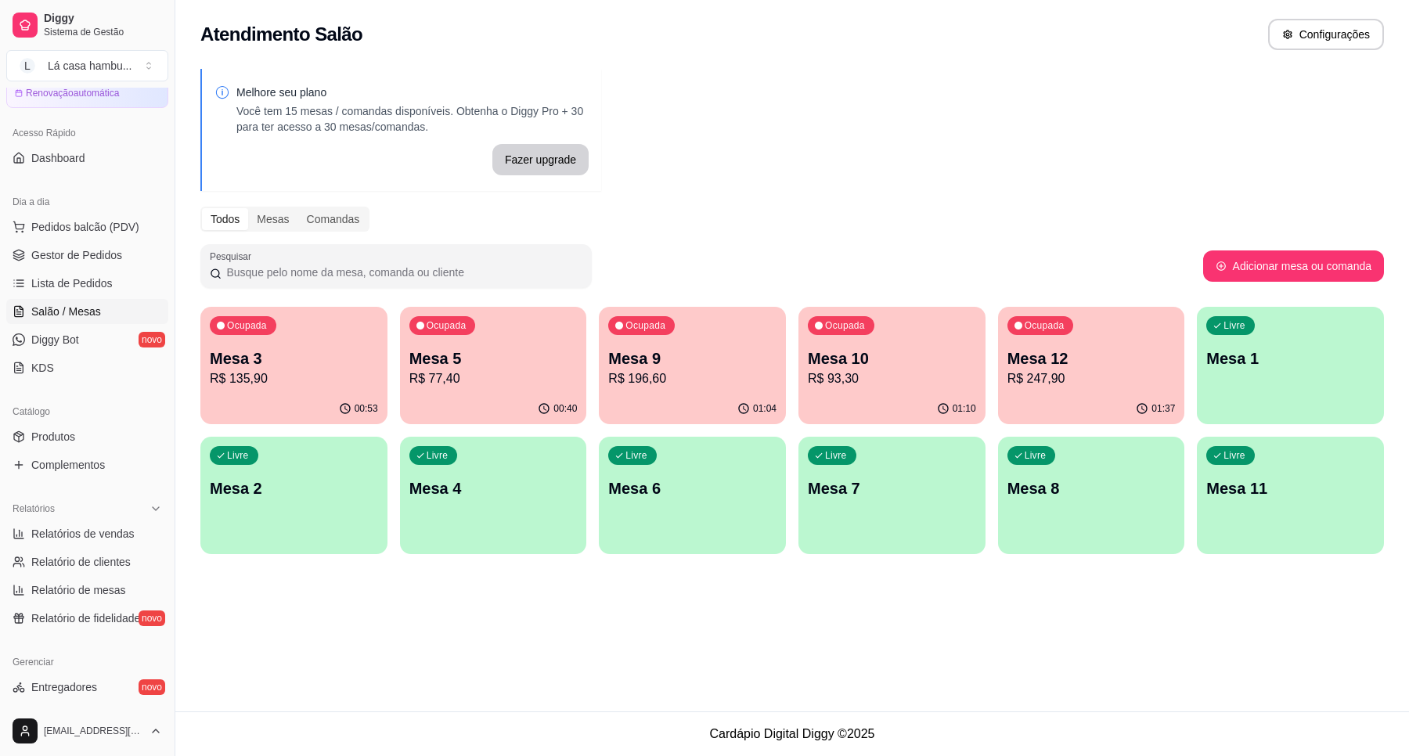
click at [1070, 356] on p "Mesa 12" at bounding box center [1091, 359] width 168 height 22
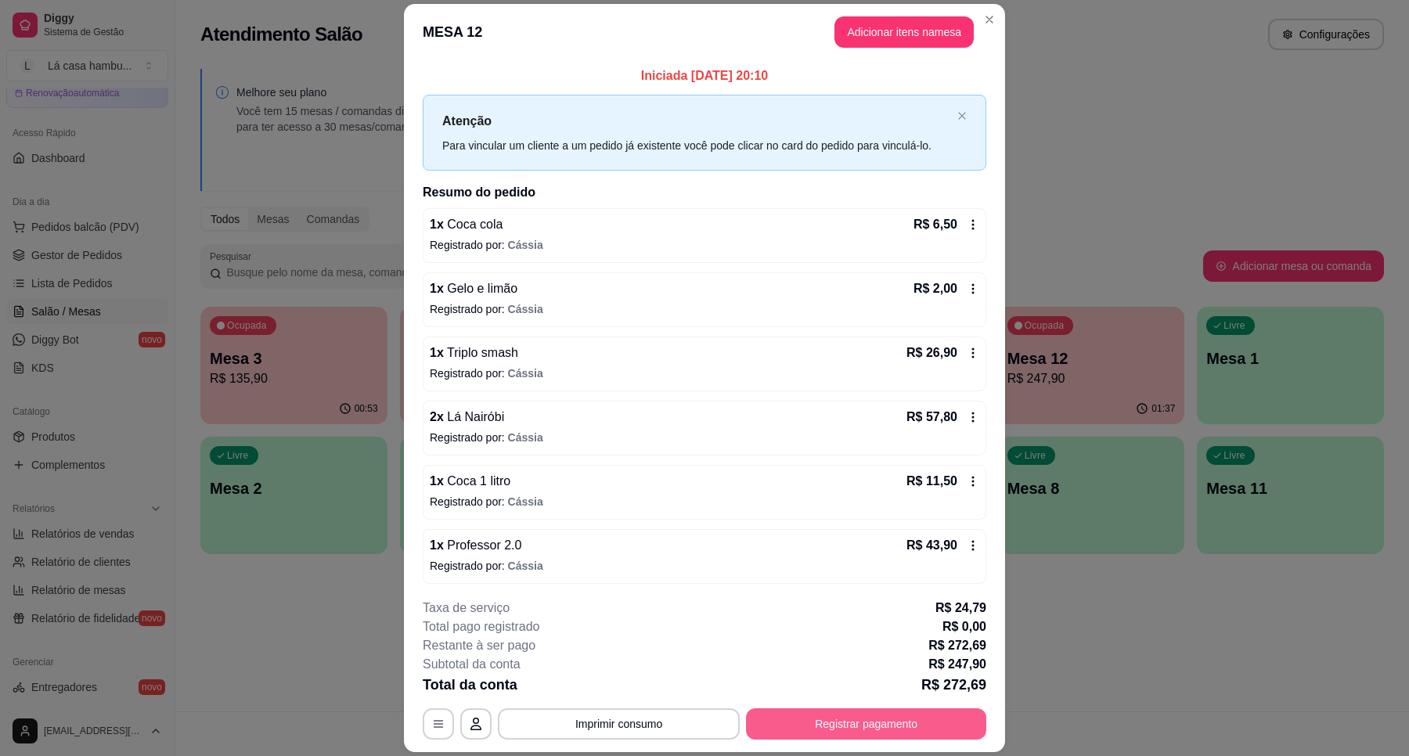
click at [900, 726] on button "Registrar pagamento" at bounding box center [866, 723] width 240 height 31
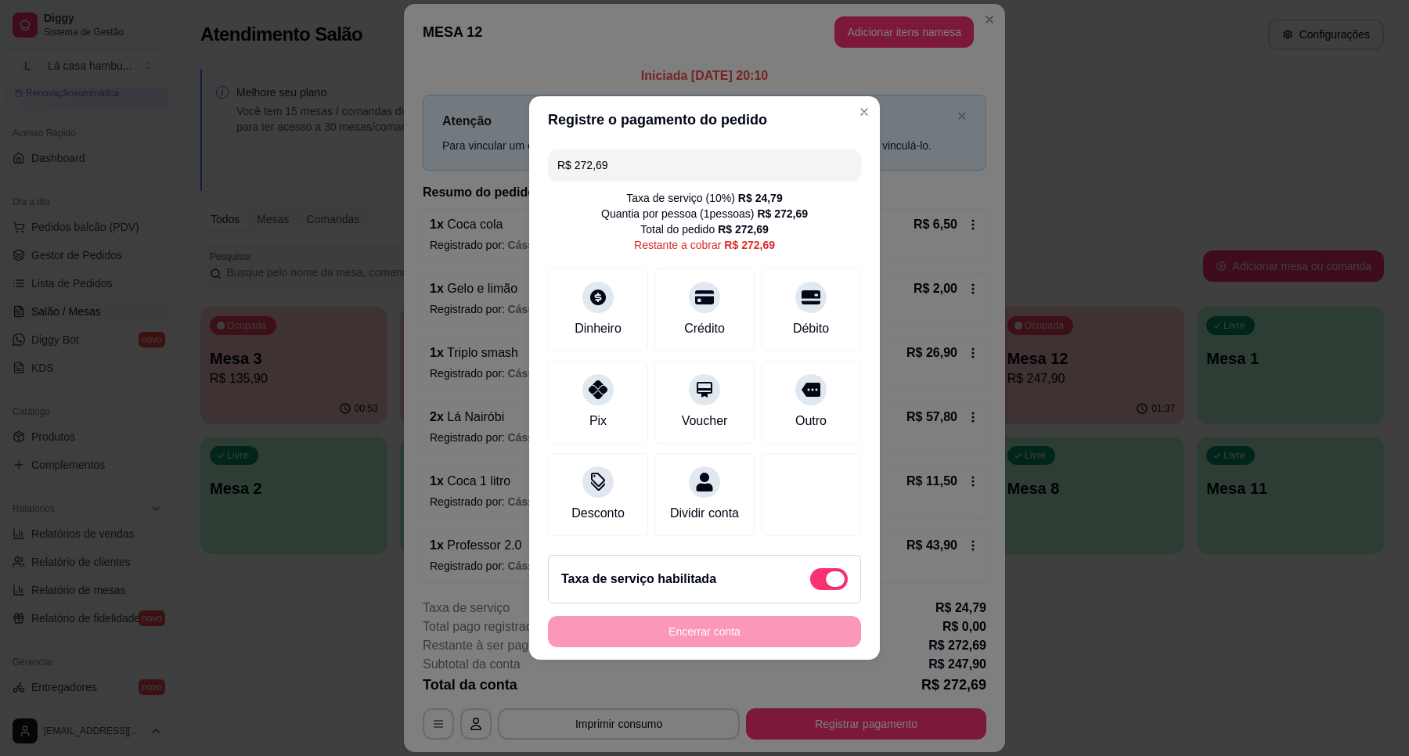
click at [810, 588] on span at bounding box center [829, 579] width 38 height 22
click at [809, 588] on input "checkbox" at bounding box center [814, 587] width 10 height 10
checkbox input "true"
type input "R$ 247,90"
checkbox input "false"
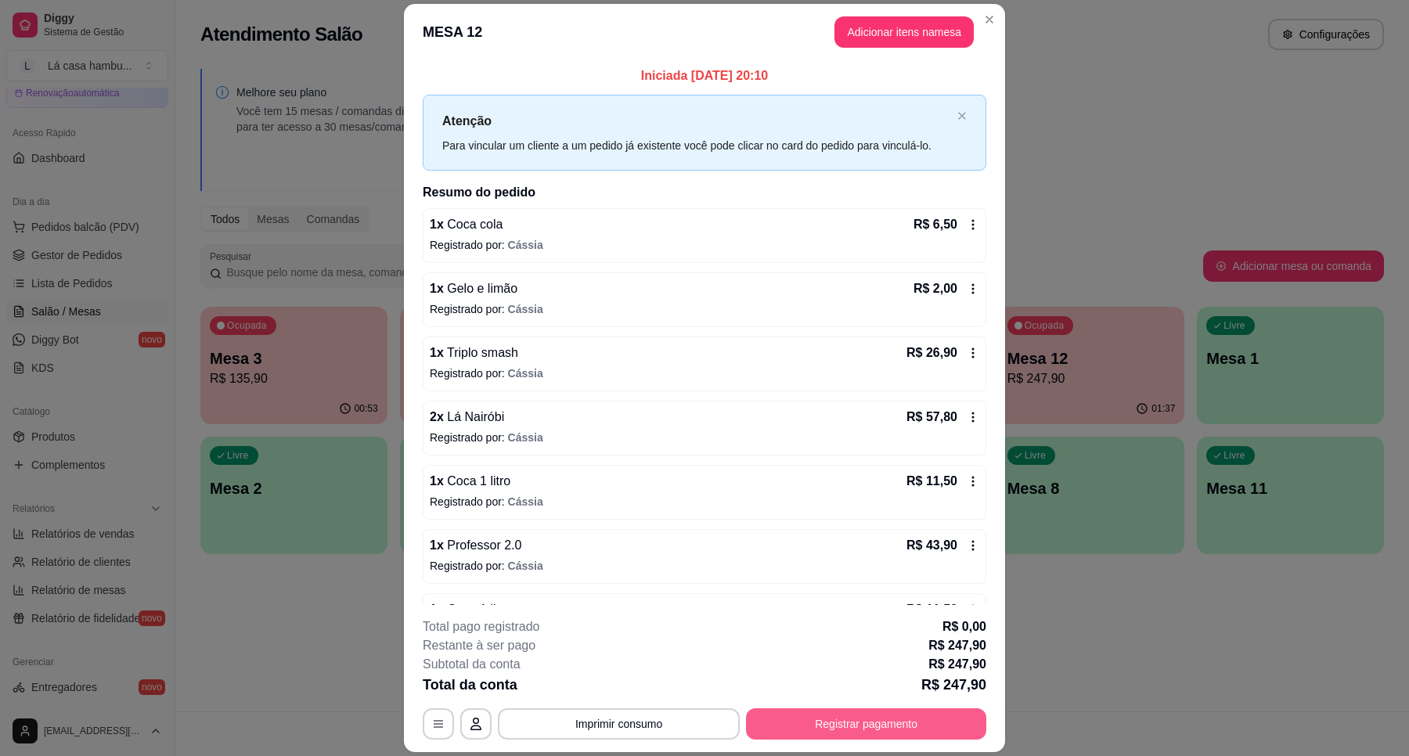
click at [895, 725] on button "Registrar pagamento" at bounding box center [866, 723] width 240 height 31
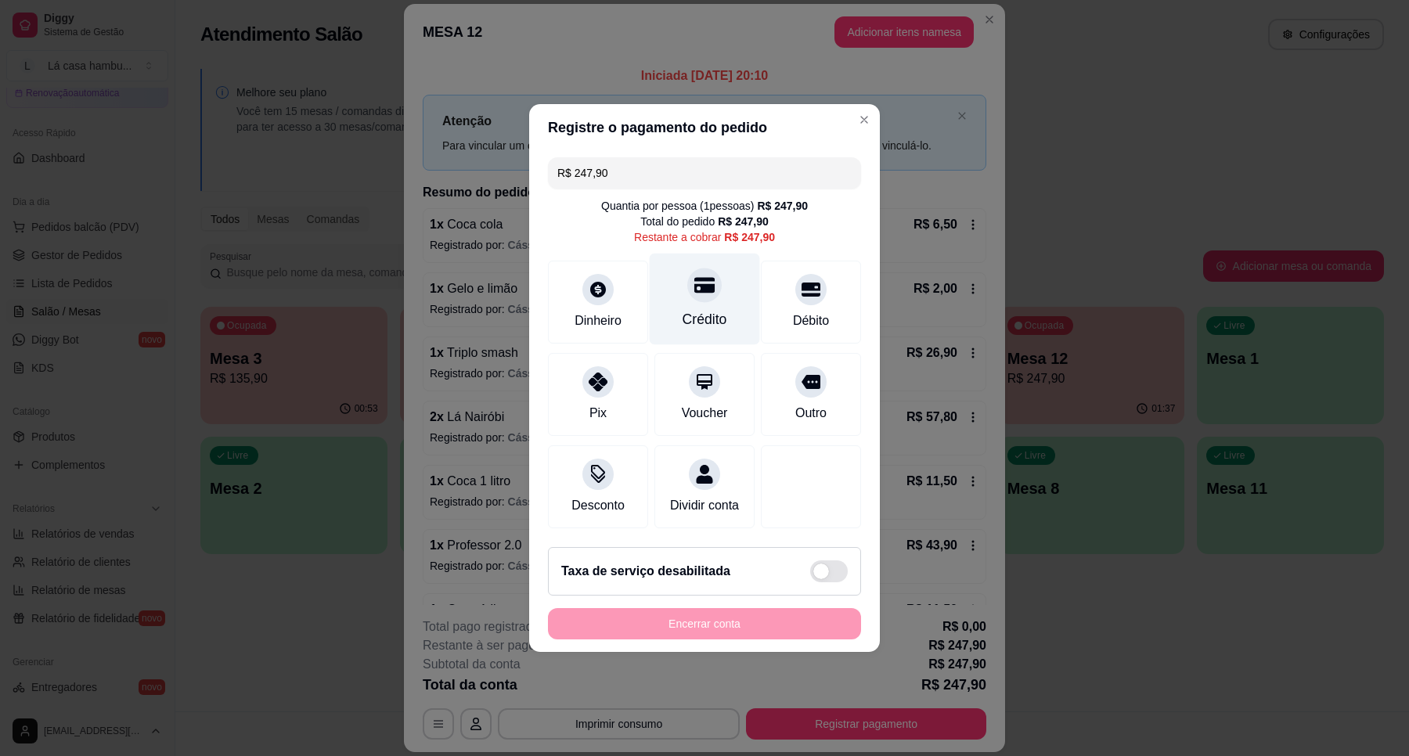
click at [701, 278] on icon at bounding box center [704, 286] width 20 height 16
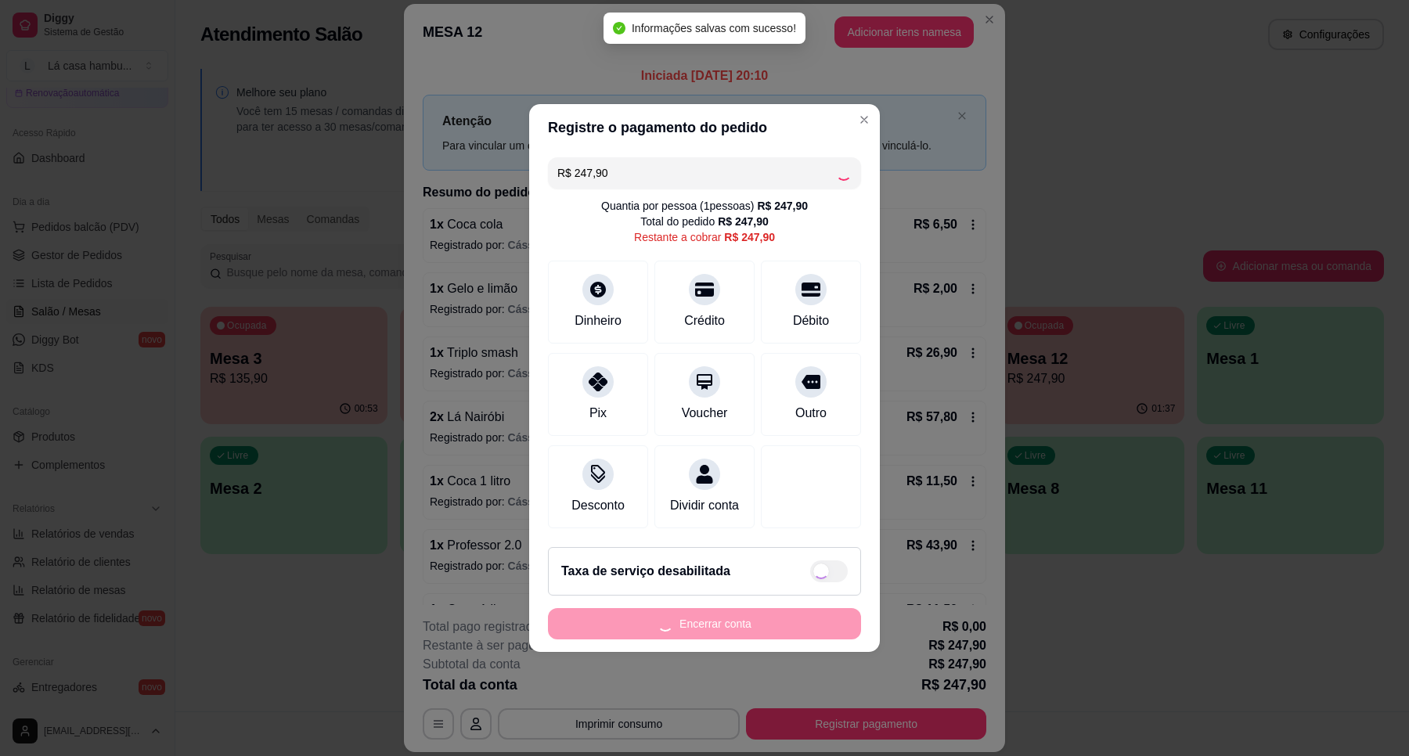
type input "R$ 0,00"
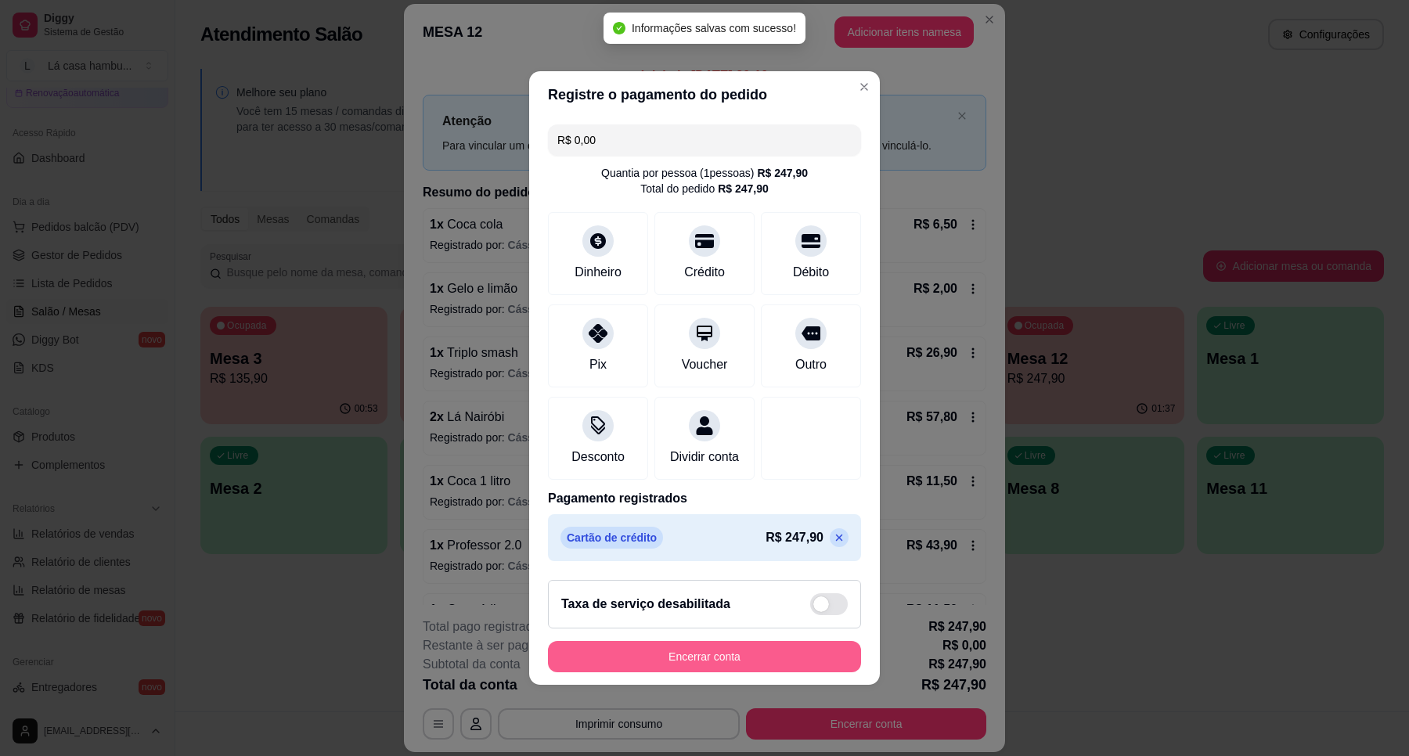
click at [756, 666] on button "Encerrar conta" at bounding box center [704, 656] width 313 height 31
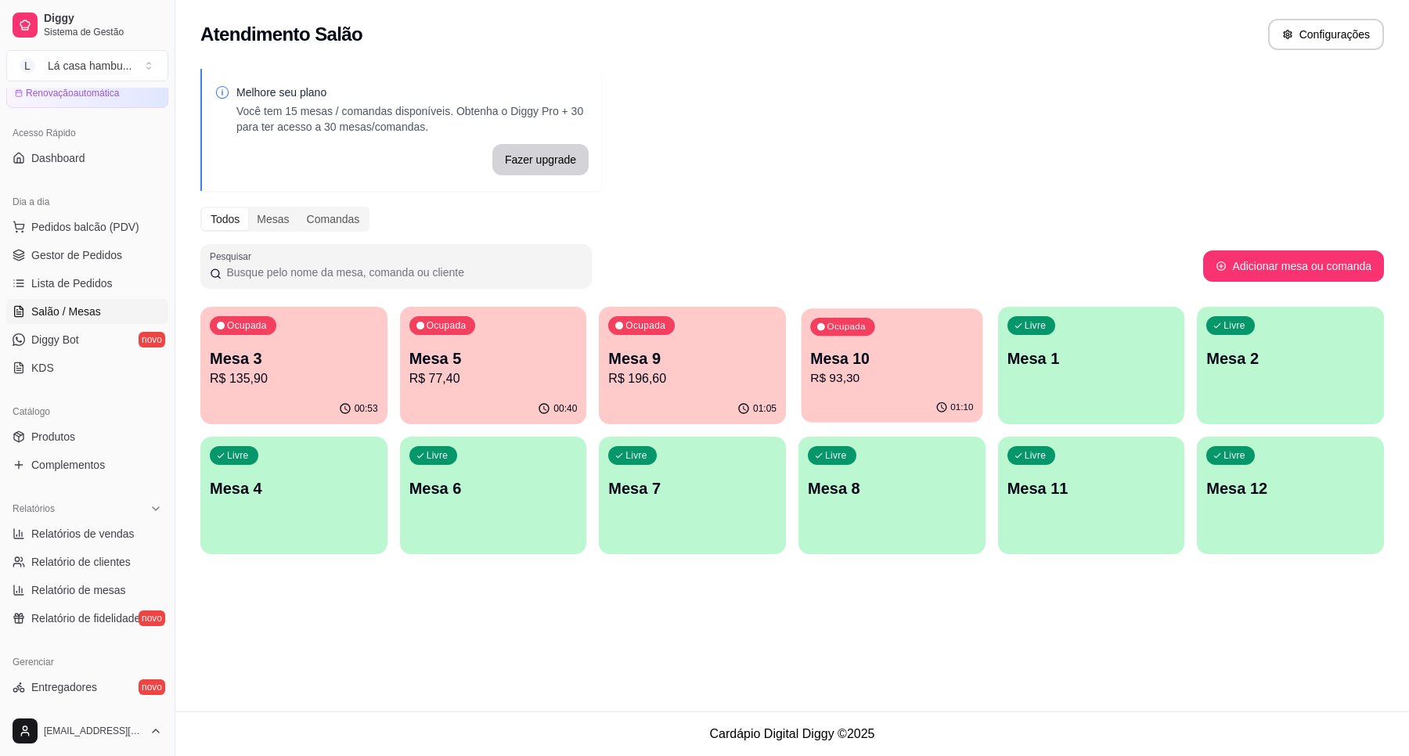
click at [898, 360] on p "Mesa 10" at bounding box center [891, 358] width 163 height 21
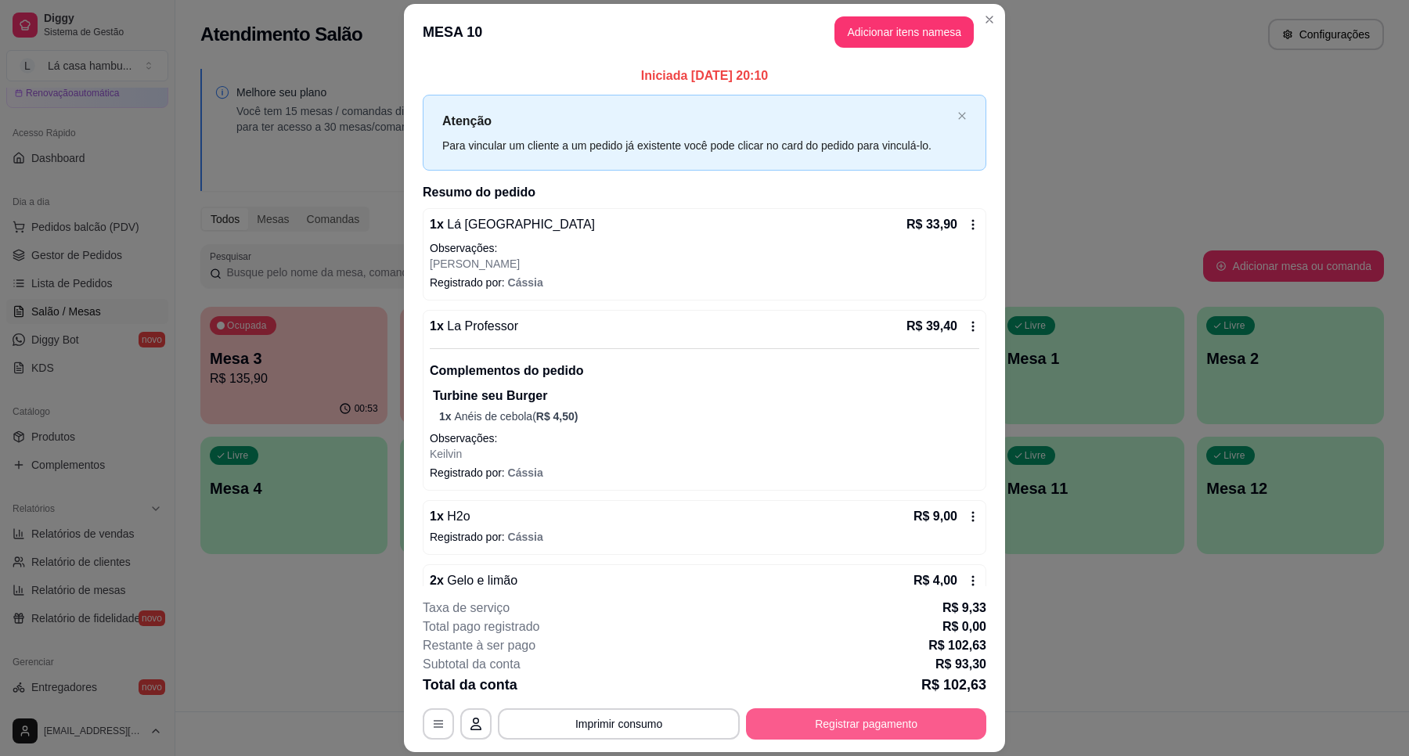
click at [857, 733] on button "Registrar pagamento" at bounding box center [866, 723] width 240 height 31
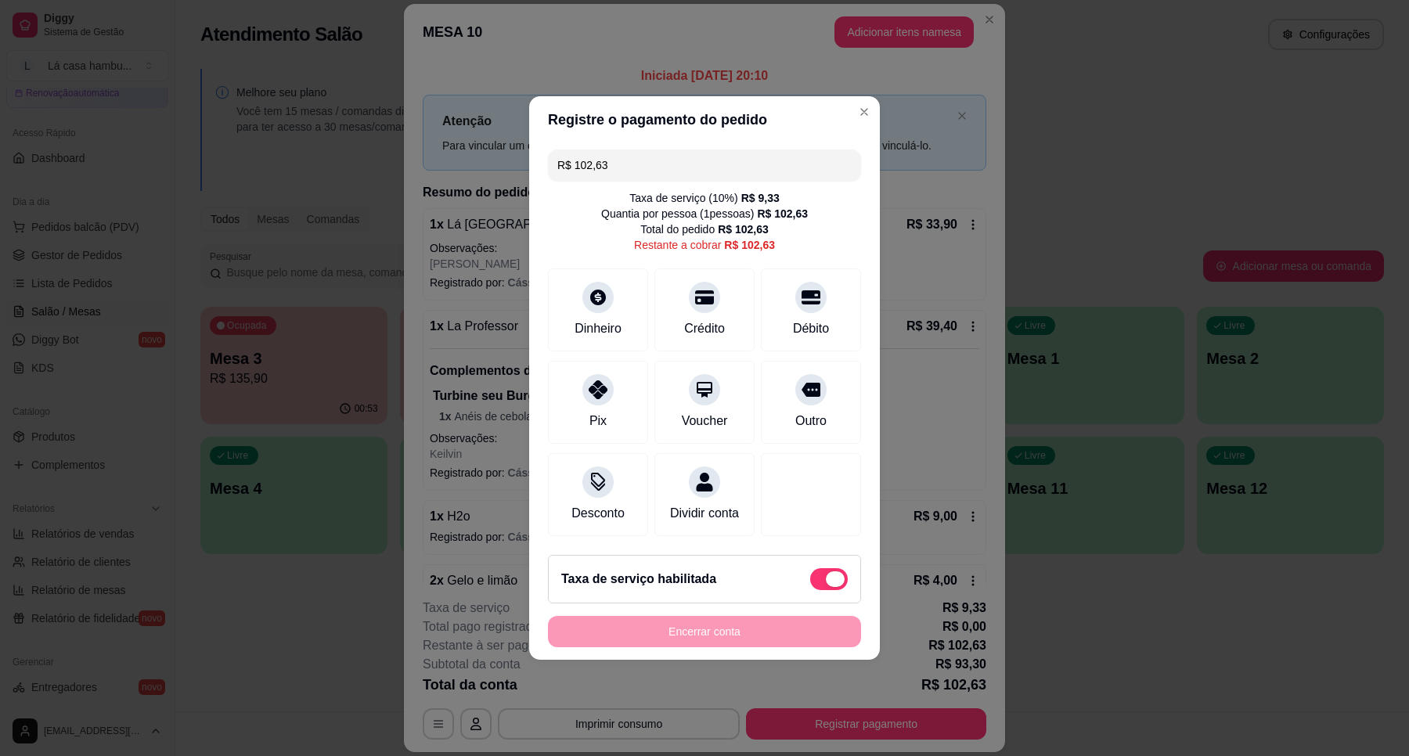
click at [810, 589] on span at bounding box center [829, 579] width 38 height 22
click at [809, 589] on input "checkbox" at bounding box center [814, 587] width 10 height 10
checkbox input "true"
type input "R$ 93,30"
checkbox input "false"
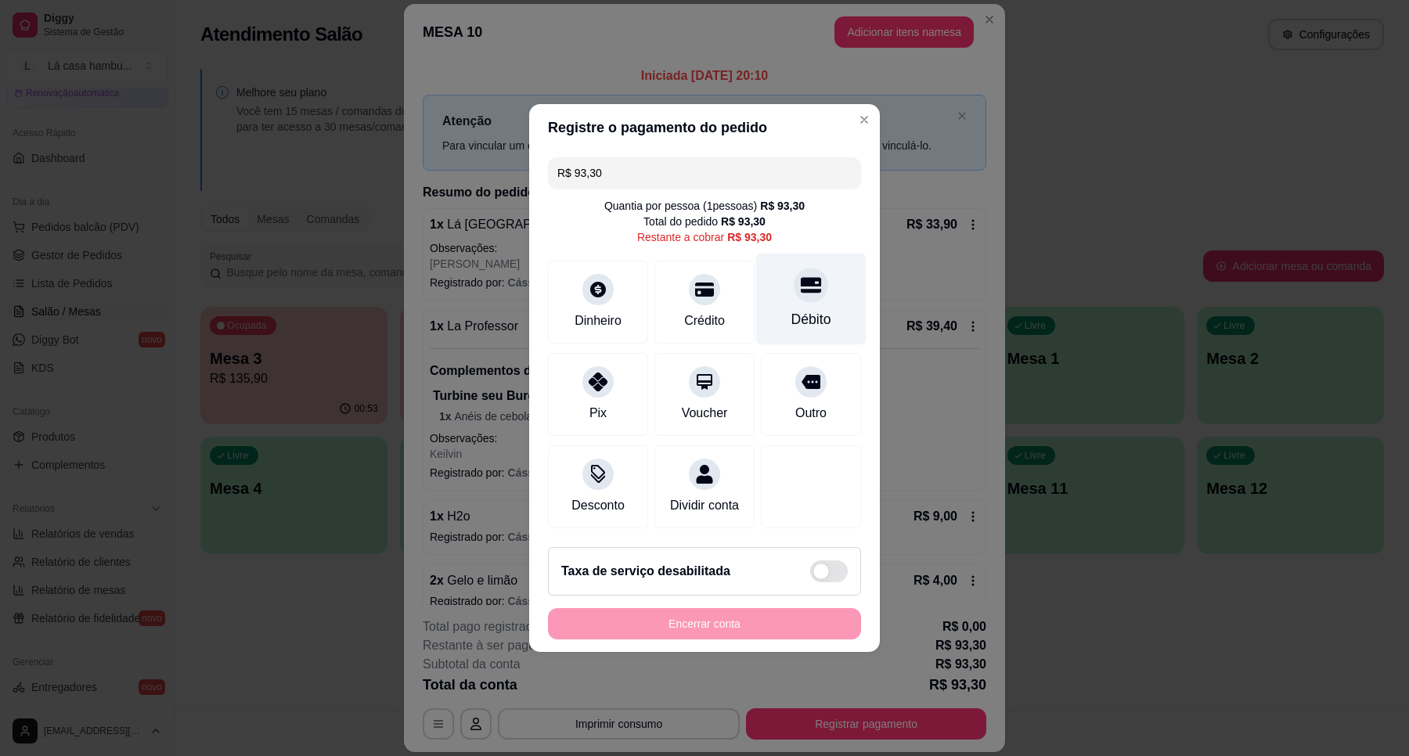
click at [801, 280] on icon at bounding box center [811, 286] width 20 height 16
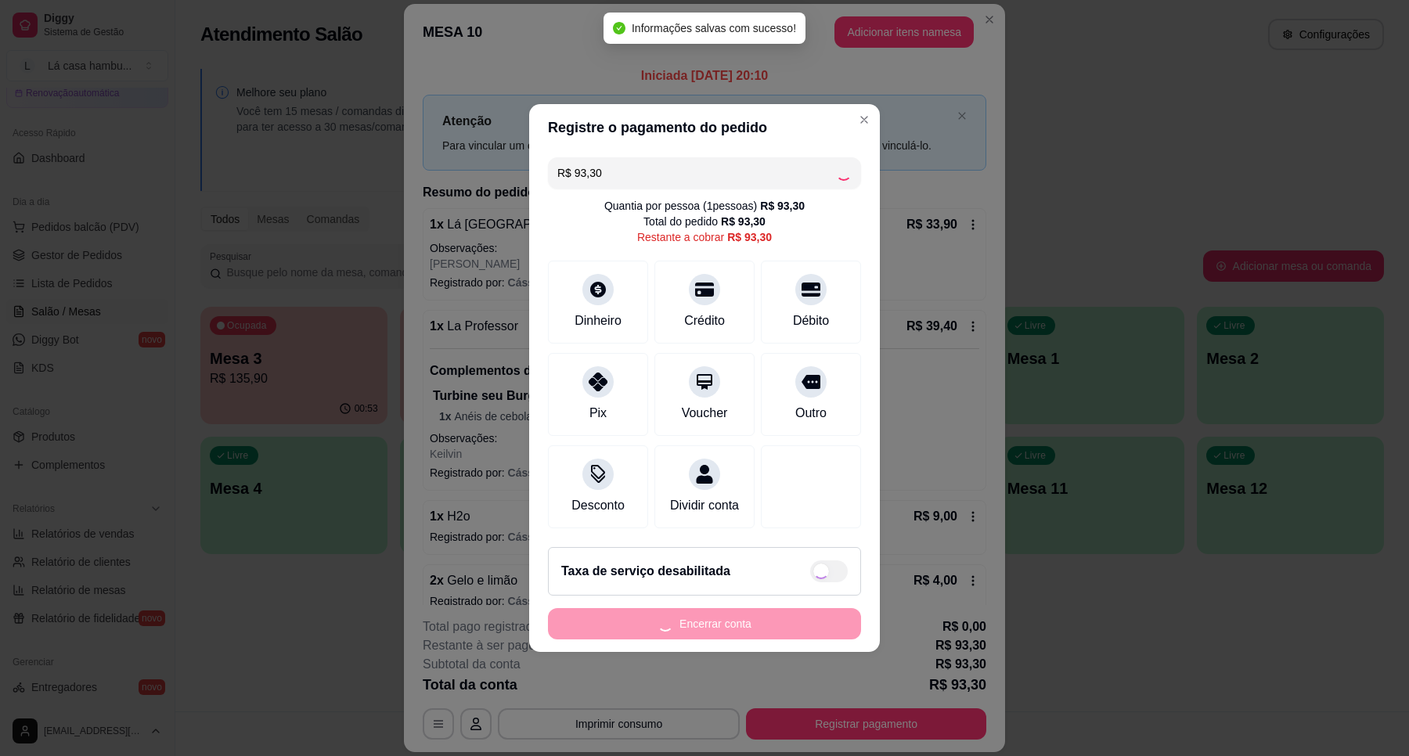
type input "R$ 0,00"
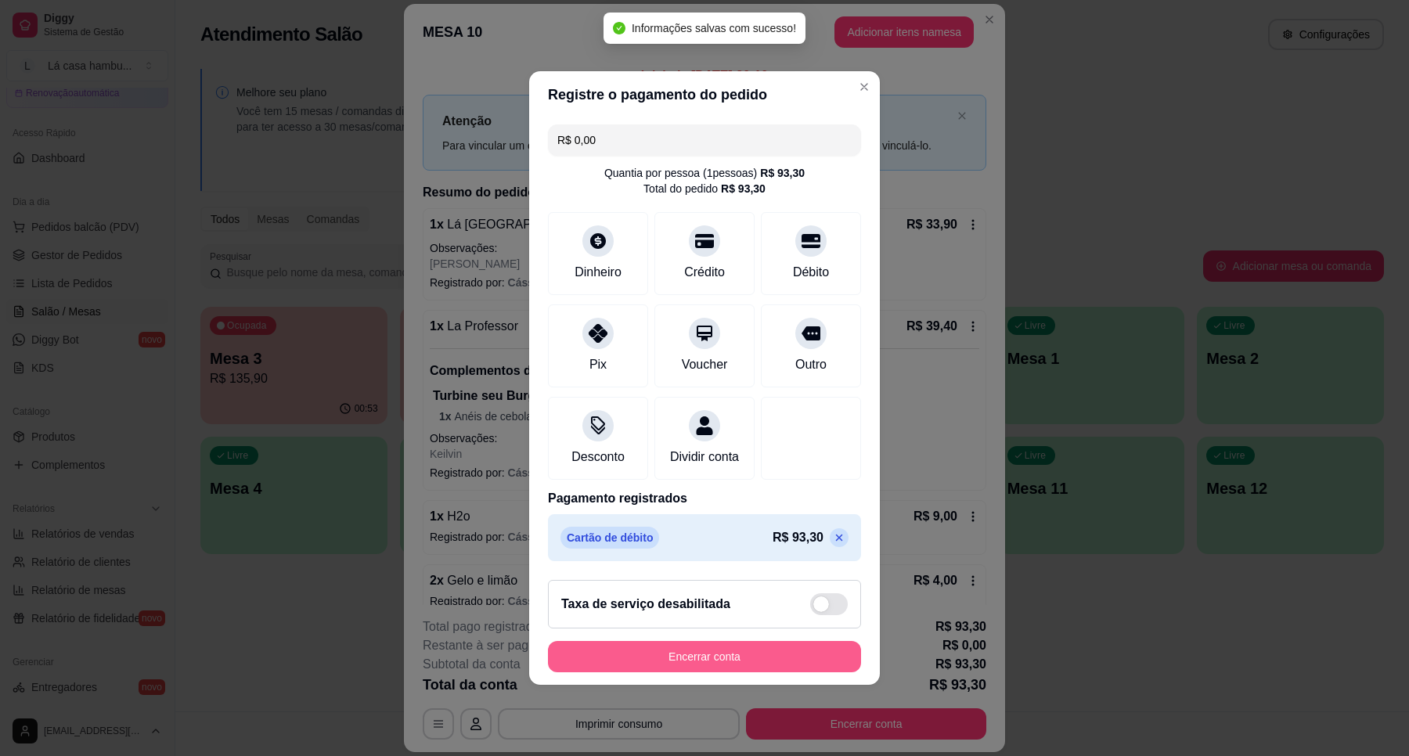
click at [780, 664] on button "Encerrar conta" at bounding box center [704, 656] width 313 height 31
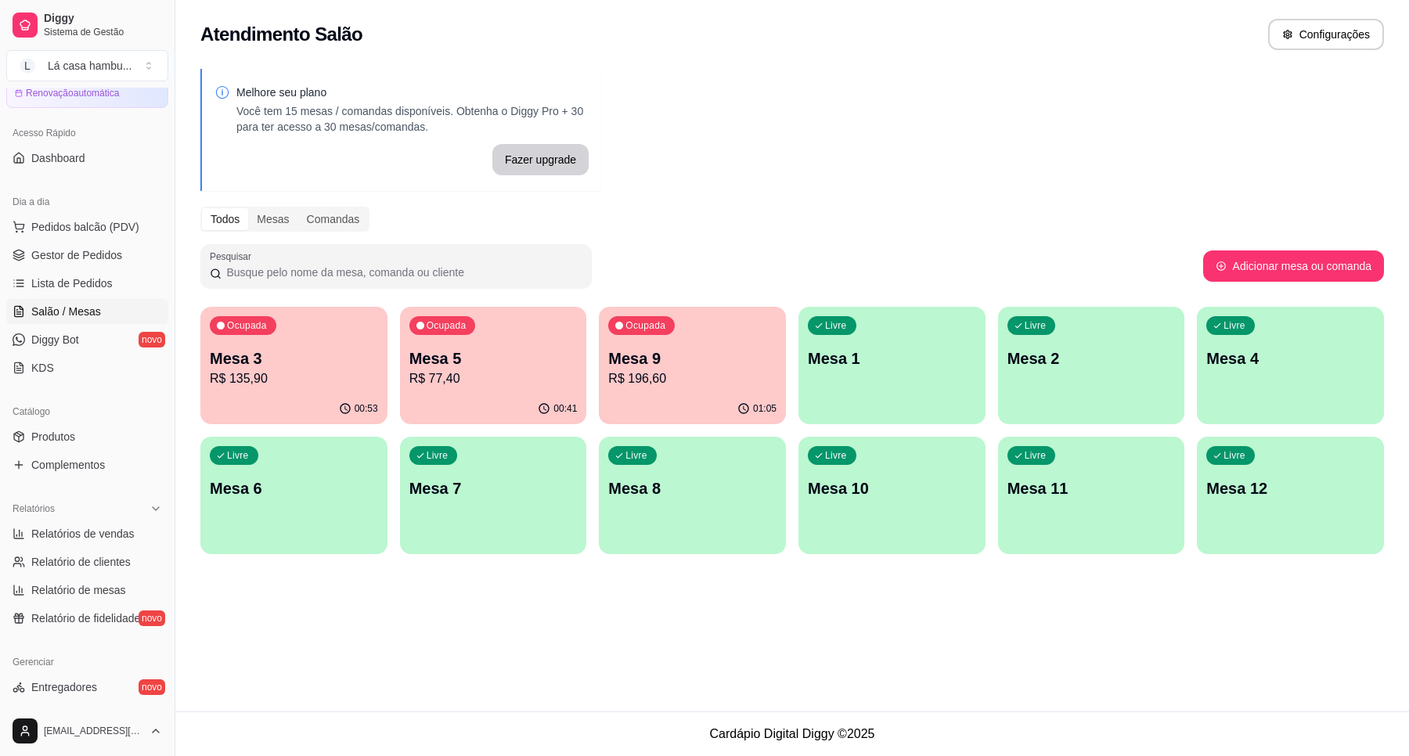
click at [733, 359] on p "Mesa 9" at bounding box center [692, 359] width 168 height 22
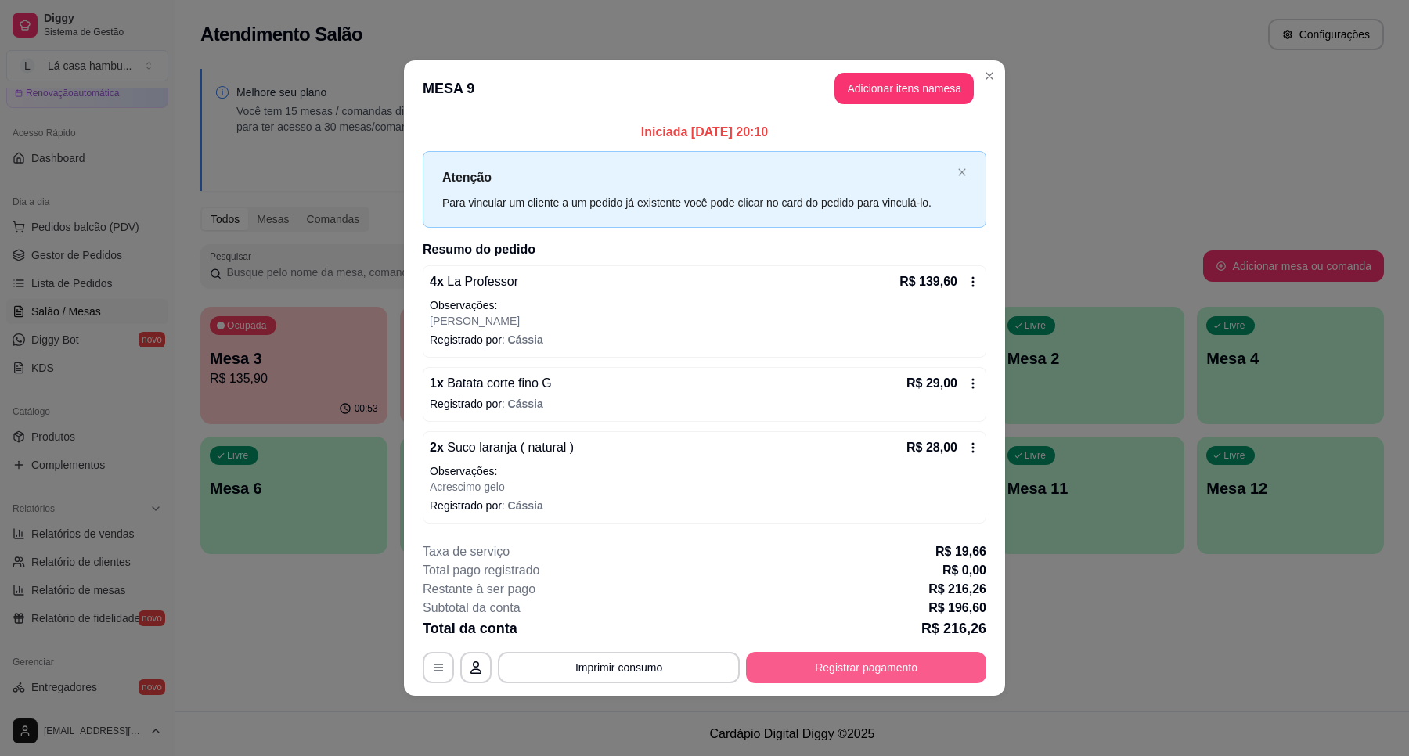
click at [896, 668] on button "Registrar pagamento" at bounding box center [866, 667] width 240 height 31
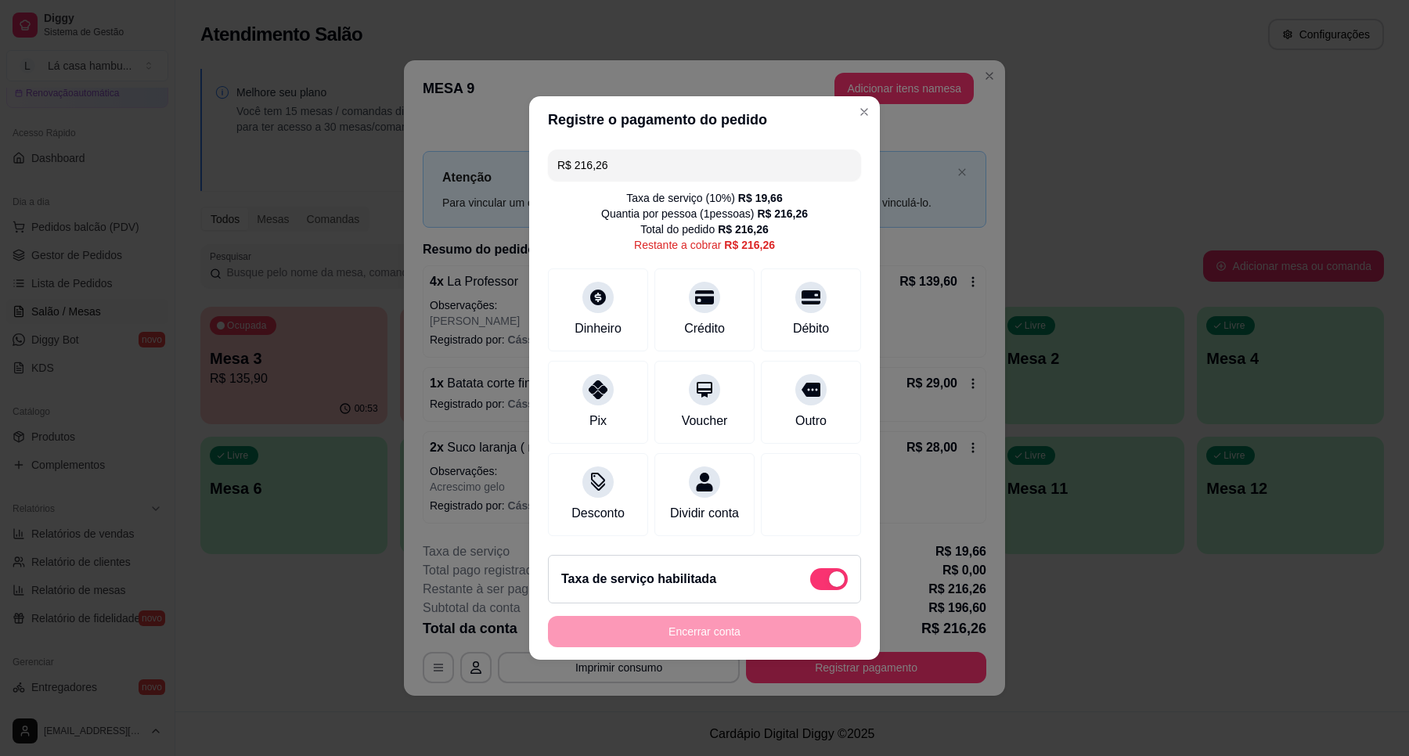
click at [776, 590] on div "Taxa de serviço habilitada" at bounding box center [704, 579] width 286 height 22
type input "R$ 196,60"
checkbox input "false"
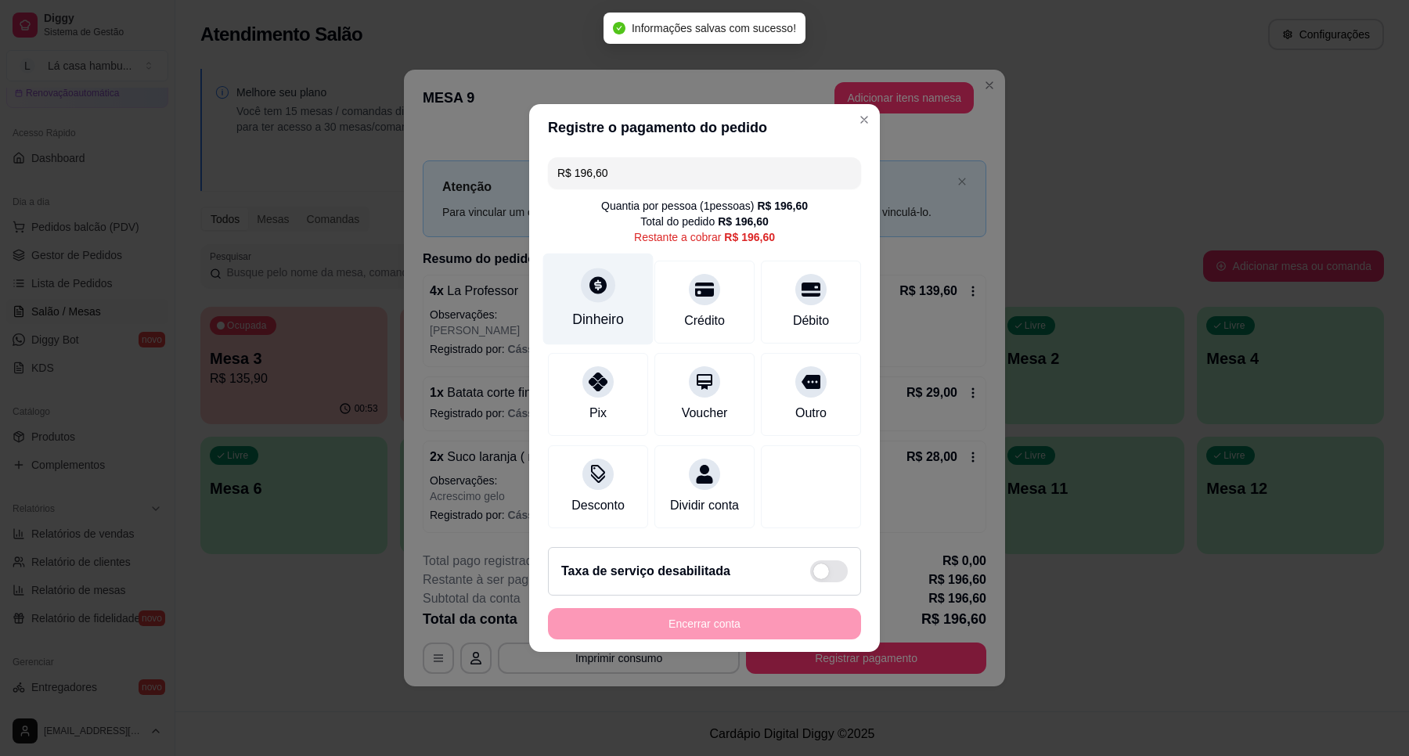
click at [588, 275] on icon at bounding box center [598, 285] width 20 height 20
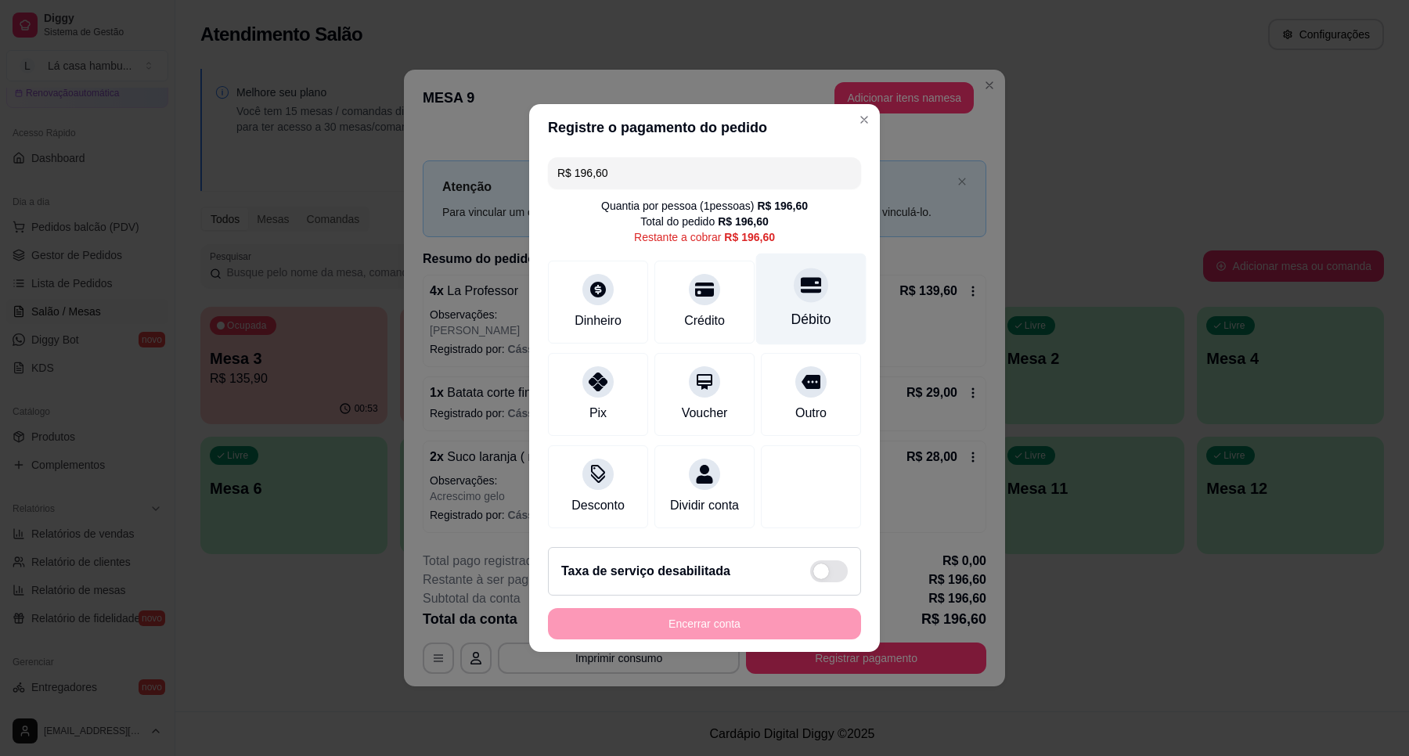
click at [794, 268] on div at bounding box center [811, 285] width 34 height 34
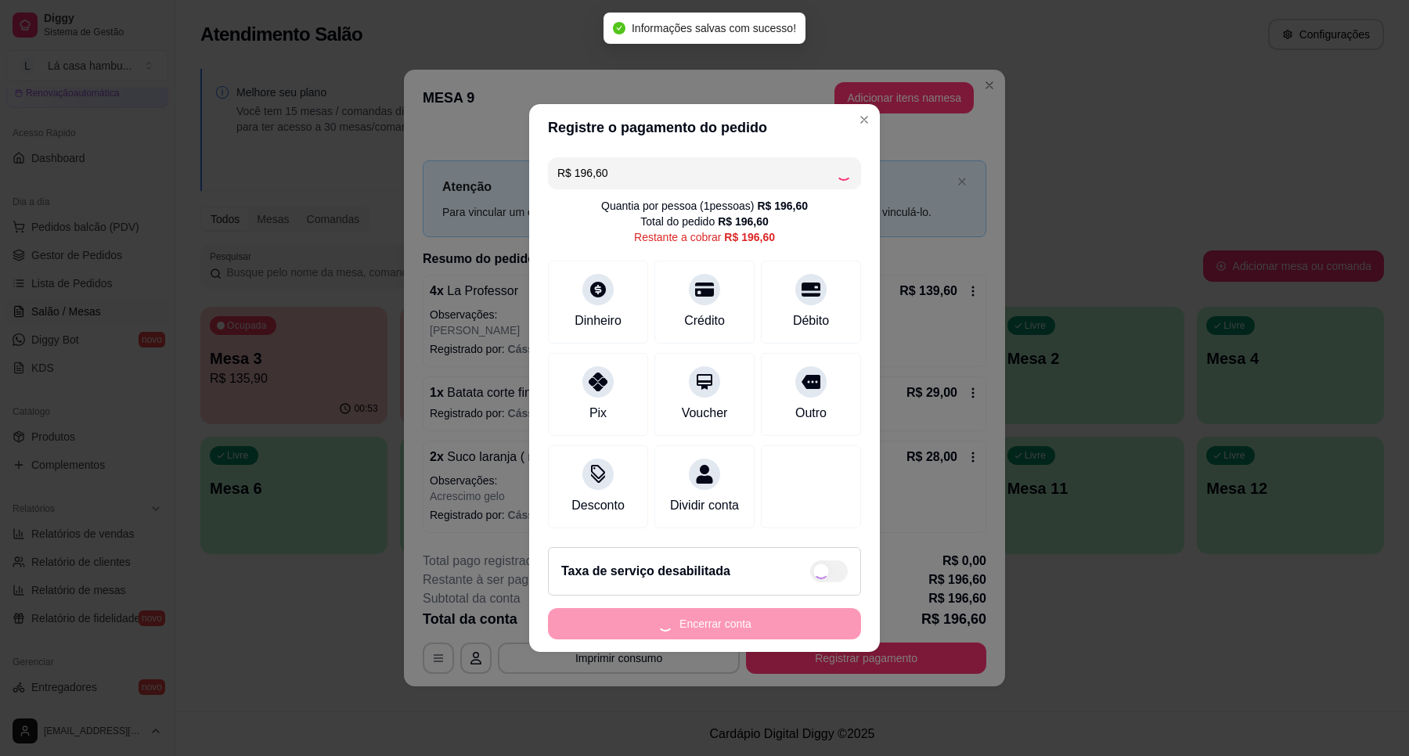
type input "R$ 0,00"
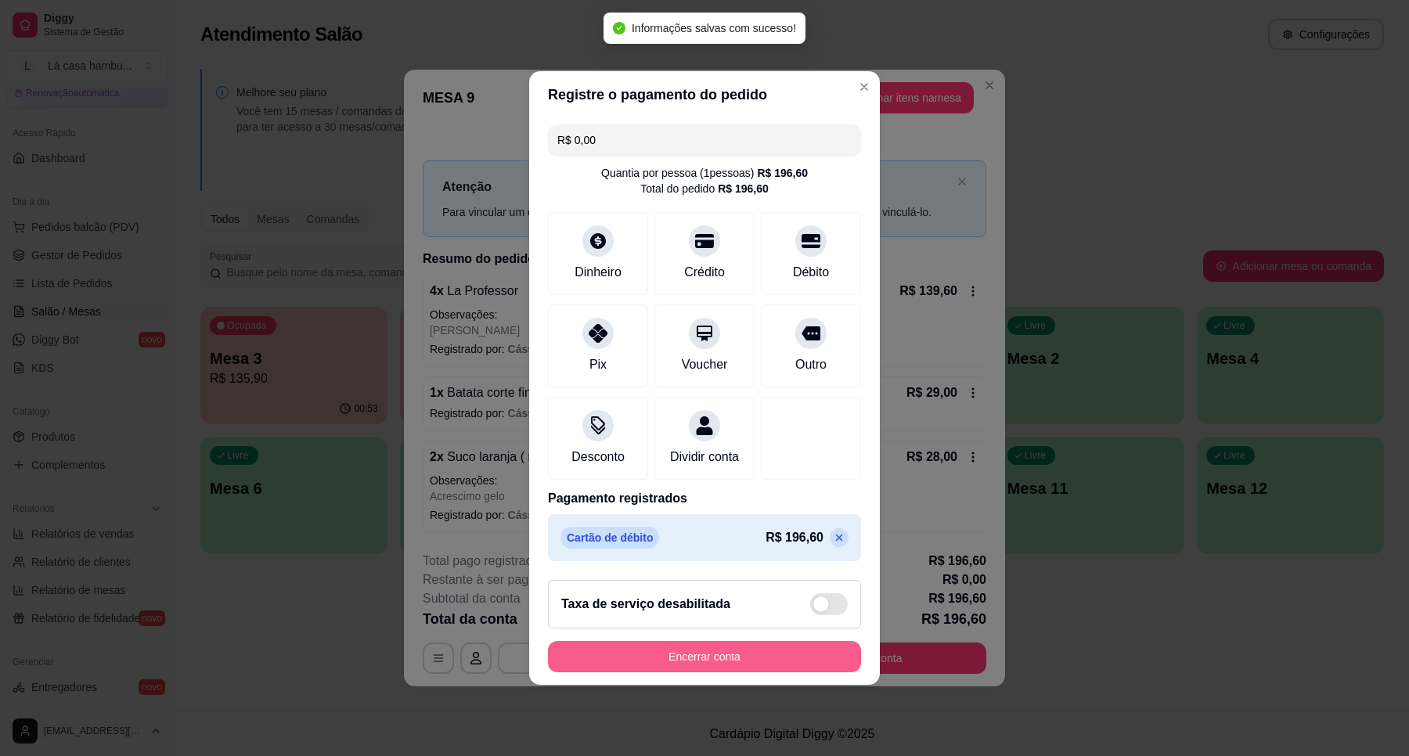
click at [765, 663] on button "Encerrar conta" at bounding box center [704, 656] width 313 height 31
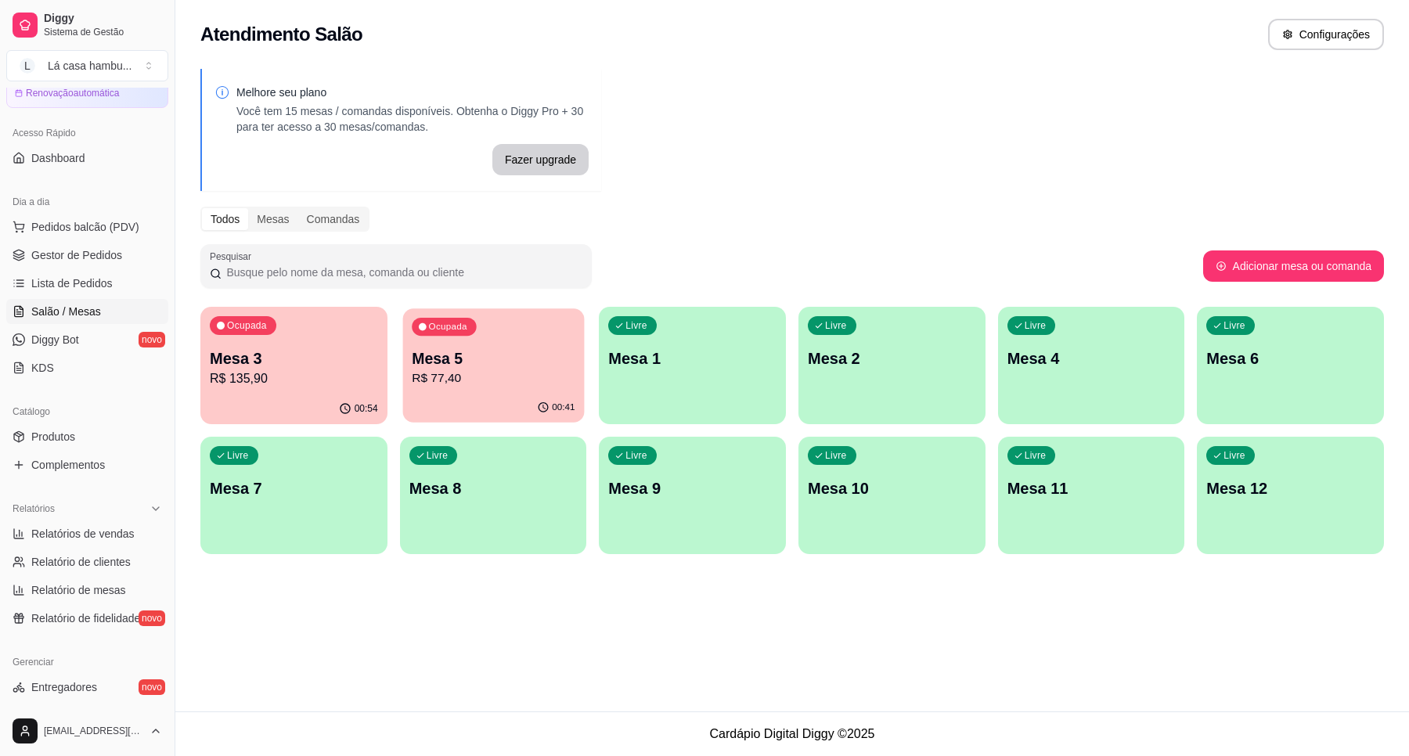
click at [515, 373] on p "R$ 77,40" at bounding box center [493, 378] width 163 height 18
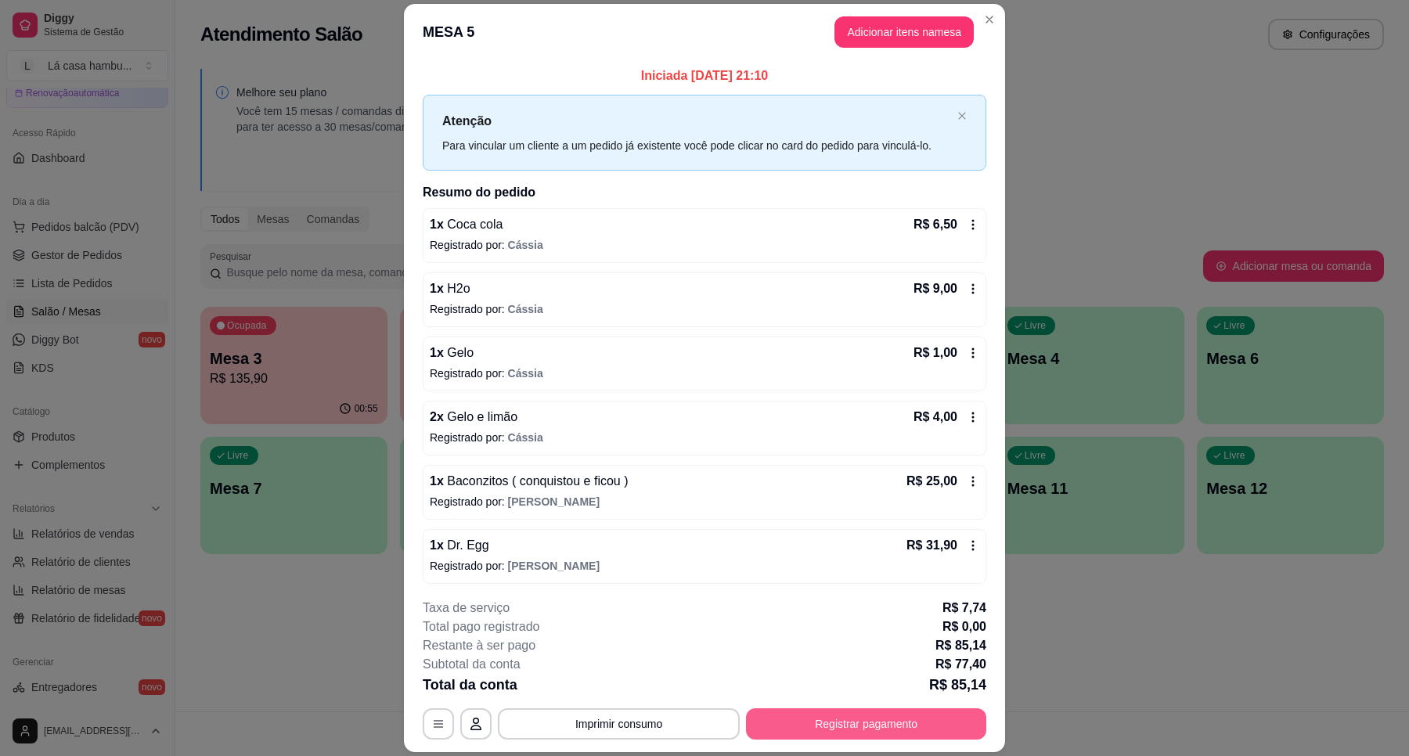
click at [815, 722] on button "Registrar pagamento" at bounding box center [866, 723] width 240 height 31
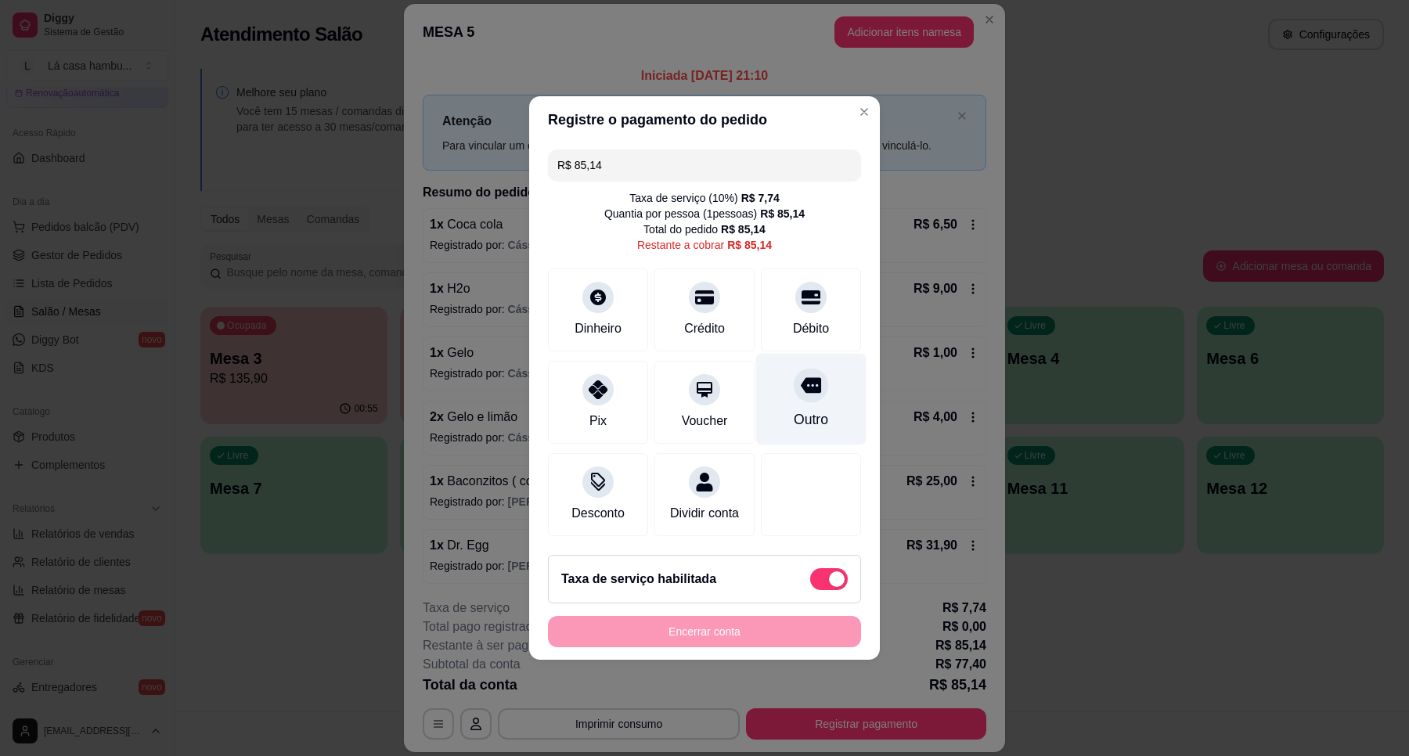
click at [801, 380] on icon at bounding box center [811, 385] width 20 height 20
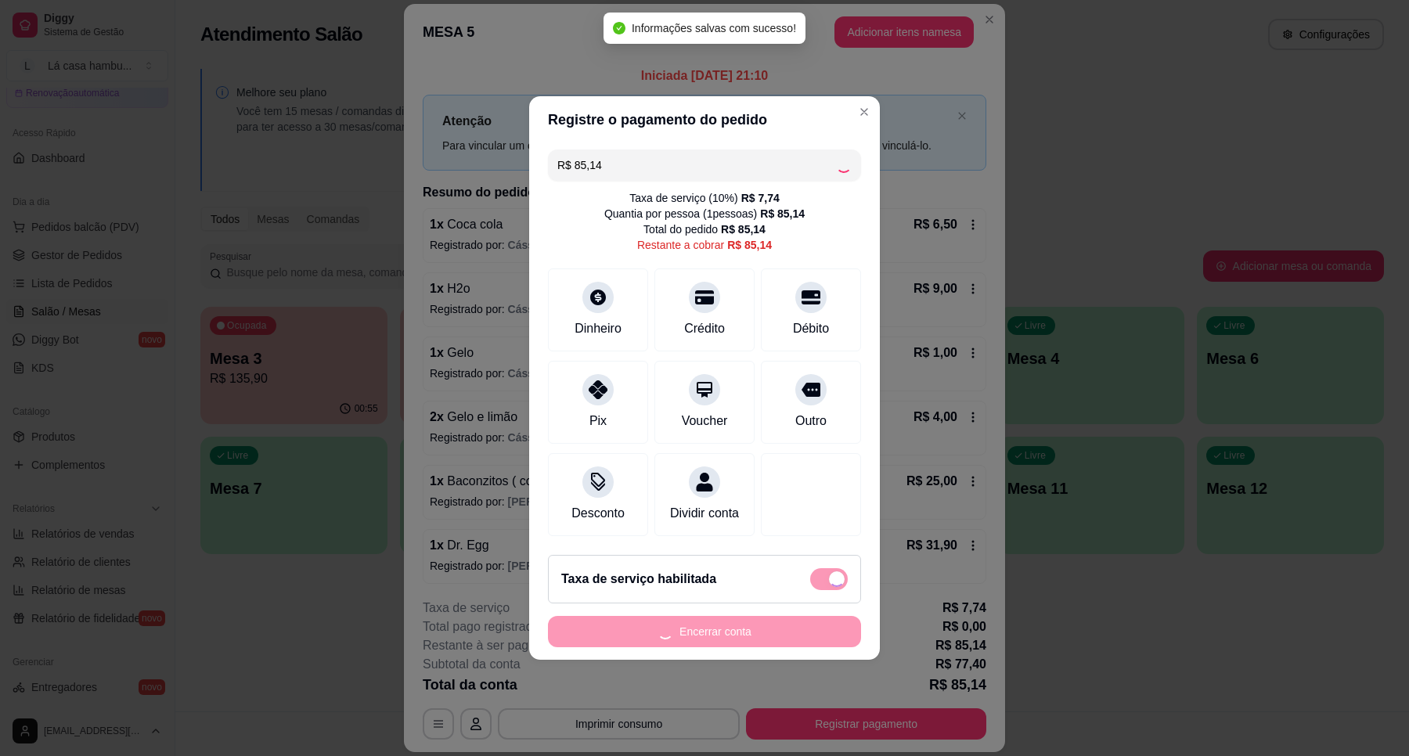
type input "R$ 0,00"
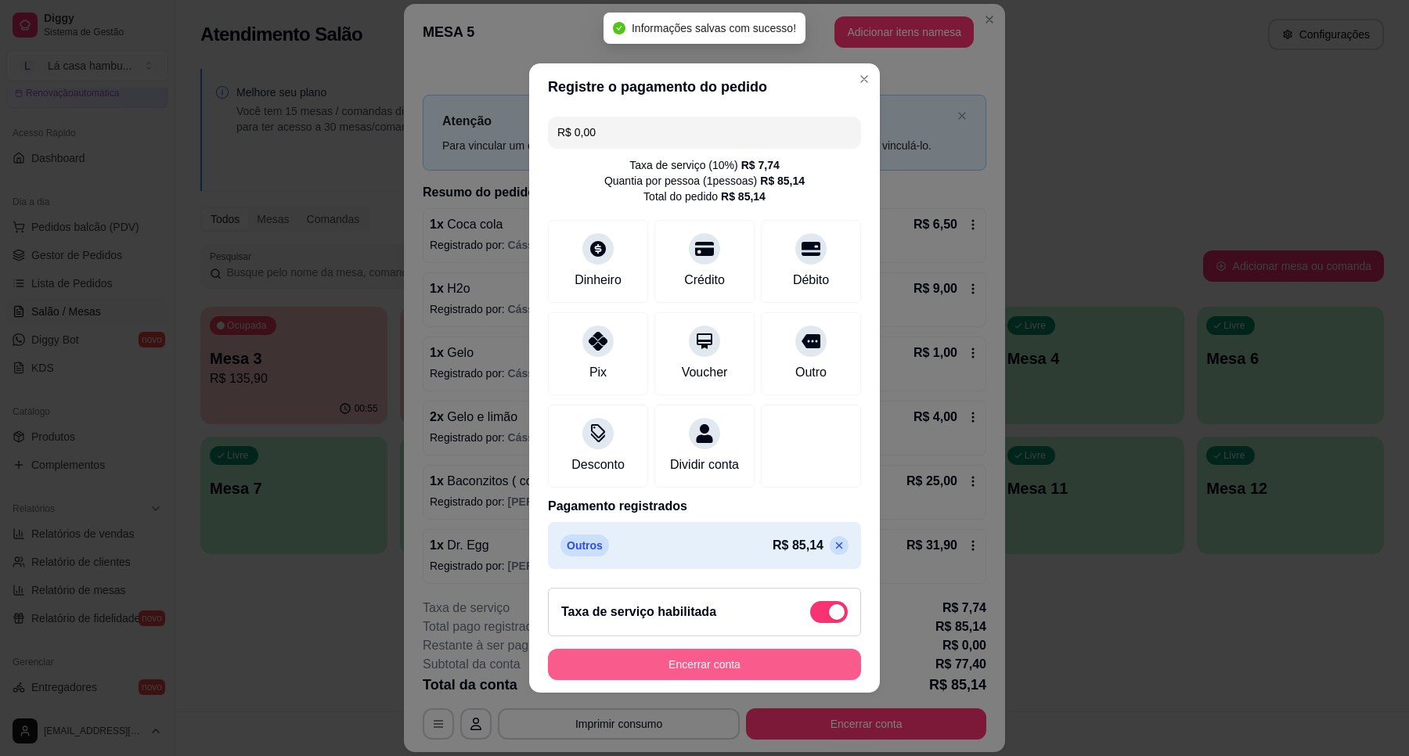
click at [695, 669] on button "Encerrar conta" at bounding box center [704, 664] width 313 height 31
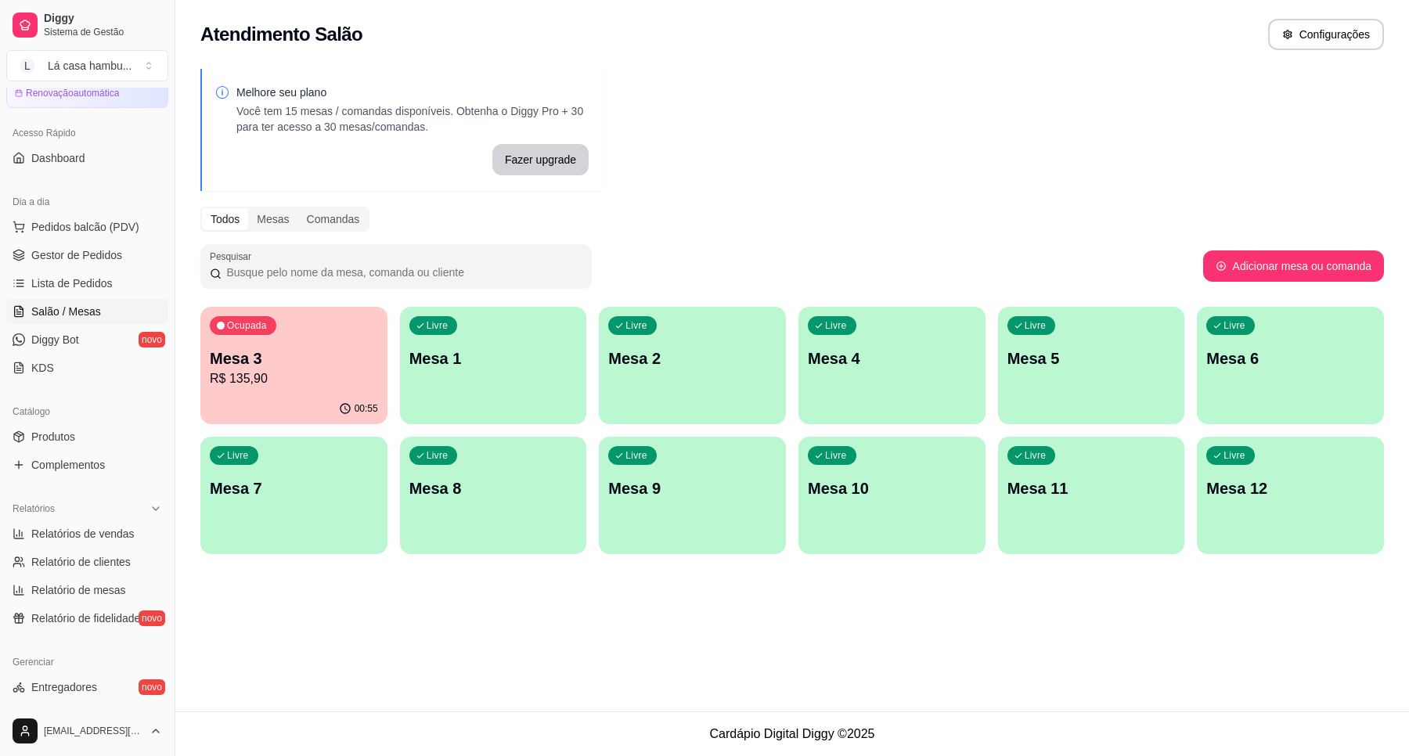
click at [344, 366] on p "Mesa 3" at bounding box center [294, 359] width 168 height 22
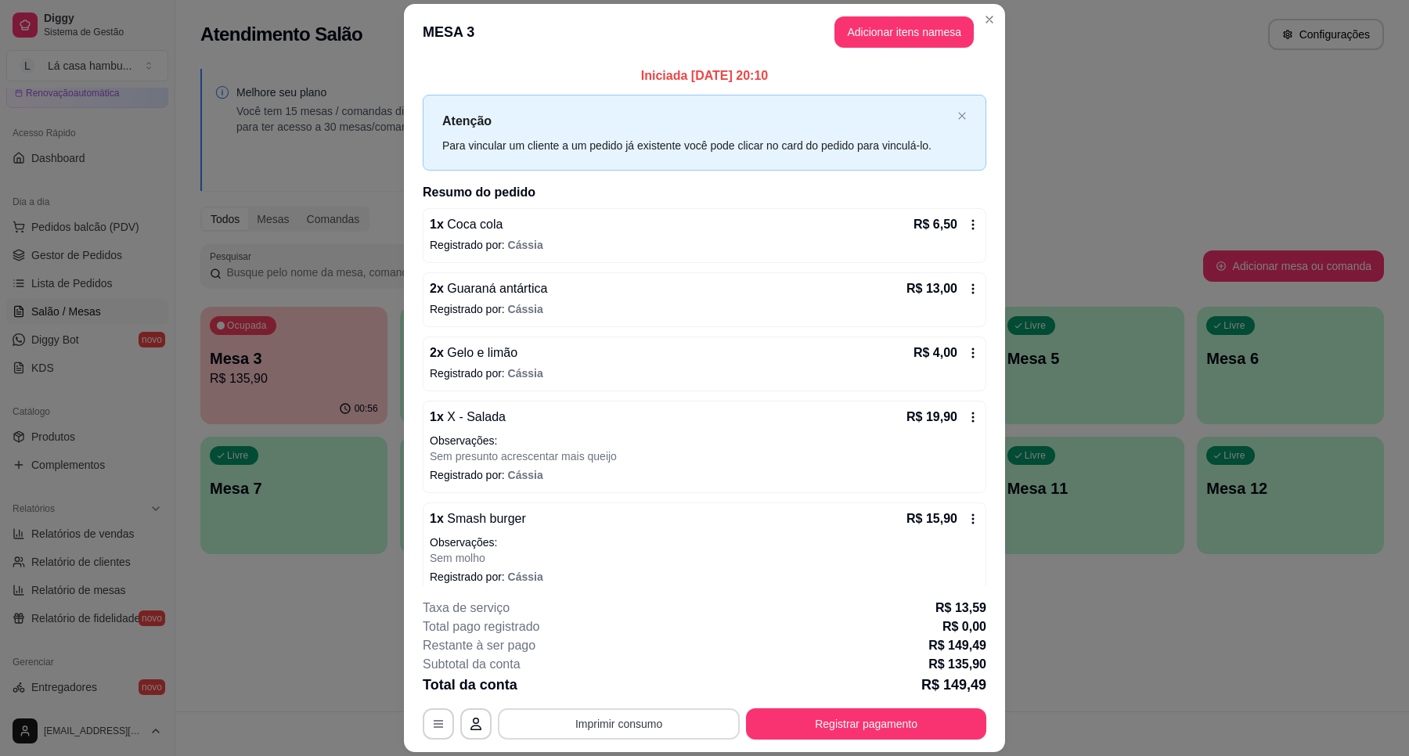
click at [666, 720] on button "Imprimir consumo" at bounding box center [619, 723] width 242 height 31
click at [636, 685] on button "IMPRESSORA" at bounding box center [616, 688] width 113 height 25
click at [877, 709] on button "Registrar pagamento" at bounding box center [866, 724] width 233 height 31
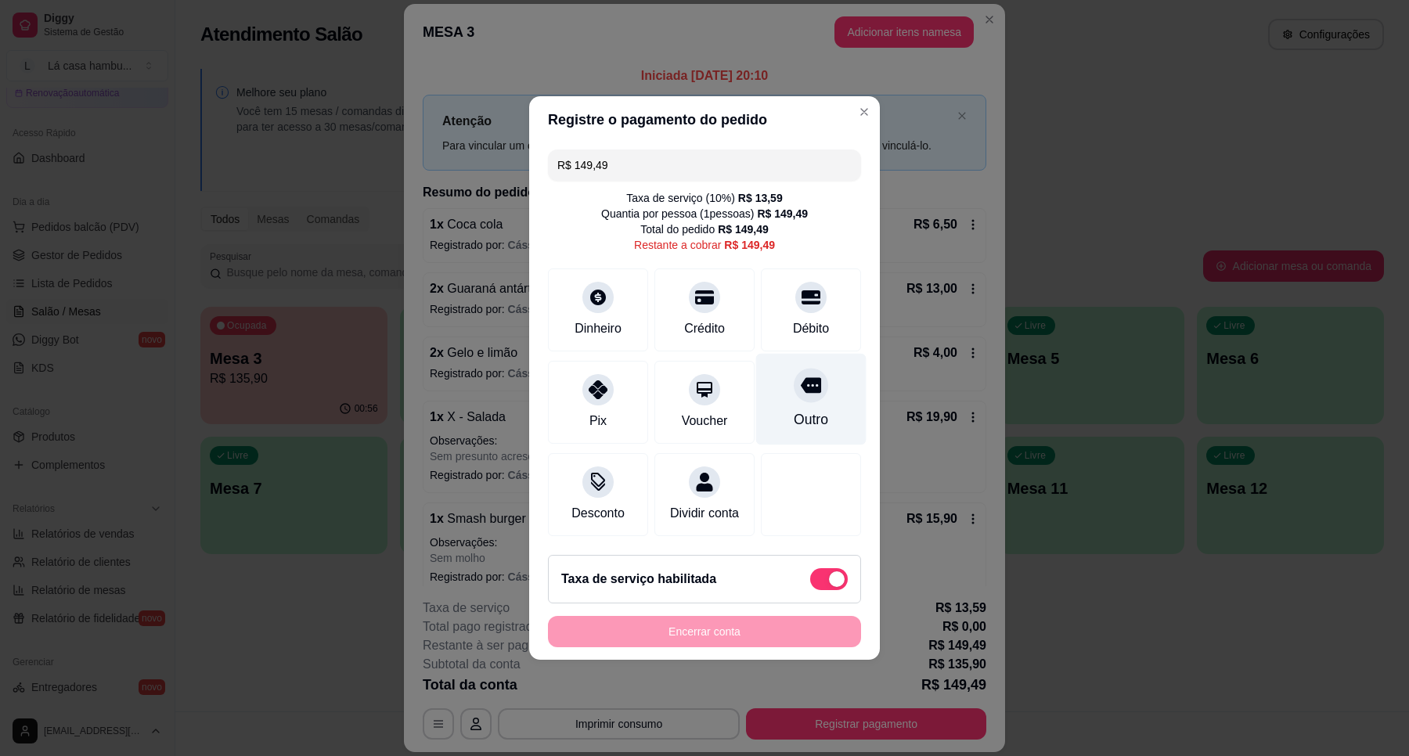
click at [819, 373] on div "Outro" at bounding box center [811, 400] width 110 height 92
type input "R$ 0,00"
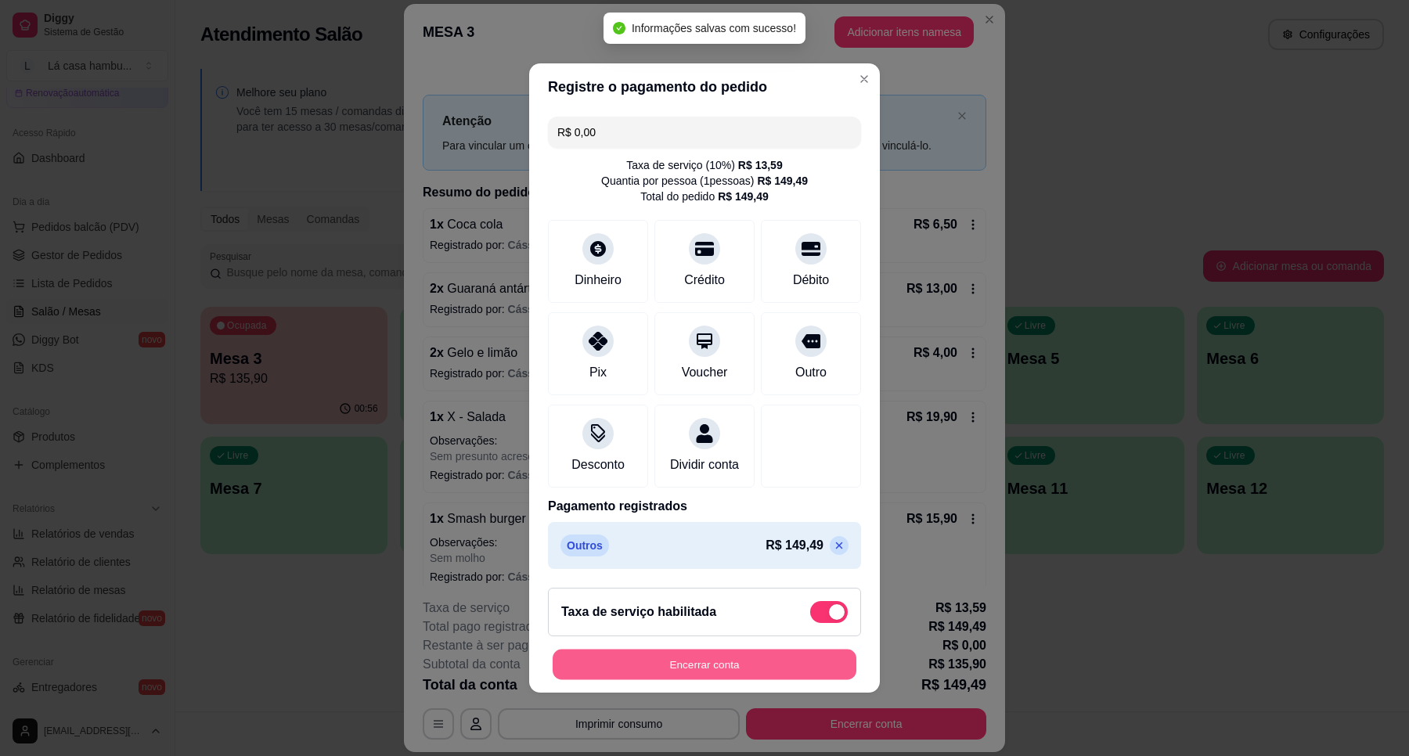
click at [683, 676] on button "Encerrar conta" at bounding box center [705, 665] width 304 height 31
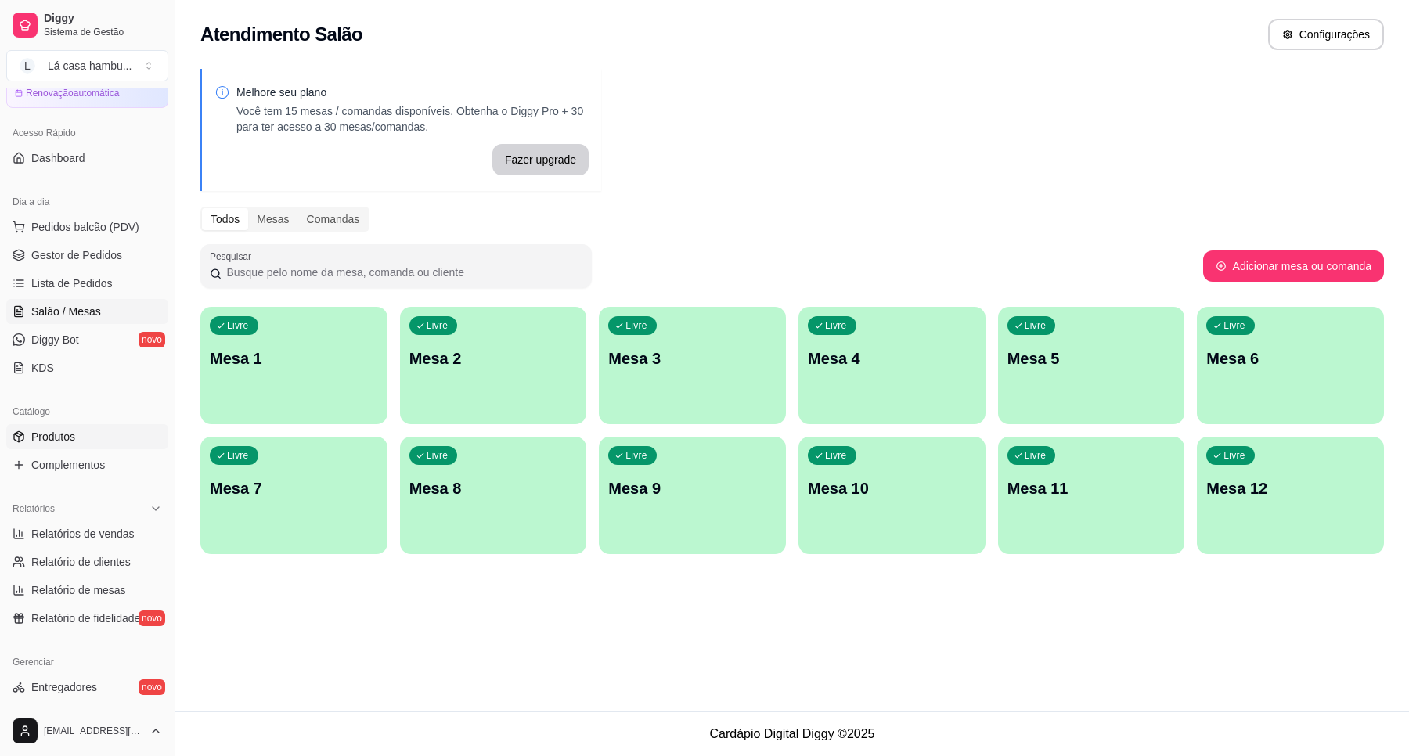
click at [121, 436] on link "Produtos" at bounding box center [87, 436] width 162 height 25
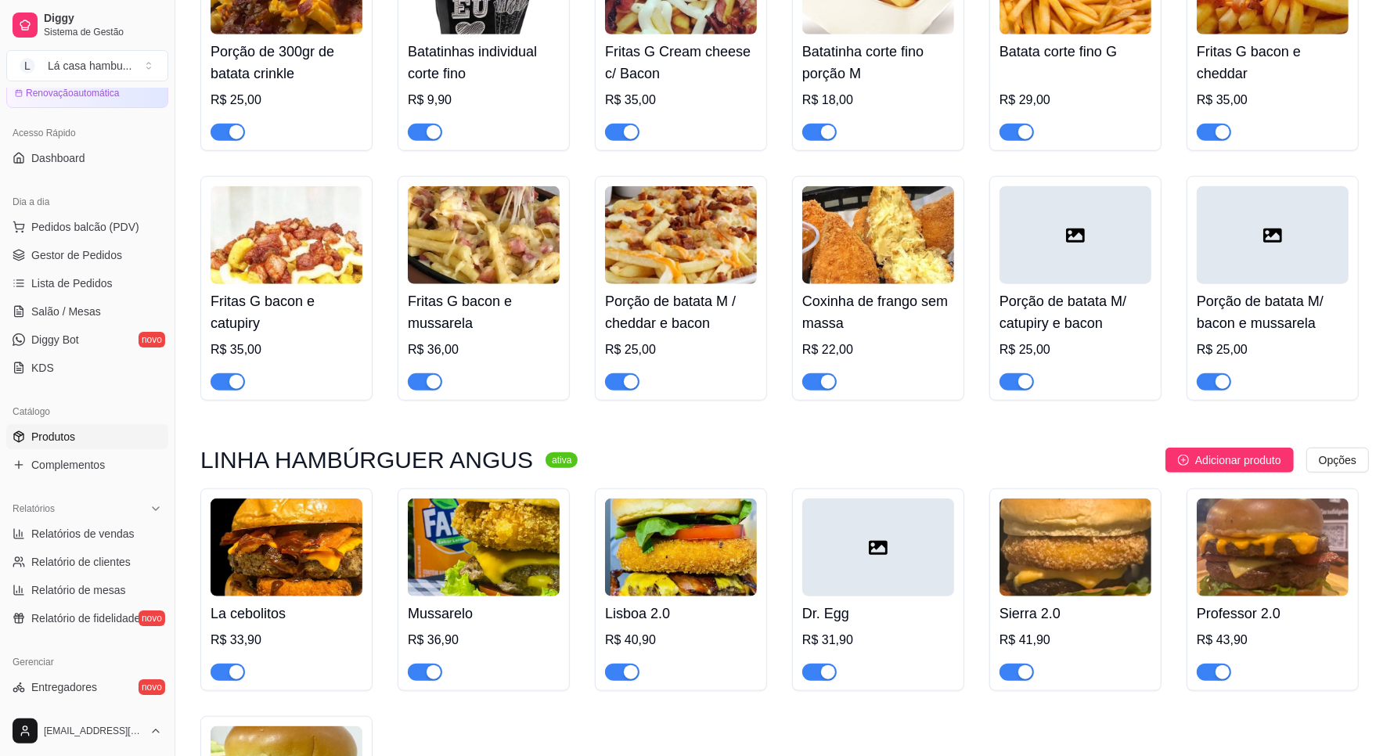
scroll to position [1566, 0]
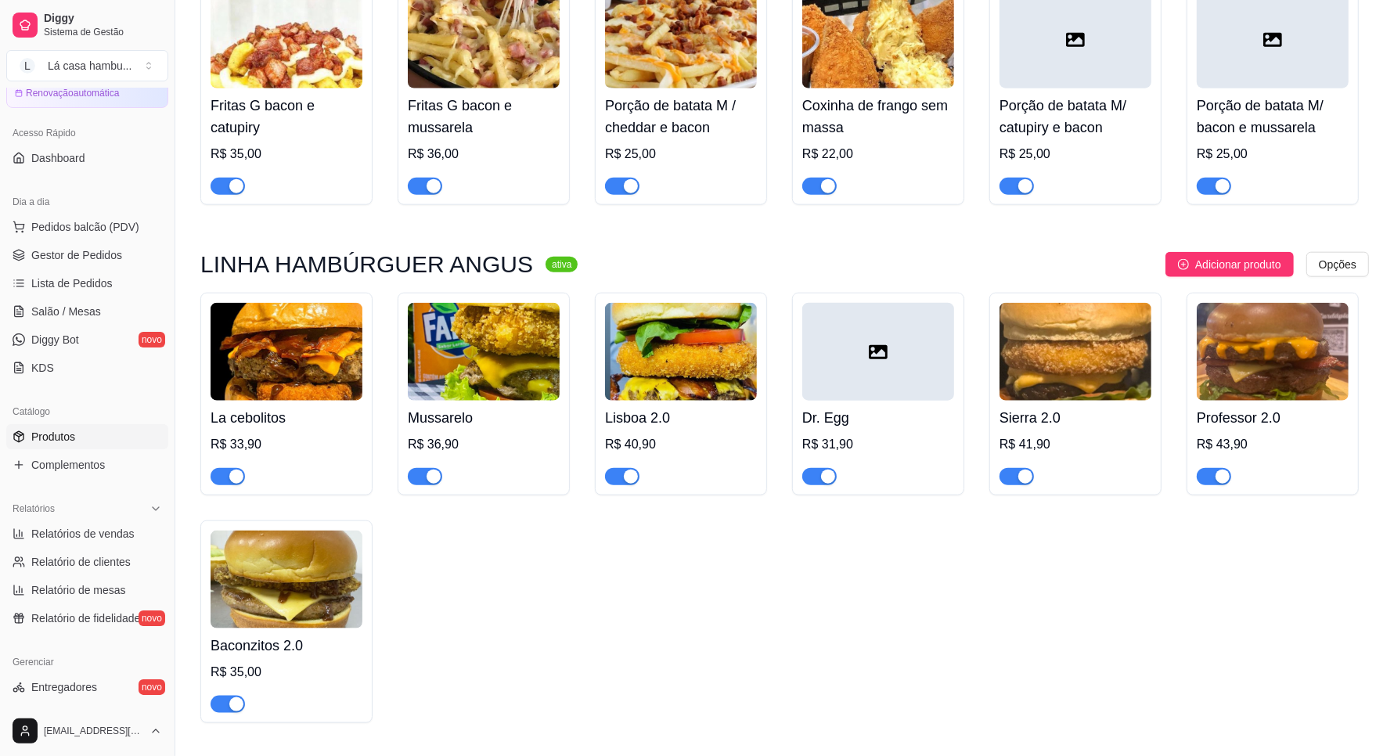
drag, startPoint x: 1321, startPoint y: 338, endPoint x: 1368, endPoint y: 217, distance: 130.4
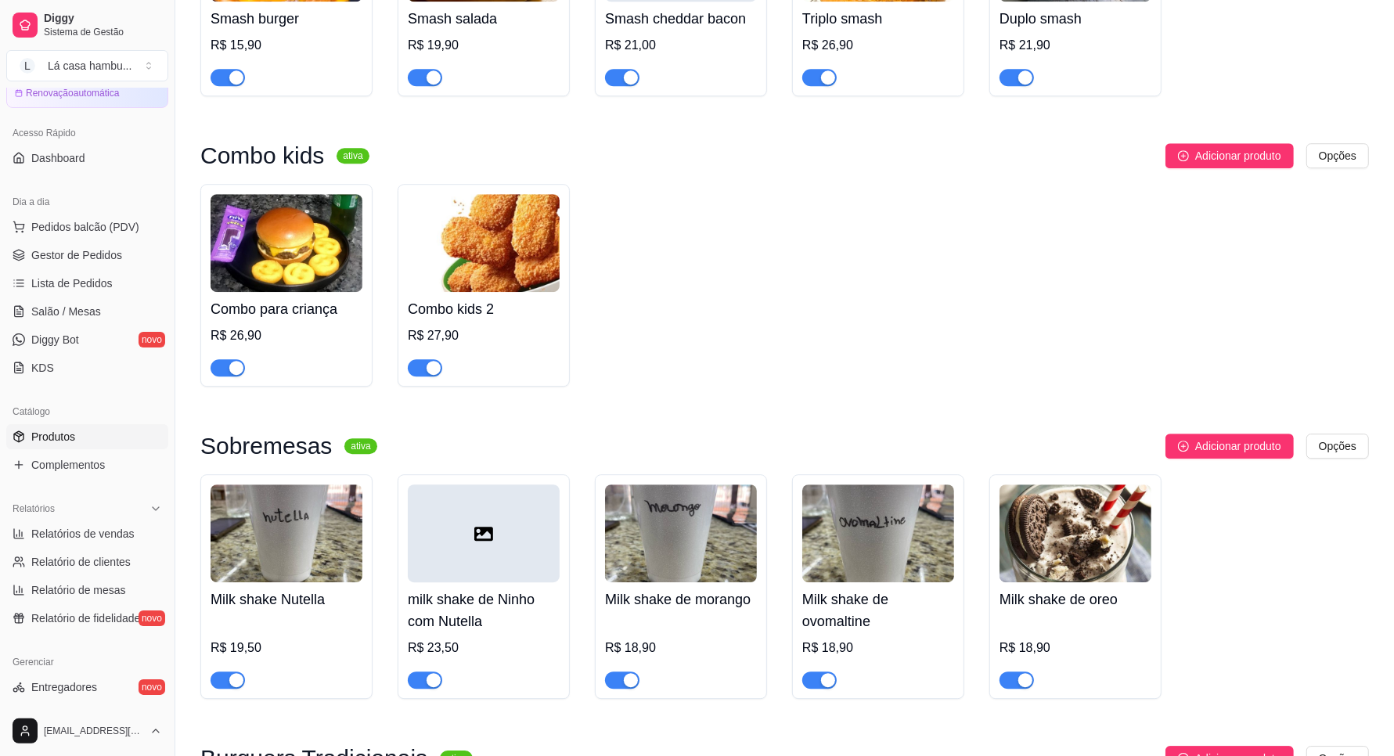
scroll to position [4305, 0]
